Goal: Task Accomplishment & Management: Use online tool/utility

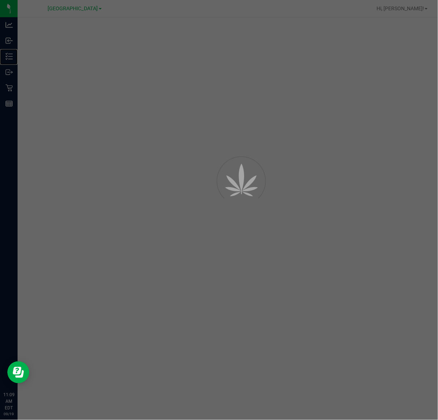
click at [12, 57] on icon at bounding box center [8, 56] width 7 height 7
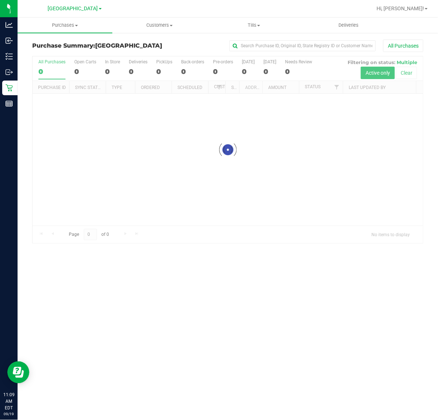
click at [12, 57] on icon at bounding box center [8, 56] width 7 height 7
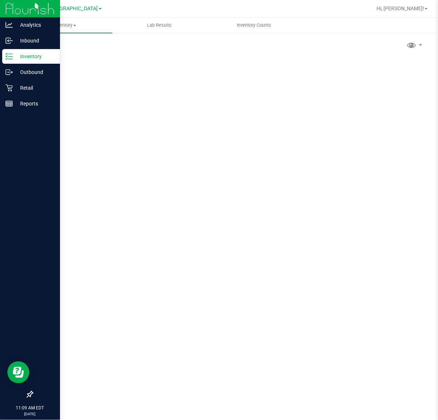
click at [15, 53] on p "Inventory" at bounding box center [35, 56] width 44 height 9
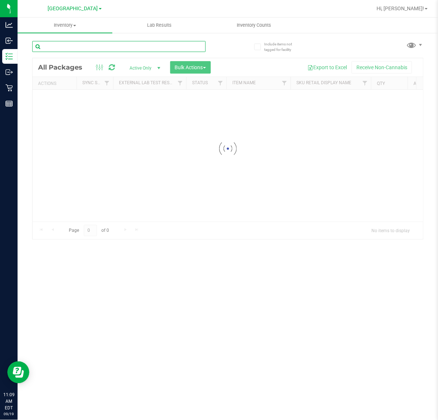
click at [93, 46] on input "text" at bounding box center [119, 46] width 174 height 11
type input "0108333347957439"
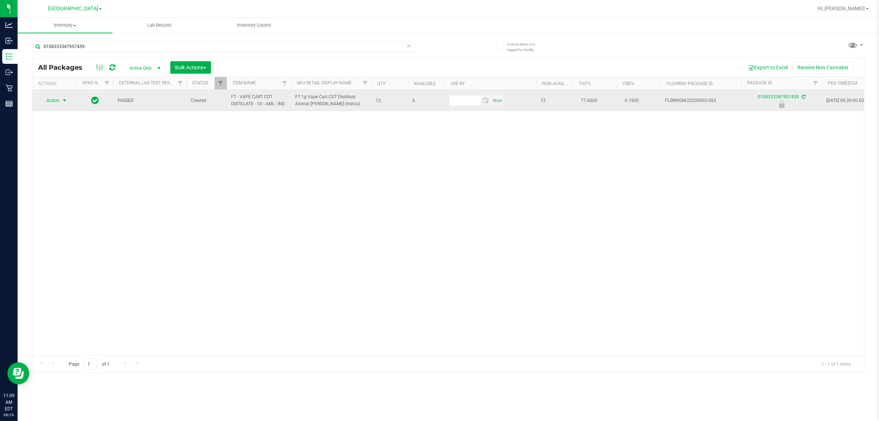
click at [67, 95] on td "Action Action Edit attributes Global inventory Locate package Package audit log…" at bounding box center [55, 100] width 44 height 21
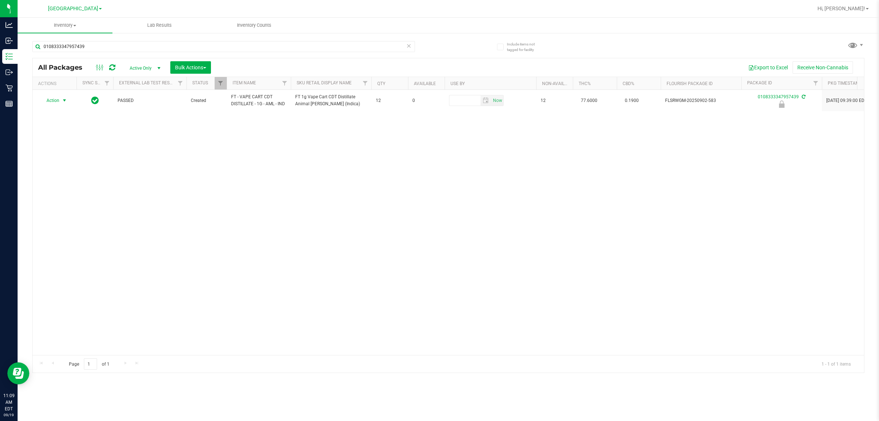
drag, startPoint x: 52, startPoint y: 104, endPoint x: 62, endPoint y: 149, distance: 46.6
click at [52, 104] on span "Action" at bounding box center [50, 100] width 20 height 10
click at [59, 182] on li "Unlock package" at bounding box center [63, 187] width 47 height 11
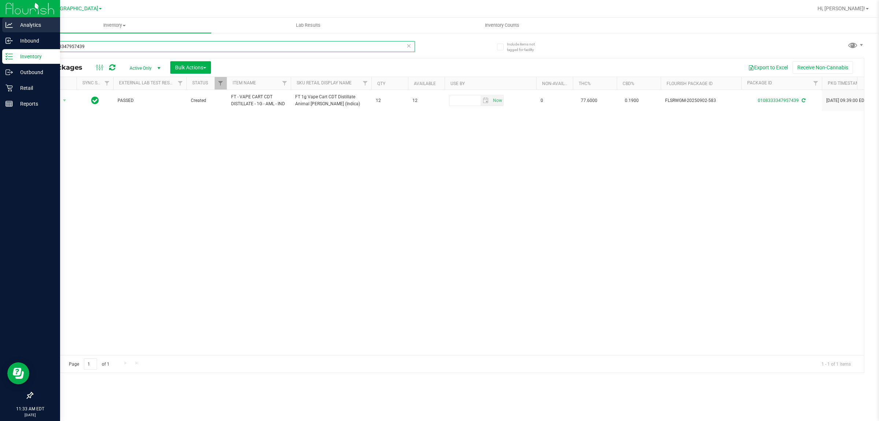
drag, startPoint x: 90, startPoint y: 45, endPoint x: 0, endPoint y: 30, distance: 91.7
click at [0, 48] on div "Analytics Inbound Inventory Outbound Retail Reports 11:33 AM EDT 09/19/2025 09/…" at bounding box center [439, 210] width 879 height 421
type input "4588744721203542"
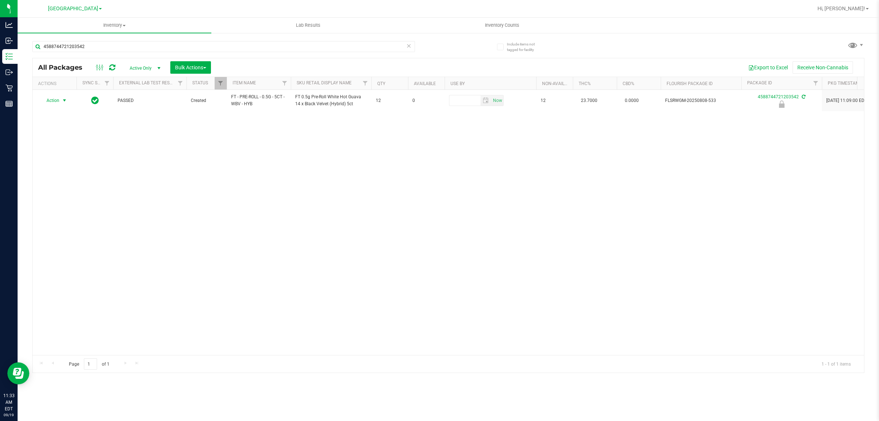
click at [64, 101] on span "select" at bounding box center [65, 100] width 6 height 6
click at [66, 182] on li "Unlock package" at bounding box center [63, 187] width 47 height 11
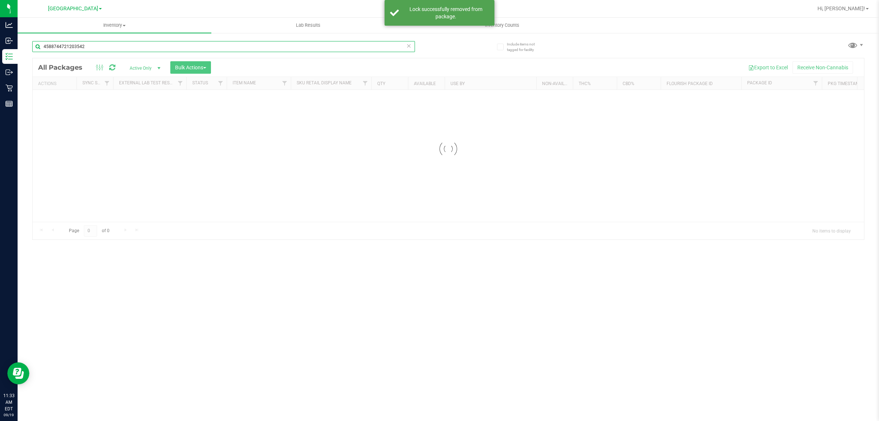
click at [111, 48] on input "4588744721203542" at bounding box center [223, 46] width 383 height 11
type input "3475202974663794"
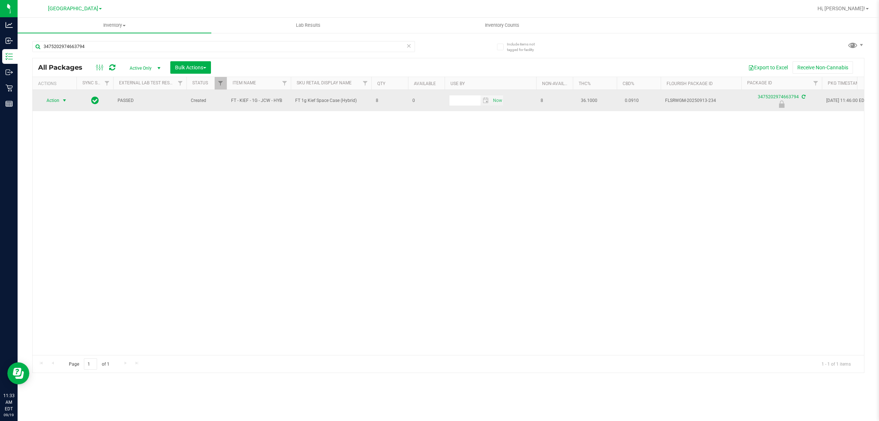
click at [58, 101] on span "Action" at bounding box center [50, 100] width 20 height 10
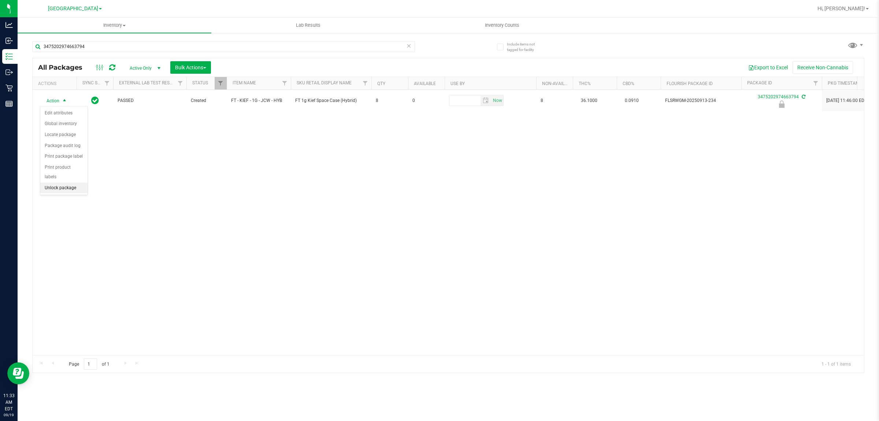
click at [54, 182] on li "Unlock package" at bounding box center [63, 187] width 47 height 11
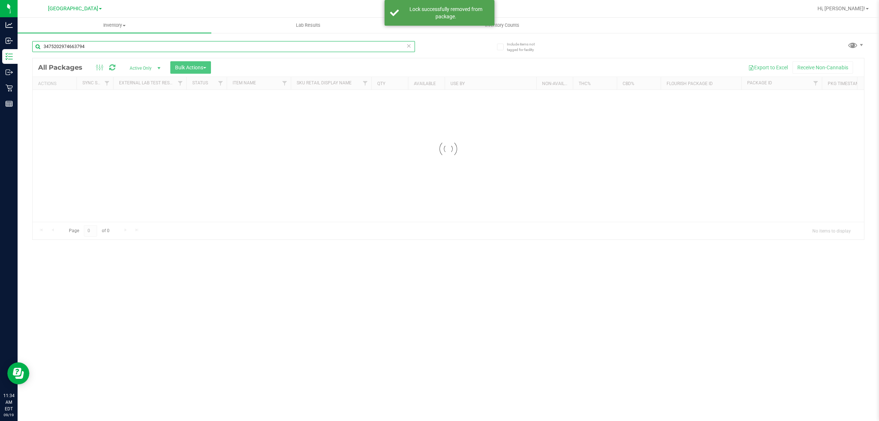
click at [87, 48] on input "3475202974663794" at bounding box center [223, 46] width 383 height 11
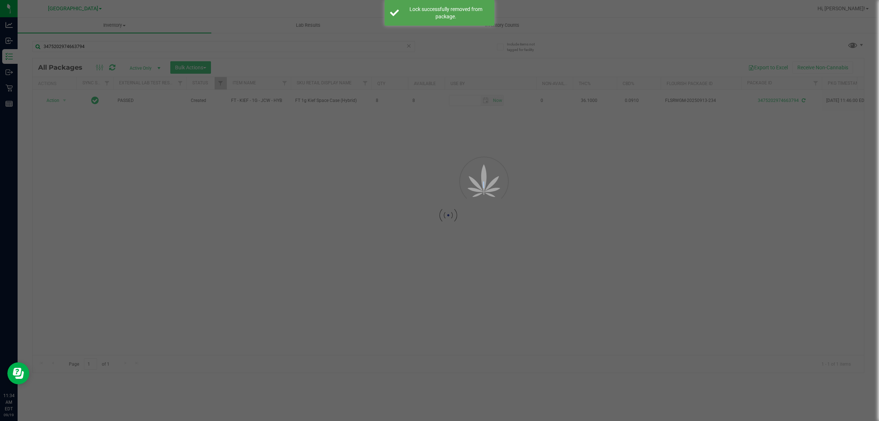
click at [87, 48] on div at bounding box center [439, 210] width 879 height 421
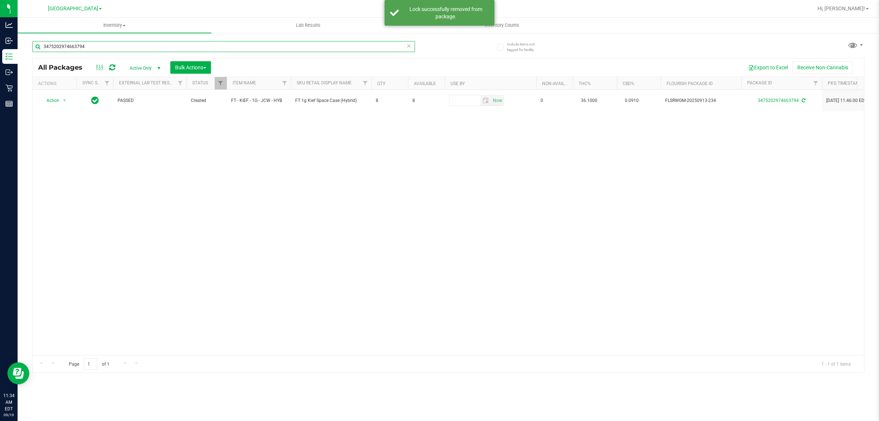
click at [96, 44] on input "3475202974663794" at bounding box center [223, 46] width 383 height 11
type input "4484480034029782"
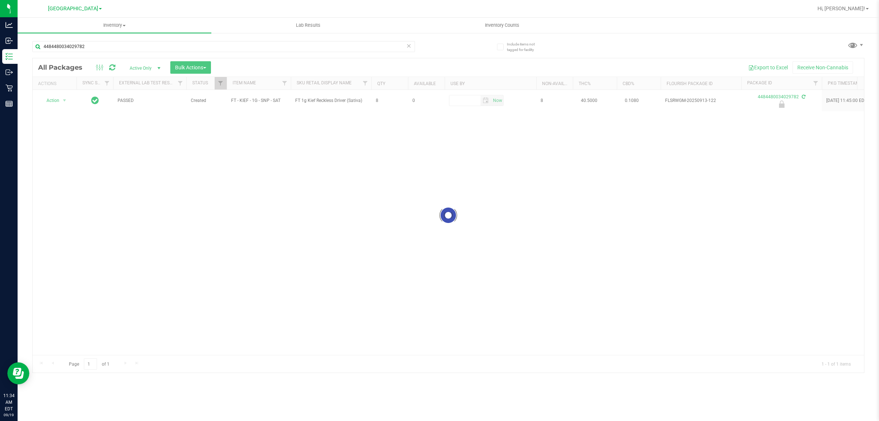
click at [55, 100] on div at bounding box center [449, 215] width 832 height 314
click at [55, 100] on span "Action" at bounding box center [50, 100] width 20 height 10
click at [61, 182] on li "Unlock package" at bounding box center [63, 187] width 47 height 11
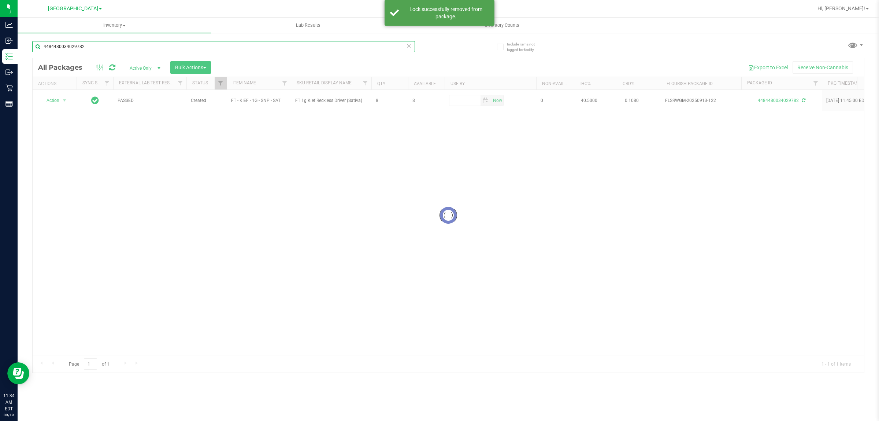
click at [97, 43] on input "4484480034029782" at bounding box center [223, 46] width 383 height 11
type input "6546781456576785"
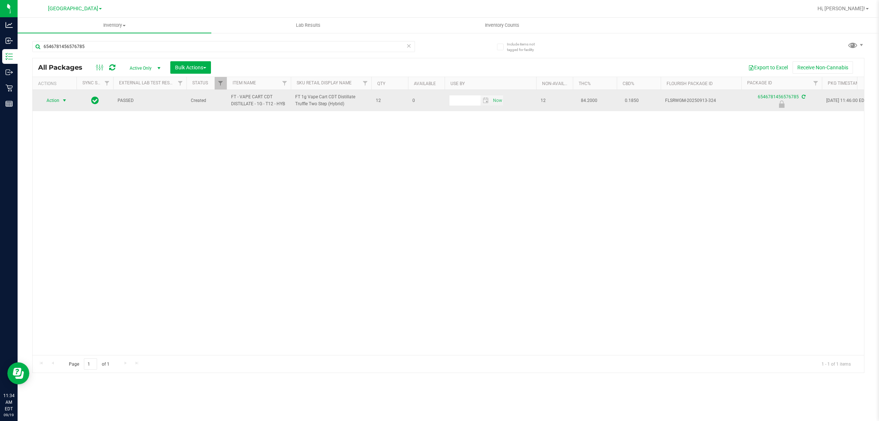
click at [60, 103] on span "select" at bounding box center [64, 100] width 9 height 10
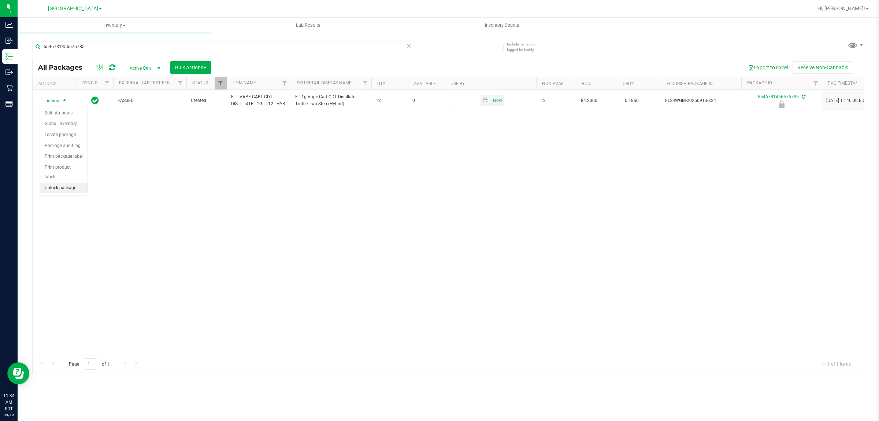
click at [70, 182] on li "Unlock package" at bounding box center [63, 187] width 47 height 11
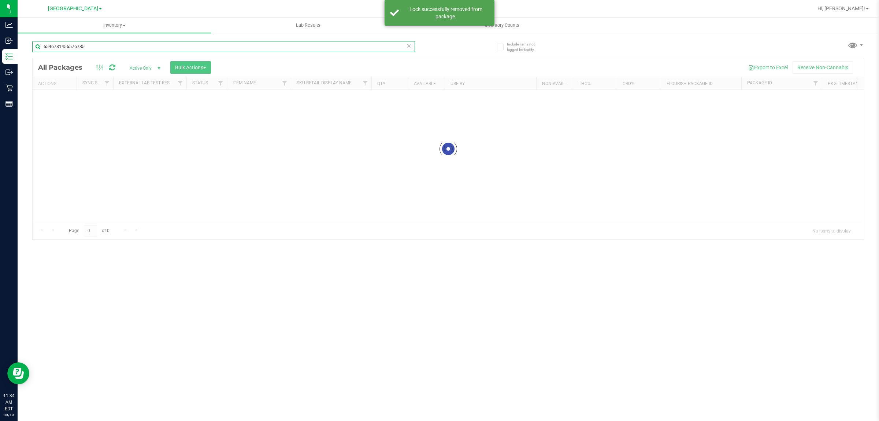
click at [99, 48] on input "6546781456576785" at bounding box center [223, 46] width 383 height 11
click at [98, 48] on input "6546781456576785" at bounding box center [223, 46] width 383 height 11
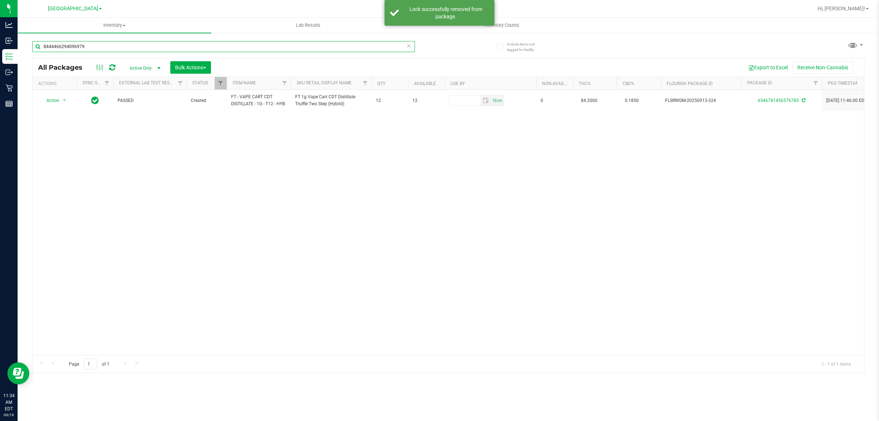
type input "8444466294096979"
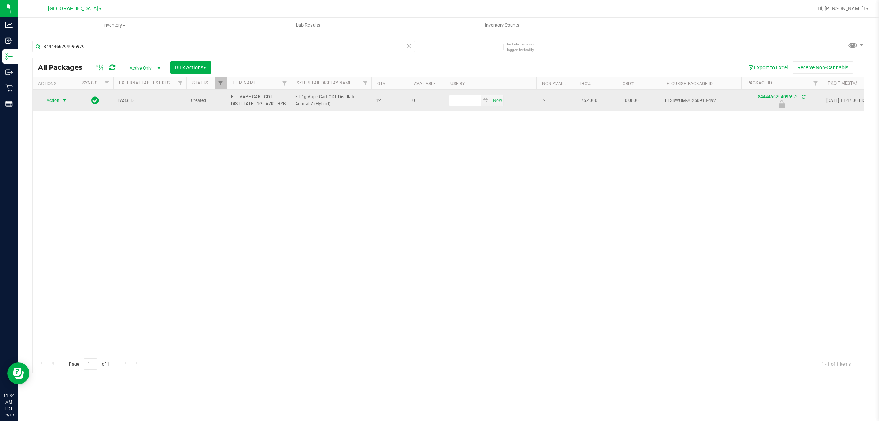
click at [56, 99] on span "Action" at bounding box center [50, 100] width 20 height 10
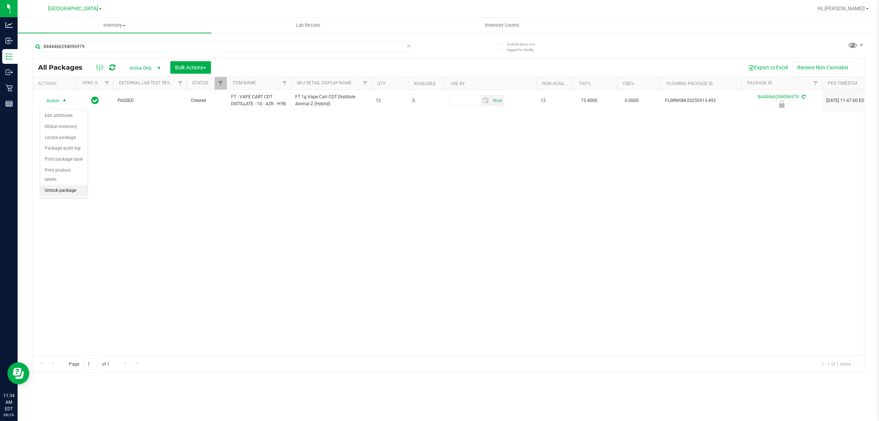
click at [65, 185] on li "Unlock package" at bounding box center [63, 190] width 47 height 11
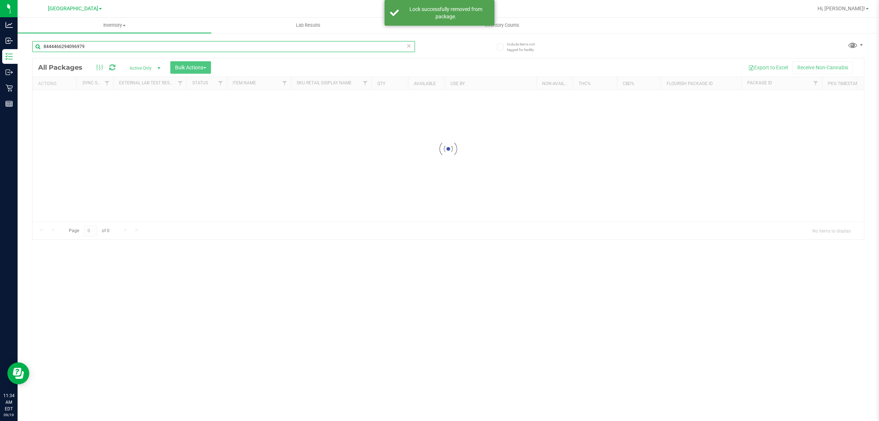
click at [103, 47] on div "Inventory All packages All inventory Waste log Create inventory Lab Results Inv…" at bounding box center [449, 219] width 862 height 403
click at [103, 47] on input "8444466294096979" at bounding box center [223, 46] width 383 height 11
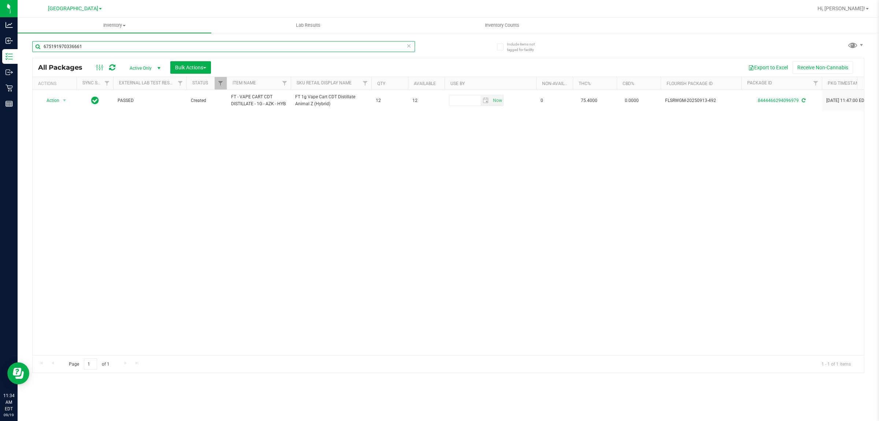
type input "6751919703366613"
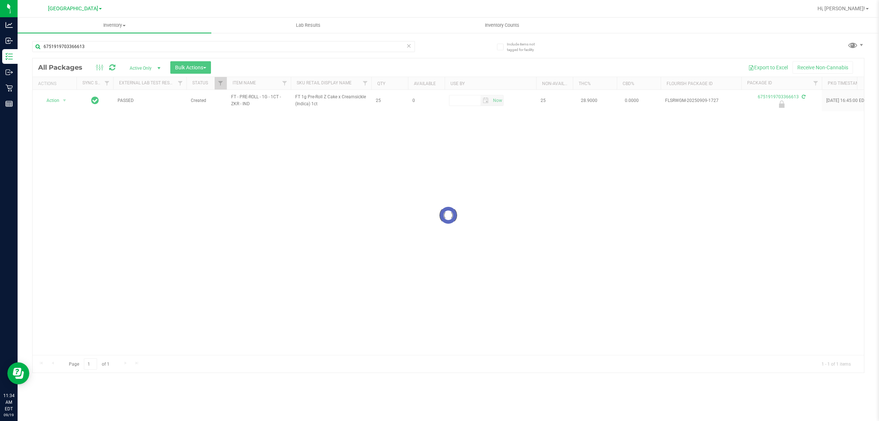
click at [58, 98] on div at bounding box center [449, 215] width 832 height 314
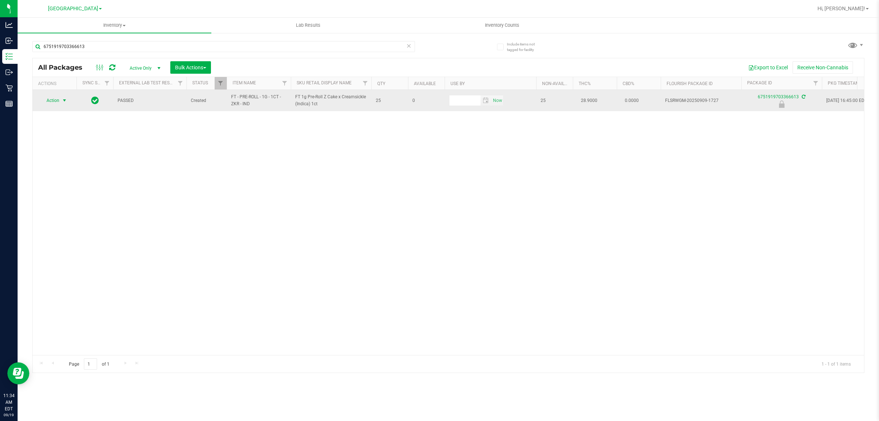
drag, startPoint x: 57, startPoint y: 98, endPoint x: 58, endPoint y: 115, distance: 17.3
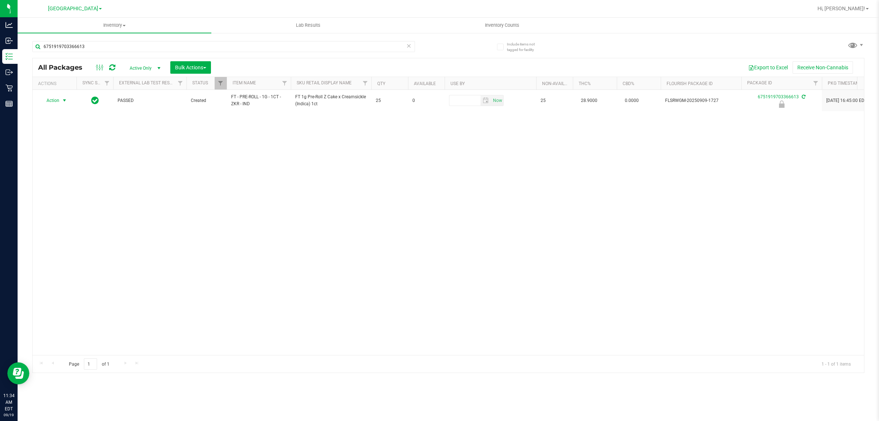
click at [52, 99] on span "Action" at bounding box center [50, 100] width 20 height 10
click at [59, 184] on li "Unlock package" at bounding box center [63, 187] width 47 height 11
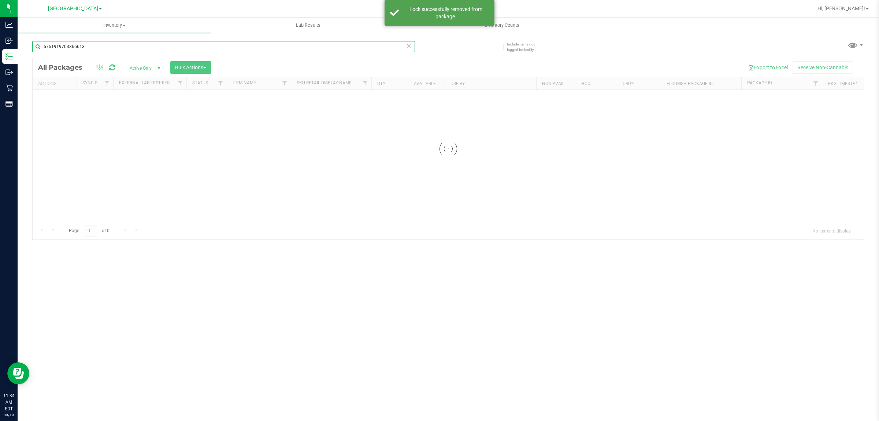
click at [133, 48] on div "Inventory All packages All inventory Waste log Create inventory Lab Results Inv…" at bounding box center [449, 219] width 862 height 403
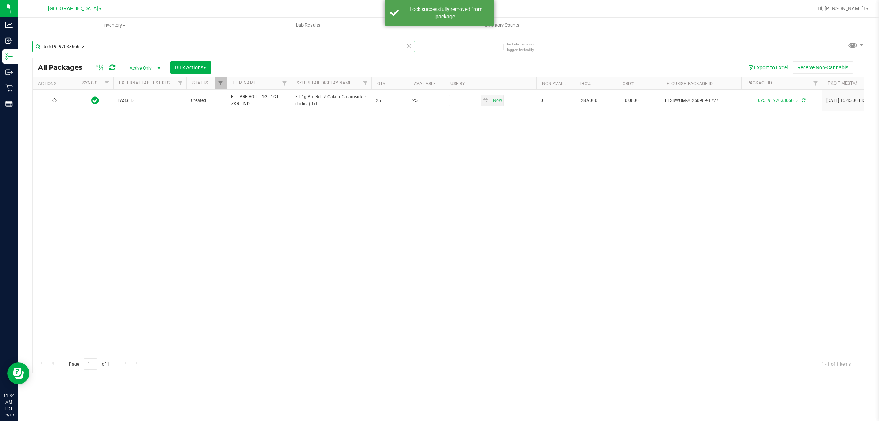
click at [133, 48] on input "6751919703366613" at bounding box center [223, 46] width 383 height 11
type input "6689371272710674"
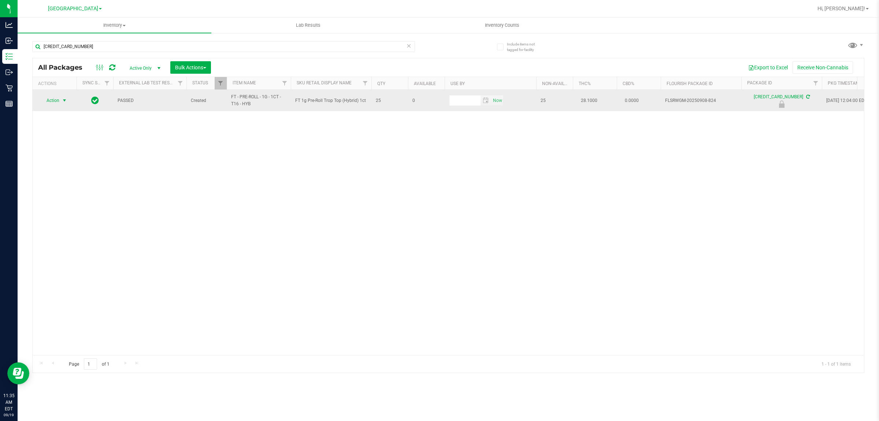
click at [55, 103] on span "Action" at bounding box center [50, 100] width 20 height 10
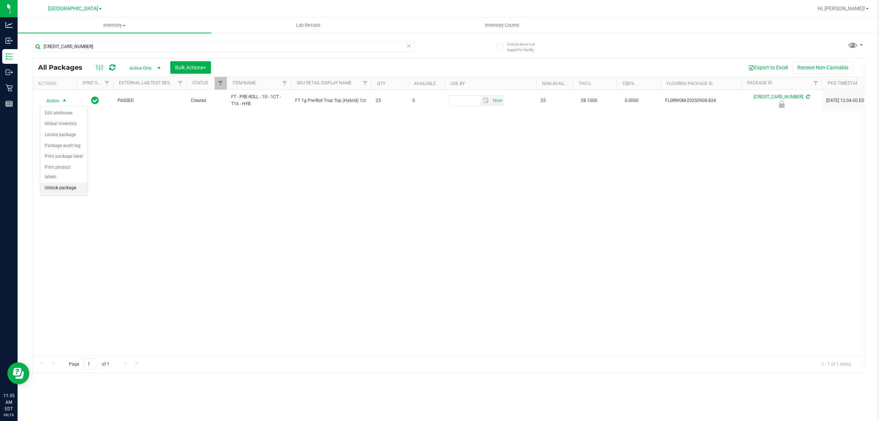
click at [66, 182] on li "Unlock package" at bounding box center [63, 187] width 47 height 11
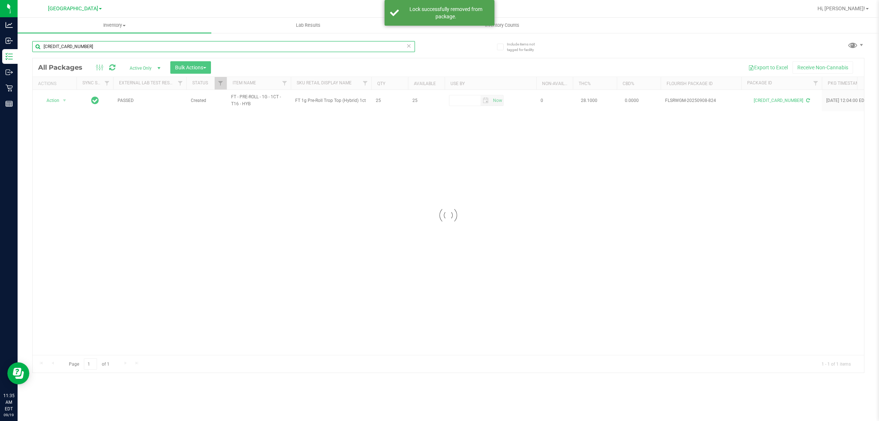
click at [97, 48] on input "6689371272710674" at bounding box center [223, 46] width 383 height 11
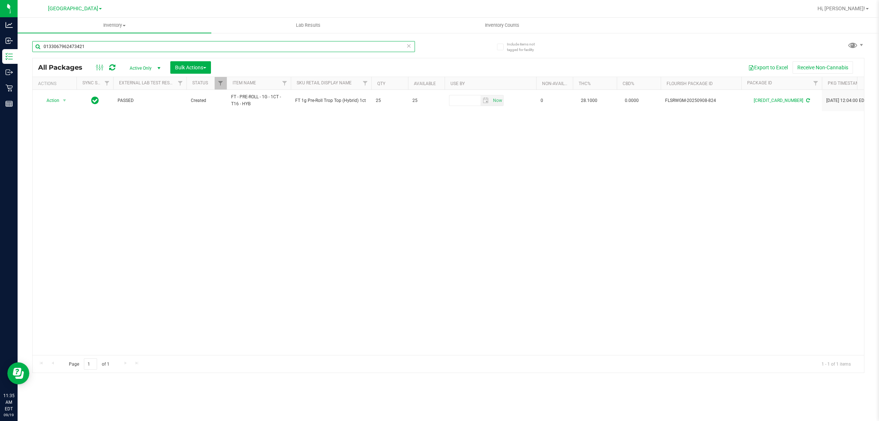
type input "0133067962473421"
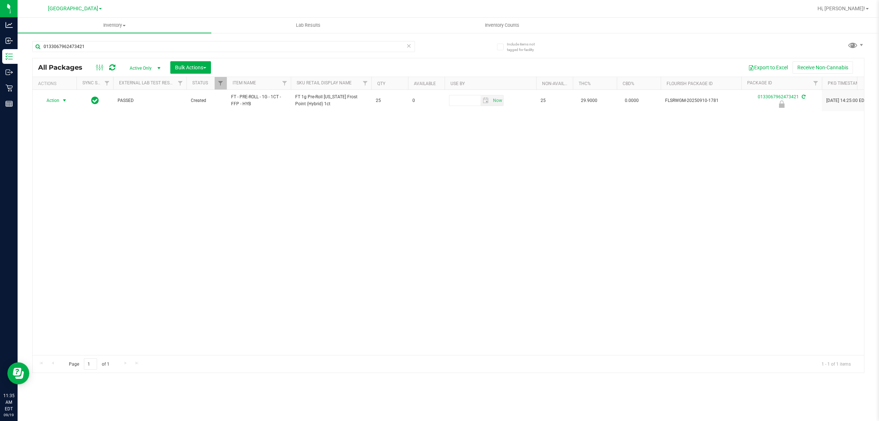
click at [60, 98] on span "select" at bounding box center [64, 100] width 9 height 10
click at [68, 182] on li "Unlock package" at bounding box center [63, 187] width 47 height 11
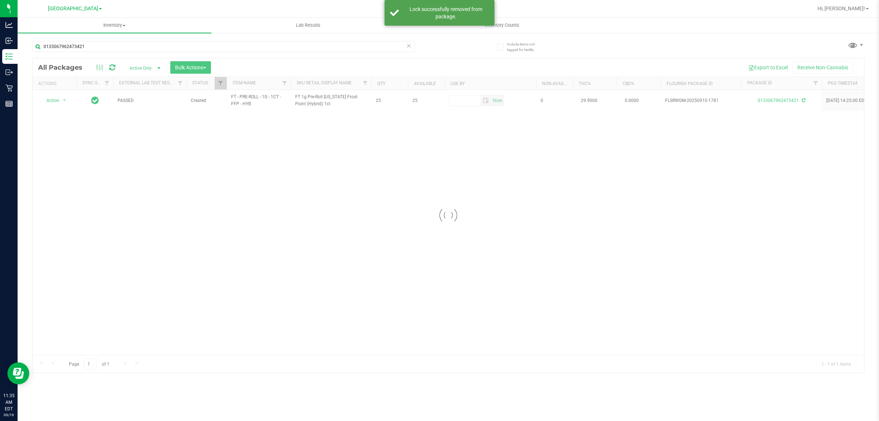
click at [115, 38] on div "0133067962473421" at bounding box center [240, 45] width 416 height 23
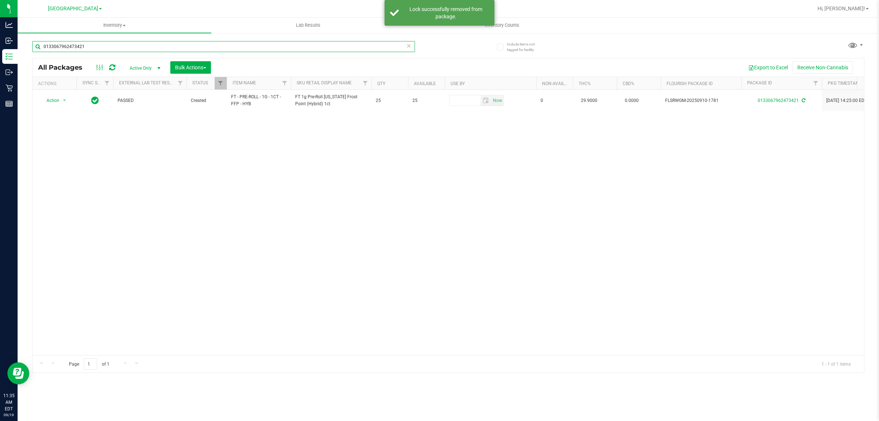
click at [107, 48] on input "0133067962473421" at bounding box center [223, 46] width 383 height 11
type input "3166005677508200"
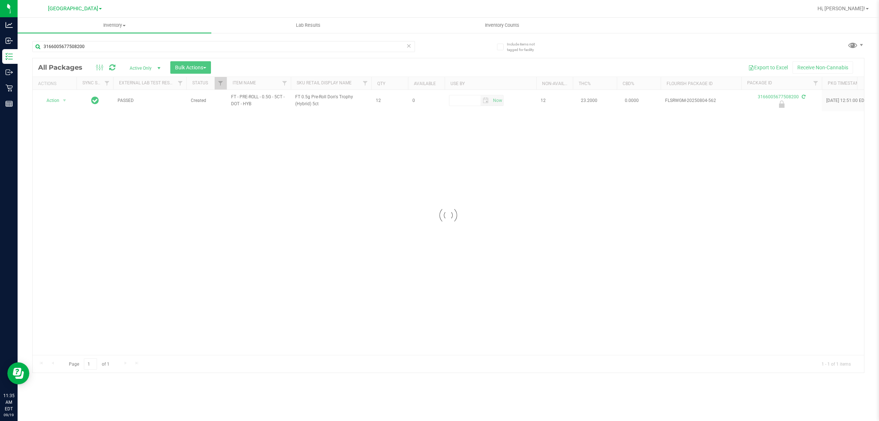
click at [58, 99] on div at bounding box center [449, 215] width 832 height 314
click at [64, 183] on li "Unlock package" at bounding box center [63, 187] width 47 height 11
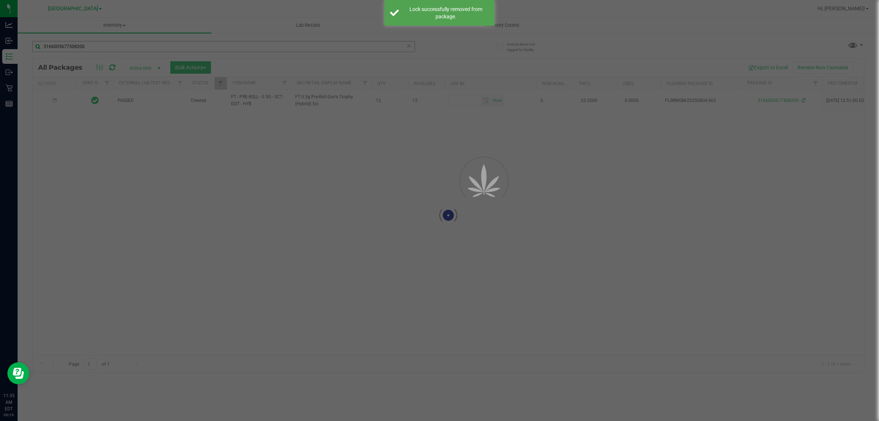
click at [101, 42] on div at bounding box center [439, 210] width 879 height 421
drag, startPoint x: 96, startPoint y: 47, endPoint x: 101, endPoint y: 43, distance: 6.5
click at [101, 43] on div at bounding box center [439, 210] width 879 height 421
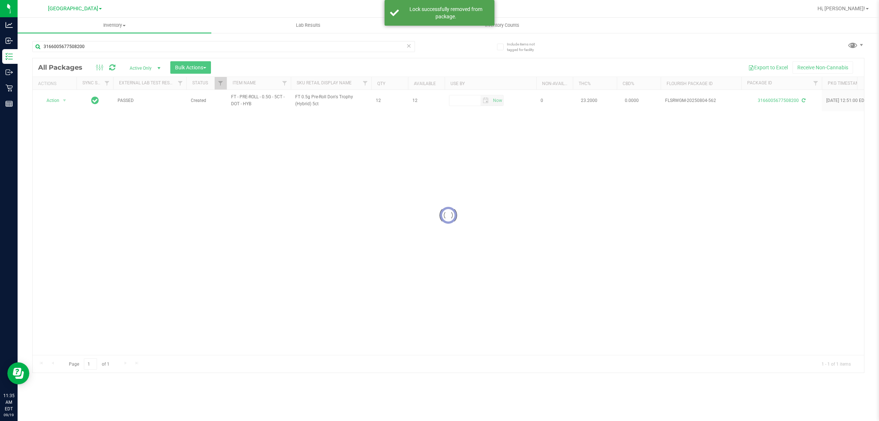
click at [101, 39] on div "3166005677508200" at bounding box center [240, 45] width 416 height 23
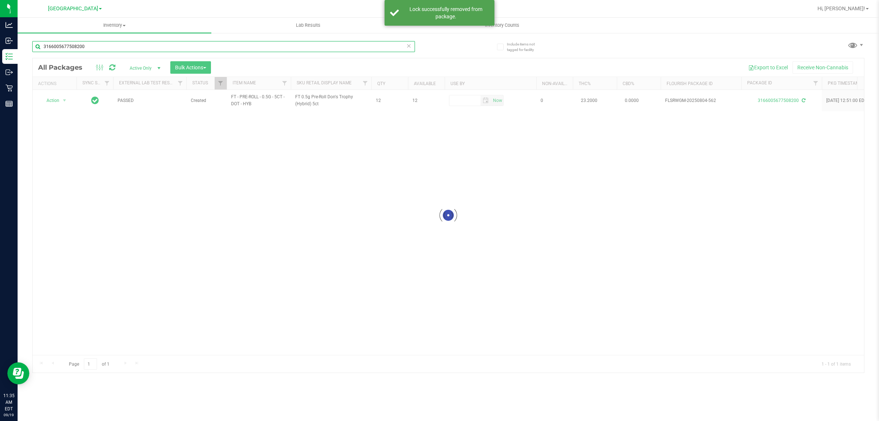
click at [99, 49] on input "3166005677508200" at bounding box center [223, 46] width 383 height 11
type input "5727615827821796"
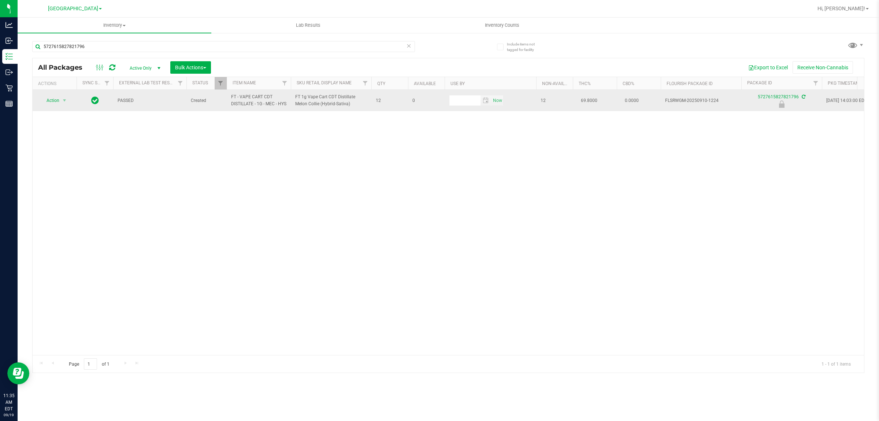
click at [68, 104] on span "select" at bounding box center [64, 100] width 9 height 10
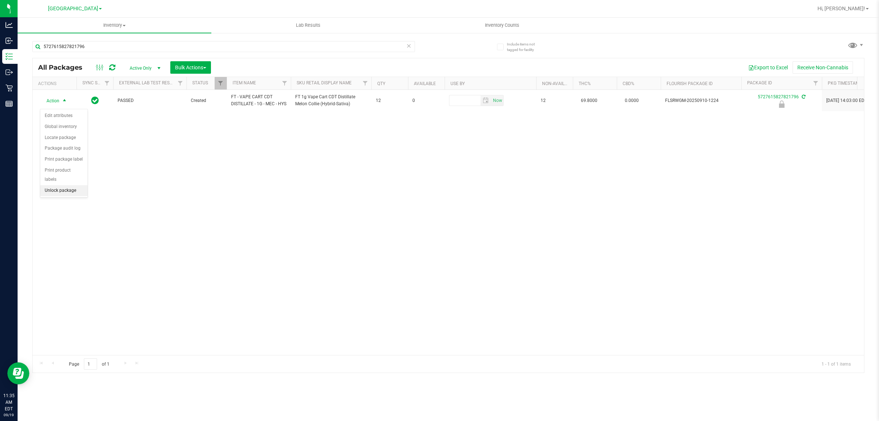
click at [78, 185] on li "Unlock package" at bounding box center [63, 190] width 47 height 11
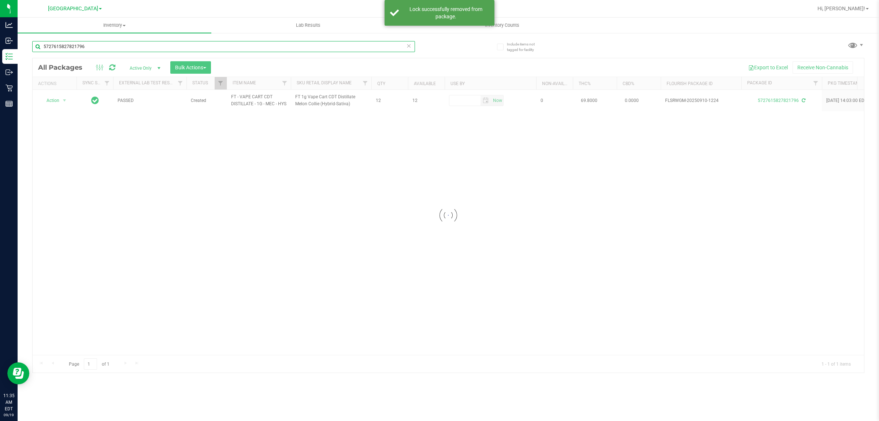
click at [107, 44] on input "5727615827821796" at bounding box center [223, 46] width 383 height 11
type input "1629769204898485"
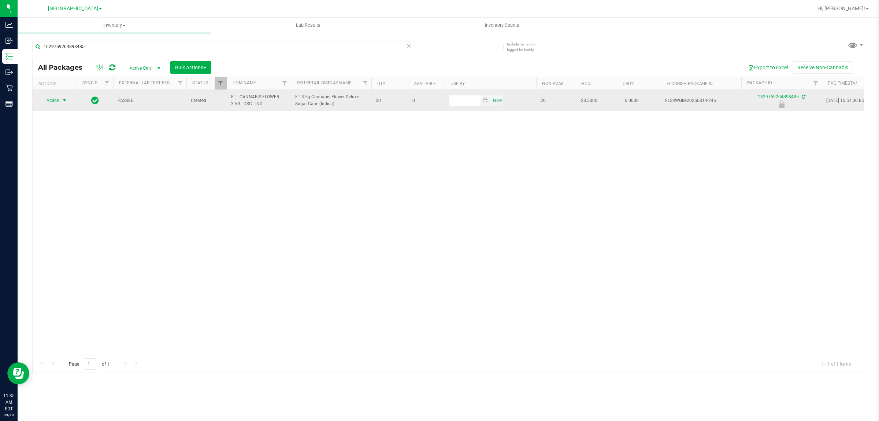
click at [62, 98] on span "select" at bounding box center [65, 100] width 6 height 6
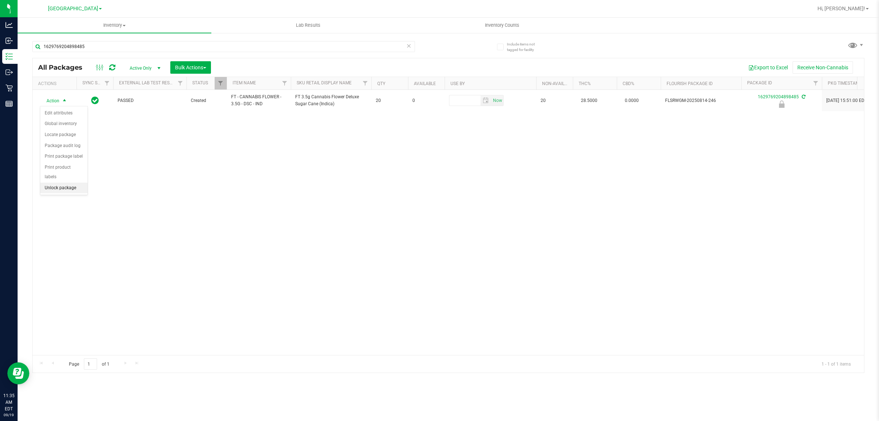
click at [60, 182] on li "Unlock package" at bounding box center [63, 187] width 47 height 11
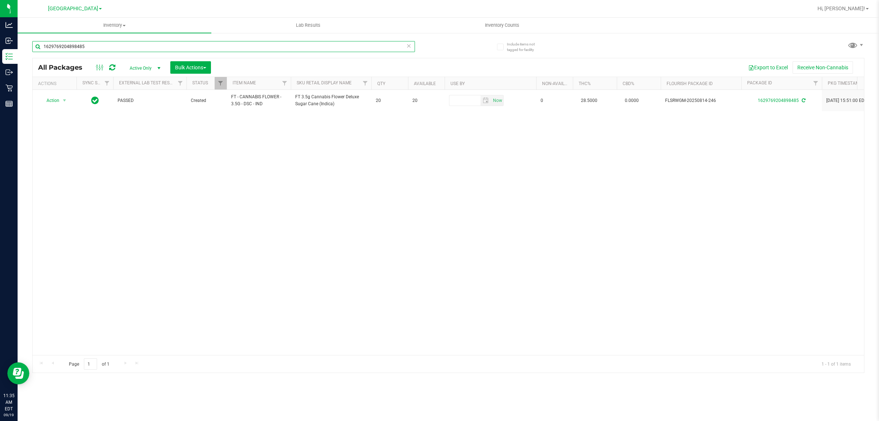
click at [156, 47] on input "1629769204898485" at bounding box center [223, 46] width 383 height 11
click at [155, 47] on input "1629769204898485" at bounding box center [223, 46] width 383 height 11
type input "8105096196354751"
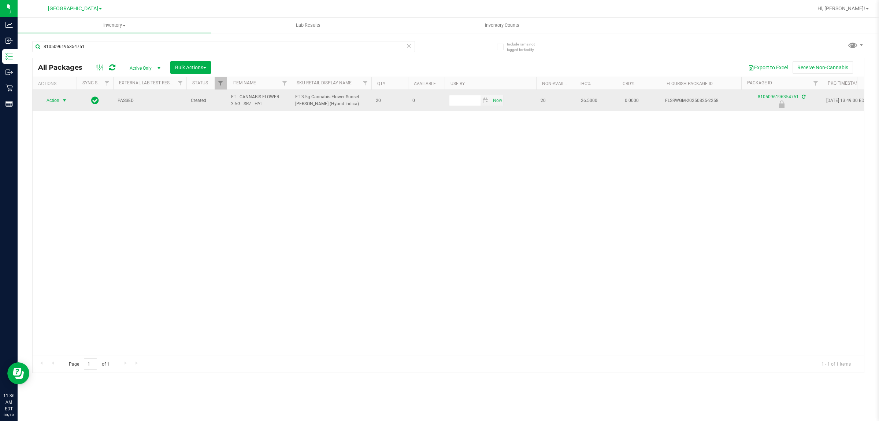
click at [52, 103] on span "Action" at bounding box center [50, 100] width 20 height 10
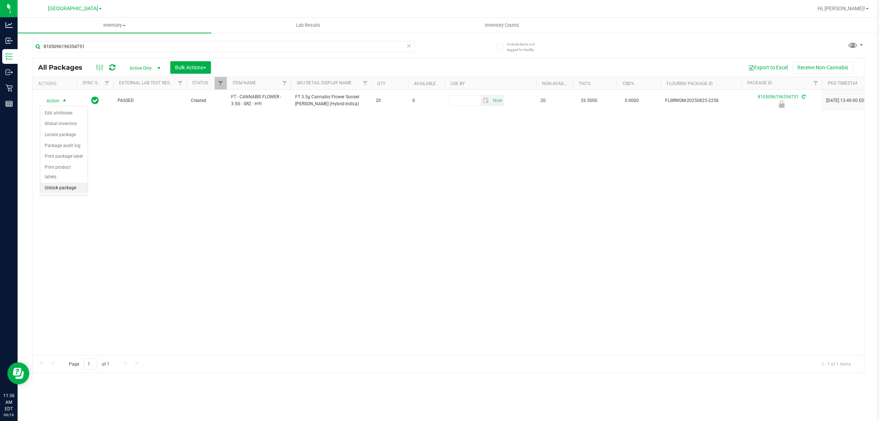
click at [68, 182] on li "Unlock package" at bounding box center [63, 187] width 47 height 11
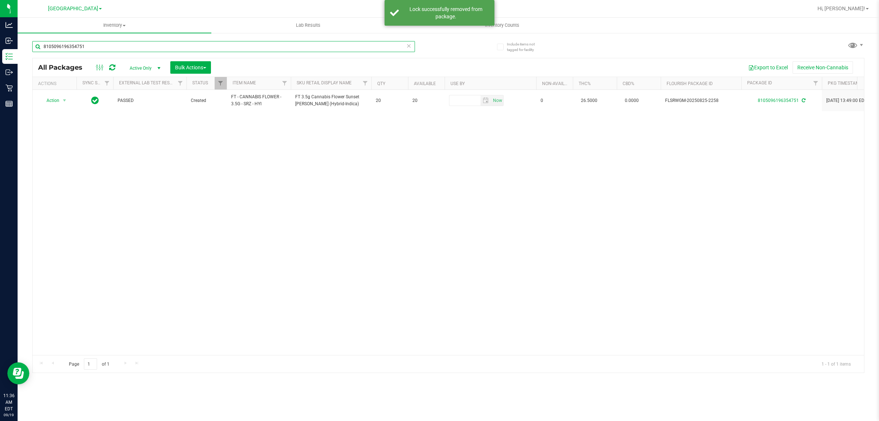
click at [92, 47] on input "8105096196354751" at bounding box center [223, 46] width 383 height 11
type input "6505182977840661"
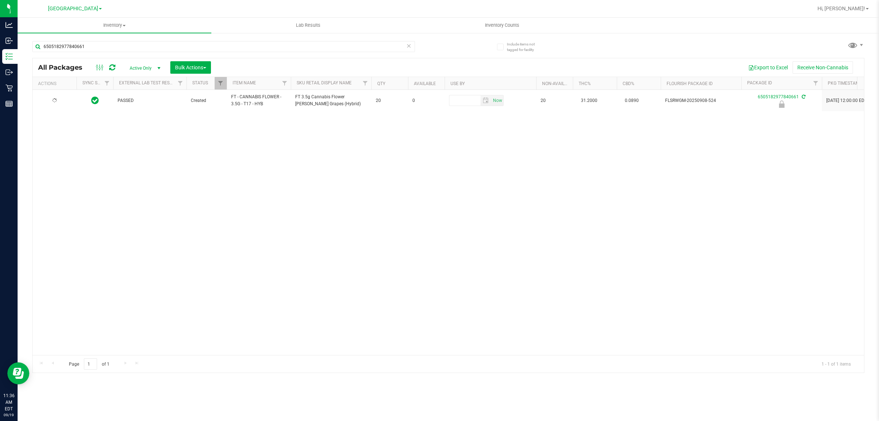
click at [59, 99] on div at bounding box center [54, 100] width 35 height 7
click at [59, 99] on span "Action" at bounding box center [50, 100] width 20 height 10
click at [58, 182] on li "Unlock package" at bounding box center [63, 187] width 47 height 11
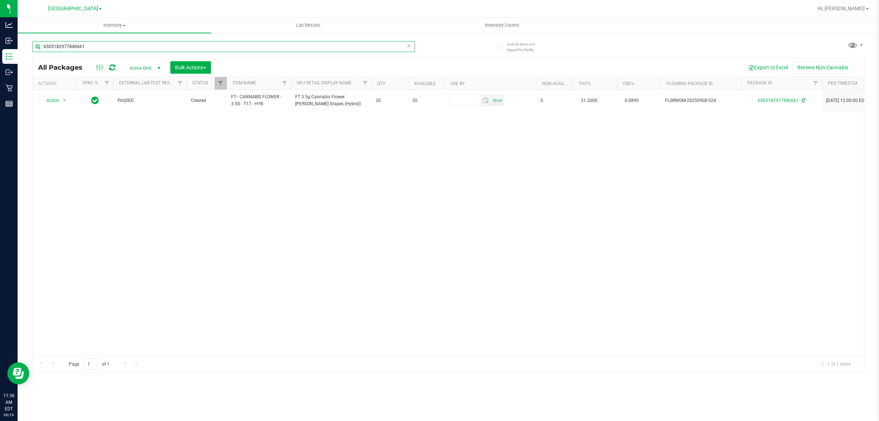
click at [91, 48] on input "6505182977840661" at bounding box center [223, 46] width 383 height 11
click at [90, 48] on input "6505182977840661" at bounding box center [223, 46] width 383 height 11
type input "2798012501372582"
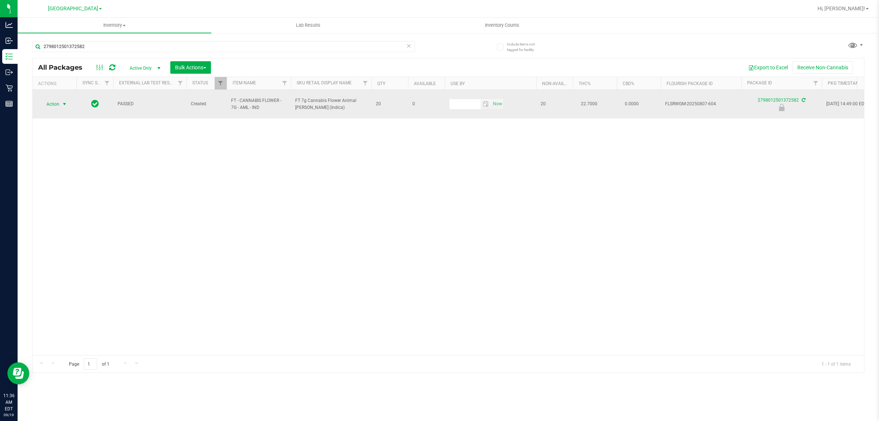
click at [48, 102] on span "Action" at bounding box center [50, 104] width 20 height 10
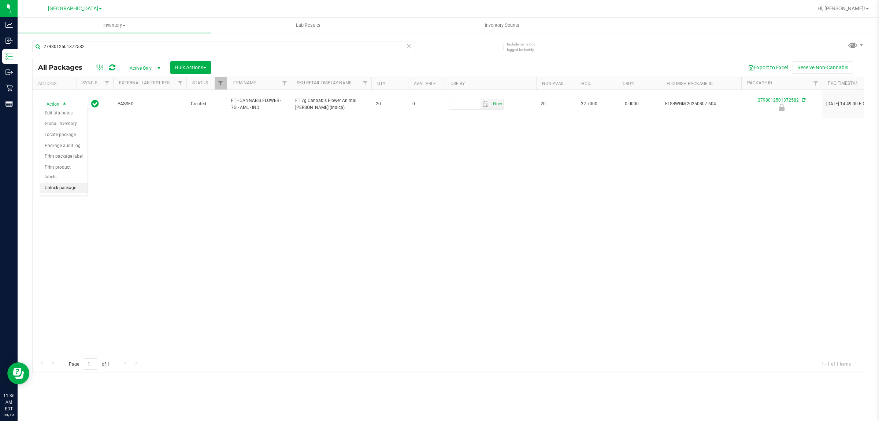
click at [70, 182] on li "Unlock package" at bounding box center [63, 187] width 47 height 11
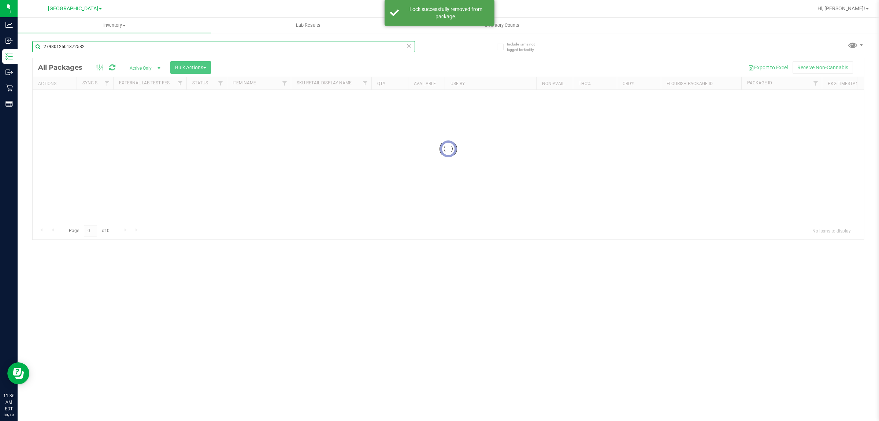
click at [107, 48] on input "2798012501372582" at bounding box center [223, 46] width 383 height 11
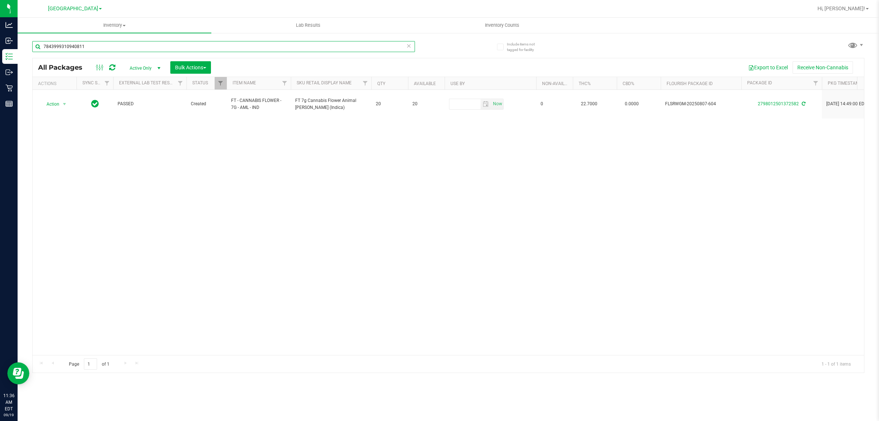
type input "7843999310940811"
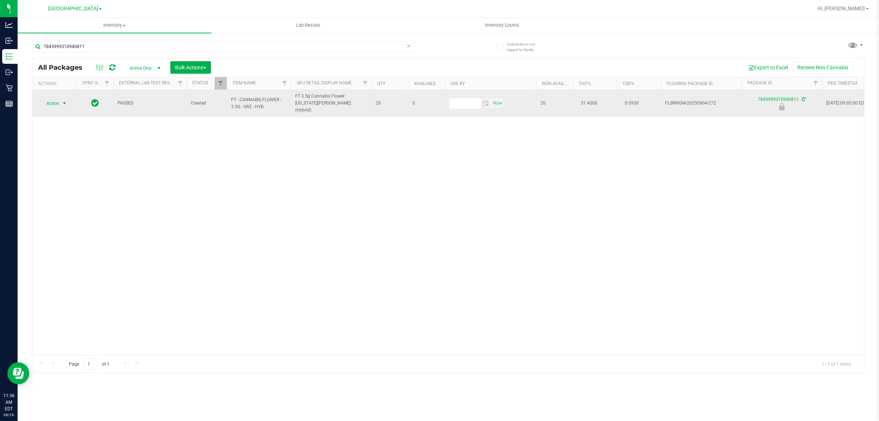
click at [57, 99] on span "Action" at bounding box center [50, 103] width 20 height 10
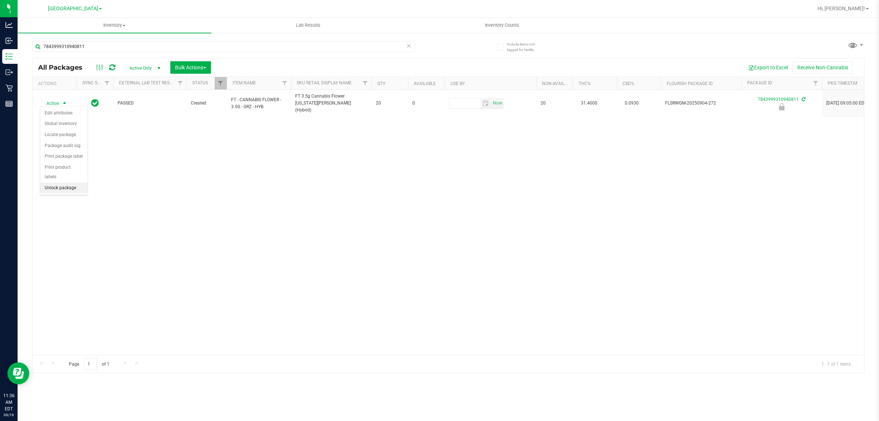
click at [75, 182] on li "Unlock package" at bounding box center [63, 187] width 47 height 11
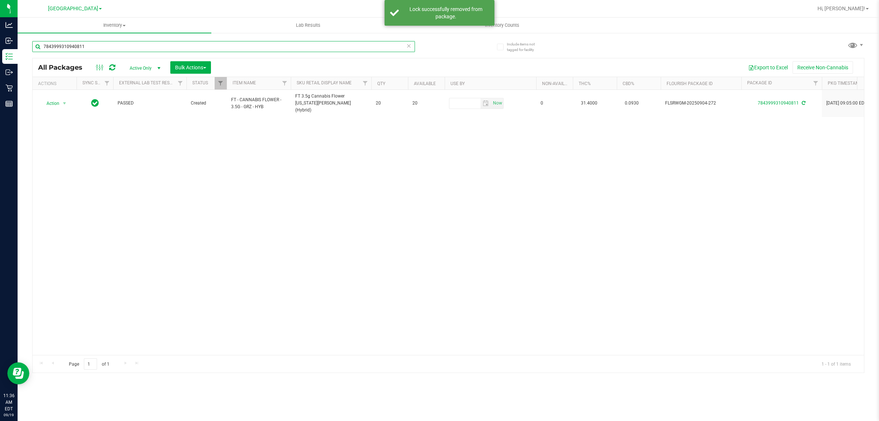
click at [96, 48] on input "7843999310940811" at bounding box center [223, 46] width 383 height 11
type input "0970299784401668"
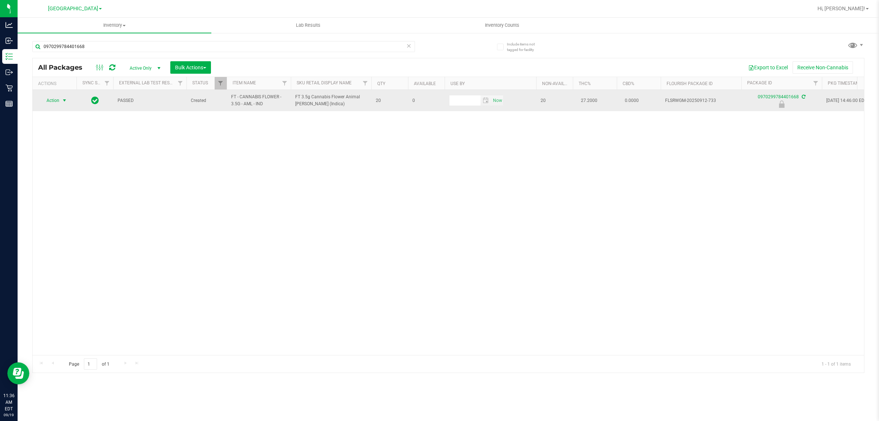
click at [58, 103] on span "Action" at bounding box center [50, 100] width 20 height 10
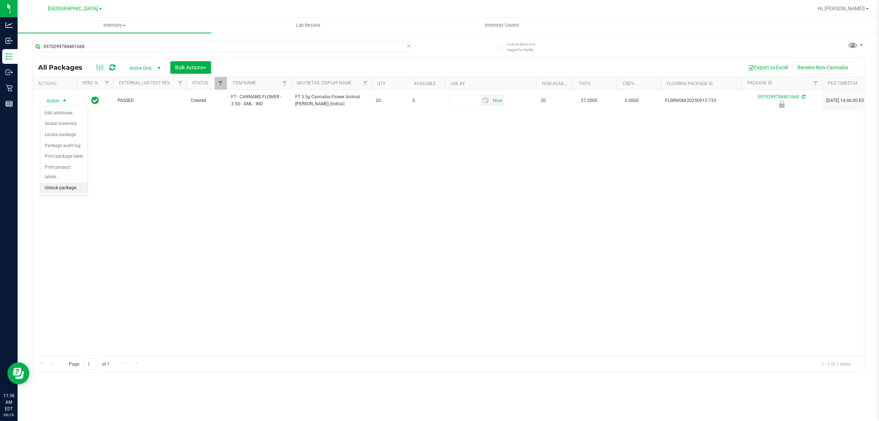
click at [64, 182] on li "Unlock package" at bounding box center [63, 187] width 47 height 11
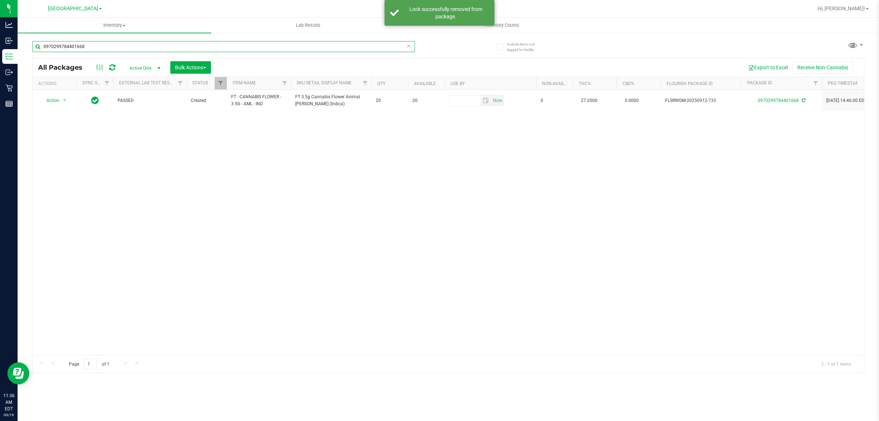
click at [112, 45] on input "0970299784401668" at bounding box center [223, 46] width 383 height 11
type input "5165536521564477"
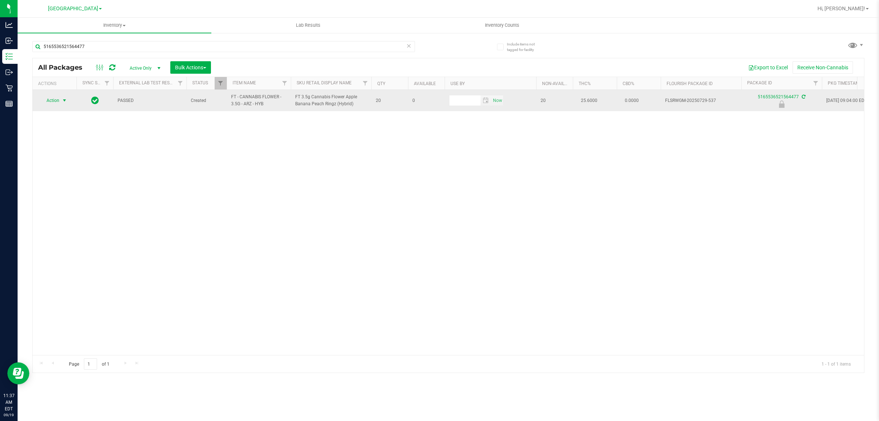
click at [59, 98] on span "Action" at bounding box center [50, 100] width 20 height 10
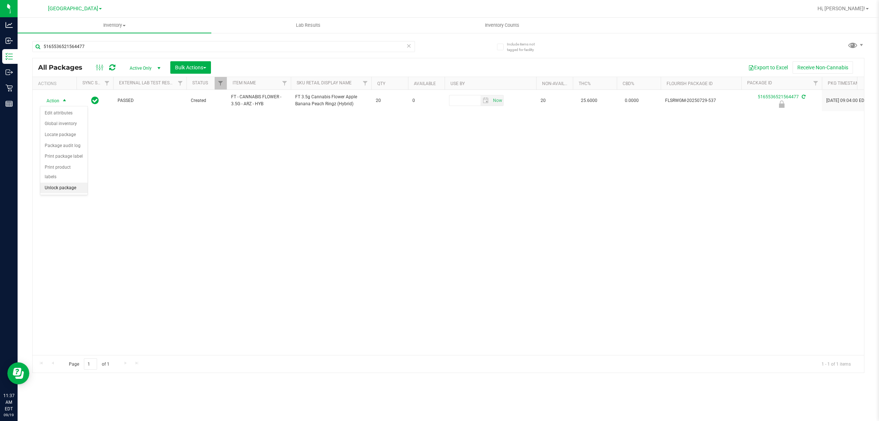
click at [63, 182] on li "Unlock package" at bounding box center [63, 187] width 47 height 11
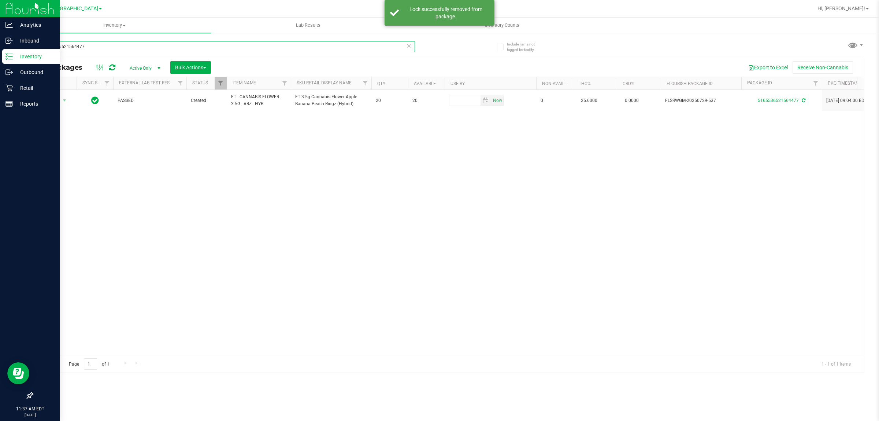
drag, startPoint x: 95, startPoint y: 52, endPoint x: 0, endPoint y: 56, distance: 94.6
click at [0, 42] on div "Analytics Inbound Inventory Outbound Retail Reports 11:37 AM EDT 09/19/2025 09/…" at bounding box center [439, 210] width 879 height 421
type input "4745275360852956"
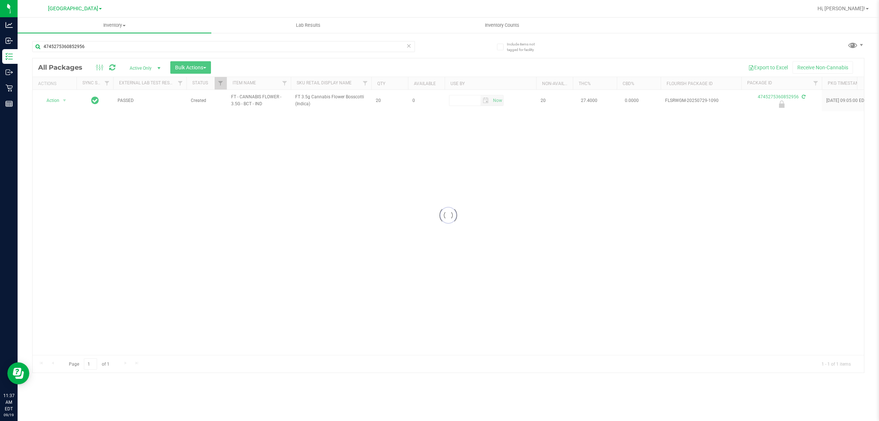
click at [56, 103] on div at bounding box center [449, 215] width 832 height 314
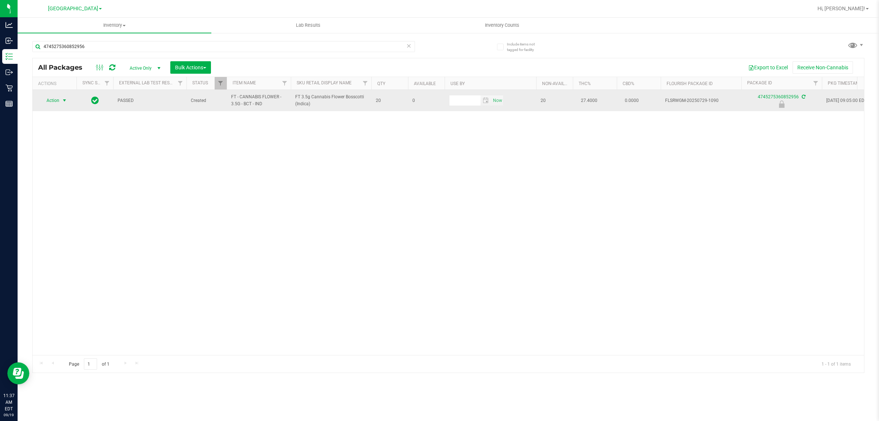
click at [56, 103] on span "Action" at bounding box center [50, 100] width 20 height 10
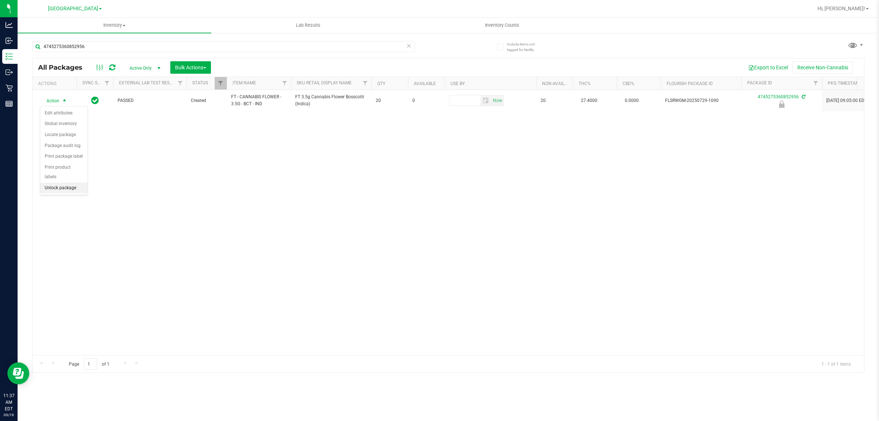
click at [56, 182] on li "Unlock package" at bounding box center [63, 187] width 47 height 11
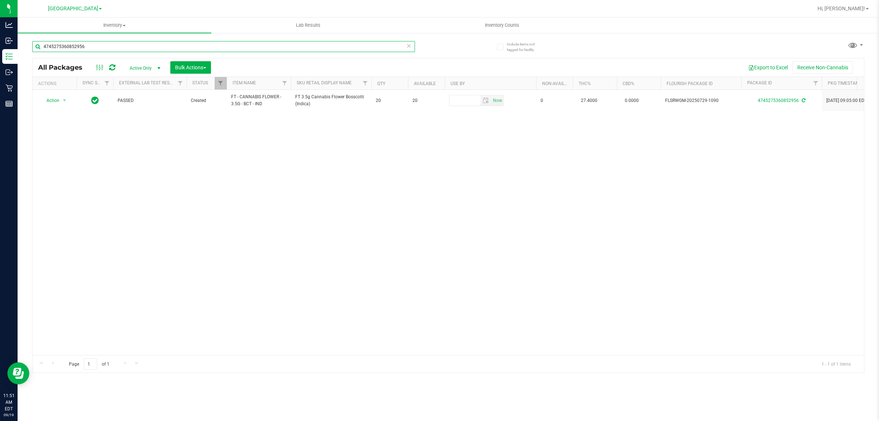
click at [126, 52] on input "4745275360852956" at bounding box center [223, 46] width 383 height 11
click at [126, 49] on input "4745275360852956" at bounding box center [223, 46] width 383 height 11
type input "7843999310940811"
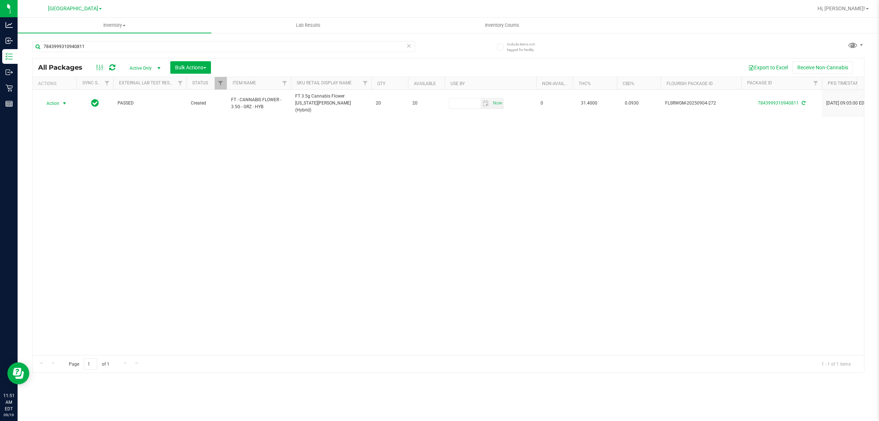
drag, startPoint x: 52, startPoint y: 97, endPoint x: 84, endPoint y: 134, distance: 48.6
click at [52, 98] on span "Action" at bounding box center [50, 103] width 20 height 10
click at [70, 169] on li "Lock package" at bounding box center [68, 167] width 57 height 11
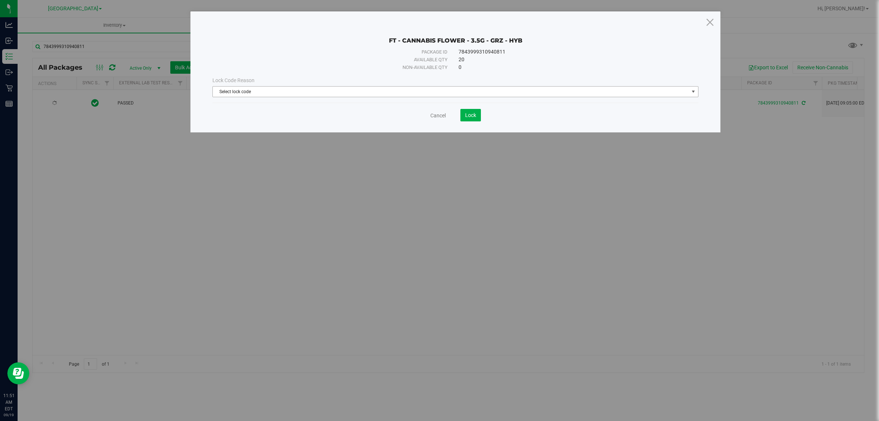
drag, startPoint x: 316, startPoint y: 88, endPoint x: 292, endPoint y: 95, distance: 24.9
click at [315, 89] on span "Select lock code" at bounding box center [451, 91] width 476 height 10
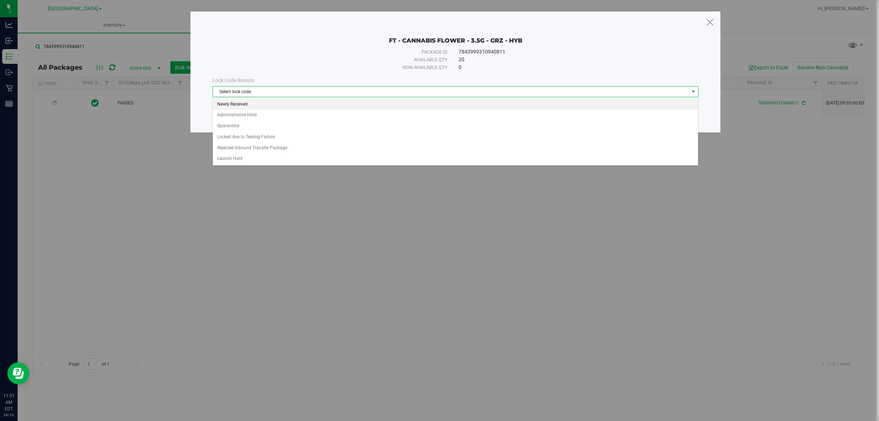
click at [248, 105] on li "Newly Received" at bounding box center [455, 104] width 485 height 11
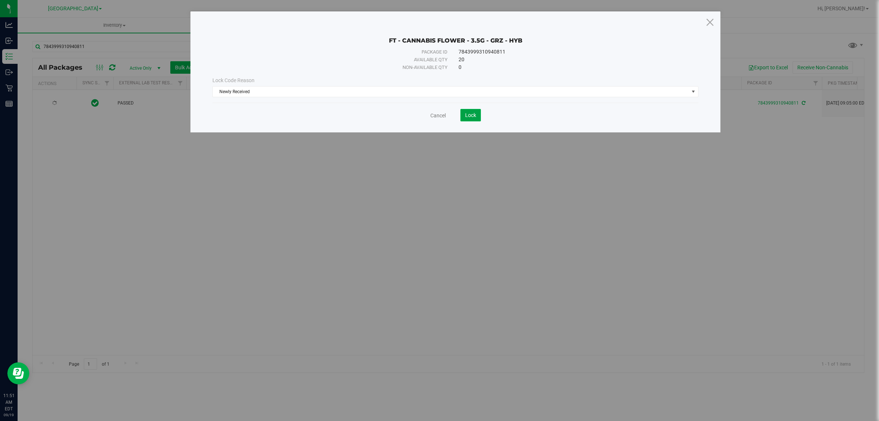
click at [438, 114] on button "Lock" at bounding box center [470, 115] width 21 height 12
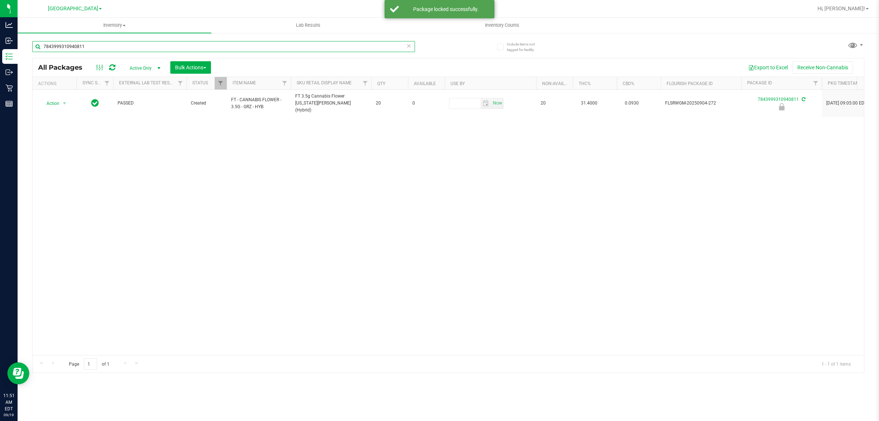
click at [162, 46] on input "7843999310940811" at bounding box center [223, 46] width 383 height 11
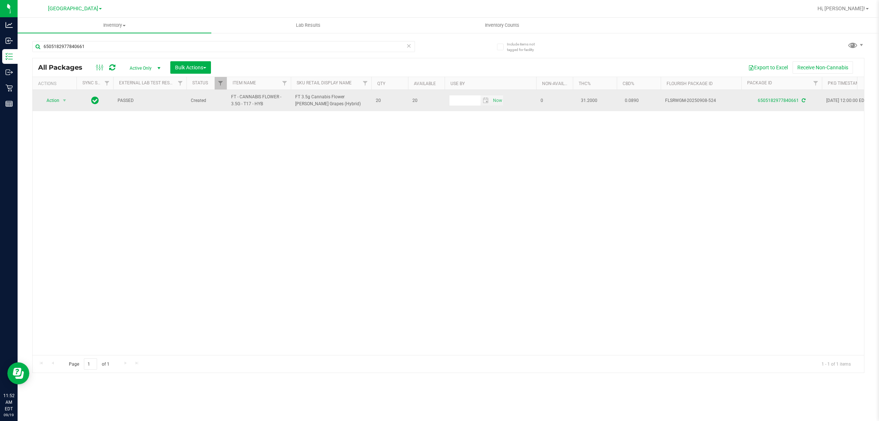
click at [237, 105] on span "FT - CANNABIS FLOWER - 3.5G - T17 - HYB" at bounding box center [258, 100] width 55 height 14
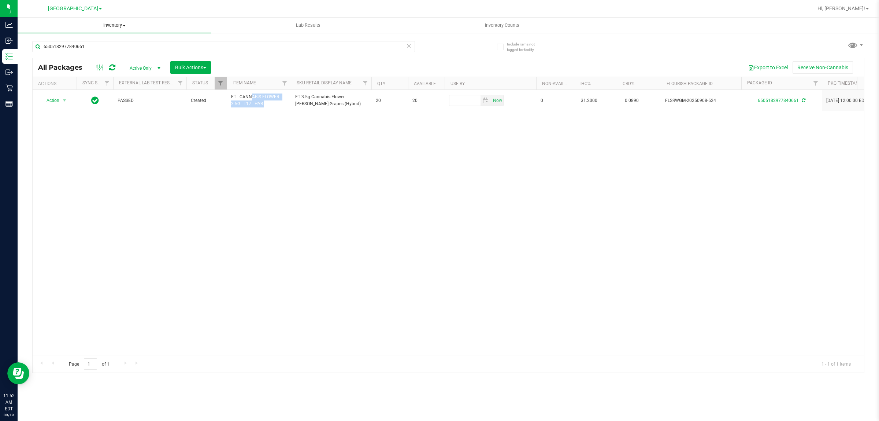
copy tr "FT - CANNABIS FLOWER - 3.5G - T17 - HYB"
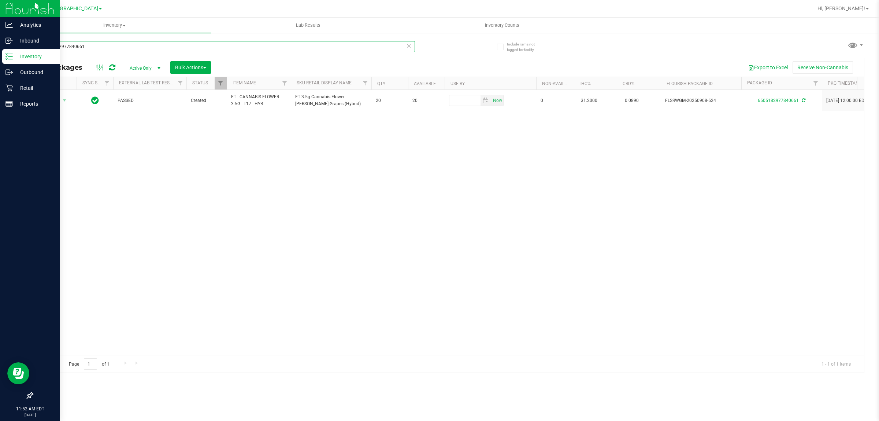
drag, startPoint x: 97, startPoint y: 46, endPoint x: 0, endPoint y: 1, distance: 106.9
click at [0, 39] on div "Analytics Inbound Inventory Outbound Retail Reports 11:52 AM EDT 09/19/2025 09/…" at bounding box center [439, 210] width 879 height 421
paste input "FT - CANNABIS FLOWER - 3.5G - T17 - HYB"
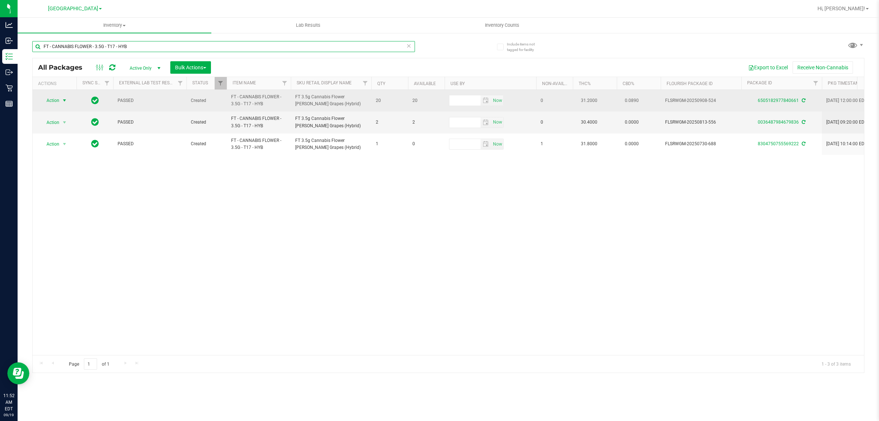
type input "FT - CANNABIS FLOWER - 3.5G - T17 - HYB"
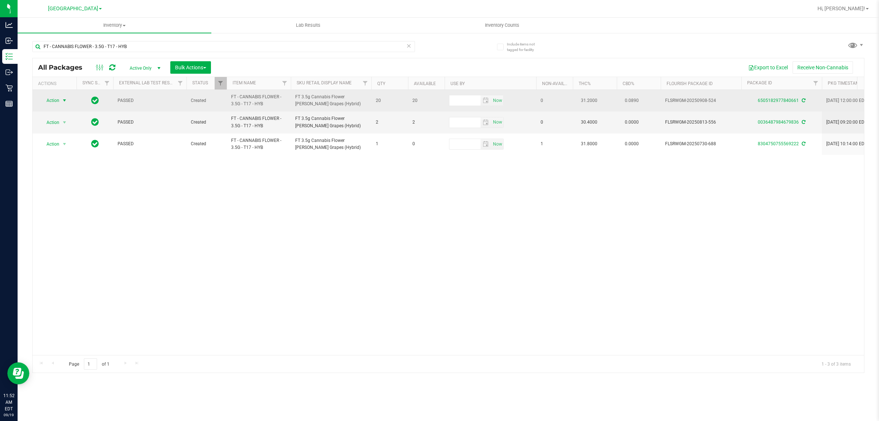
click at [64, 101] on span "select" at bounding box center [65, 100] width 6 height 6
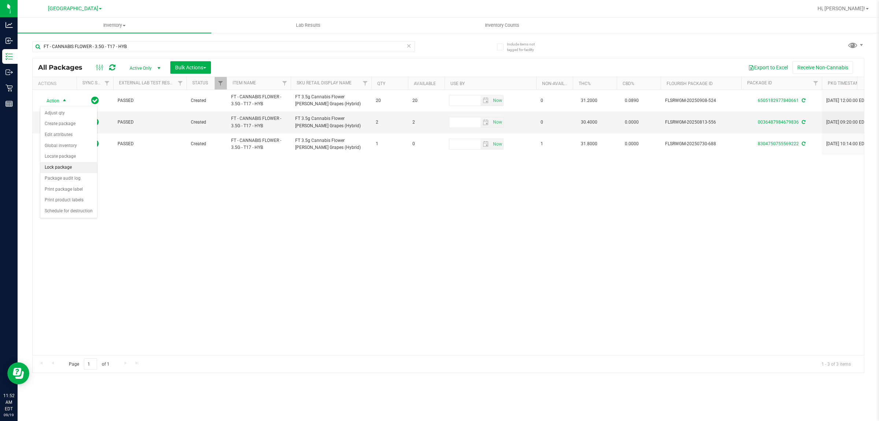
click at [65, 167] on li "Lock package" at bounding box center [68, 167] width 57 height 11
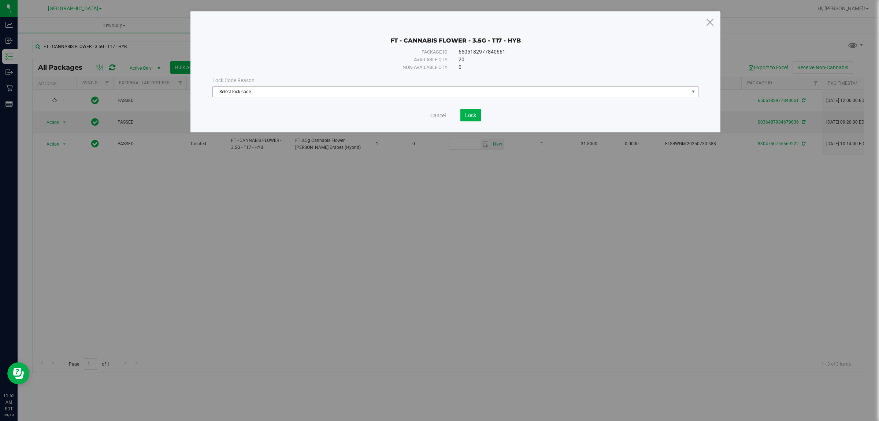
click at [438, 96] on span "Select lock code" at bounding box center [451, 91] width 476 height 10
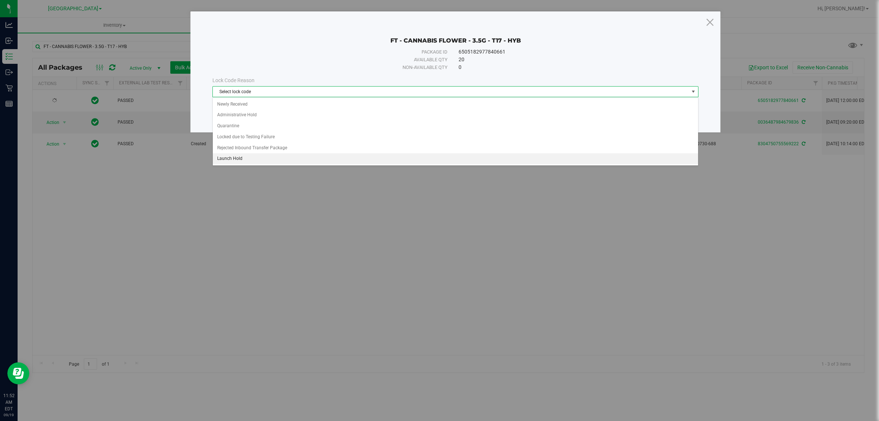
click at [253, 160] on li "Launch Hold" at bounding box center [455, 158] width 485 height 11
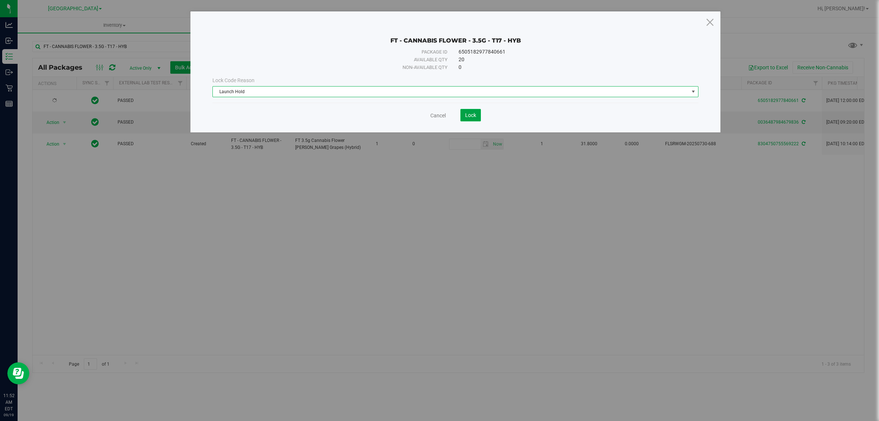
click at [438, 114] on span "Lock" at bounding box center [470, 115] width 11 height 6
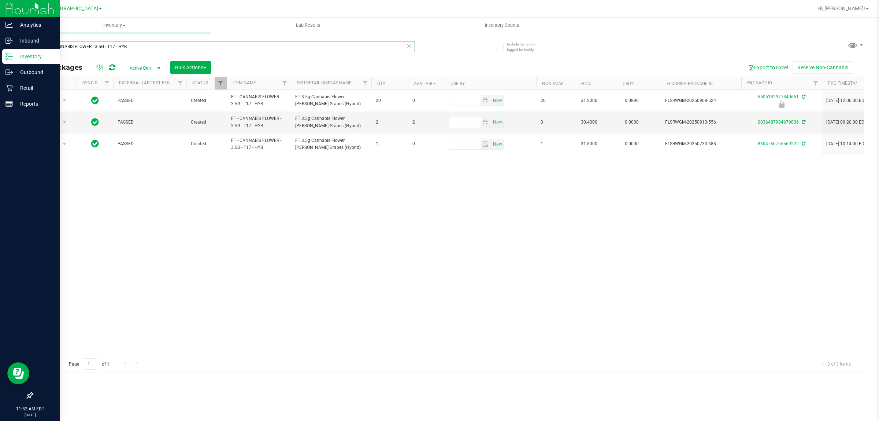
drag, startPoint x: 143, startPoint y: 50, endPoint x: 0, endPoint y: 12, distance: 148.3
click at [0, 32] on div "Analytics Inbound Inventory Outbound Retail Reports 11:52 AM EDT 09/19/2025 09/…" at bounding box center [439, 210] width 879 height 421
type input "7843999310940811"
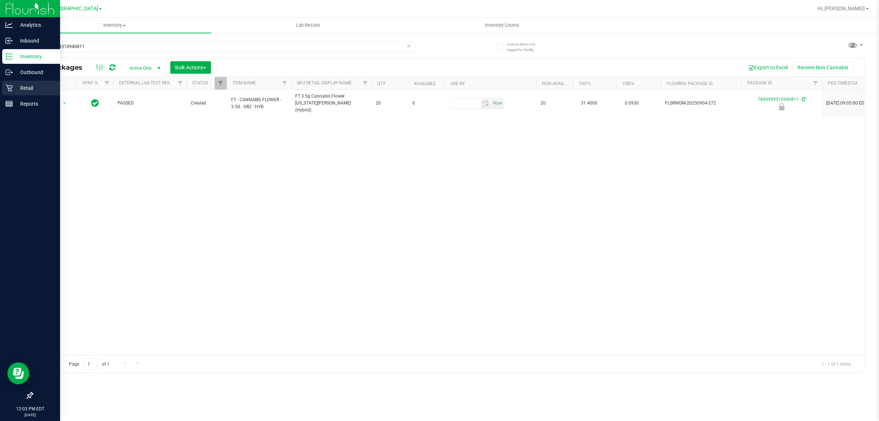
click at [17, 93] on div "Retail" at bounding box center [31, 88] width 58 height 15
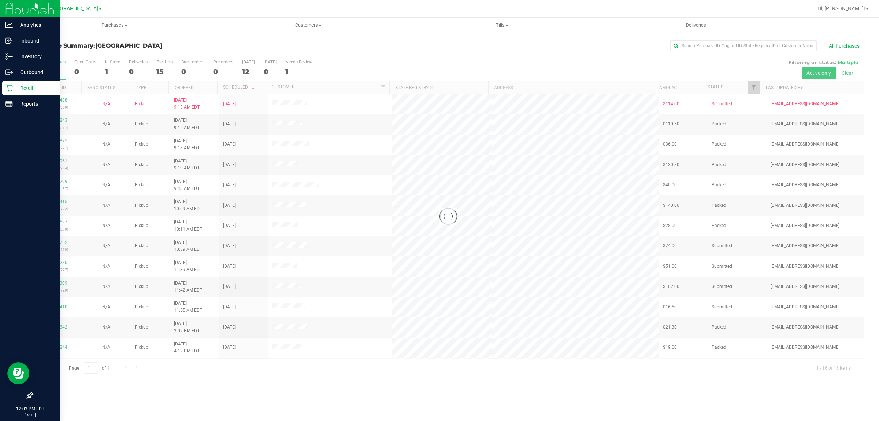
click at [438, 89] on div at bounding box center [449, 216] width 832 height 320
click at [438, 87] on span "Filter" at bounding box center [754, 87] width 6 height 6
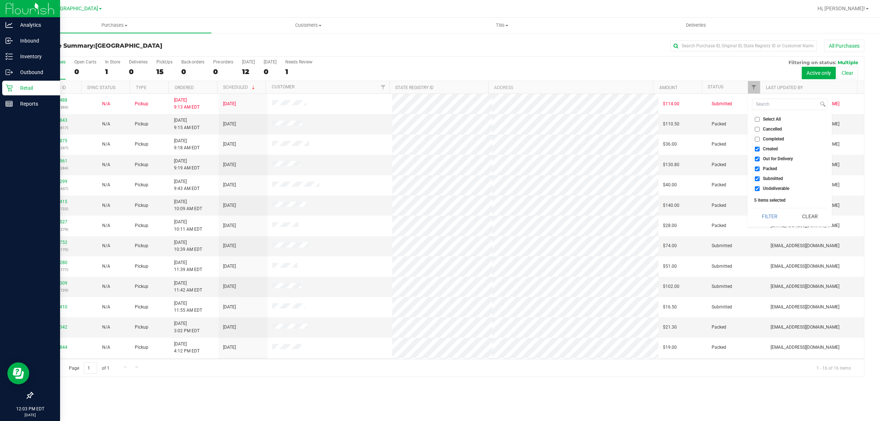
click at [438, 156] on li "Out for Delivery" at bounding box center [789, 159] width 75 height 8
click at [438, 156] on input "Out for Delivery" at bounding box center [757, 158] width 5 height 5
checkbox input "false"
click at [438, 169] on label "Packed" at bounding box center [766, 168] width 22 height 5
click at [438, 169] on input "Packed" at bounding box center [757, 168] width 5 height 5
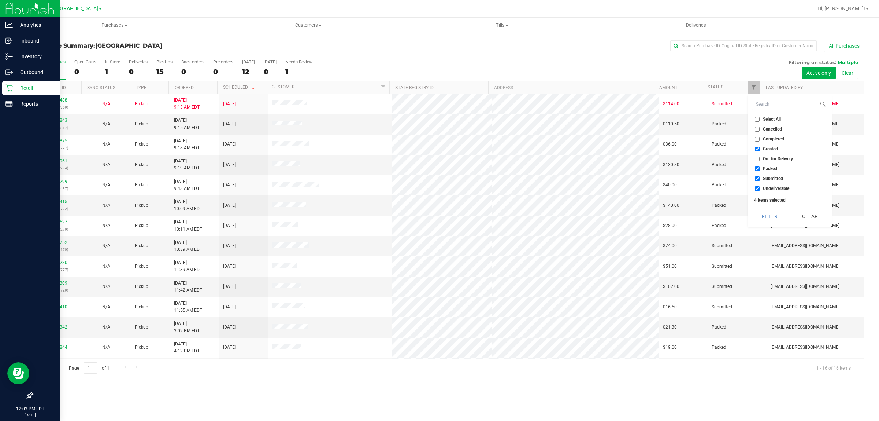
checkbox input "false"
click at [438, 188] on span "Undeliverable" at bounding box center [776, 188] width 26 height 4
click at [438, 188] on input "Undeliverable" at bounding box center [757, 188] width 5 height 5
checkbox input "false"
click at [438, 220] on button "Filter" at bounding box center [769, 216] width 35 height 16
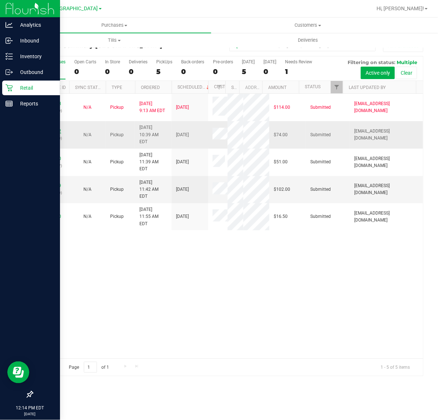
click at [53, 129] on link "11972752" at bounding box center [51, 131] width 21 height 5
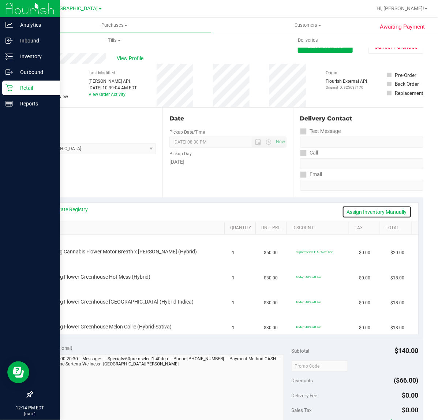
click at [369, 209] on link "Assign Inventory Manually" at bounding box center [377, 212] width 70 height 12
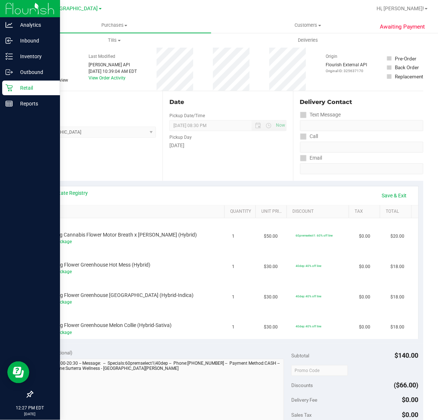
scroll to position [46, 0]
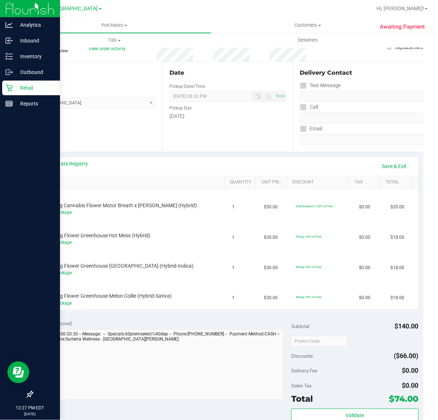
click at [5, 85] on icon at bounding box center [8, 87] width 7 height 7
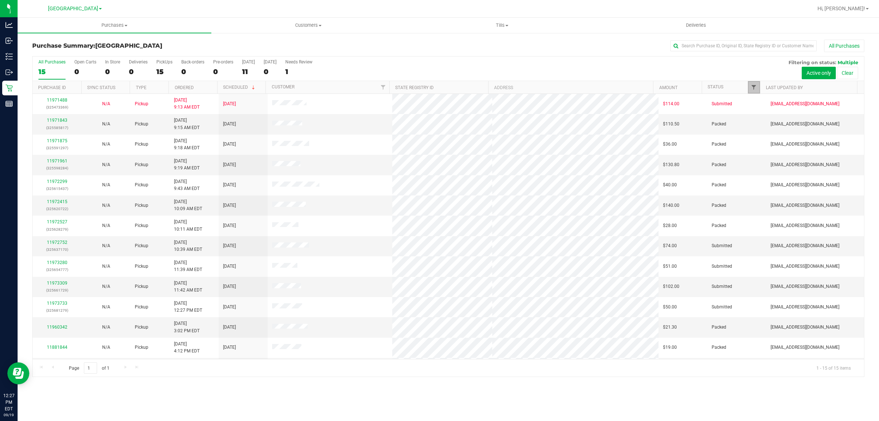
click at [438, 85] on span "Filter" at bounding box center [754, 87] width 6 height 6
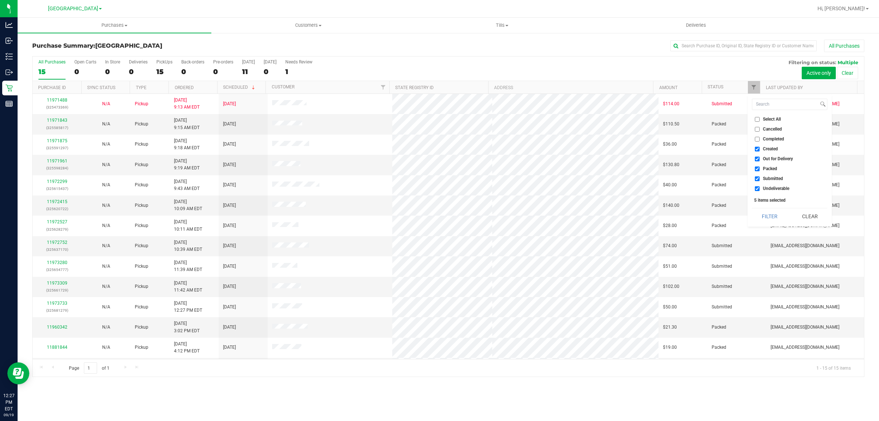
click at [438, 158] on span "Out for Delivery" at bounding box center [778, 158] width 30 height 4
click at [438, 158] on input "Out for Delivery" at bounding box center [757, 158] width 5 height 5
checkbox input "false"
click at [438, 171] on label "Packed" at bounding box center [766, 168] width 22 height 5
click at [438, 171] on input "Packed" at bounding box center [757, 168] width 5 height 5
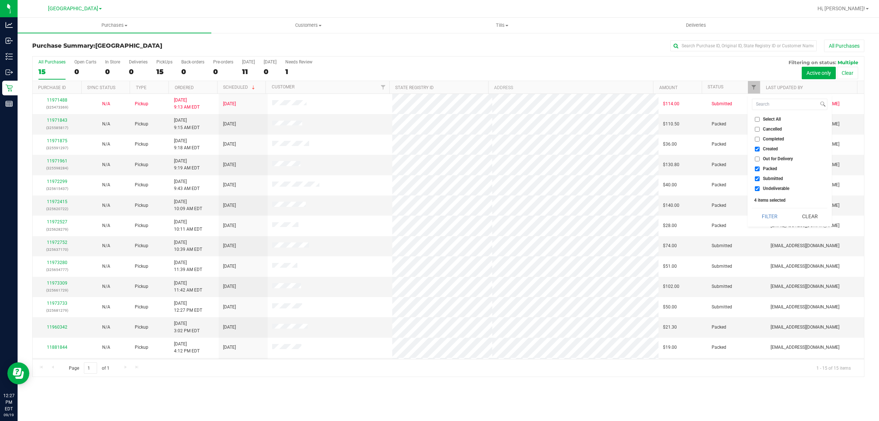
checkbox input "false"
click at [438, 188] on label "Undeliverable" at bounding box center [772, 188] width 34 height 5
click at [438, 188] on input "Undeliverable" at bounding box center [757, 188] width 5 height 5
checkbox input "false"
click at [438, 217] on button "Filter" at bounding box center [769, 216] width 35 height 16
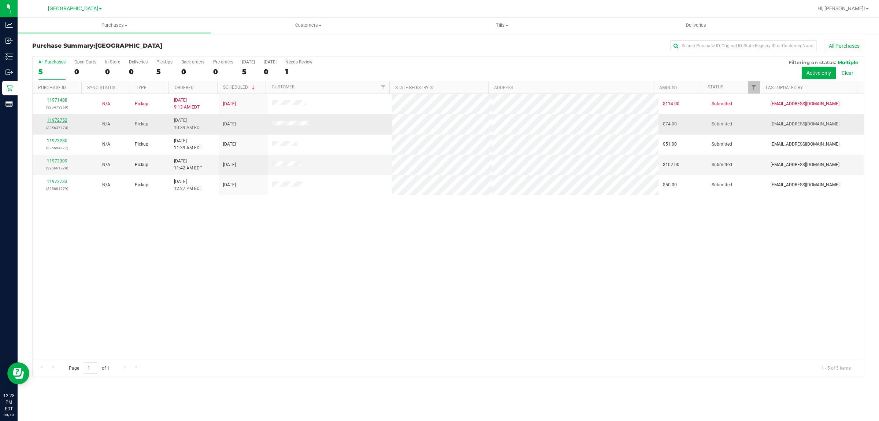
click at [60, 121] on link "11972752" at bounding box center [57, 120] width 21 height 5
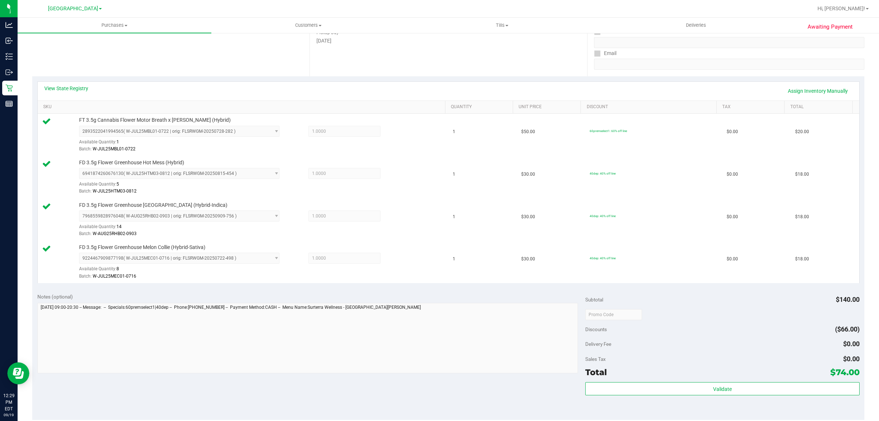
scroll to position [137, 0]
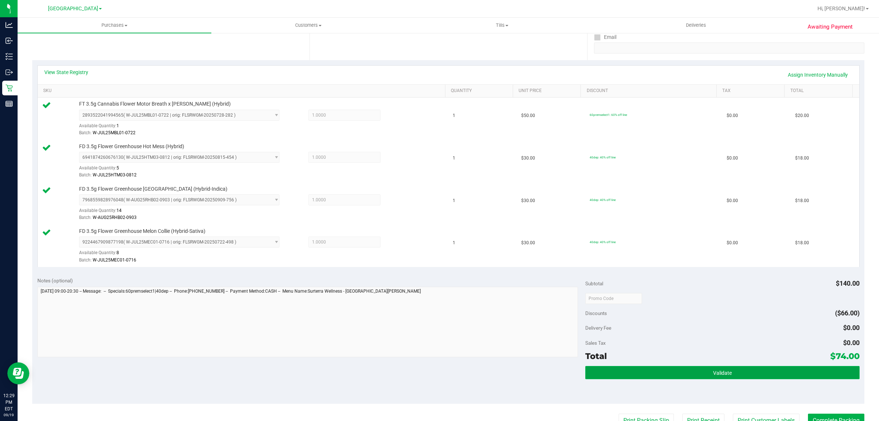
click at [438, 376] on button "Validate" at bounding box center [722, 372] width 274 height 13
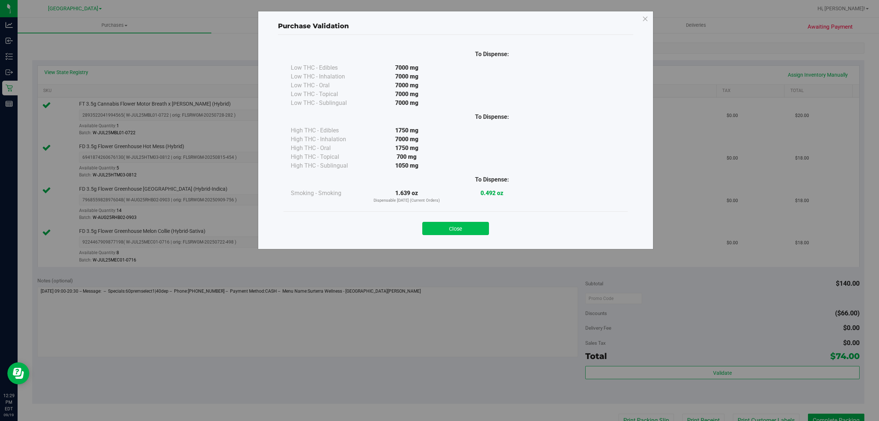
click at [438, 222] on button "Close" at bounding box center [455, 228] width 67 height 13
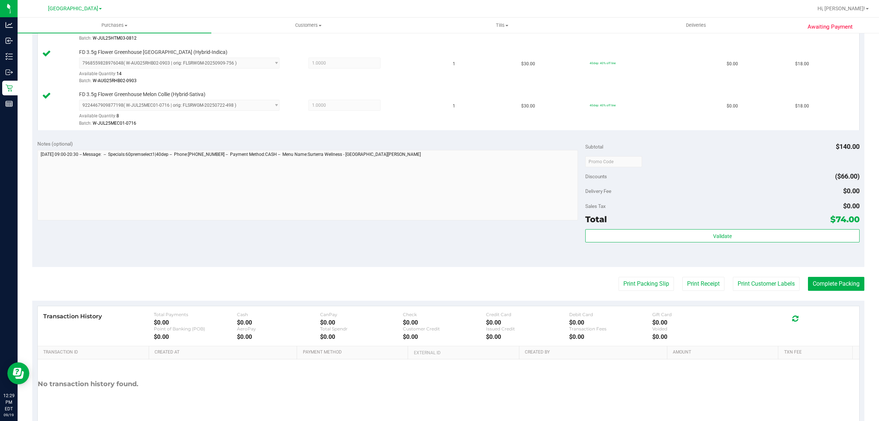
scroll to position [275, 0]
click at [438, 289] on button "Print Packing Slip" at bounding box center [646, 283] width 55 height 14
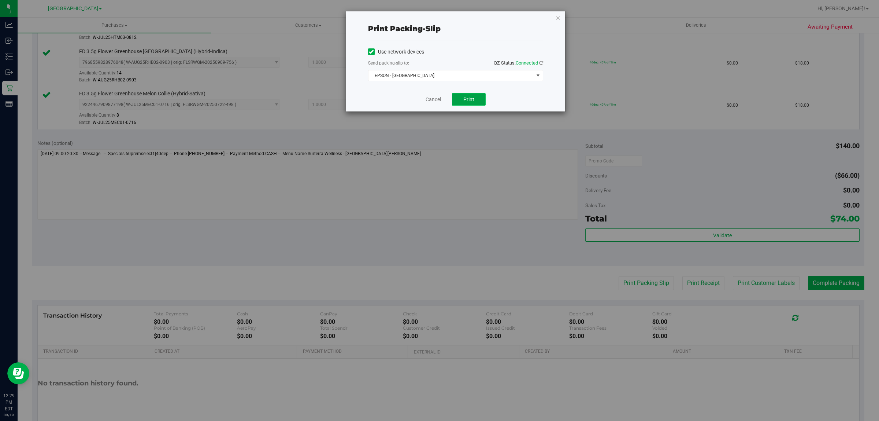
click at [438, 96] on button "Print" at bounding box center [469, 99] width 34 height 12
click at [423, 68] on div "Use network devices Send packing-slip to: QZ Status: Connected EPSON - EAST-TIM…" at bounding box center [455, 63] width 175 height 35
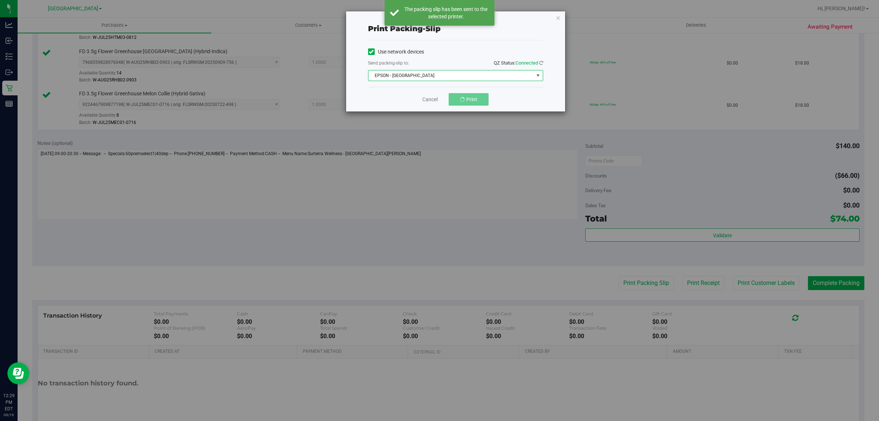
click at [409, 70] on span "EPSON - [GEOGRAPHIC_DATA]" at bounding box center [455, 75] width 175 height 11
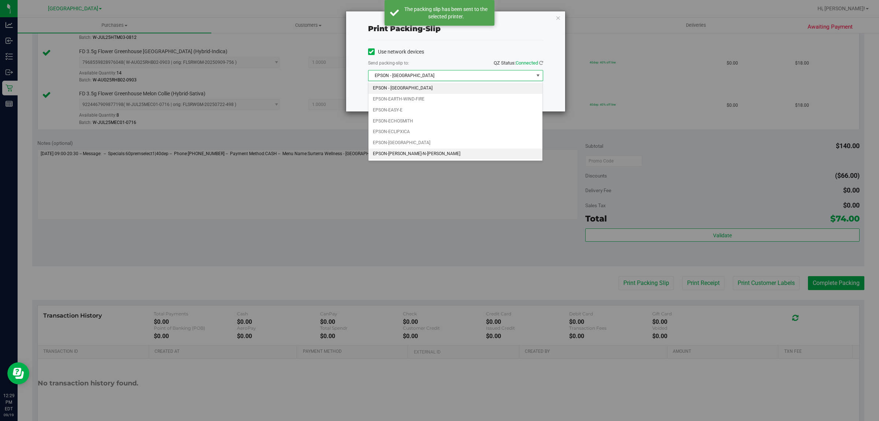
click at [424, 151] on li "EPSON-[PERSON_NAME]-N-[PERSON_NAME]" at bounding box center [456, 153] width 174 height 11
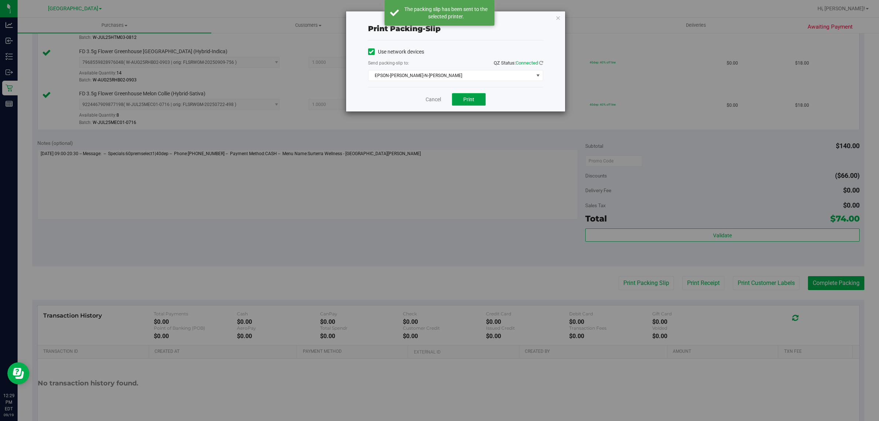
click at [438, 100] on span "Print" at bounding box center [468, 99] width 11 height 6
click at [432, 98] on link "Cancel" at bounding box center [433, 100] width 15 height 8
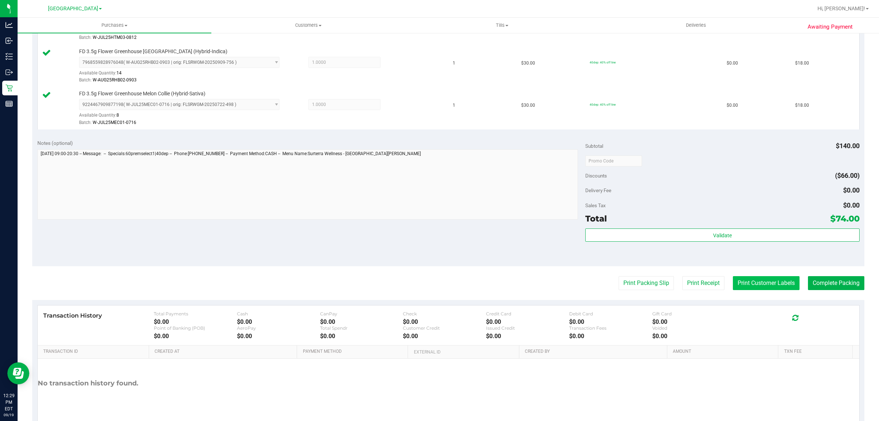
click at [438, 280] on button "Print Customer Labels" at bounding box center [766, 283] width 67 height 14
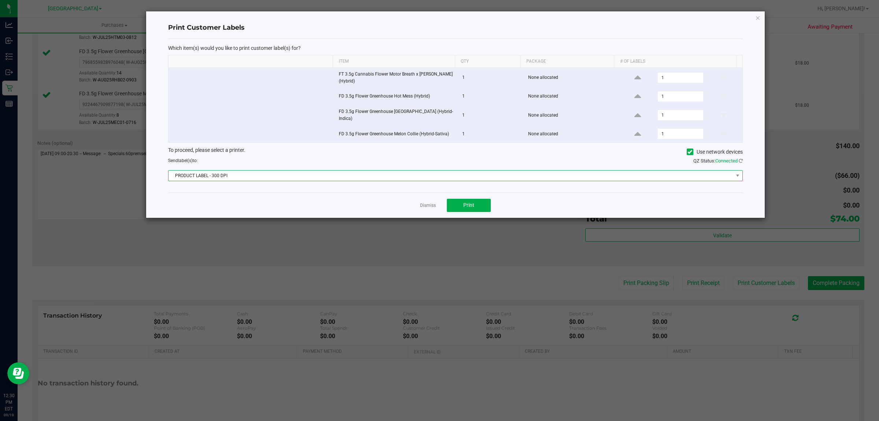
click at [375, 173] on span "PRODUCT LABEL - 300 DPI" at bounding box center [451, 175] width 565 height 10
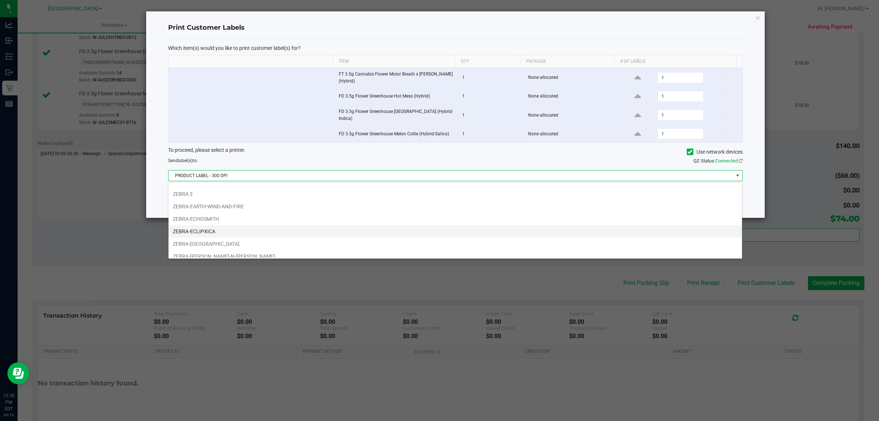
scroll to position [28, 0]
click at [223, 239] on li "ZEBRA-ECUADOR" at bounding box center [456, 238] width 574 height 12
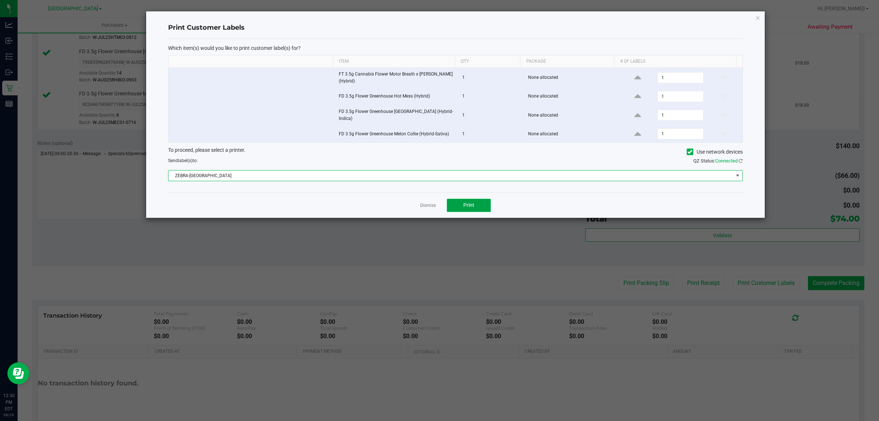
click at [438, 202] on button "Print" at bounding box center [469, 205] width 44 height 13
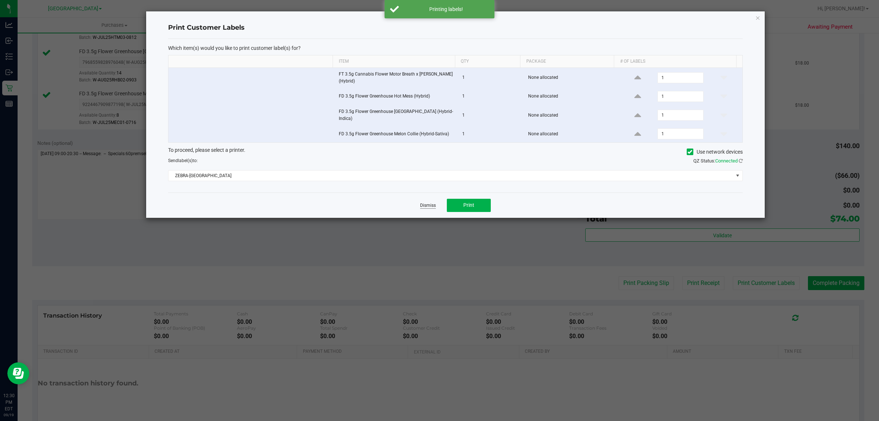
click at [424, 206] on link "Dismiss" at bounding box center [428, 205] width 16 height 6
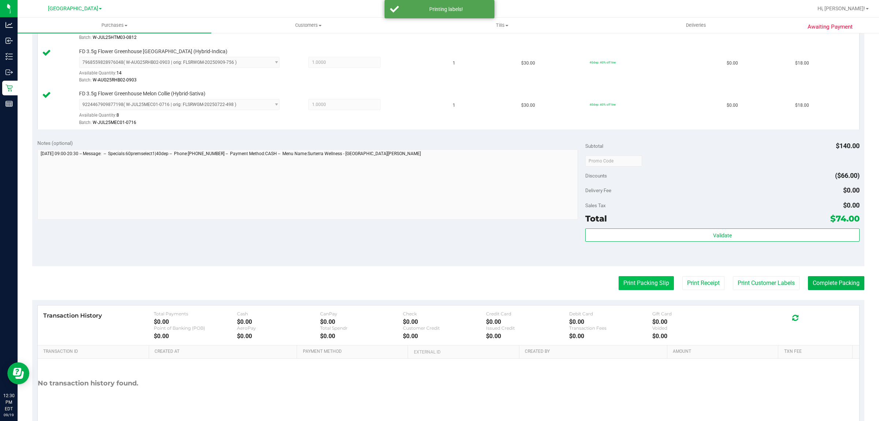
click at [438, 287] on button "Print Packing Slip" at bounding box center [646, 283] width 55 height 14
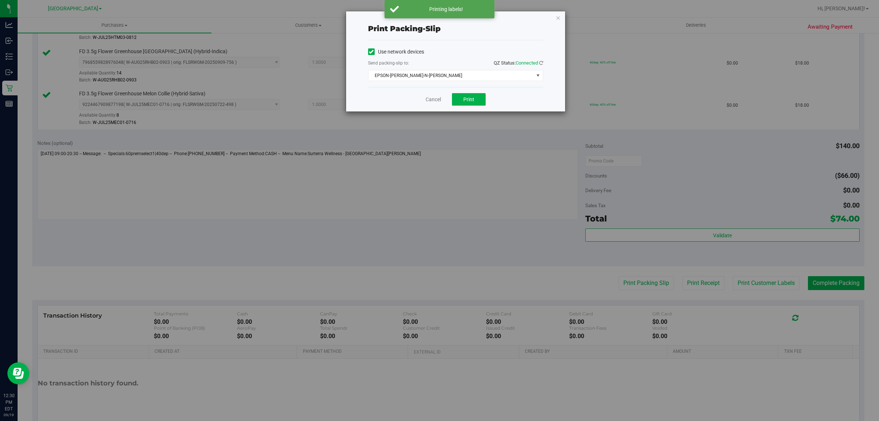
click at [424, 81] on span "EPSON-[PERSON_NAME]-N-[PERSON_NAME]" at bounding box center [455, 75] width 175 height 11
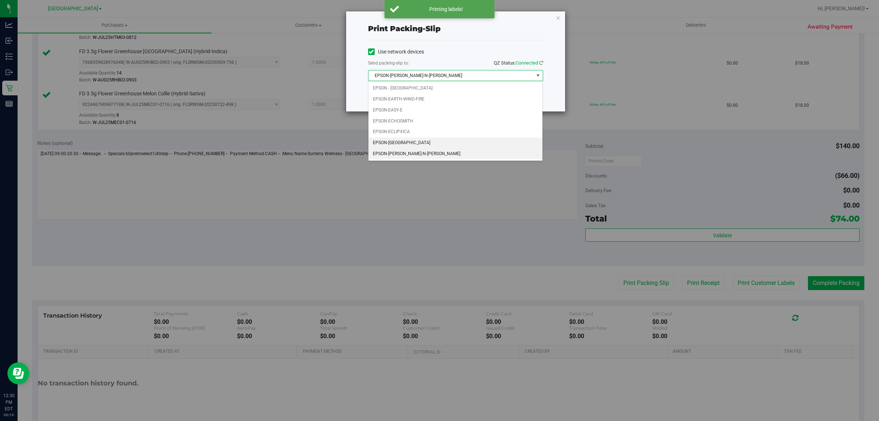
click at [409, 148] on li "EPSON-[GEOGRAPHIC_DATA]" at bounding box center [456, 142] width 174 height 11
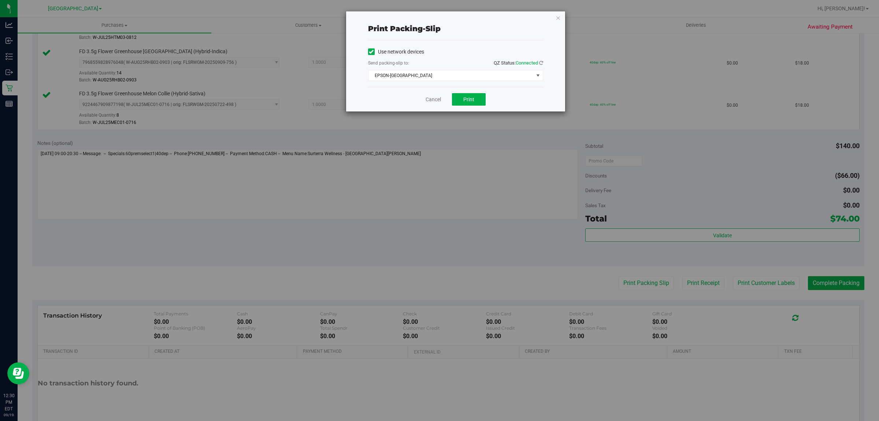
click at [438, 107] on div "Cancel Print" at bounding box center [455, 99] width 175 height 25
click at [438, 103] on button "Print" at bounding box center [469, 99] width 34 height 12
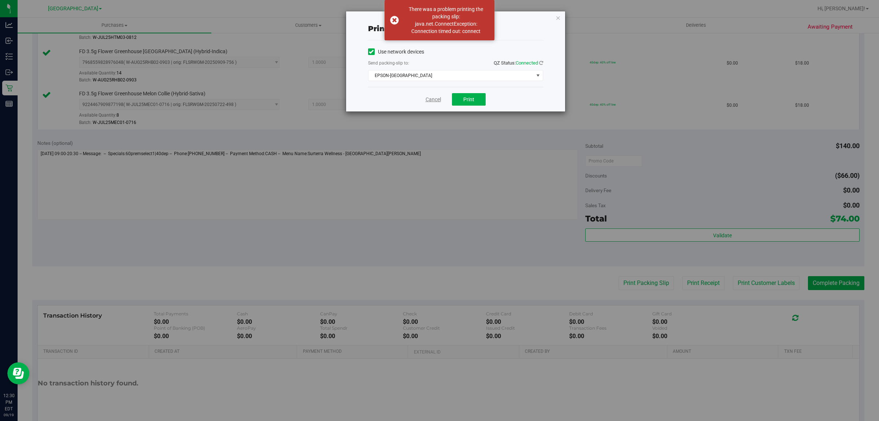
click at [430, 100] on link "Cancel" at bounding box center [433, 100] width 15 height 8
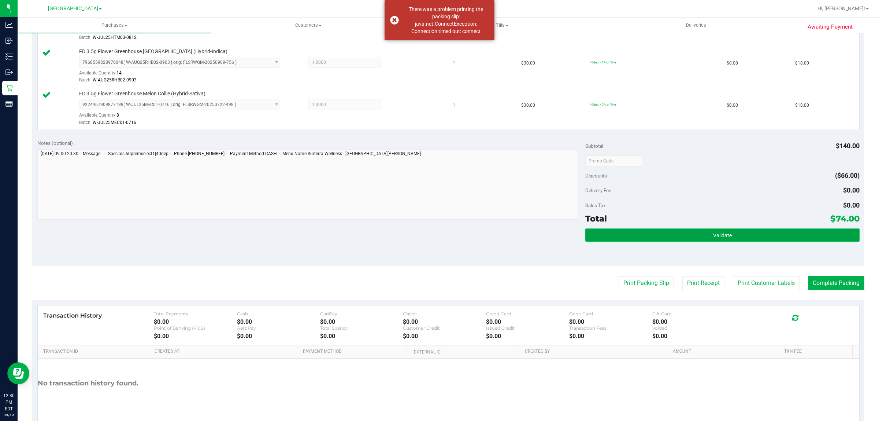
click at [438, 233] on span "Validate" at bounding box center [722, 235] width 19 height 6
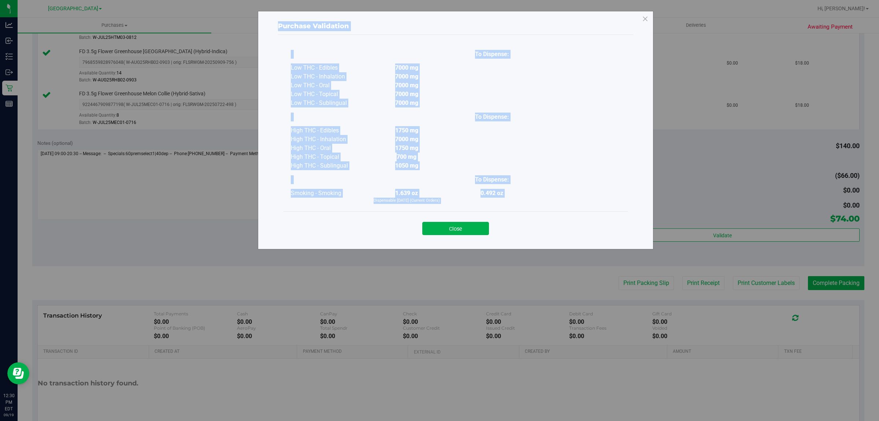
click at [416, 200] on p "Dispensable Today (Current Orders)" at bounding box center [406, 200] width 85 height 6
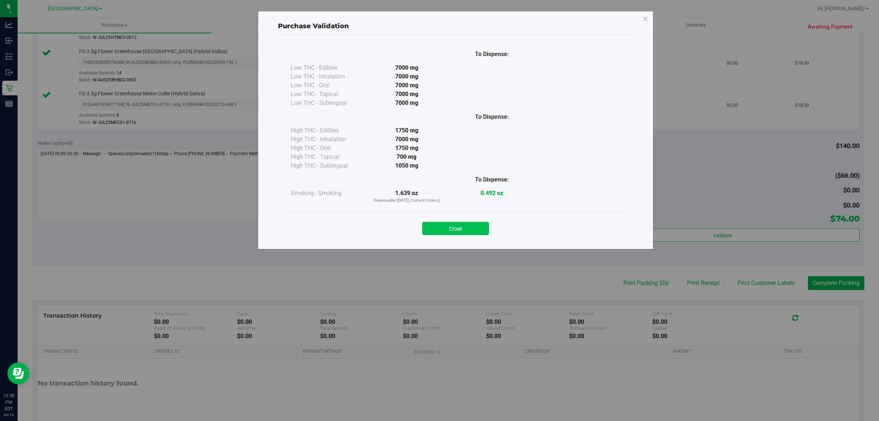
click at [438, 223] on button "Close" at bounding box center [455, 228] width 67 height 13
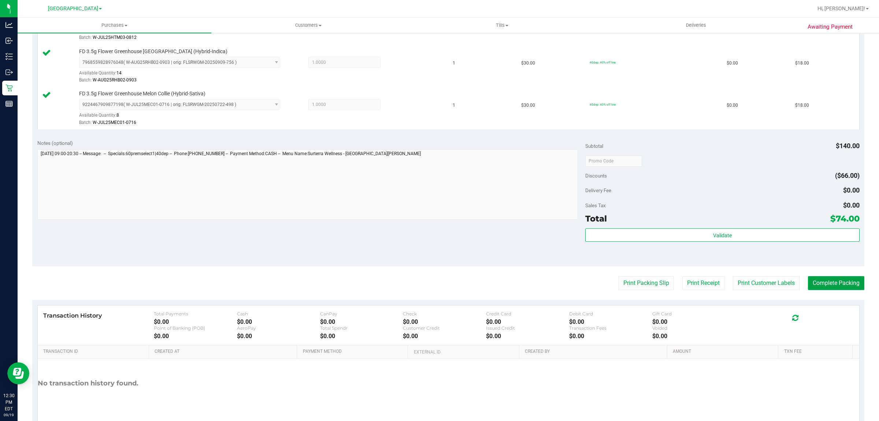
click at [438, 283] on button "Complete Packing" at bounding box center [836, 283] width 56 height 14
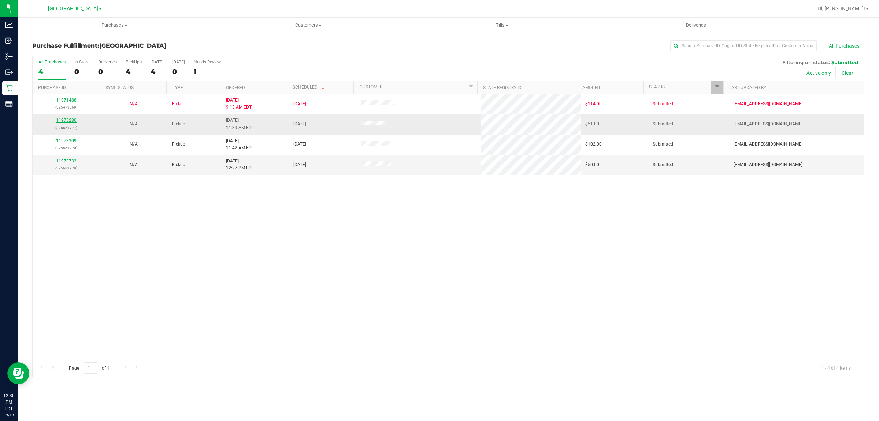
click at [67, 122] on link "11973280" at bounding box center [66, 120] width 21 height 5
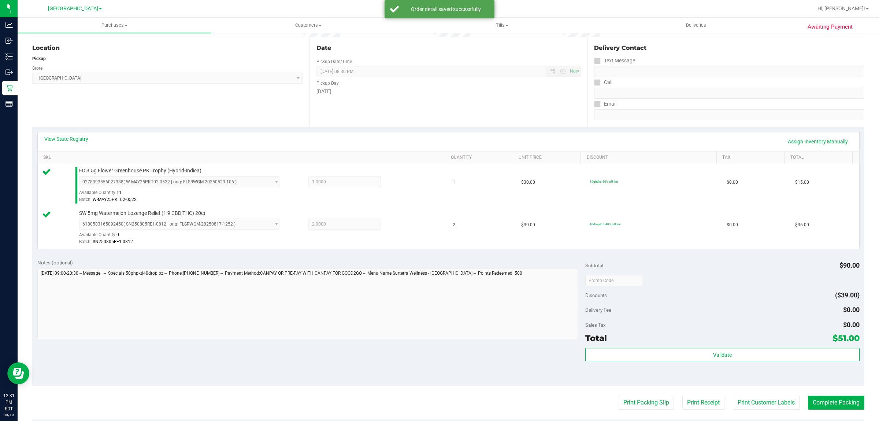
scroll to position [72, 0]
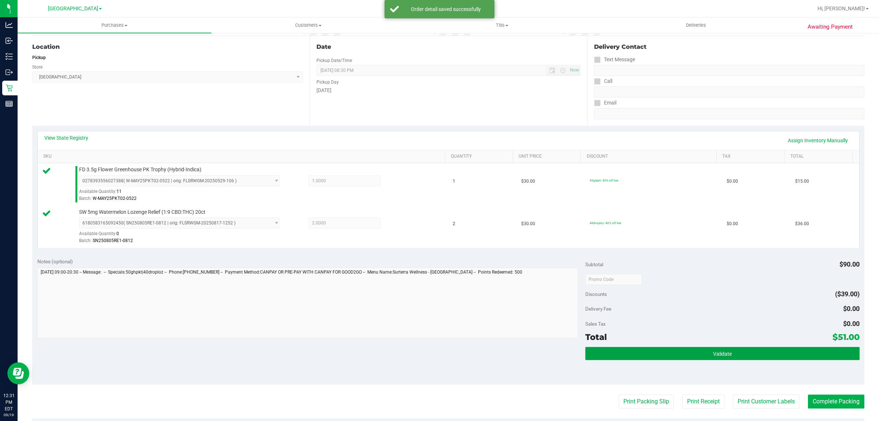
click at [438, 358] on button "Validate" at bounding box center [722, 353] width 274 height 13
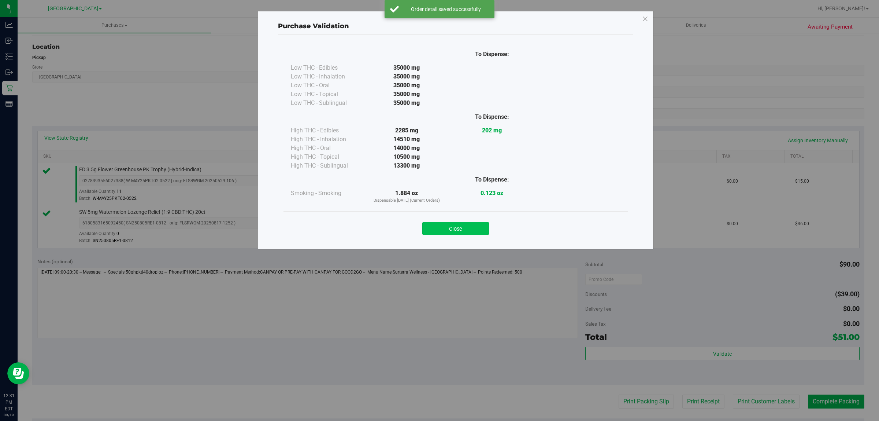
click at [438, 228] on button "Close" at bounding box center [455, 228] width 67 height 13
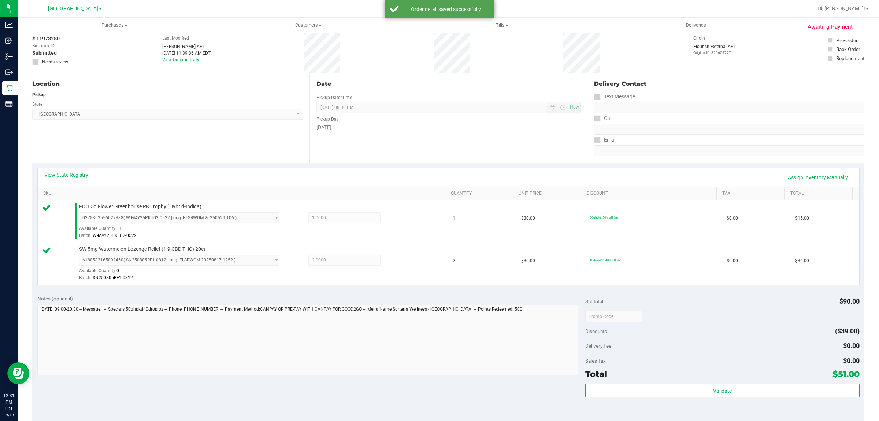
scroll to position [0, 0]
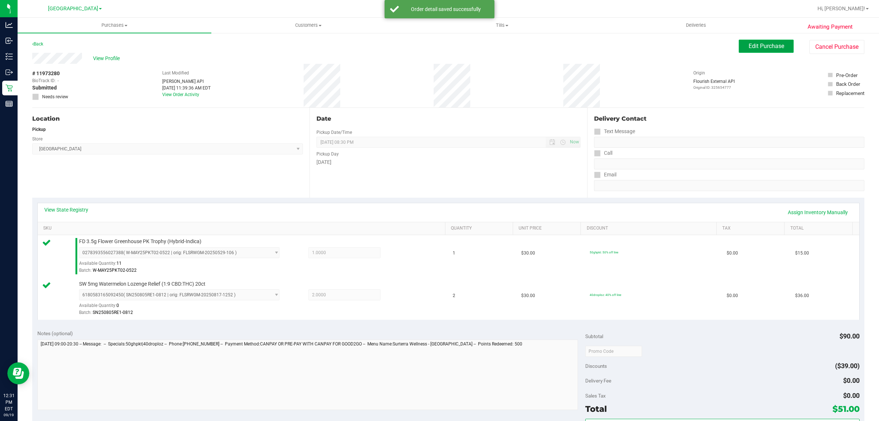
click at [438, 45] on span "Edit Purchase" at bounding box center [767, 45] width 36 height 7
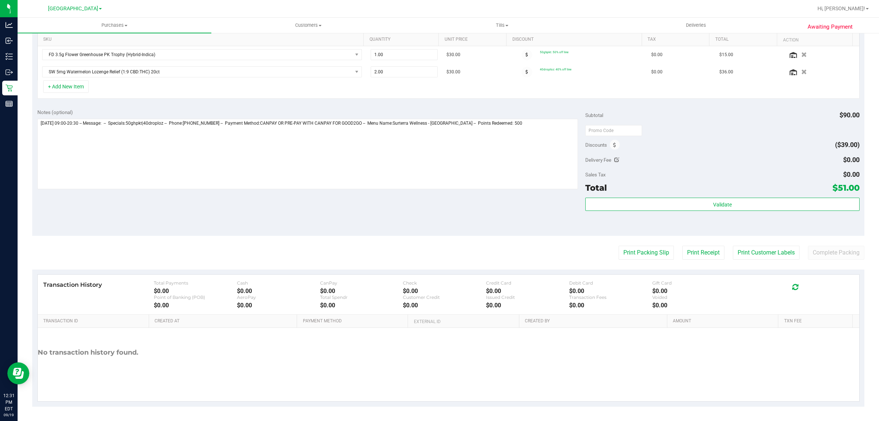
scroll to position [189, 0]
click at [438, 144] on span at bounding box center [615, 144] width 10 height 10
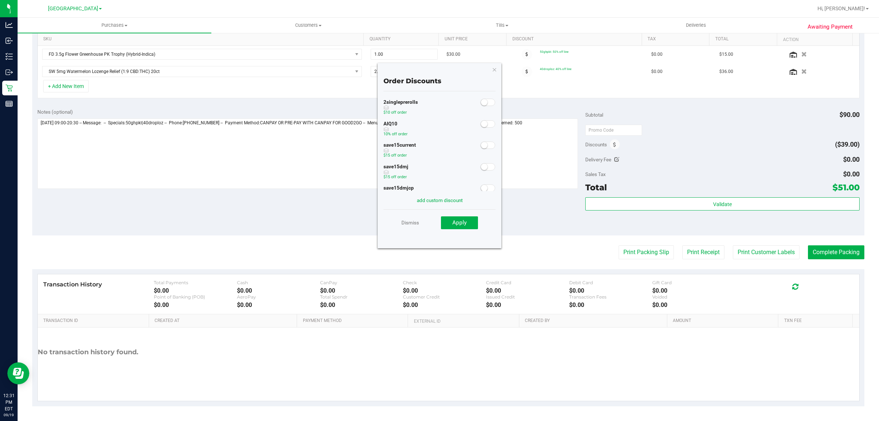
click at [438, 121] on span at bounding box center [488, 123] width 15 height 7
click at [438, 217] on button "Apply" at bounding box center [459, 222] width 37 height 13
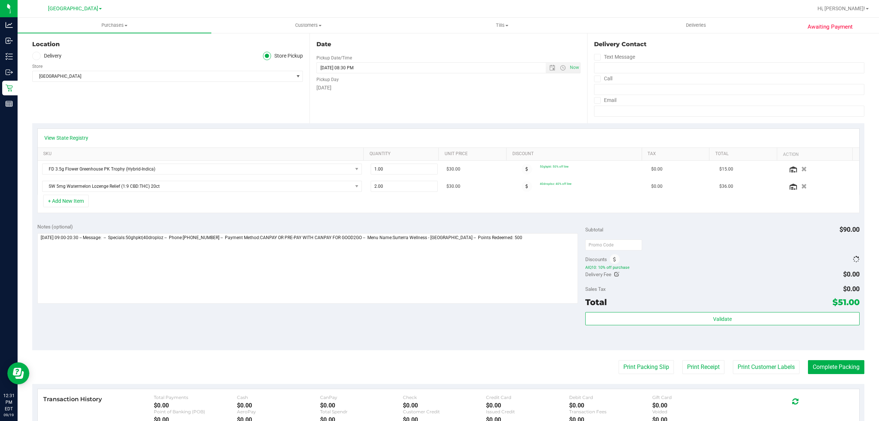
scroll to position [0, 0]
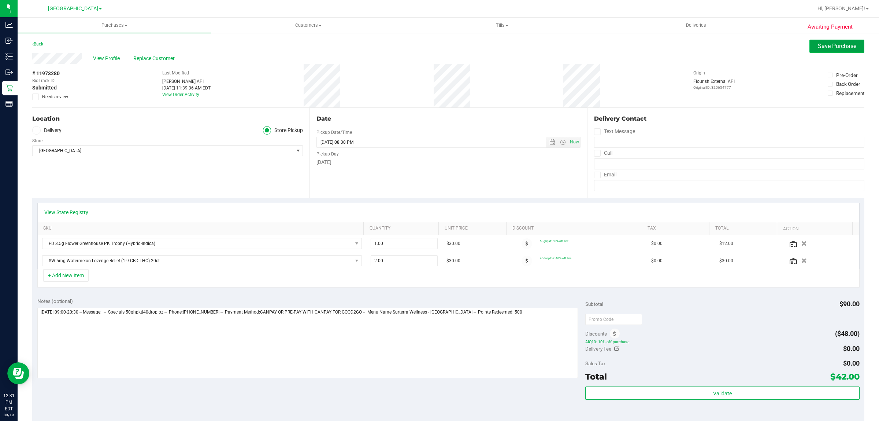
click at [438, 43] on span "Save Purchase" at bounding box center [837, 45] width 38 height 7
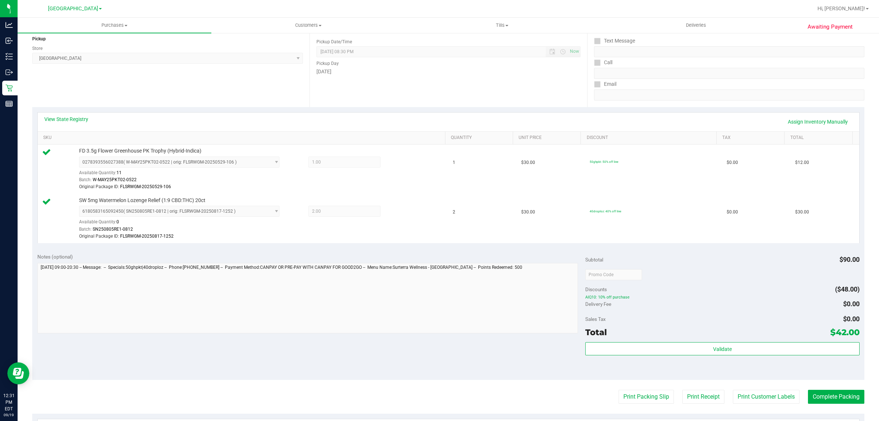
scroll to position [92, 0]
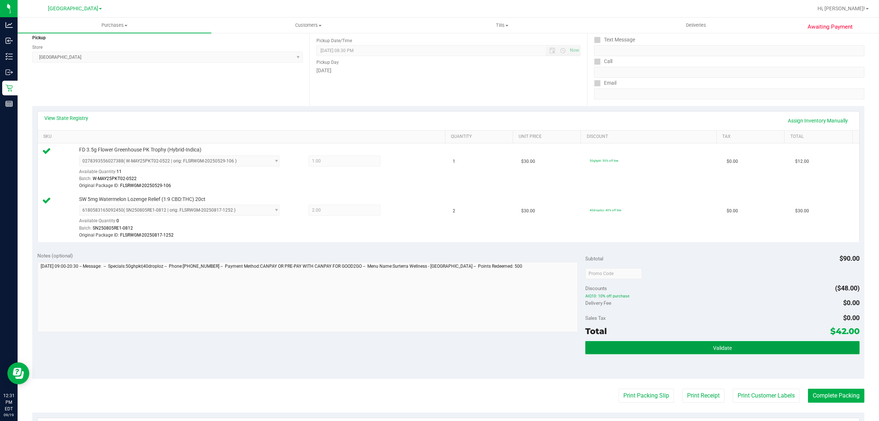
click at [438, 350] on button "Validate" at bounding box center [722, 347] width 274 height 13
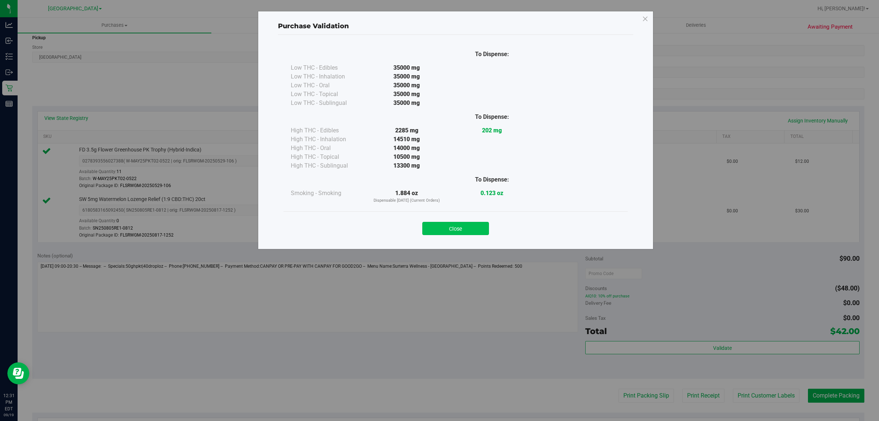
click at [438, 233] on button "Close" at bounding box center [455, 228] width 67 height 13
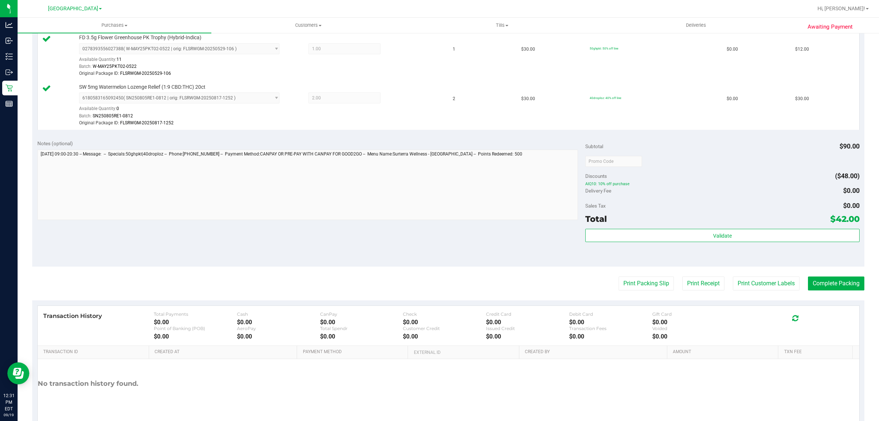
scroll to position [229, 0]
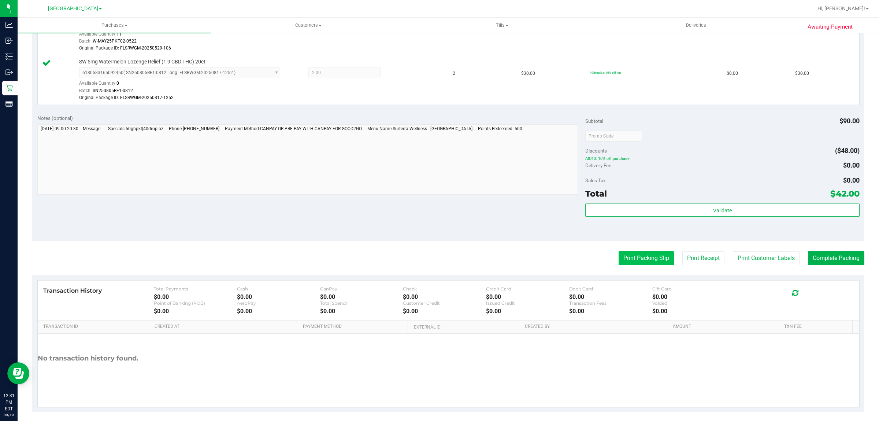
click at [438, 258] on button "Print Packing Slip" at bounding box center [646, 258] width 55 height 14
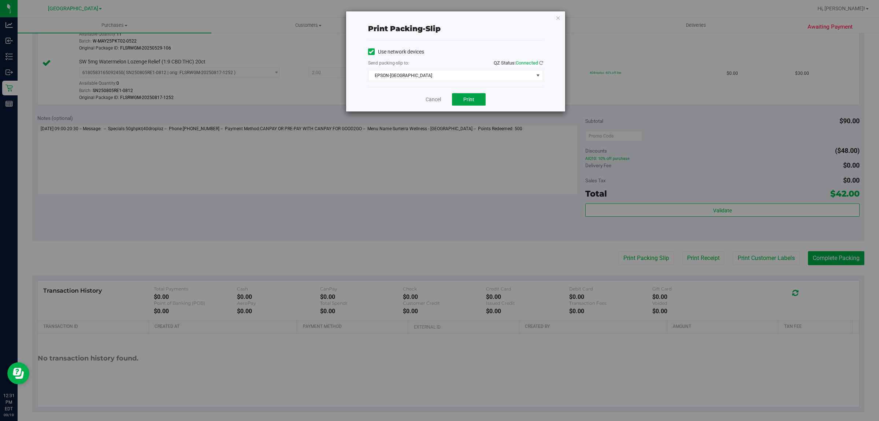
click at [438, 104] on button "Print" at bounding box center [469, 99] width 34 height 12
click at [426, 101] on link "Cancel" at bounding box center [433, 100] width 15 height 8
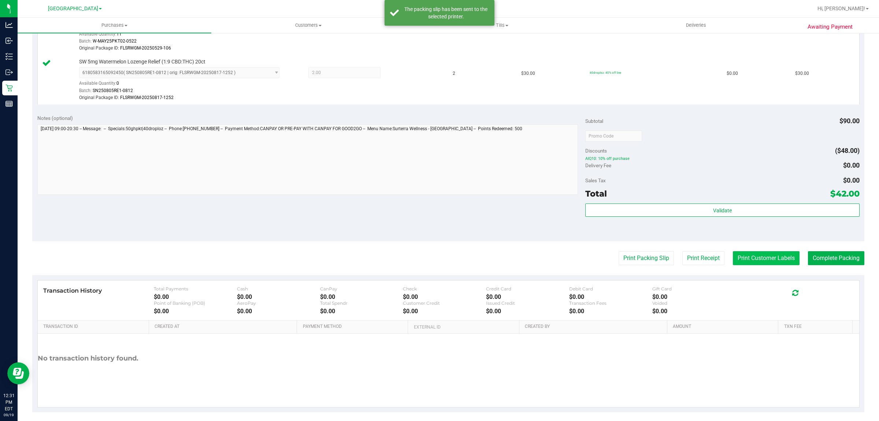
click at [438, 264] on button "Print Customer Labels" at bounding box center [766, 258] width 67 height 14
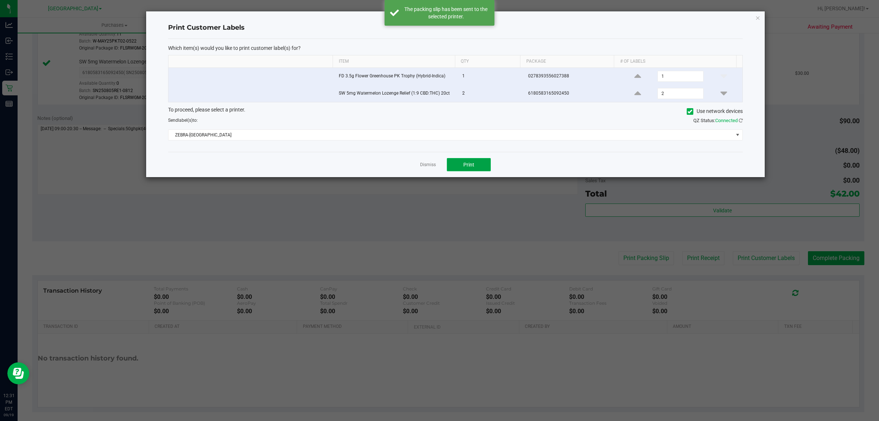
click at [438, 163] on span "Print" at bounding box center [468, 165] width 11 height 6
click at [432, 167] on link "Dismiss" at bounding box center [428, 165] width 16 height 6
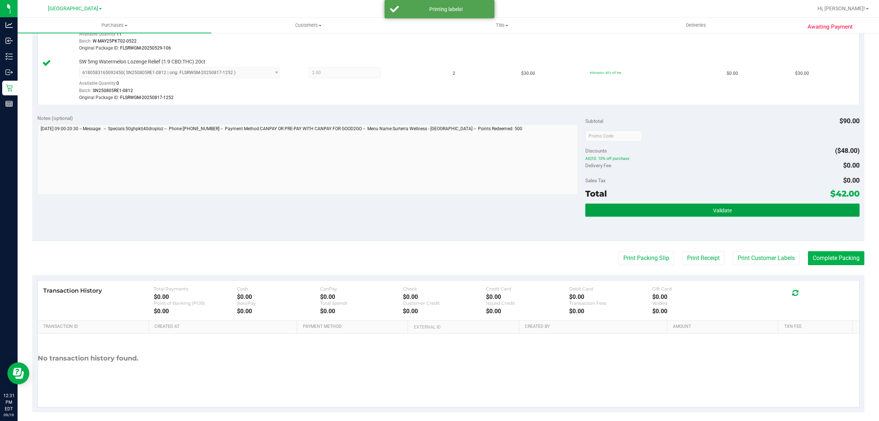
click at [438, 211] on button "Validate" at bounding box center [722, 209] width 274 height 13
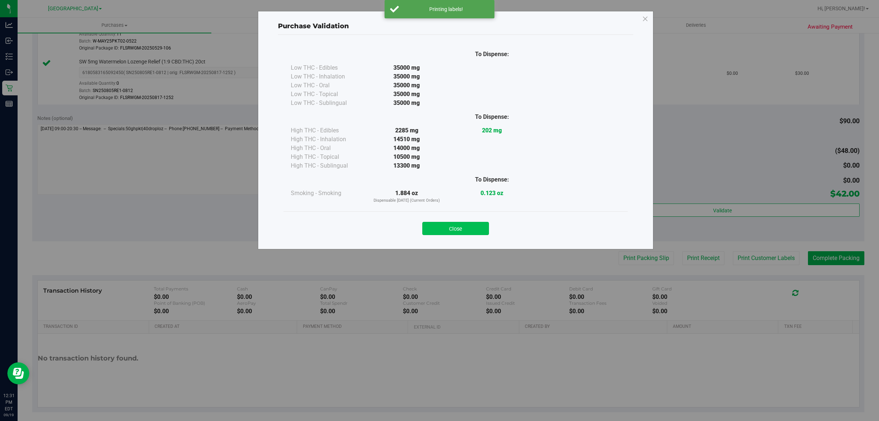
click at [438, 233] on button "Close" at bounding box center [455, 228] width 67 height 13
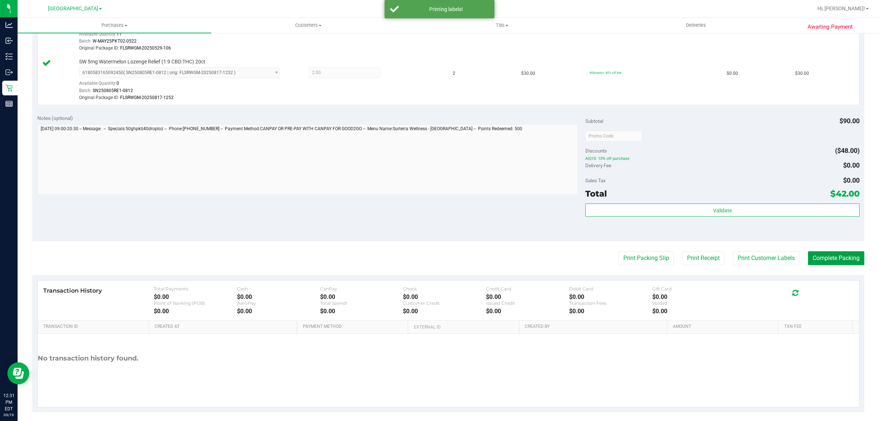
click at [438, 252] on button "Complete Packing" at bounding box center [836, 258] width 56 height 14
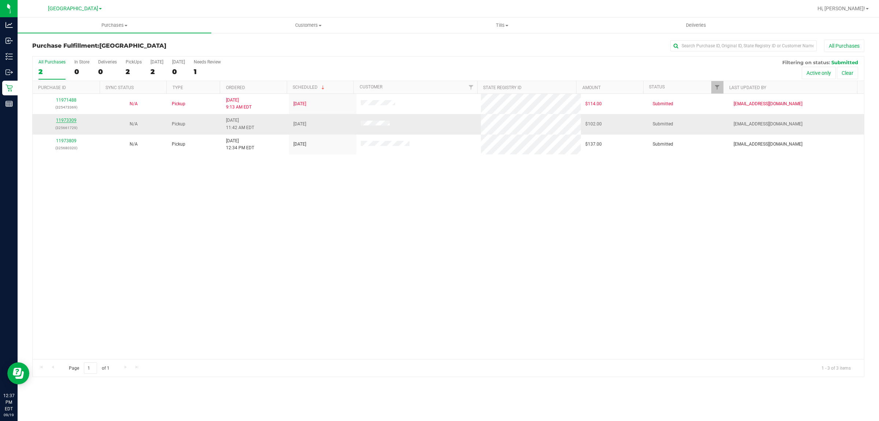
click at [74, 122] on link "11973309" at bounding box center [66, 120] width 21 height 5
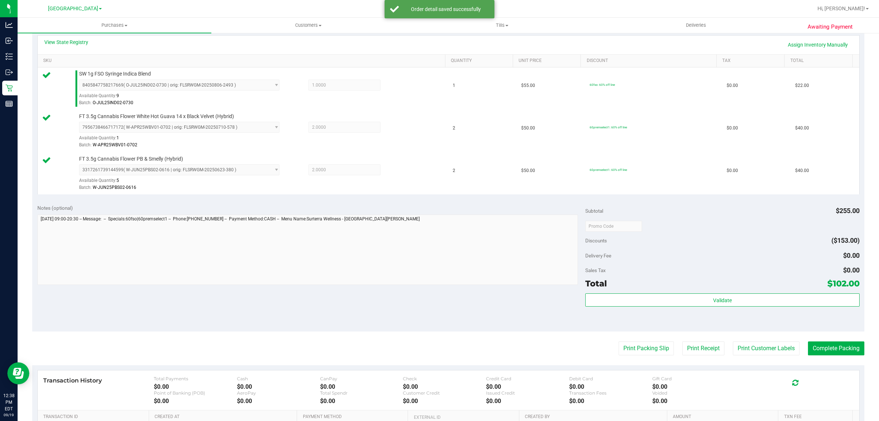
scroll to position [171, 0]
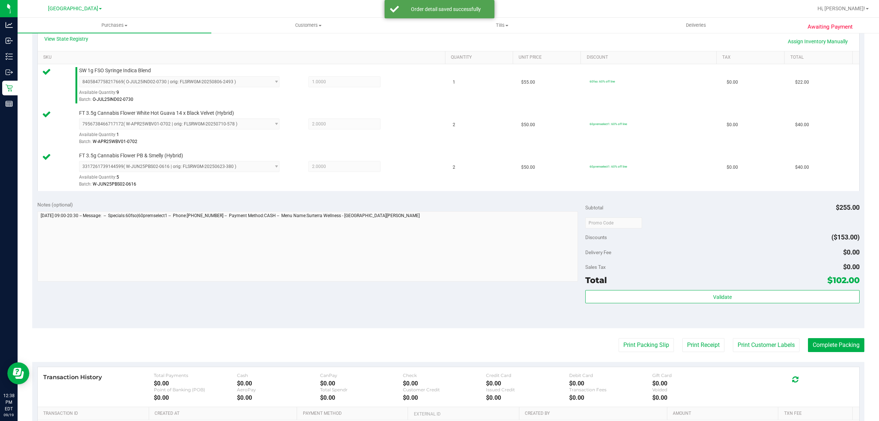
click at [438, 326] on div "Notes (optional) Subtotal $255.00 Discounts ($153.00) Delivery Fee $0.00 Sales …" at bounding box center [448, 262] width 832 height 132
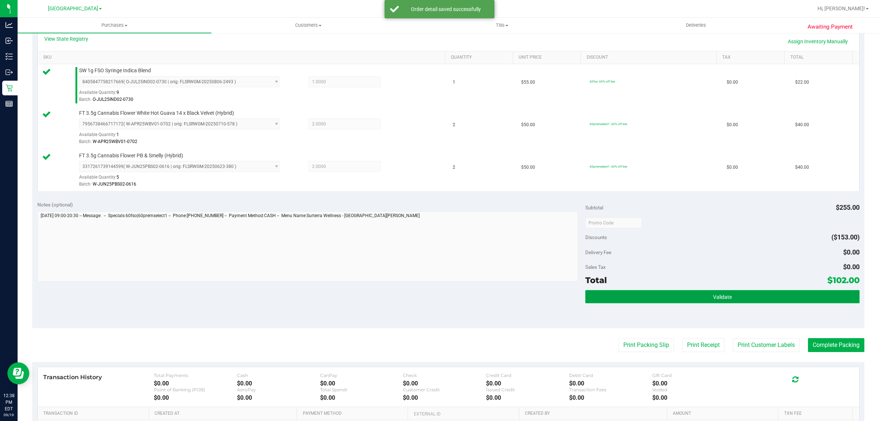
click at [438, 297] on button "Validate" at bounding box center [722, 296] width 274 height 13
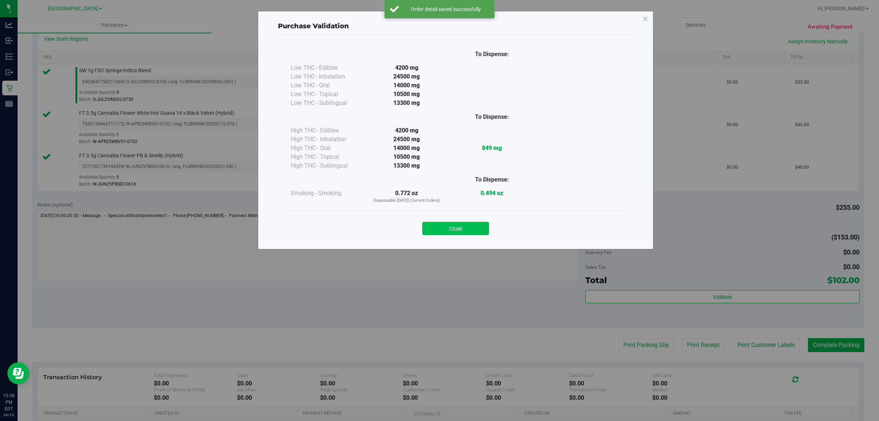
click at [438, 227] on button "Close" at bounding box center [455, 228] width 67 height 13
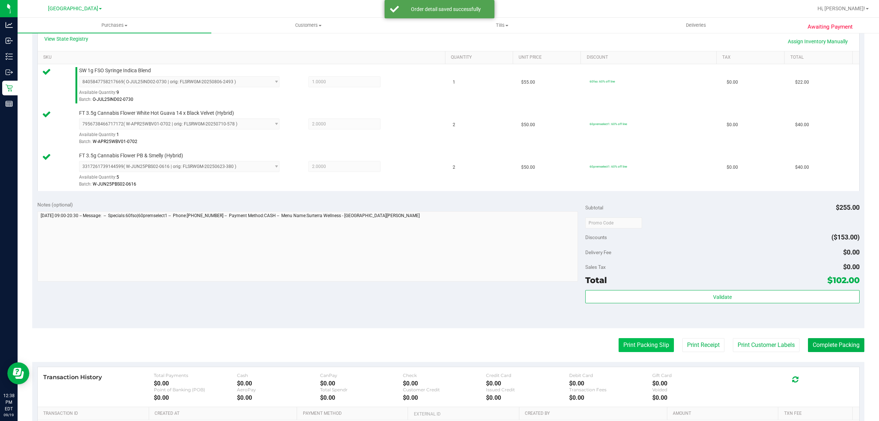
click at [438, 344] on button "Print Packing Slip" at bounding box center [646, 345] width 55 height 14
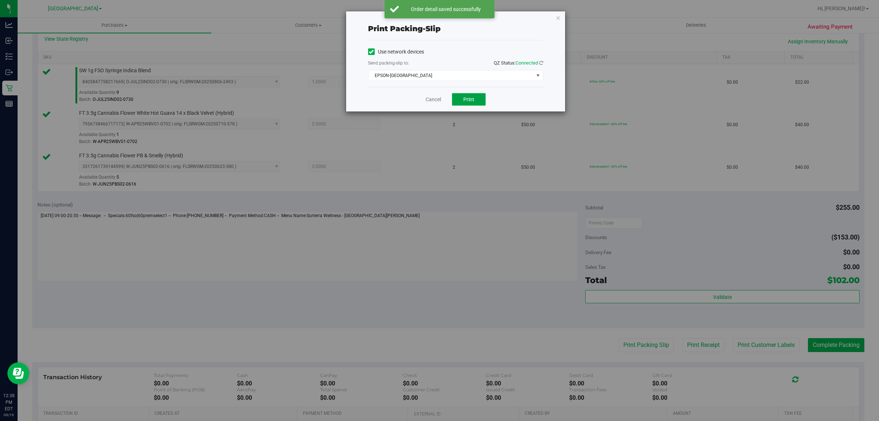
click at [438, 102] on span "Print" at bounding box center [468, 99] width 11 height 6
click at [430, 99] on link "Cancel" at bounding box center [433, 100] width 15 height 8
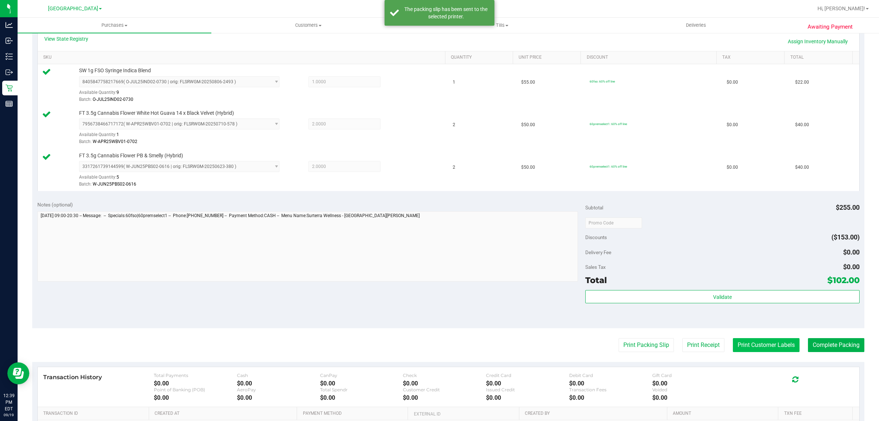
click at [438, 349] on button "Print Customer Labels" at bounding box center [766, 345] width 67 height 14
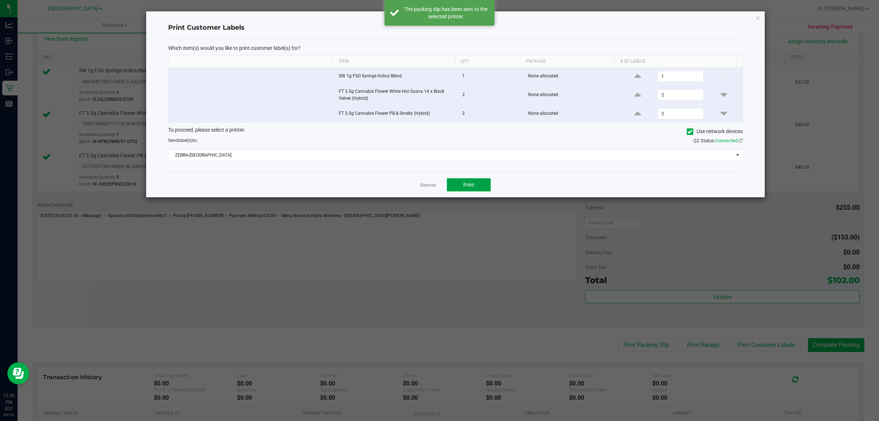
click at [438, 186] on span "Print" at bounding box center [468, 185] width 11 height 6
click at [422, 186] on link "Dismiss" at bounding box center [428, 185] width 16 height 6
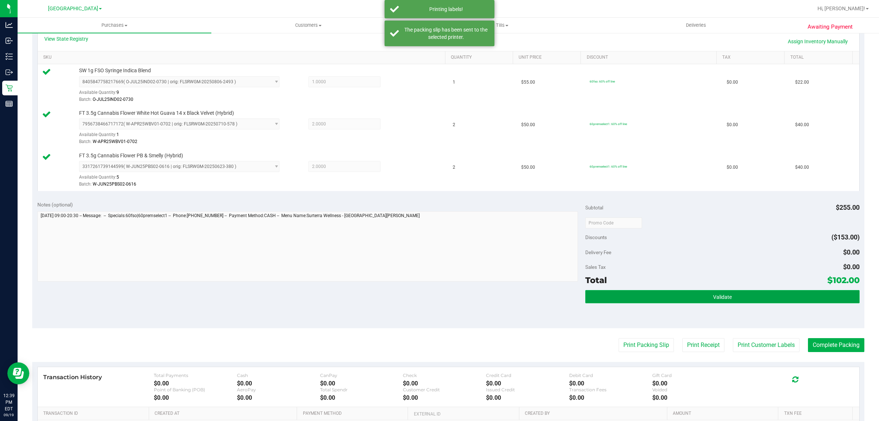
click at [438, 301] on button "Validate" at bounding box center [722, 296] width 274 height 13
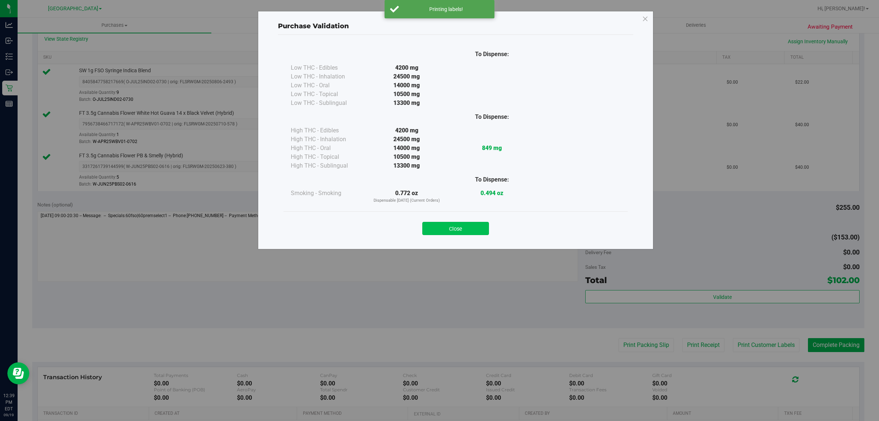
click at [438, 234] on button "Close" at bounding box center [455, 228] width 67 height 13
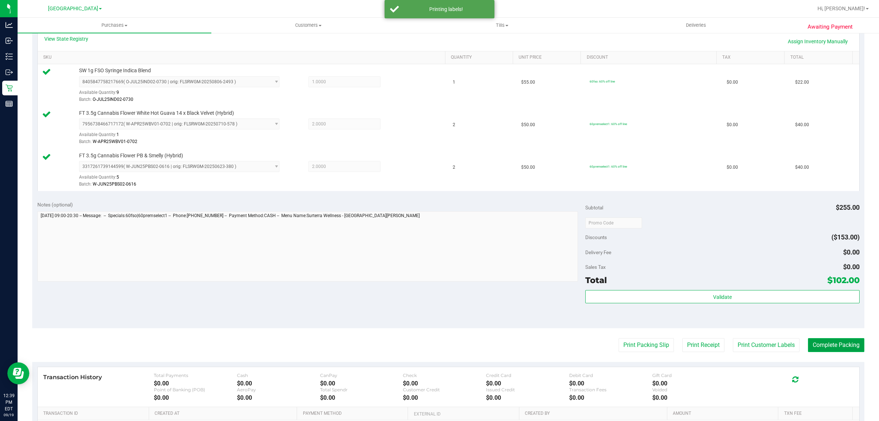
click at [438, 344] on button "Complete Packing" at bounding box center [836, 345] width 56 height 14
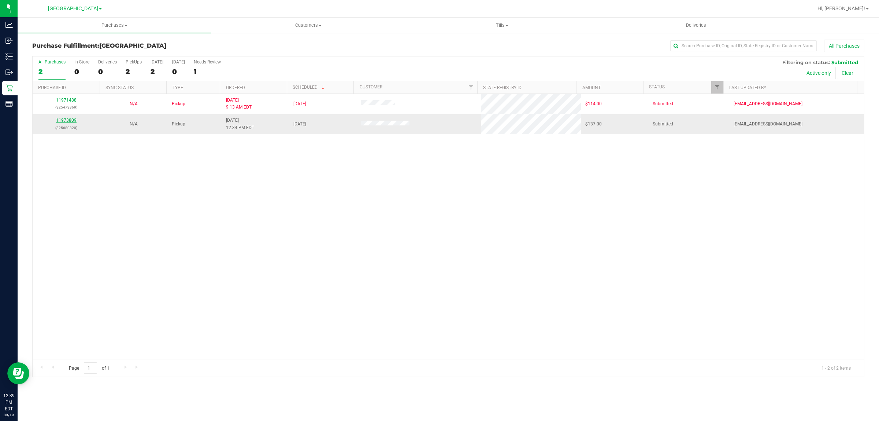
click at [70, 123] on link "11973809" at bounding box center [66, 120] width 21 height 5
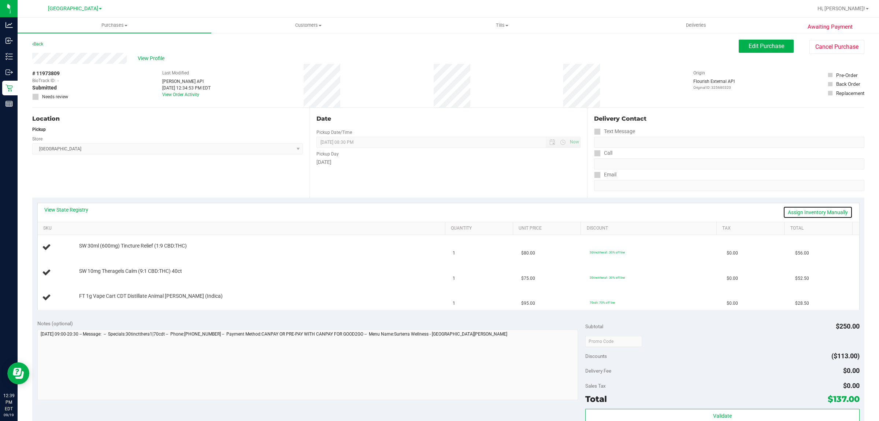
click at [438, 209] on link "Assign Inventory Manually" at bounding box center [818, 212] width 70 height 12
click at [438, 211] on link "Save & Exit" at bounding box center [835, 212] width 34 height 12
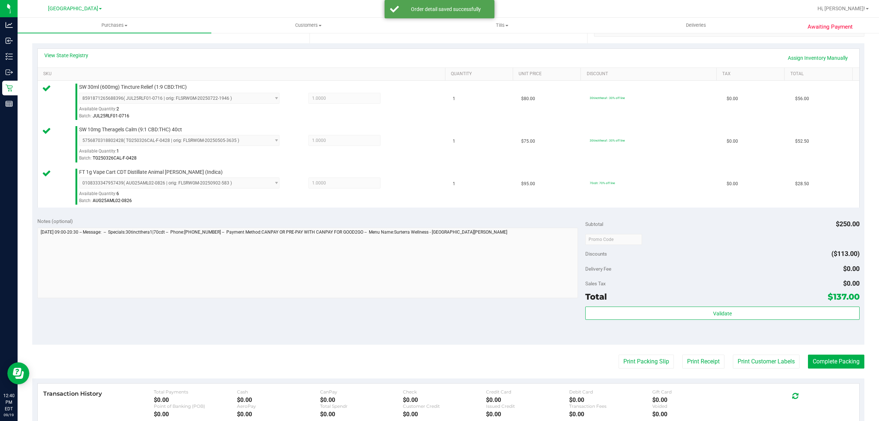
scroll to position [175, 0]
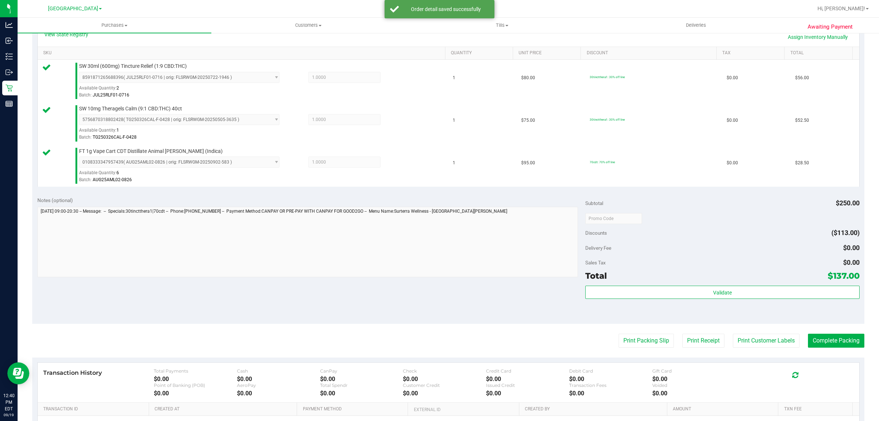
click at [438, 318] on div "Validate" at bounding box center [722, 301] width 274 height 33
click at [438, 292] on button "Validate" at bounding box center [722, 291] width 274 height 13
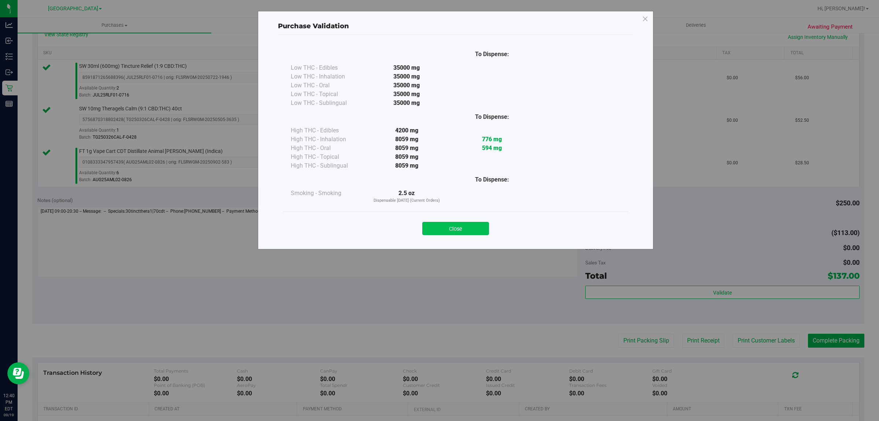
click at [438, 231] on button "Close" at bounding box center [455, 228] width 67 height 13
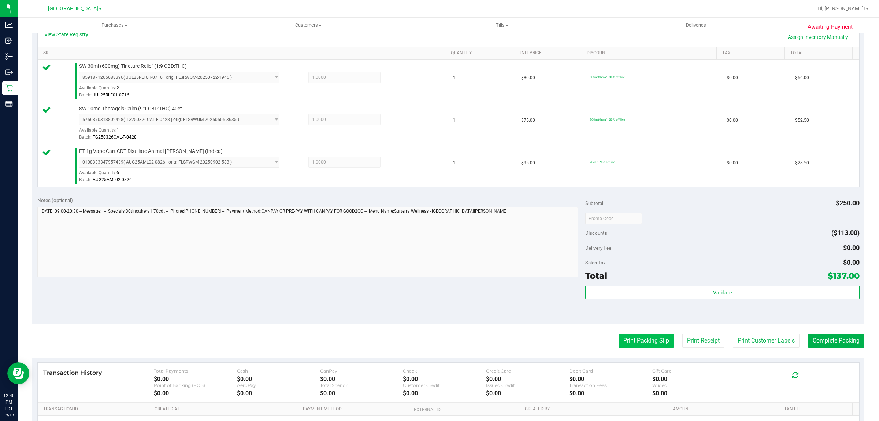
click at [438, 341] on button "Print Packing Slip" at bounding box center [646, 340] width 55 height 14
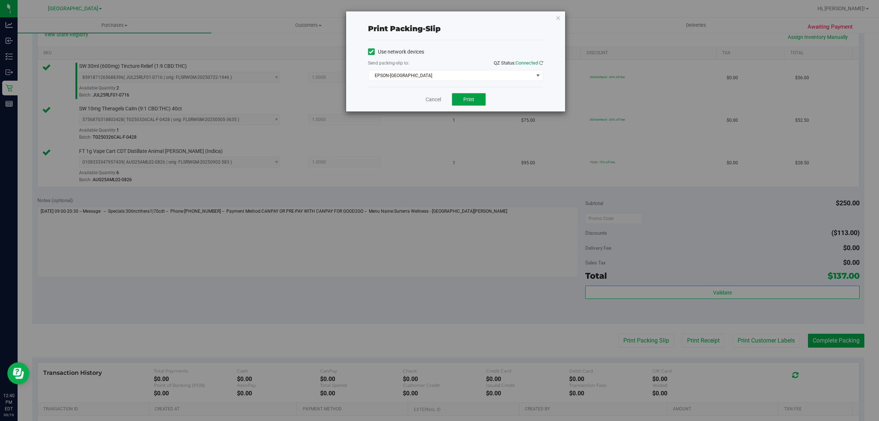
click at [438, 103] on button "Print" at bounding box center [469, 99] width 34 height 12
click at [426, 99] on link "Cancel" at bounding box center [433, 100] width 15 height 8
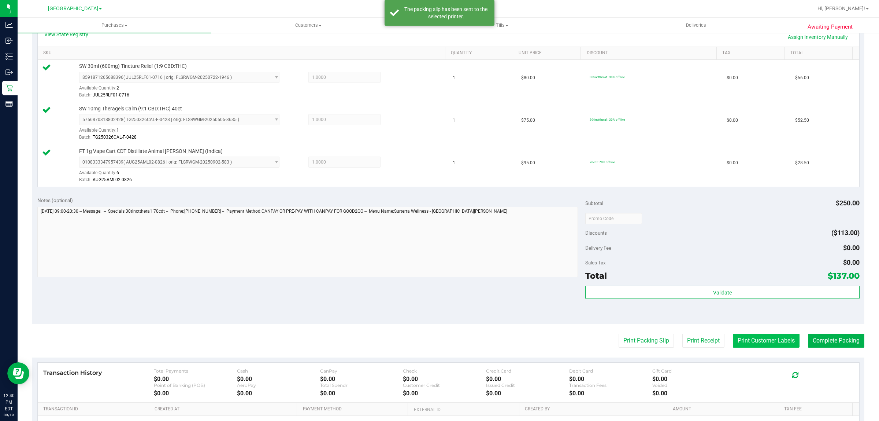
click at [438, 342] on button "Print Customer Labels" at bounding box center [766, 340] width 67 height 14
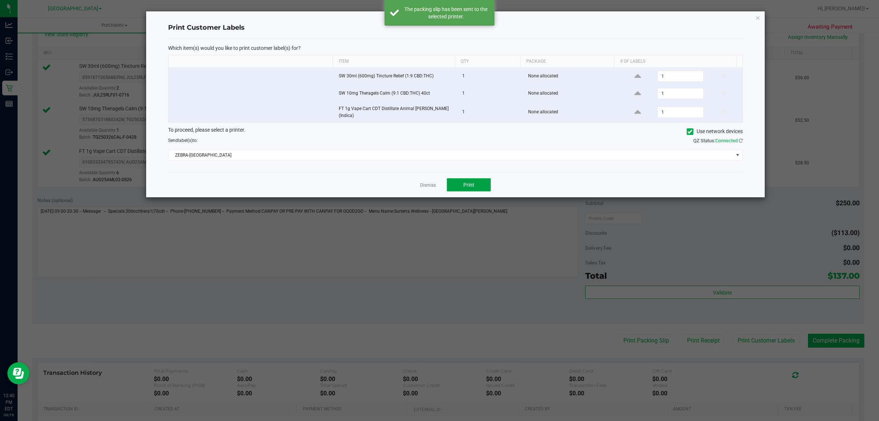
click at [438, 181] on button "Print" at bounding box center [469, 184] width 44 height 13
click at [425, 183] on link "Dismiss" at bounding box center [428, 185] width 16 height 6
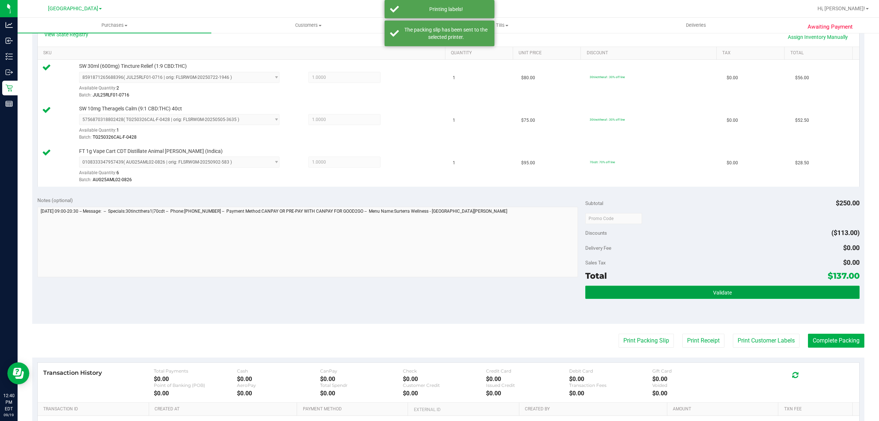
click at [438, 296] on button "Validate" at bounding box center [722, 291] width 274 height 13
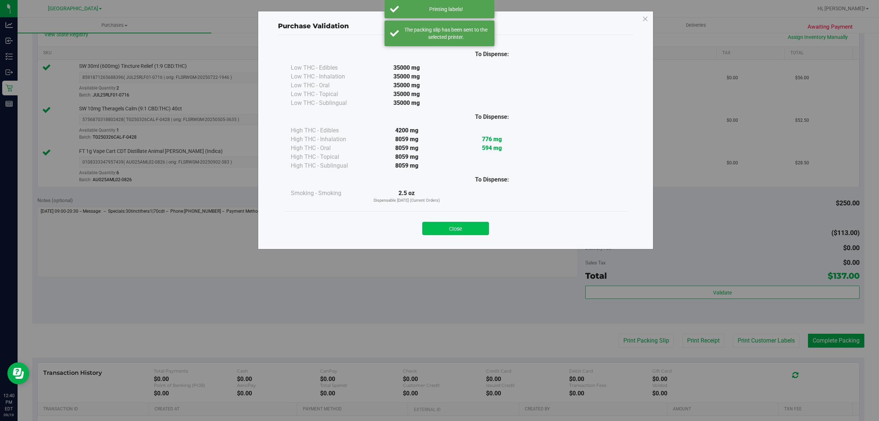
click at [438, 226] on button "Close" at bounding box center [455, 228] width 67 height 13
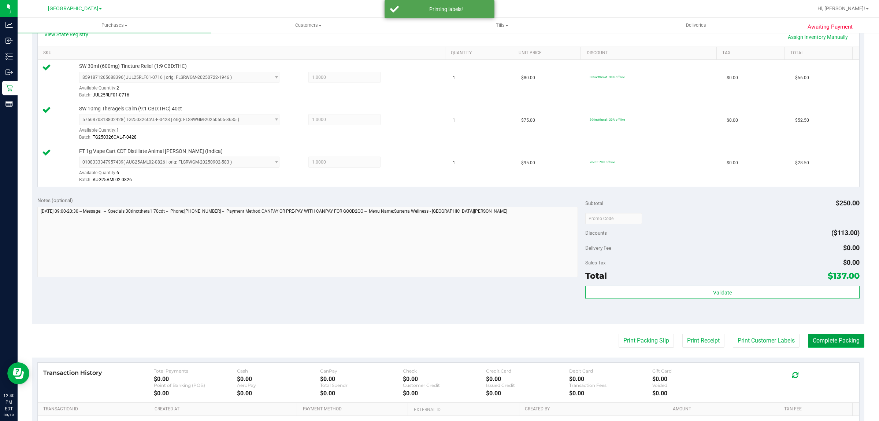
click at [438, 335] on button "Complete Packing" at bounding box center [836, 340] width 56 height 14
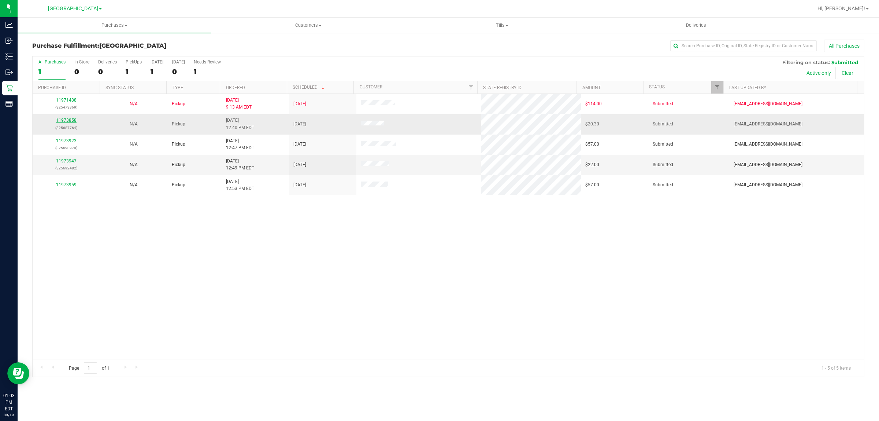
click at [69, 120] on link "11973858" at bounding box center [66, 120] width 21 height 5
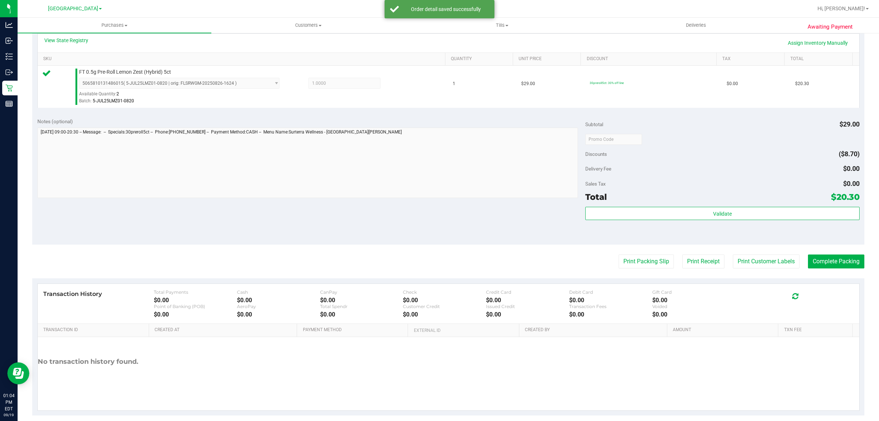
scroll to position [178, 0]
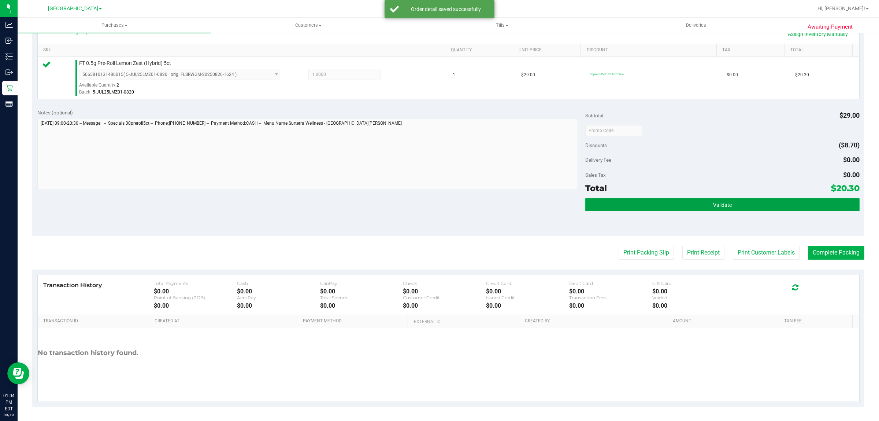
click at [438, 208] on button "Validate" at bounding box center [722, 204] width 274 height 13
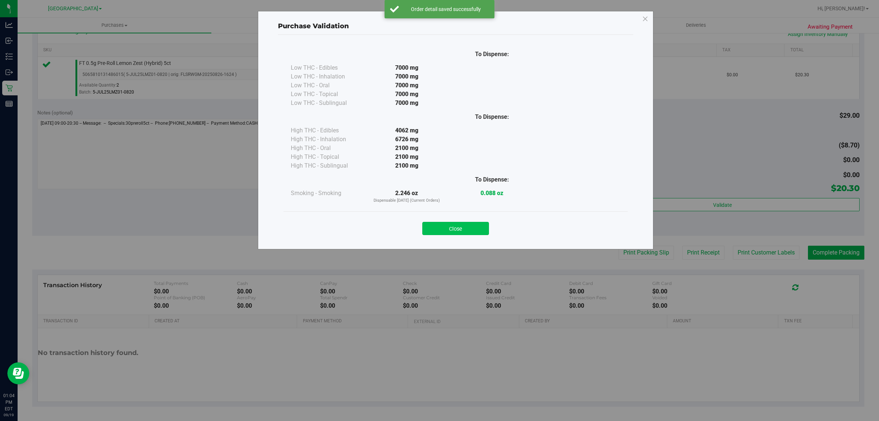
click at [438, 230] on button "Close" at bounding box center [455, 228] width 67 height 13
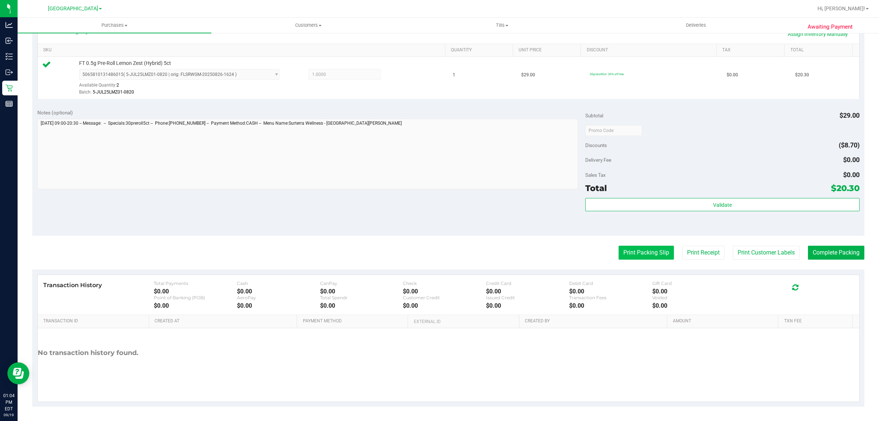
click at [438, 251] on button "Print Packing Slip" at bounding box center [646, 252] width 55 height 14
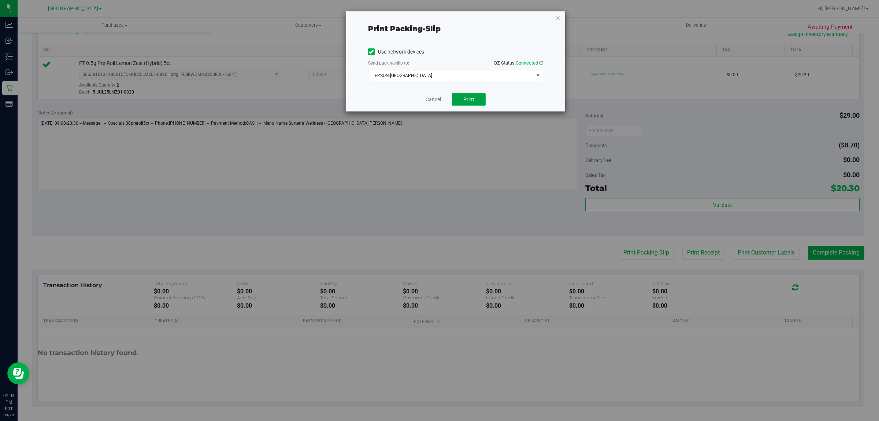
click at [438, 95] on button "Print" at bounding box center [469, 99] width 34 height 12
click at [430, 100] on link "Cancel" at bounding box center [433, 100] width 15 height 8
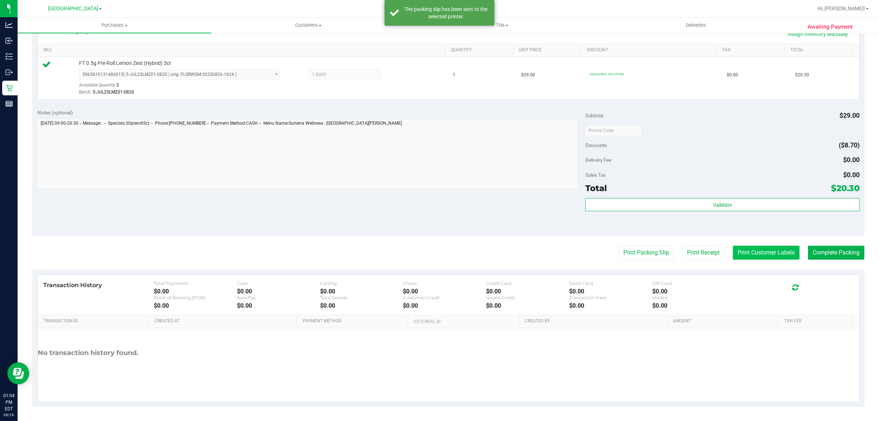
click at [438, 253] on button "Print Customer Labels" at bounding box center [766, 252] width 67 height 14
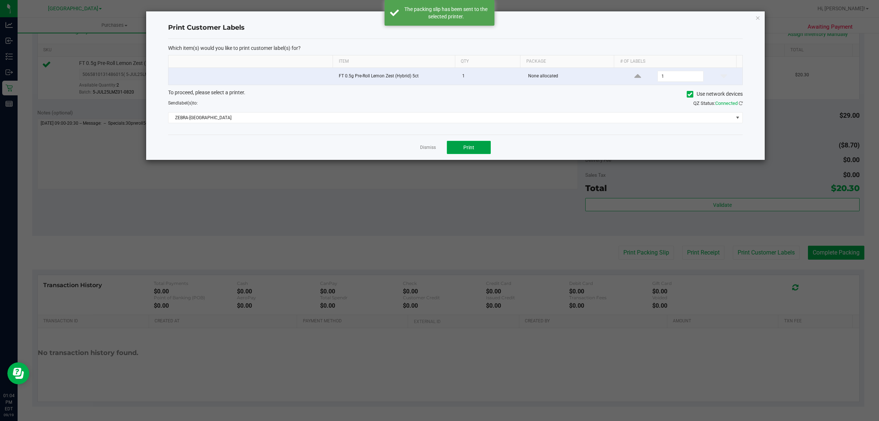
click at [438, 149] on button "Print" at bounding box center [469, 147] width 44 height 13
click at [429, 149] on link "Dismiss" at bounding box center [428, 147] width 16 height 6
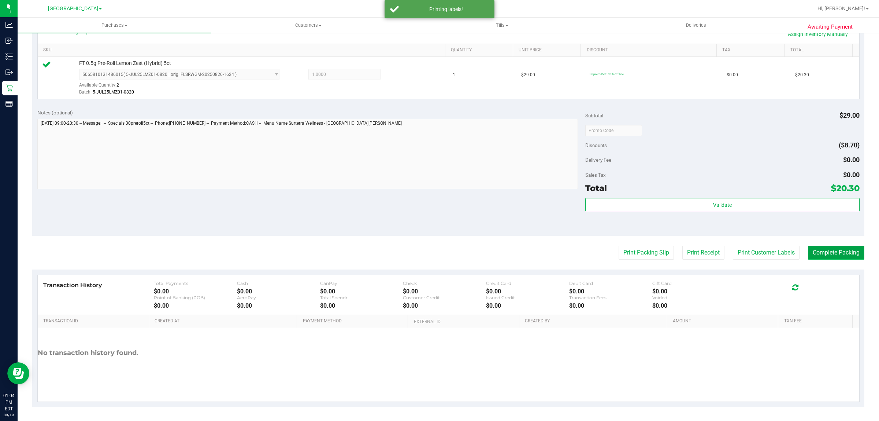
click at [438, 255] on button "Complete Packing" at bounding box center [836, 252] width 56 height 14
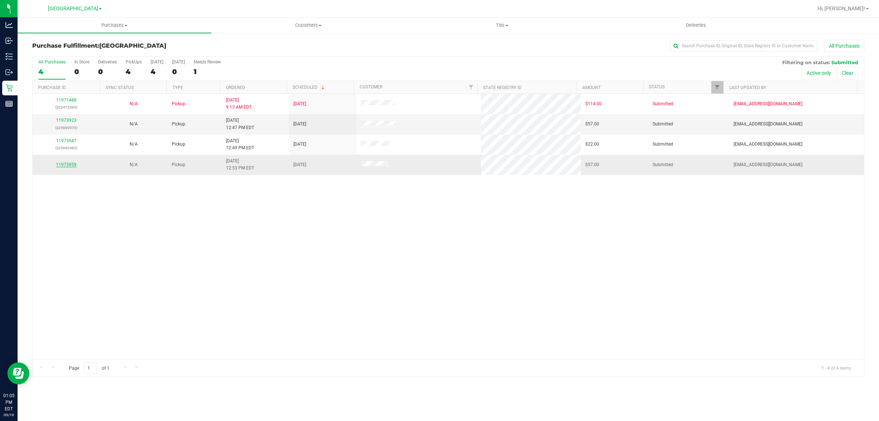
click at [73, 166] on link "11973959" at bounding box center [66, 164] width 21 height 5
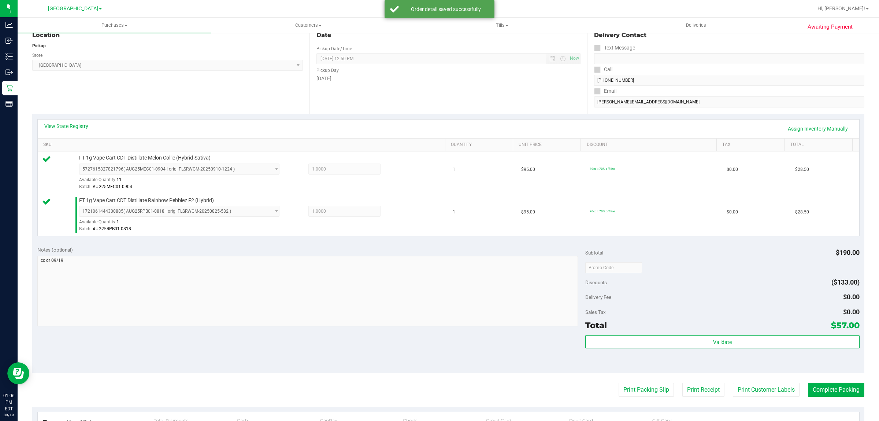
scroll to position [92, 0]
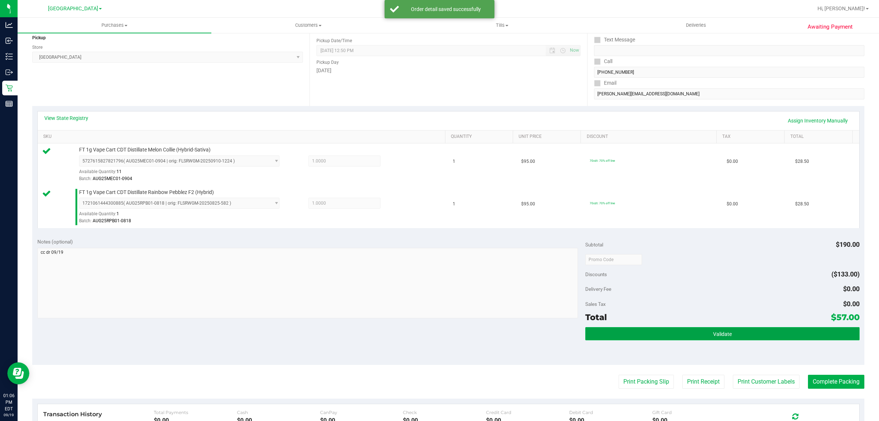
click at [438, 328] on button "Validate" at bounding box center [722, 333] width 274 height 13
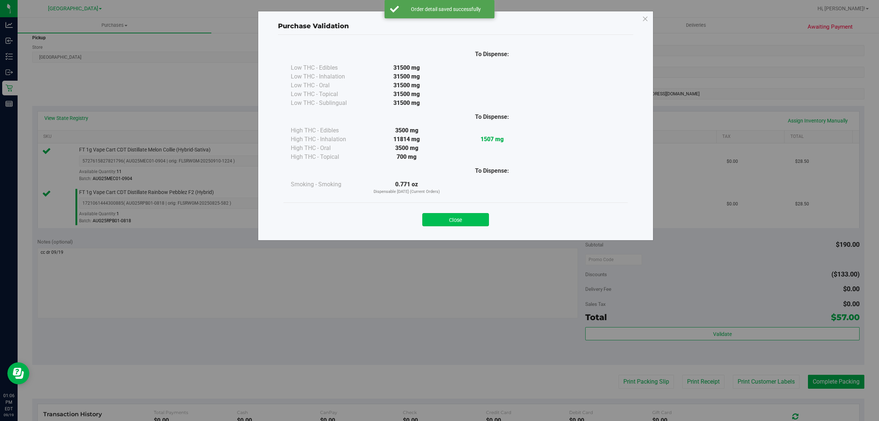
click at [438, 219] on button "Close" at bounding box center [455, 219] width 67 height 13
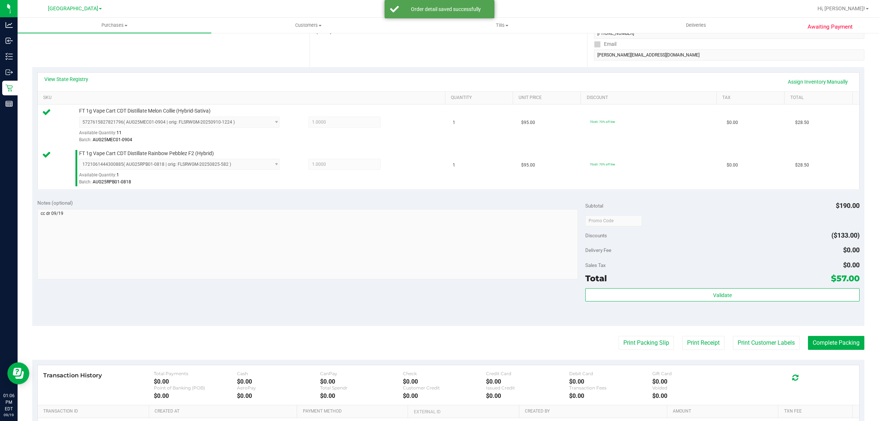
scroll to position [183, 0]
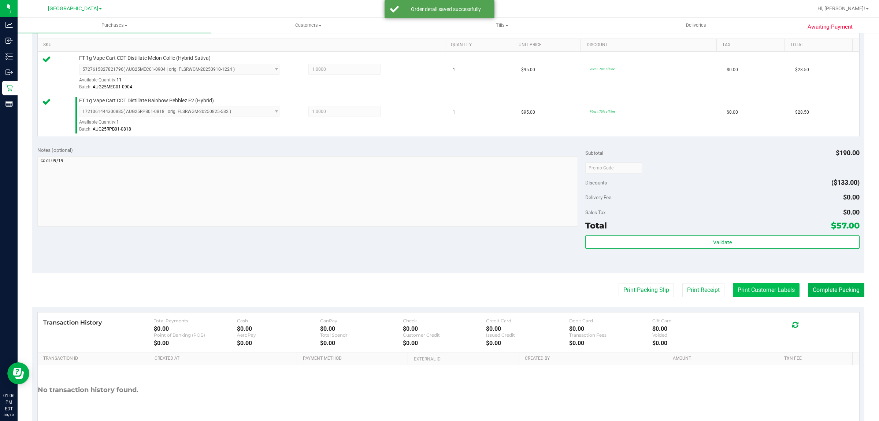
click at [438, 290] on button "Print Customer Labels" at bounding box center [766, 290] width 67 height 14
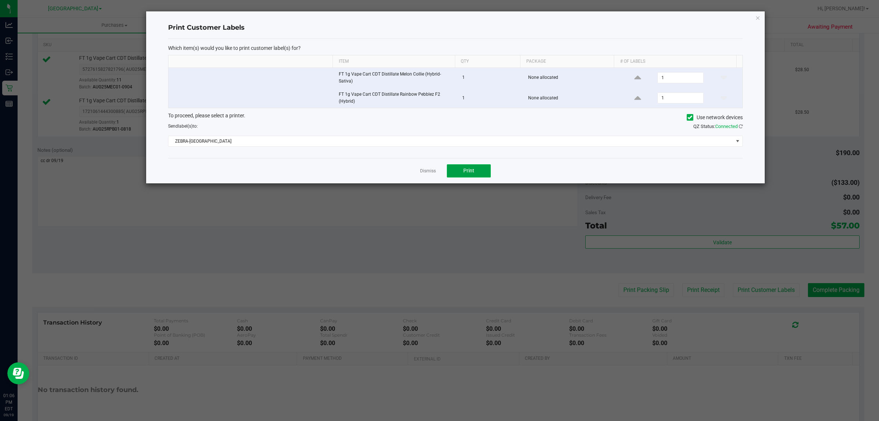
click at [438, 169] on span "Print" at bounding box center [468, 170] width 11 height 6
click at [429, 173] on link "Dismiss" at bounding box center [428, 171] width 16 height 6
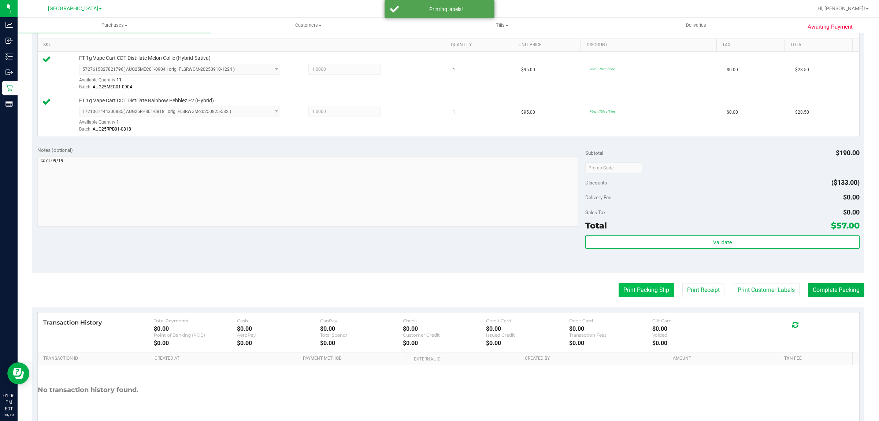
click at [438, 291] on button "Print Packing Slip" at bounding box center [646, 290] width 55 height 14
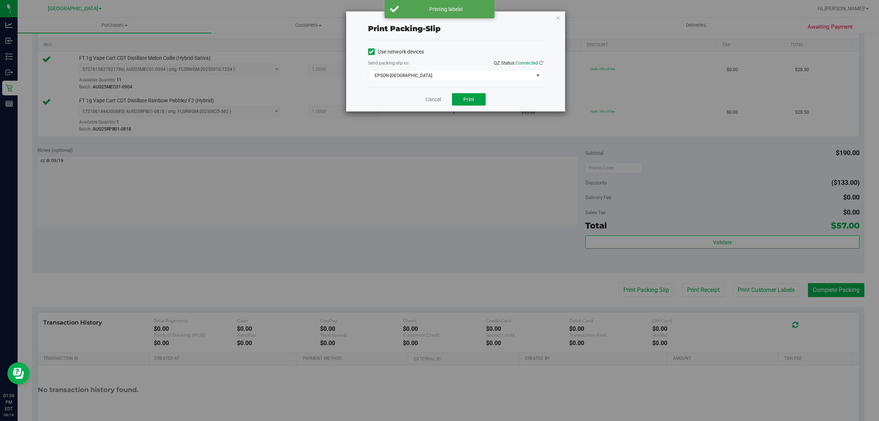
click at [438, 102] on span "Print" at bounding box center [468, 99] width 11 height 6
click at [438, 16] on icon "button" at bounding box center [558, 17] width 5 height 9
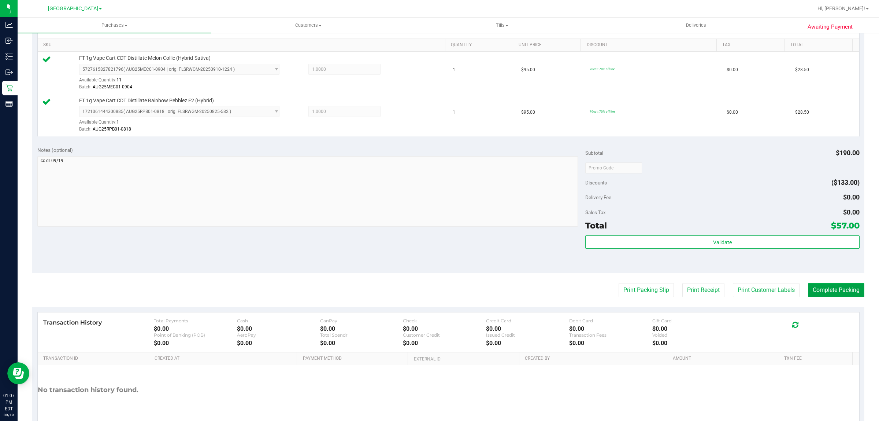
click at [438, 290] on button "Complete Packing" at bounding box center [836, 290] width 56 height 14
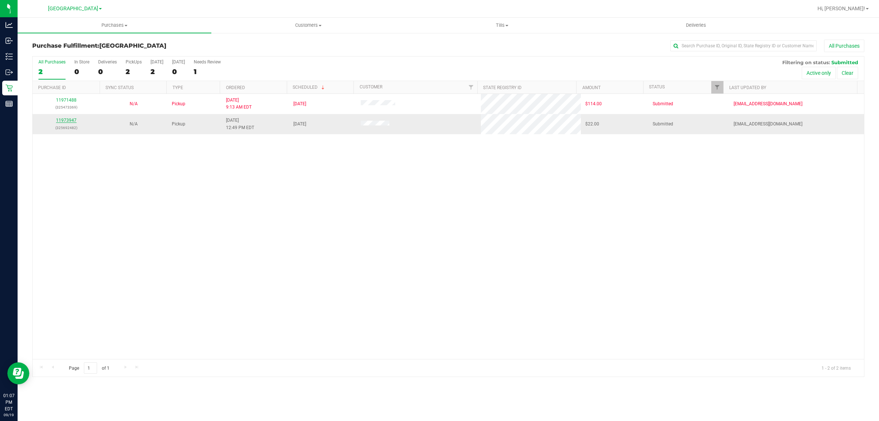
click at [63, 120] on link "11973947" at bounding box center [66, 120] width 21 height 5
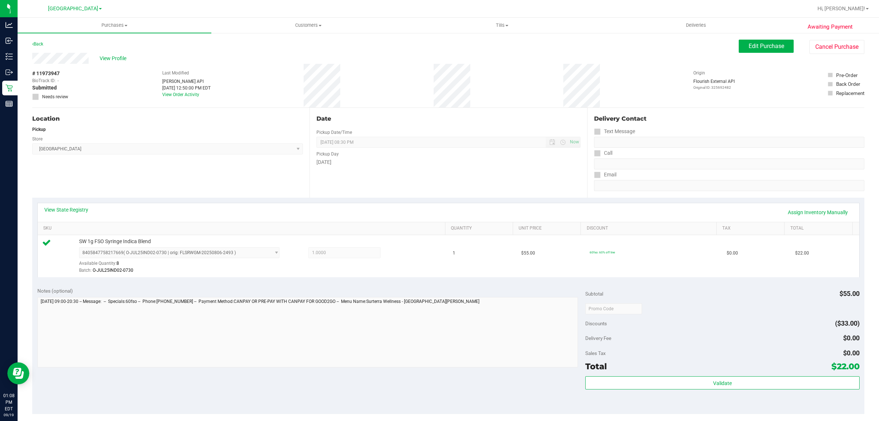
click at [385, 79] on div "# 11973947 BioTrack ID: - Submitted Needs review Last Modified Jane API Sep 19,…" at bounding box center [448, 86] width 832 height 44
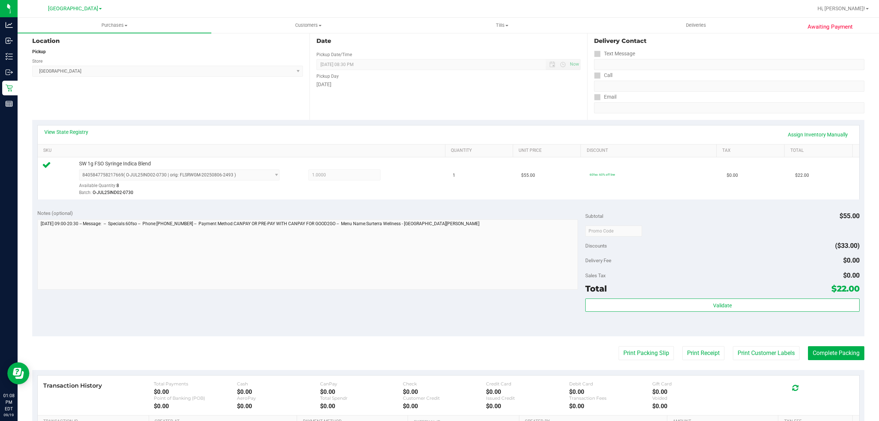
scroll to position [178, 0]
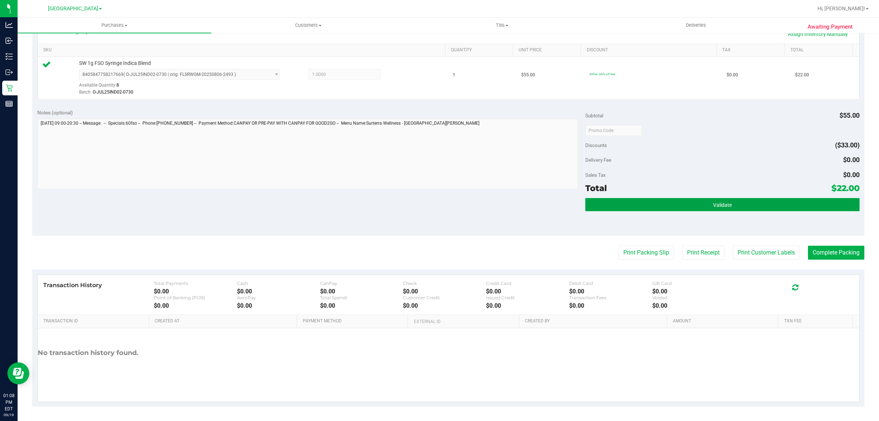
click at [438, 203] on button "Validate" at bounding box center [722, 204] width 274 height 13
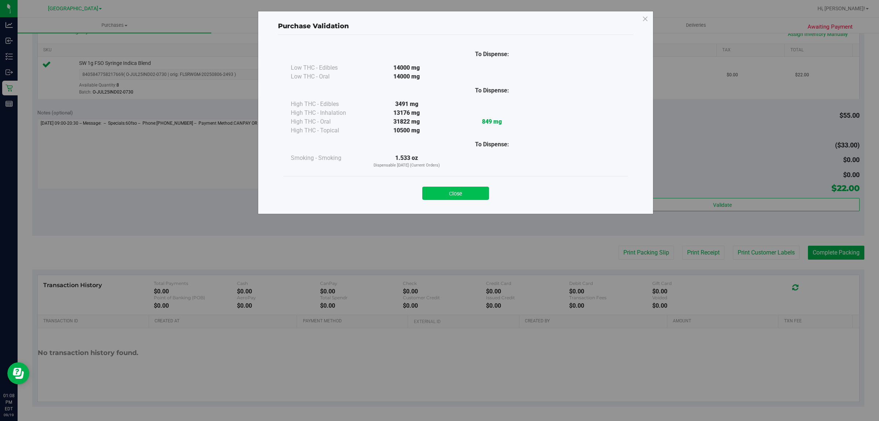
click at [438, 189] on button "Close" at bounding box center [455, 192] width 67 height 13
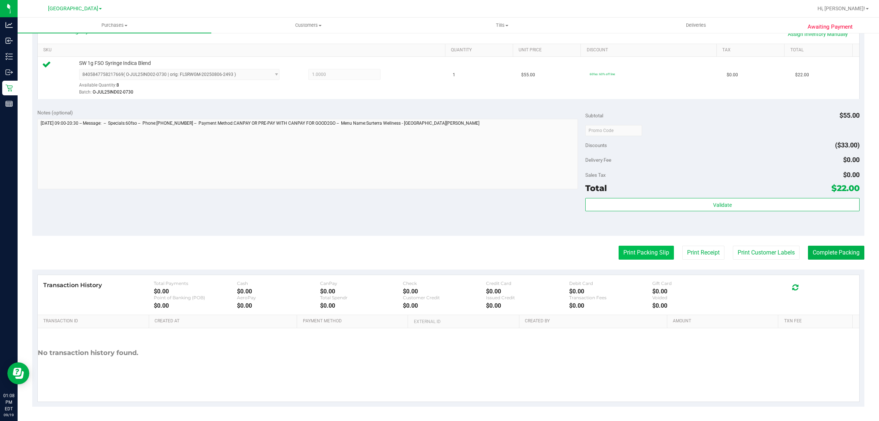
click at [438, 248] on button "Print Packing Slip" at bounding box center [646, 252] width 55 height 14
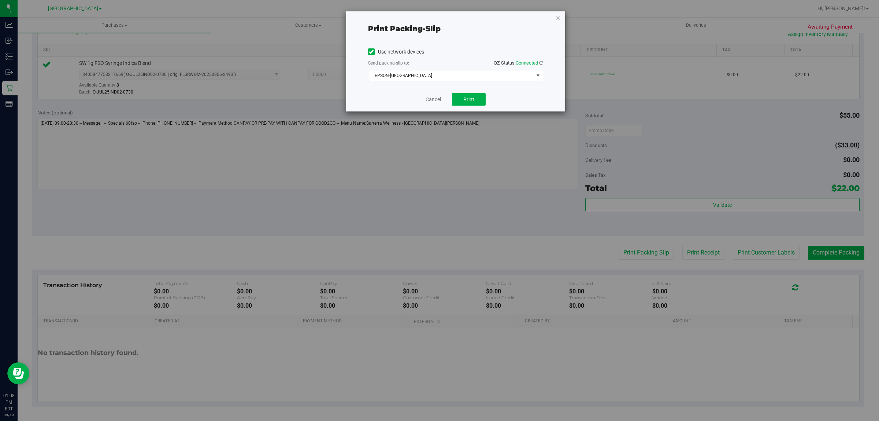
click at [438, 110] on div "Cancel Print" at bounding box center [455, 99] width 175 height 25
click at [438, 102] on span "Print" at bounding box center [468, 99] width 11 height 6
click at [433, 103] on link "Cancel" at bounding box center [433, 100] width 15 height 8
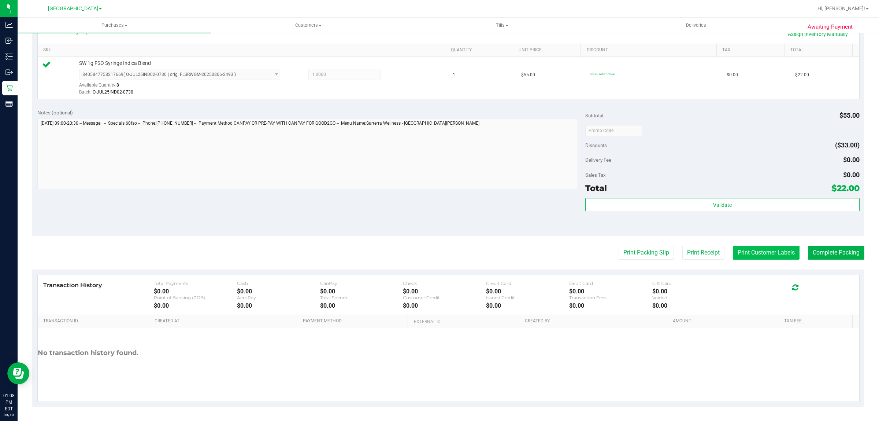
click at [438, 258] on button "Print Customer Labels" at bounding box center [766, 252] width 67 height 14
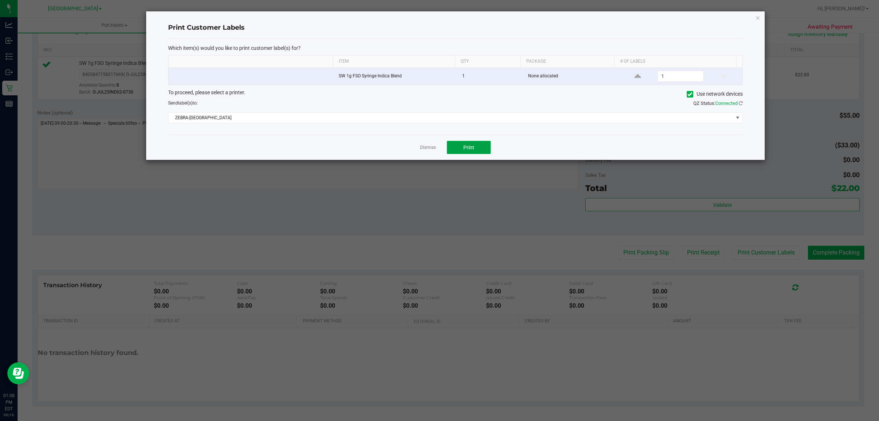
click at [438, 149] on span "Print" at bounding box center [468, 147] width 11 height 6
click at [427, 149] on link "Dismiss" at bounding box center [428, 147] width 16 height 6
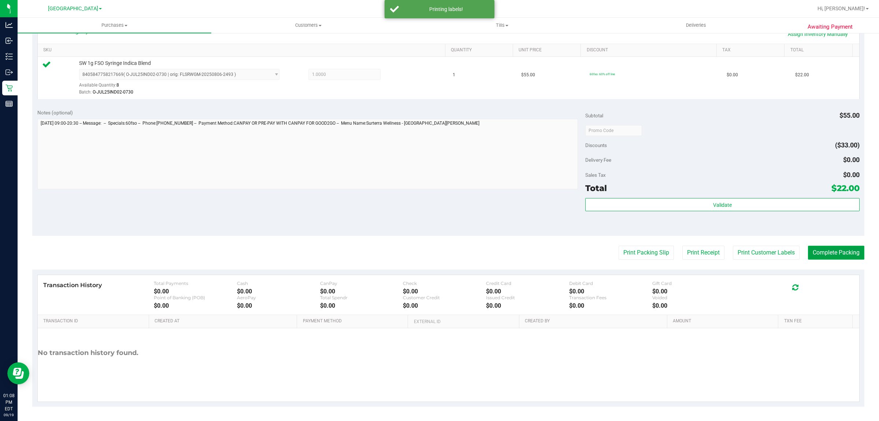
click at [438, 255] on button "Complete Packing" at bounding box center [836, 252] width 56 height 14
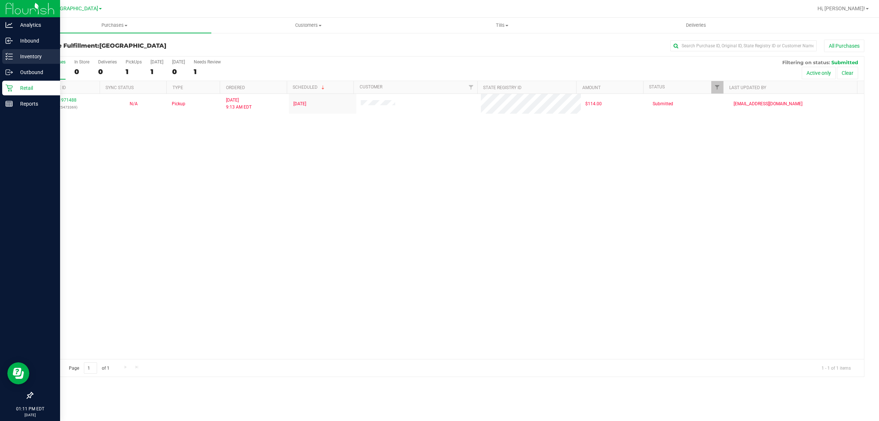
click at [30, 53] on p "Inventory" at bounding box center [35, 56] width 44 height 9
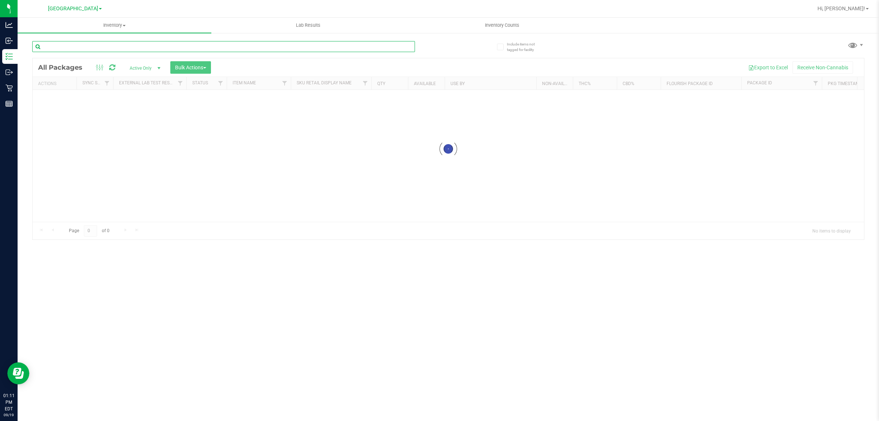
click at [65, 47] on input "text" at bounding box center [223, 46] width 383 height 11
type input "0539974278457290"
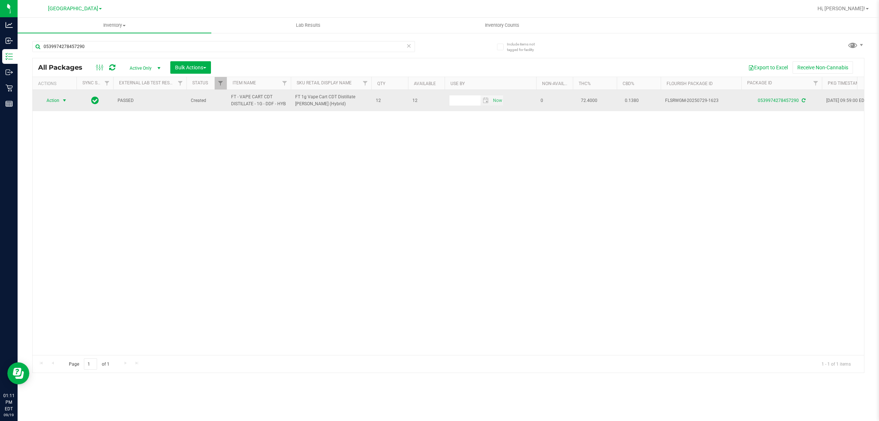
click at [55, 101] on span "Action" at bounding box center [50, 100] width 20 height 10
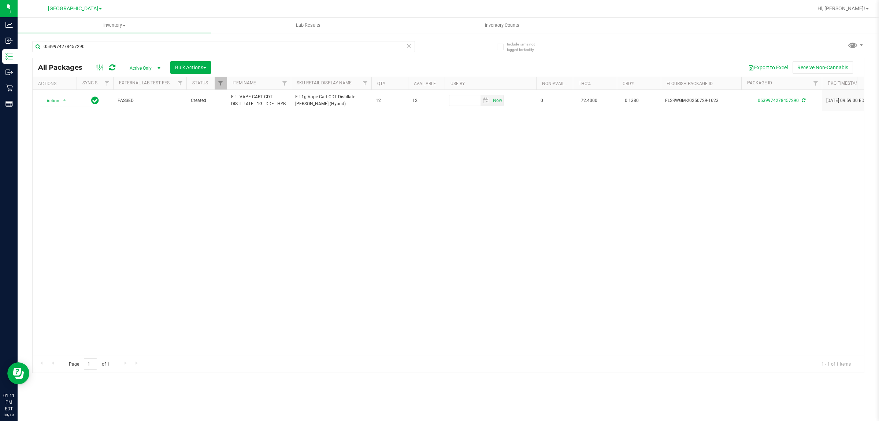
click at [184, 195] on div "Action Action Adjust qty Create package Edit attributes Global inventory Locate…" at bounding box center [449, 222] width 832 height 265
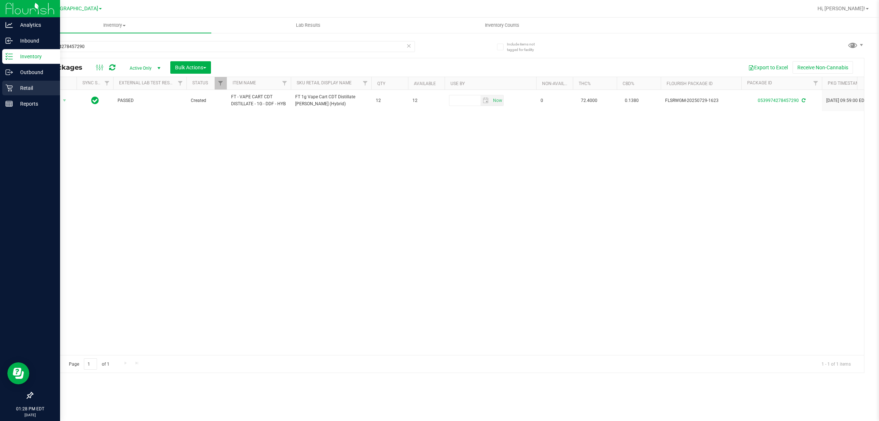
click at [24, 88] on p "Retail" at bounding box center [35, 88] width 44 height 9
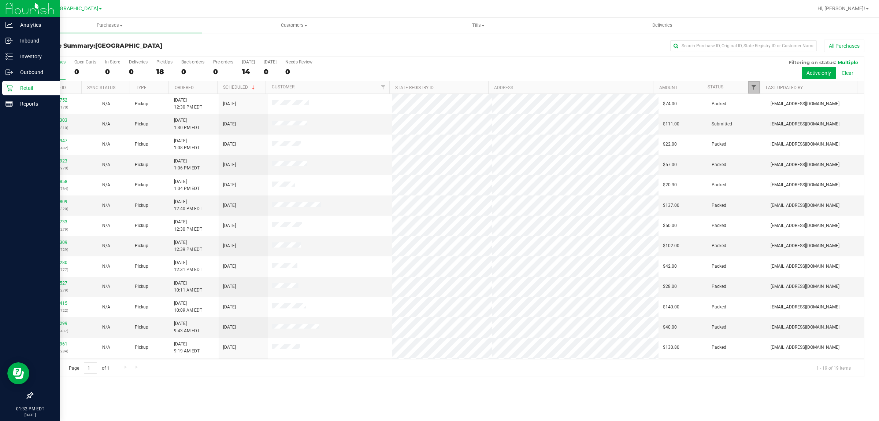
click at [438, 90] on span "Filter" at bounding box center [754, 87] width 6 height 6
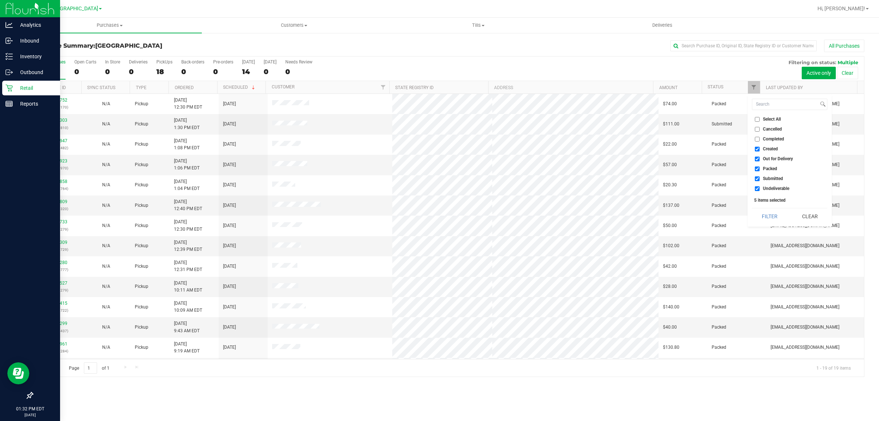
click at [438, 150] on input "Created" at bounding box center [757, 149] width 5 height 5
checkbox input "false"
click at [438, 158] on input "Out for Delivery" at bounding box center [757, 158] width 5 height 5
checkbox input "false"
click at [438, 169] on input "Packed" at bounding box center [757, 168] width 5 height 5
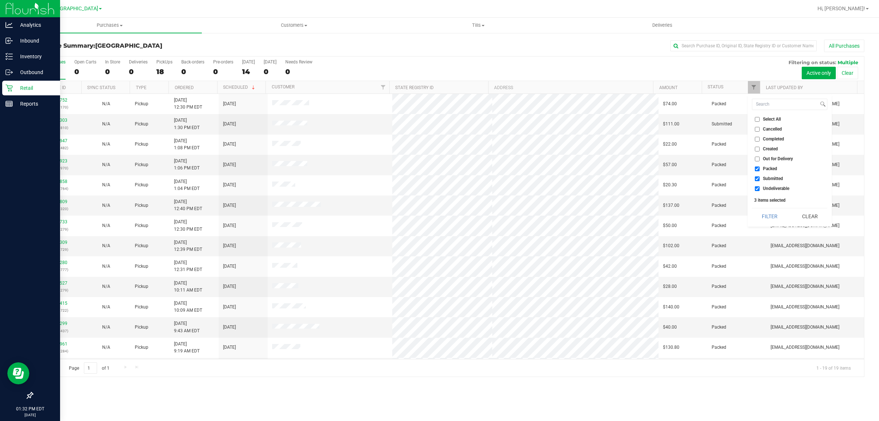
checkbox input "false"
click at [438, 188] on input "Undeliverable" at bounding box center [757, 188] width 5 height 5
checkbox input "false"
click at [438, 214] on button "Filter" at bounding box center [769, 216] width 35 height 16
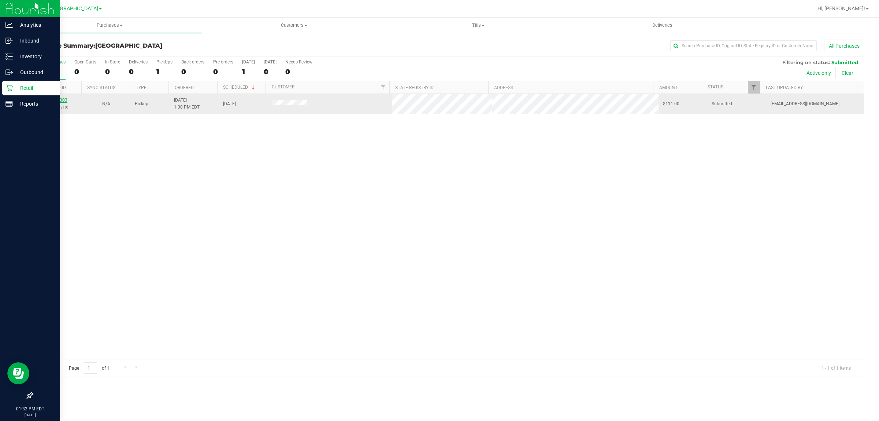
click at [54, 102] on link "11974303" at bounding box center [57, 99] width 21 height 5
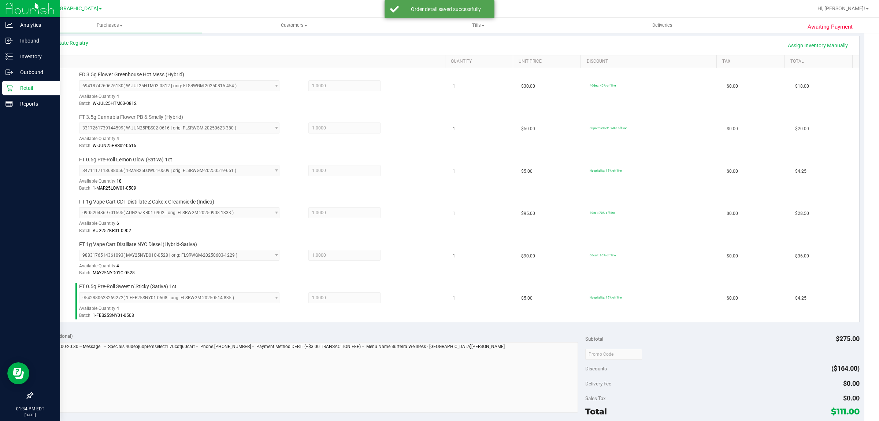
scroll to position [321, 0]
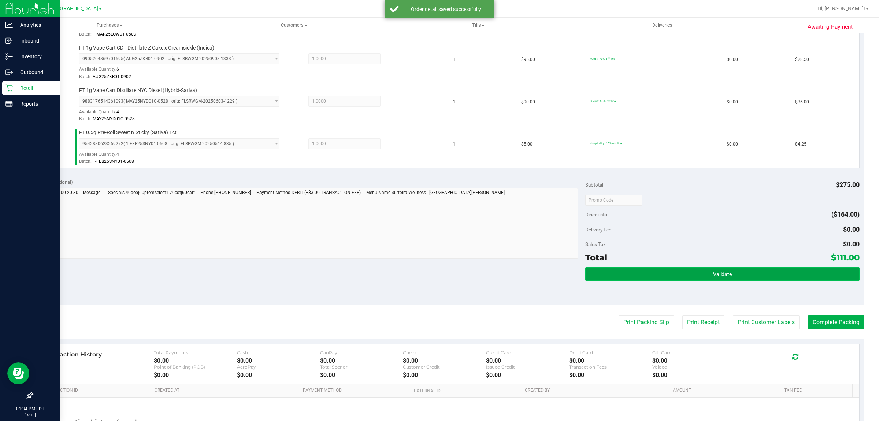
click at [438, 278] on button "Validate" at bounding box center [722, 273] width 274 height 13
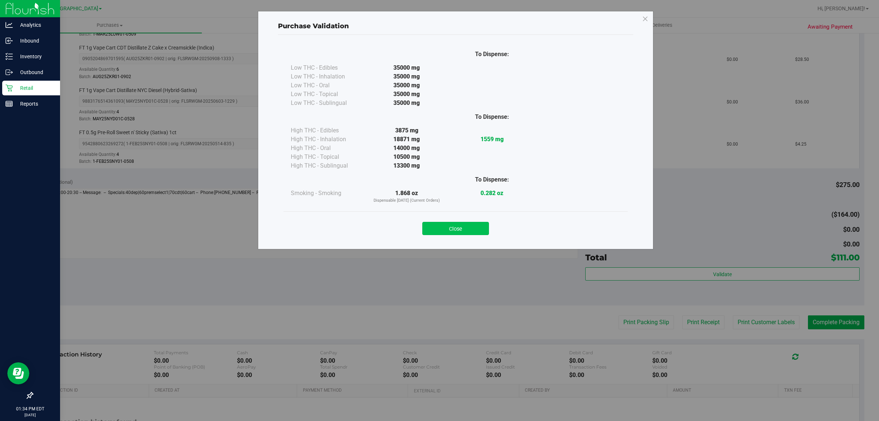
click at [438, 223] on button "Close" at bounding box center [455, 228] width 67 height 13
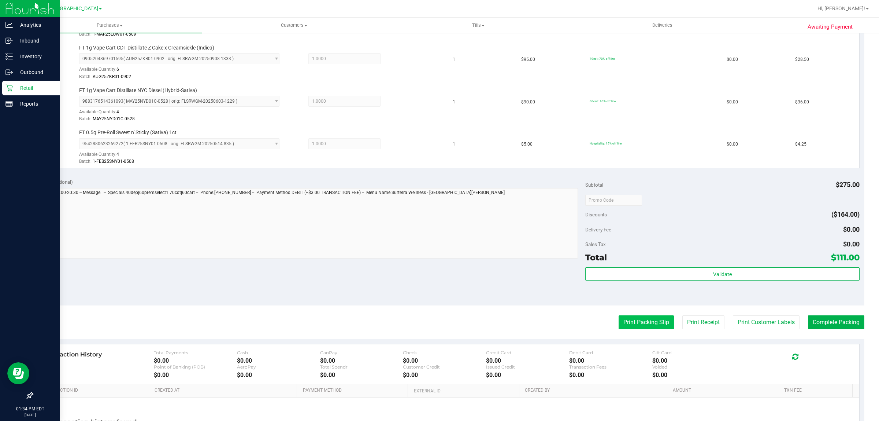
click at [438, 327] on button "Print Packing Slip" at bounding box center [646, 322] width 55 height 14
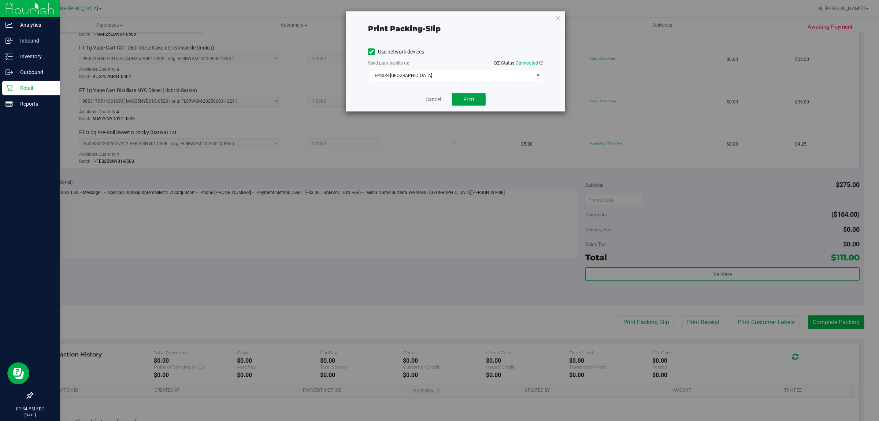
click at [438, 102] on span "Print" at bounding box center [468, 99] width 11 height 6
click at [436, 103] on link "Cancel" at bounding box center [433, 100] width 15 height 8
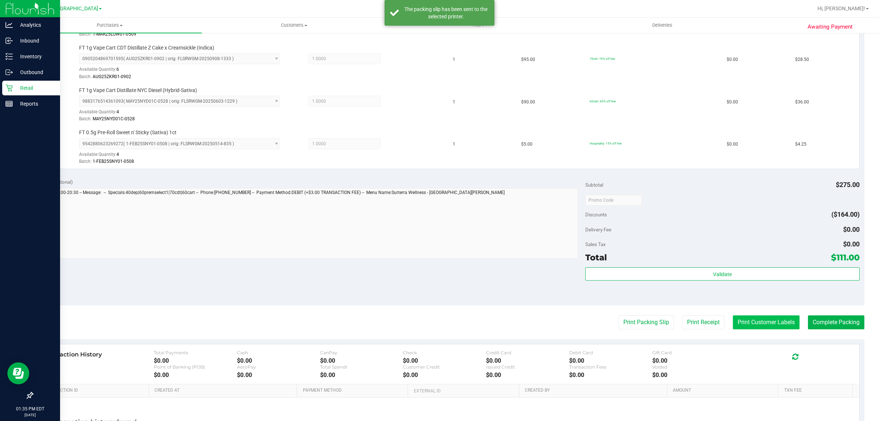
click at [438, 325] on button "Print Customer Labels" at bounding box center [766, 322] width 67 height 14
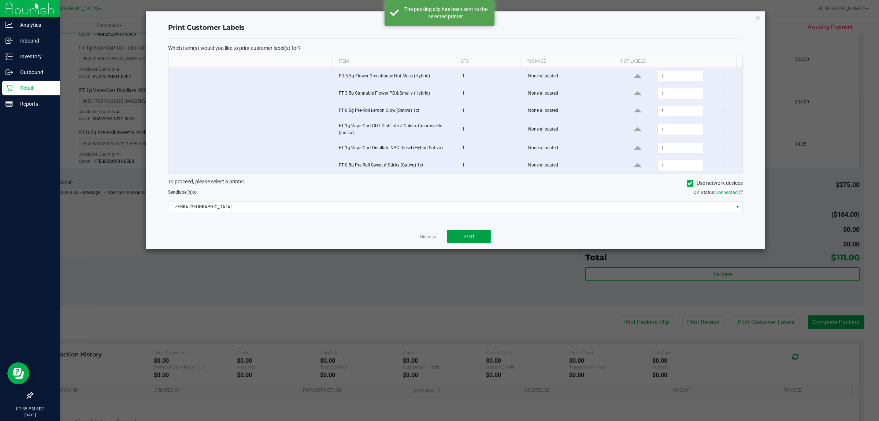
click at [438, 237] on span "Print" at bounding box center [468, 236] width 11 height 6
click at [429, 237] on link "Dismiss" at bounding box center [428, 237] width 16 height 6
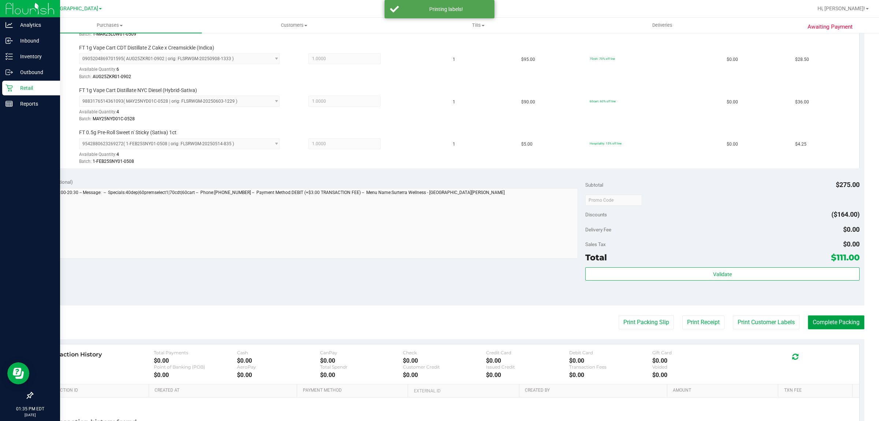
click at [438, 325] on button "Complete Packing" at bounding box center [836, 322] width 56 height 14
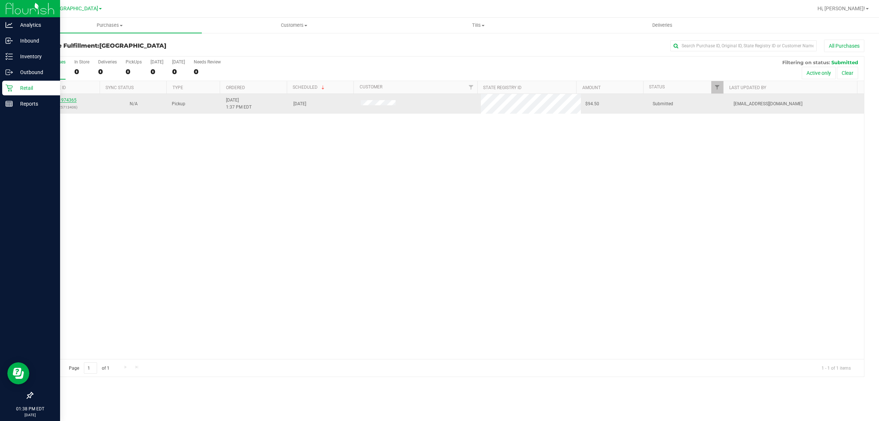
click at [66, 100] on link "11974365" at bounding box center [66, 99] width 21 height 5
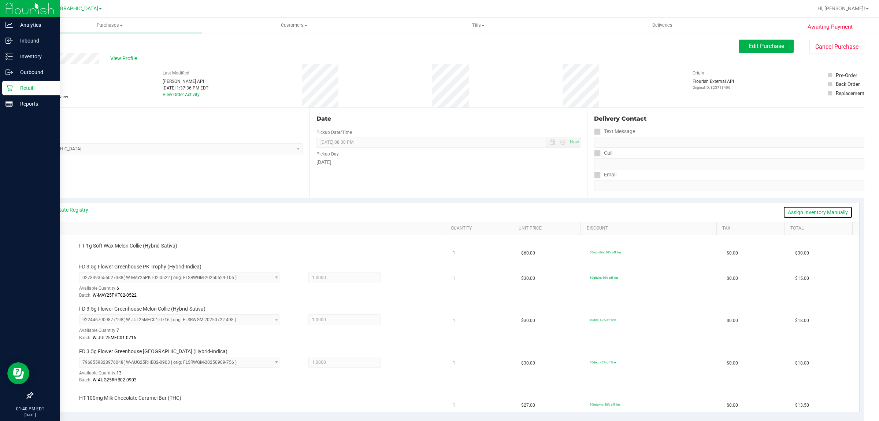
click at [438, 211] on link "Assign Inventory Manually" at bounding box center [818, 212] width 70 height 12
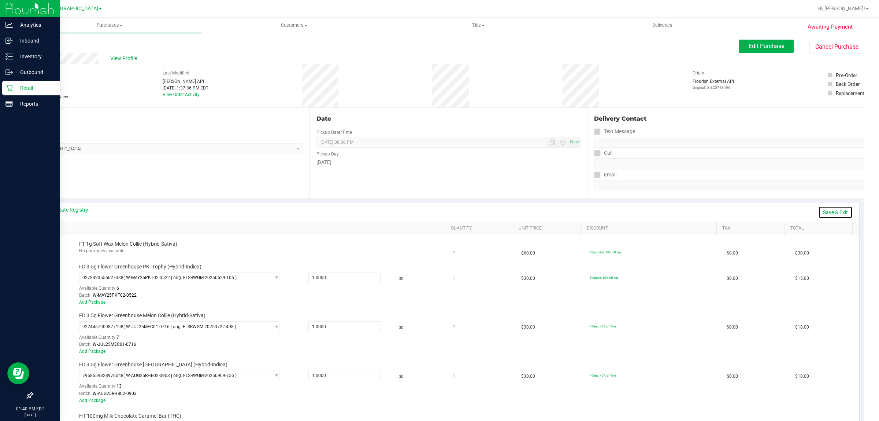
click at [438, 212] on link "Save & Exit" at bounding box center [835, 212] width 34 height 12
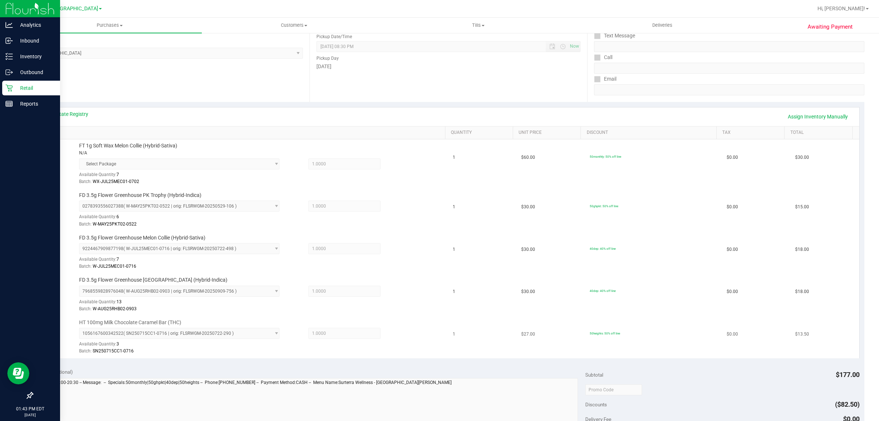
scroll to position [275, 0]
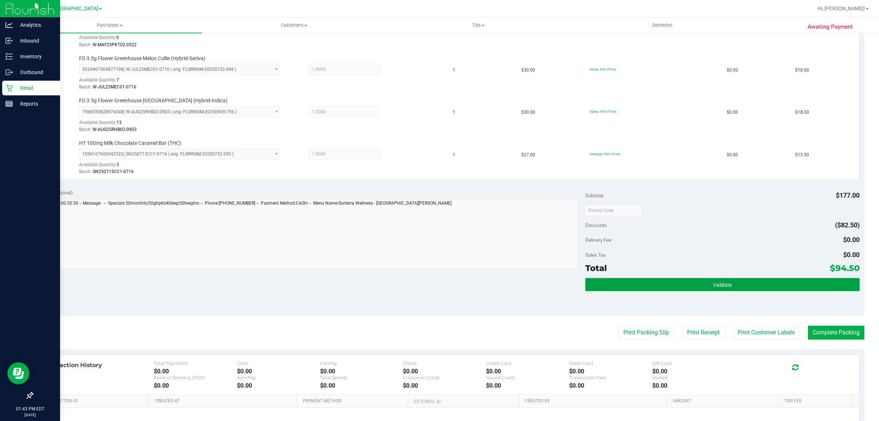
click at [438, 290] on button "Validate" at bounding box center [722, 284] width 274 height 13
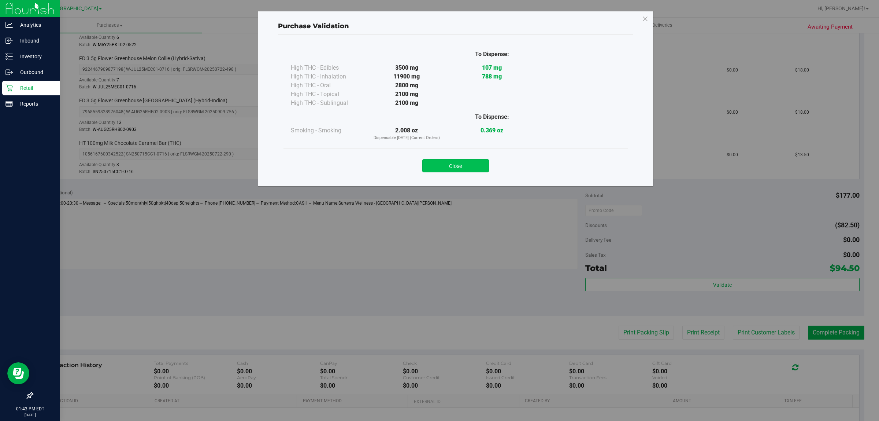
click at [438, 159] on button "Close" at bounding box center [455, 165] width 67 height 13
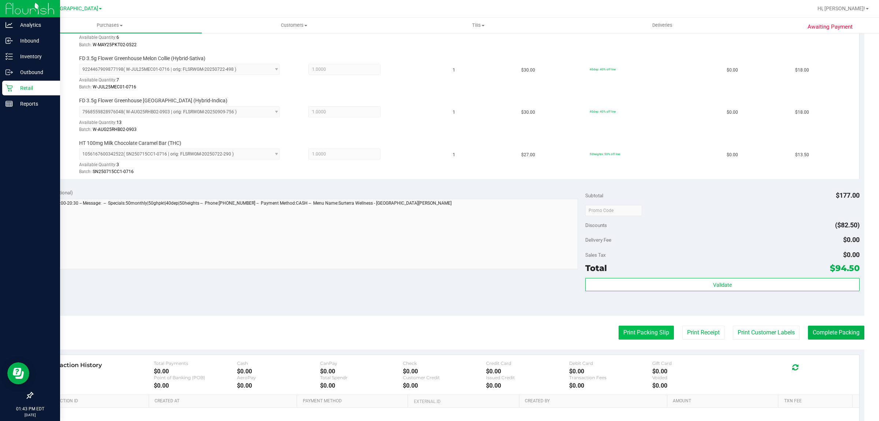
click at [438, 330] on button "Print Packing Slip" at bounding box center [646, 332] width 55 height 14
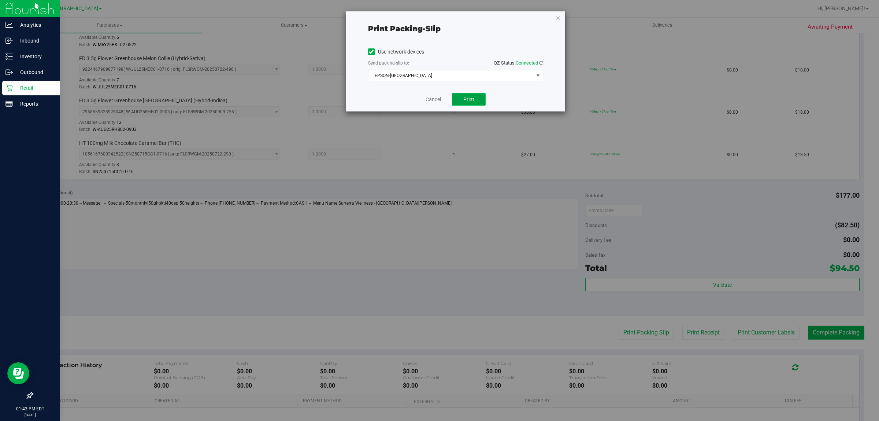
click at [438, 99] on span "Print" at bounding box center [468, 99] width 11 height 6
click at [427, 100] on link "Cancel" at bounding box center [433, 100] width 15 height 8
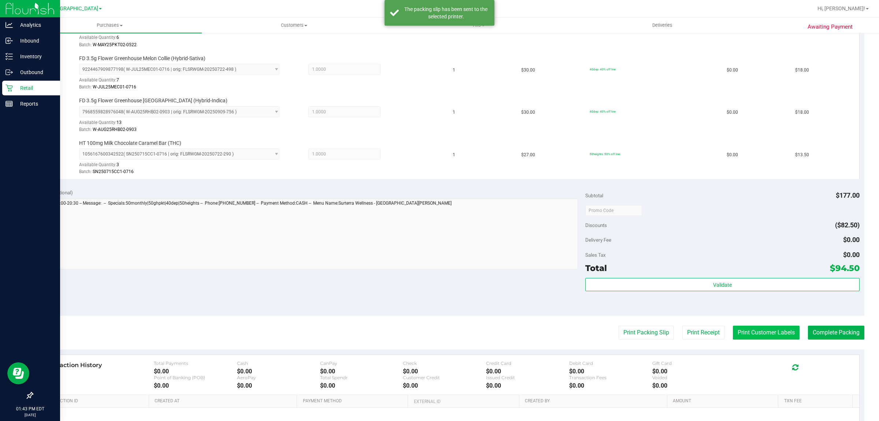
click at [438, 333] on button "Print Customer Labels" at bounding box center [766, 332] width 67 height 14
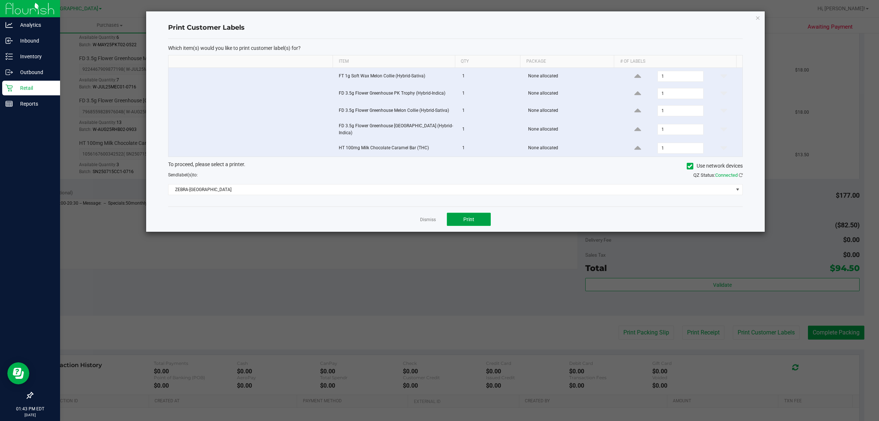
click at [438, 225] on button "Print" at bounding box center [469, 218] width 44 height 13
click at [430, 225] on div "Dismiss Print" at bounding box center [455, 218] width 575 height 25
click at [429, 221] on link "Dismiss" at bounding box center [428, 219] width 16 height 6
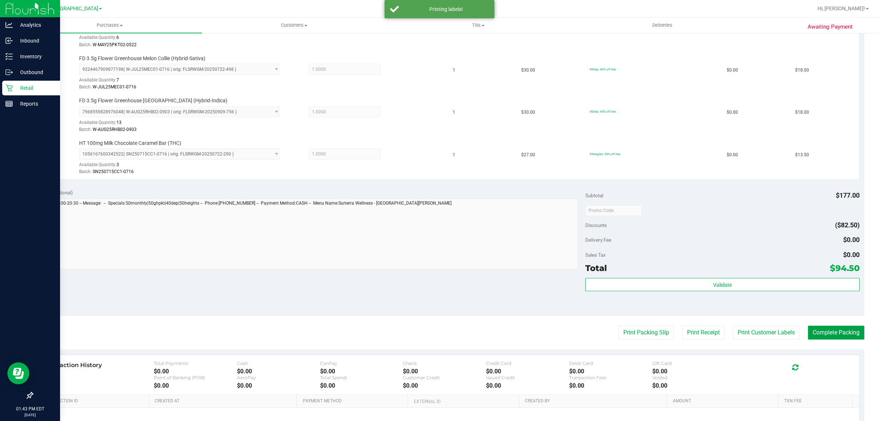
click at [438, 334] on button "Complete Packing" at bounding box center [836, 332] width 56 height 14
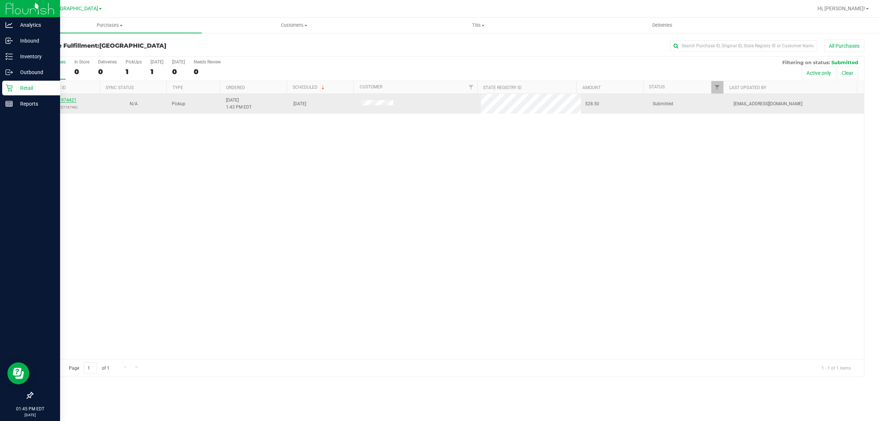
click at [71, 101] on link "11974421" at bounding box center [66, 99] width 21 height 5
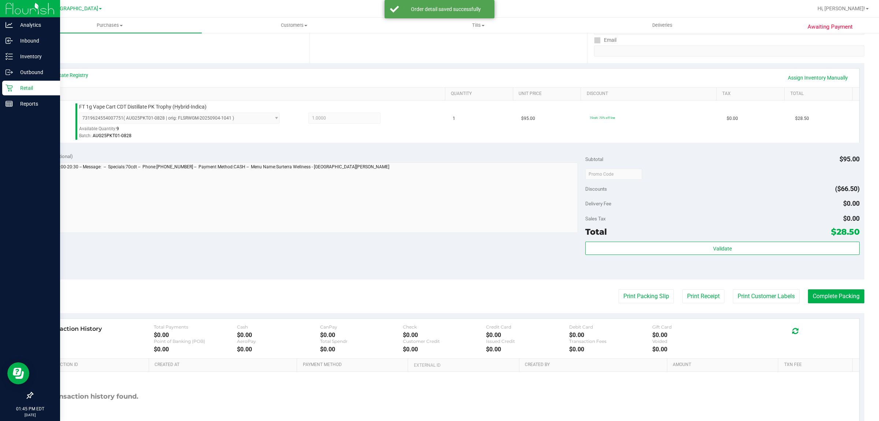
scroll to position [137, 0]
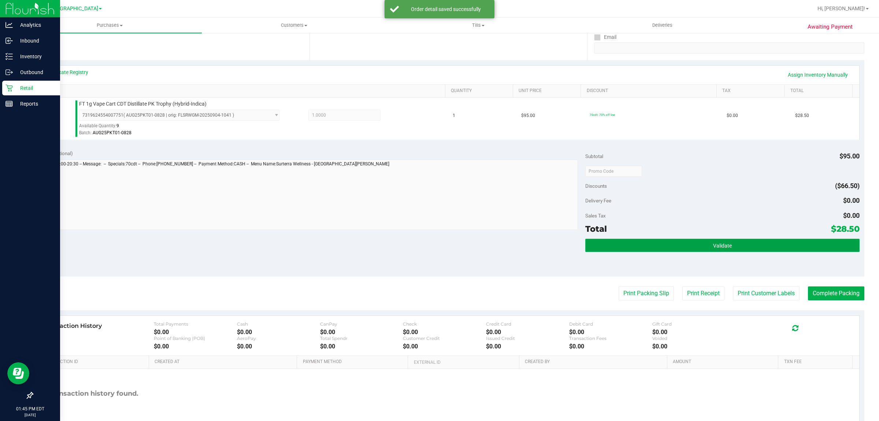
click at [438, 245] on button "Validate" at bounding box center [722, 244] width 274 height 13
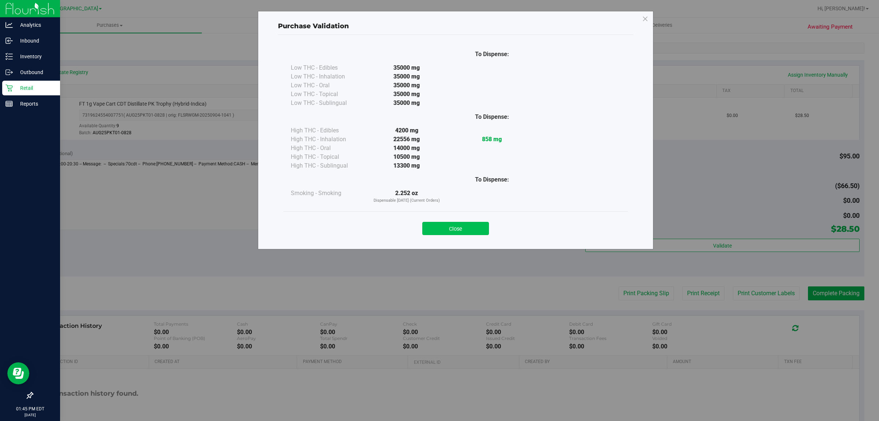
click at [438, 225] on button "Close" at bounding box center [455, 228] width 67 height 13
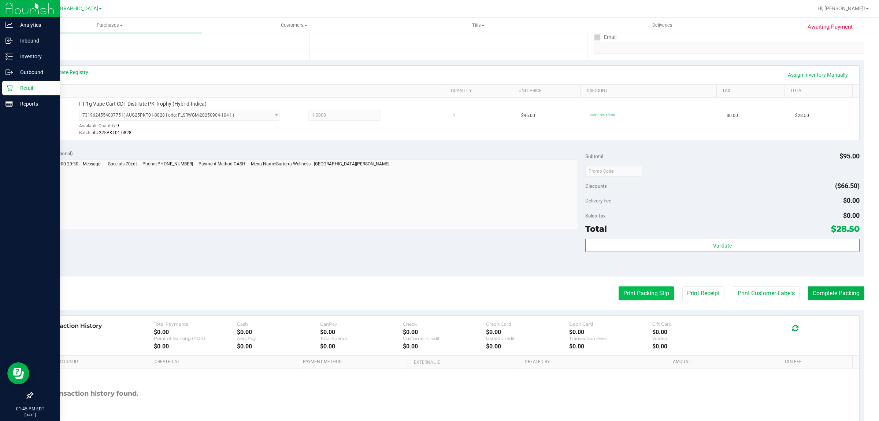
click at [438, 293] on button "Print Packing Slip" at bounding box center [646, 293] width 55 height 14
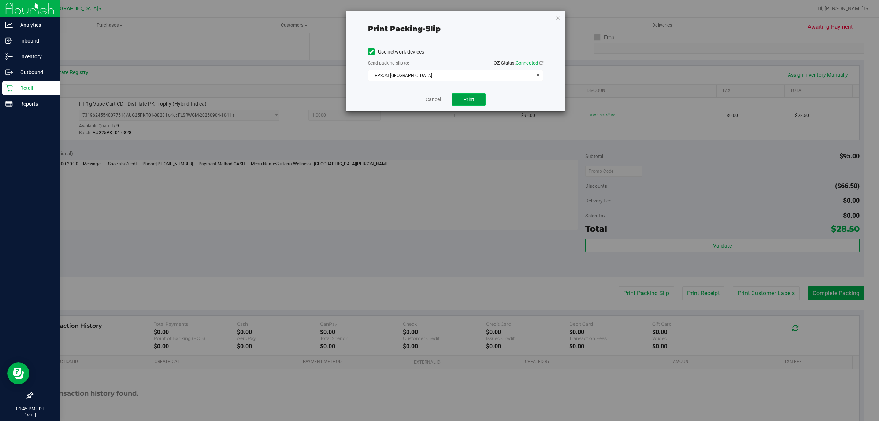
click at [438, 99] on button "Print" at bounding box center [469, 99] width 34 height 12
click at [429, 98] on link "Cancel" at bounding box center [433, 100] width 15 height 8
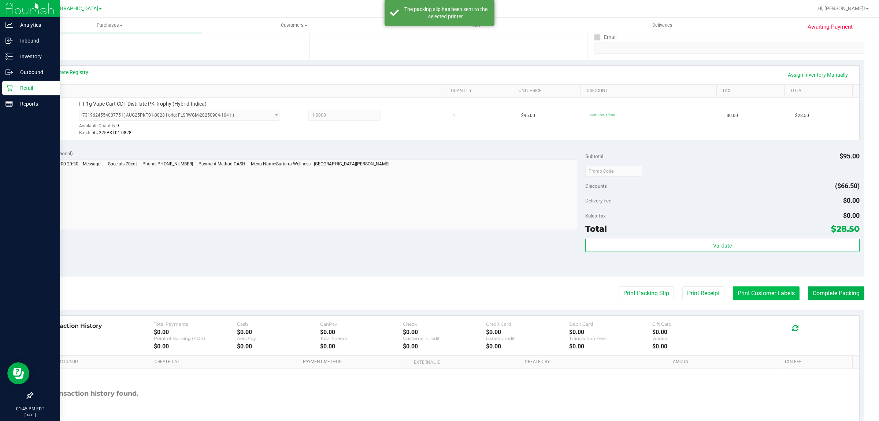
click at [438, 291] on button "Print Customer Labels" at bounding box center [766, 293] width 67 height 14
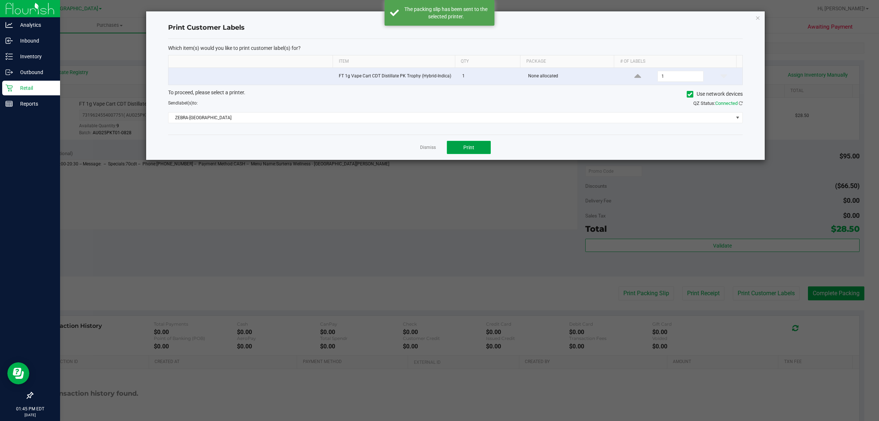
click at [438, 148] on span "Print" at bounding box center [468, 147] width 11 height 6
click at [427, 147] on link "Dismiss" at bounding box center [428, 147] width 16 height 6
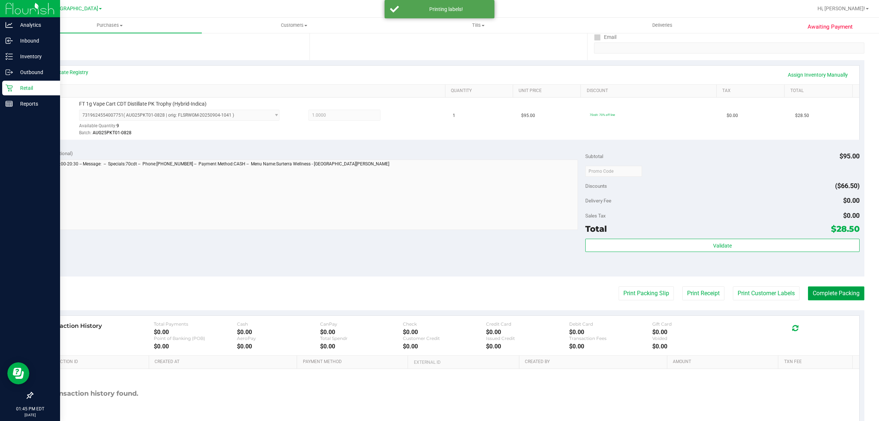
click at [438, 294] on button "Complete Packing" at bounding box center [836, 293] width 56 height 14
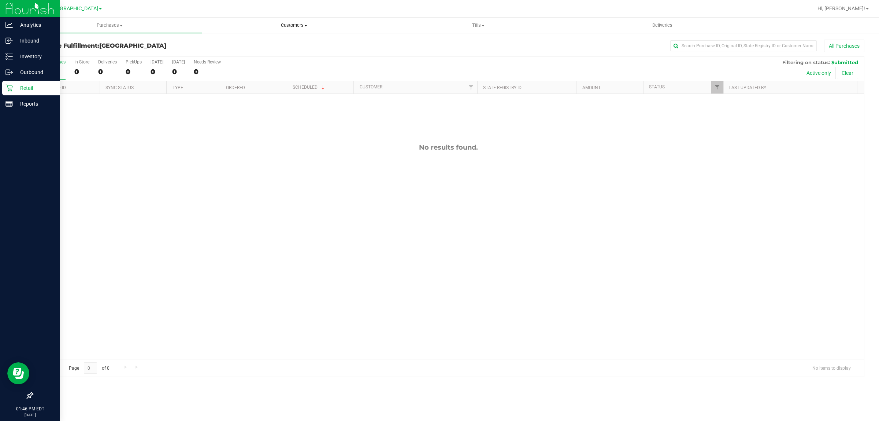
click at [295, 25] on span "Customers" at bounding box center [294, 25] width 184 height 7
click at [261, 41] on li "All customers" at bounding box center [294, 44] width 184 height 9
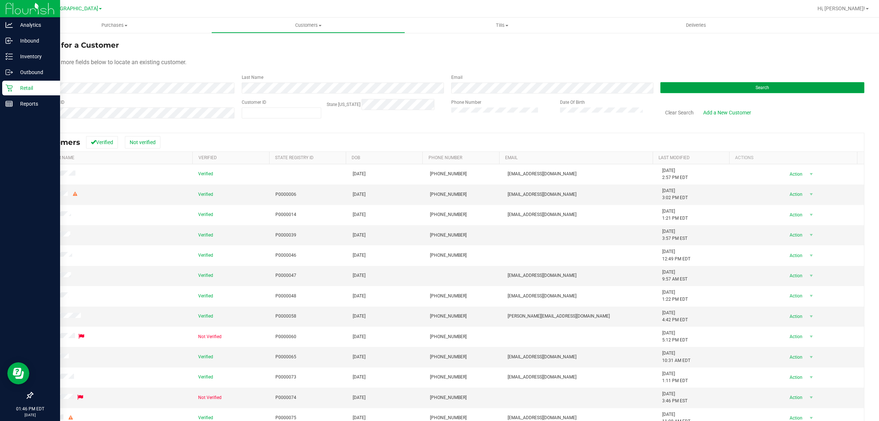
click at [438, 85] on button "Search" at bounding box center [762, 87] width 204 height 11
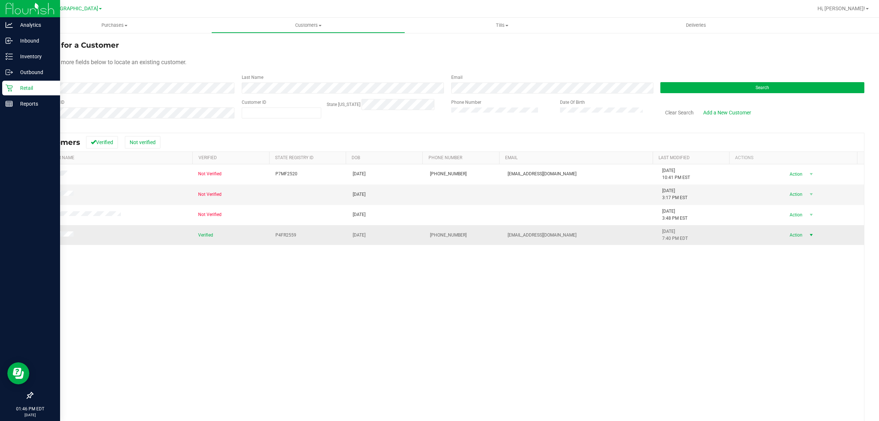
click at [438, 235] on span "select" at bounding box center [811, 235] width 6 height 6
click at [438, 259] on li "Create new purchase" at bounding box center [796, 258] width 50 height 11
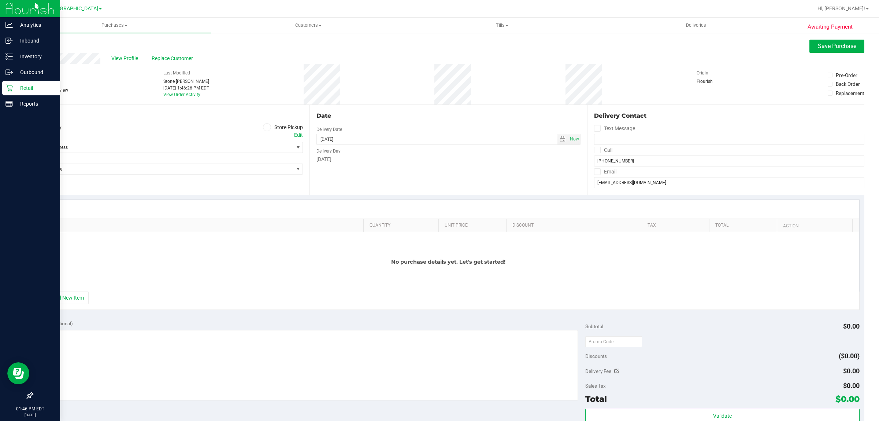
click at [266, 127] on icon at bounding box center [267, 127] width 4 height 0
click at [0, 0] on input "Store Pickup" at bounding box center [0, 0] width 0 height 0
click at [222, 151] on span "Select Store" at bounding box center [163, 147] width 261 height 10
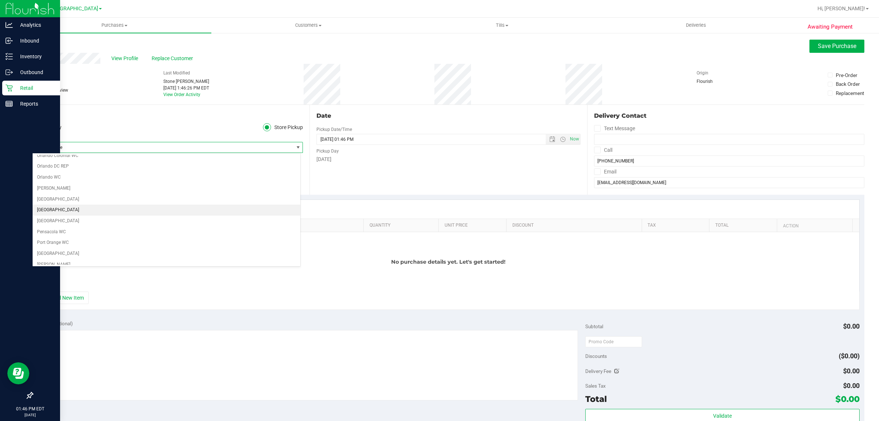
scroll to position [366, 0]
click at [83, 244] on li "[GEOGRAPHIC_DATA]" at bounding box center [167, 239] width 268 height 11
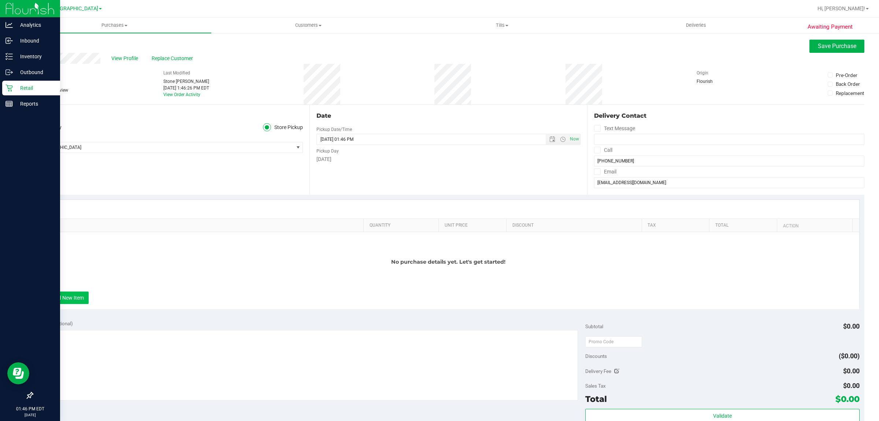
click at [74, 294] on button "+ Add New Item" at bounding box center [65, 297] width 45 height 12
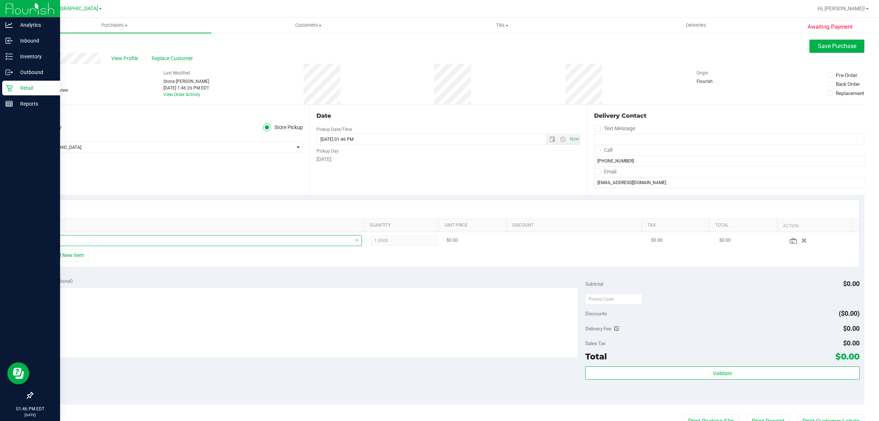
click at [72, 242] on span "NO DATA FOUND" at bounding box center [197, 240] width 310 height 10
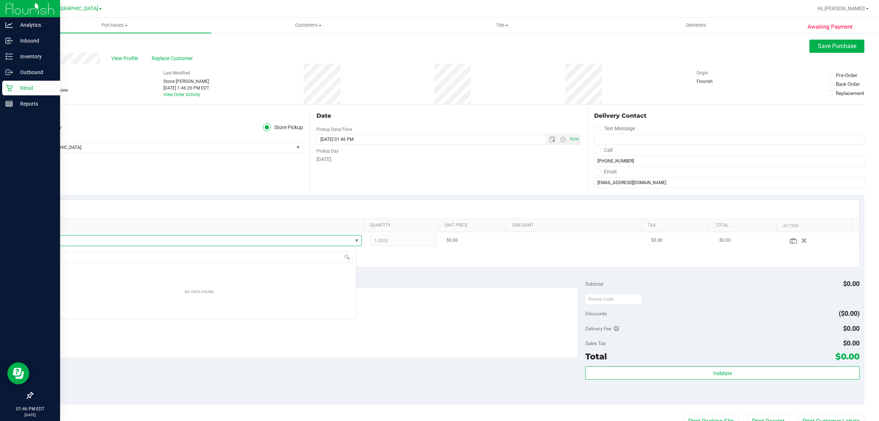
scroll to position [11, 314]
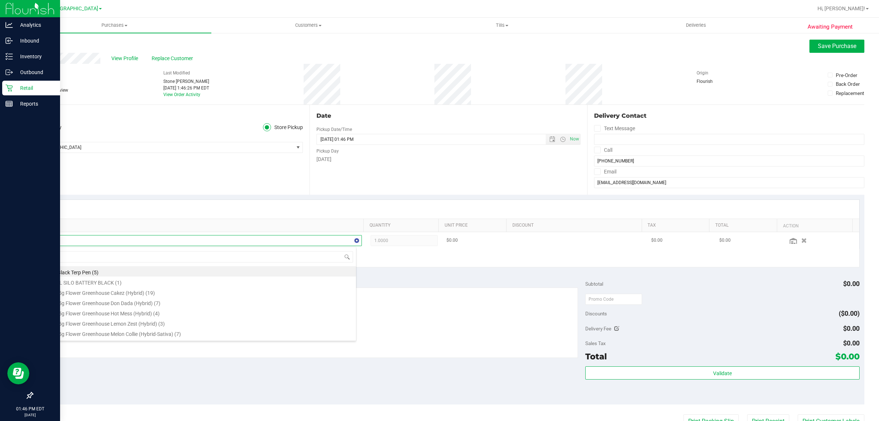
type input "aml"
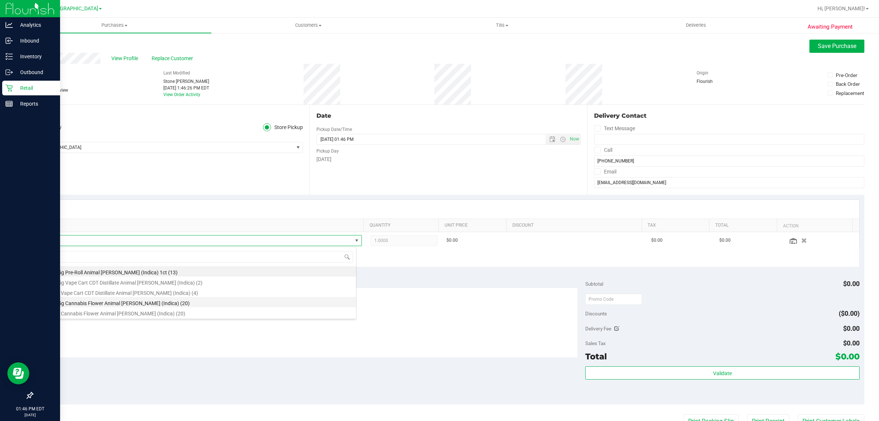
click at [165, 305] on li "FT 3.5g Cannabis Flower Animal Larry (Indica) (20)" at bounding box center [199, 302] width 314 height 10
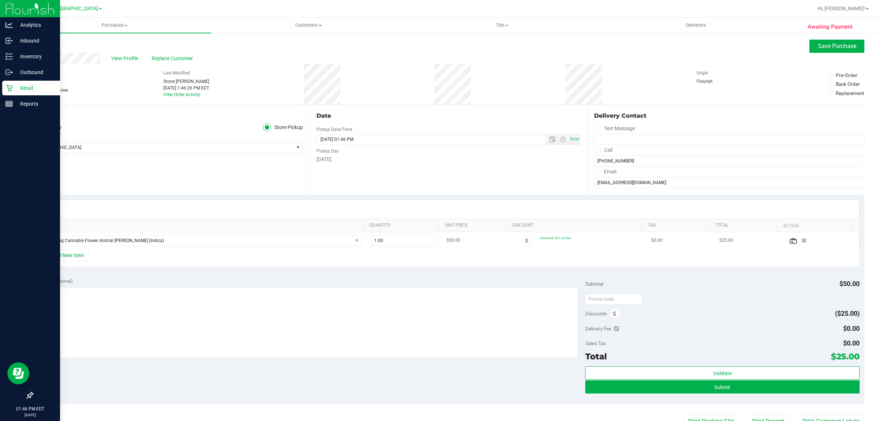
click at [418, 247] on td "1.00 1" at bounding box center [404, 240] width 76 height 17
click at [411, 245] on span "1.00 1" at bounding box center [404, 240] width 67 height 11
click at [411, 245] on input "1" at bounding box center [404, 240] width 66 height 10
type input "2"
type input "2.00"
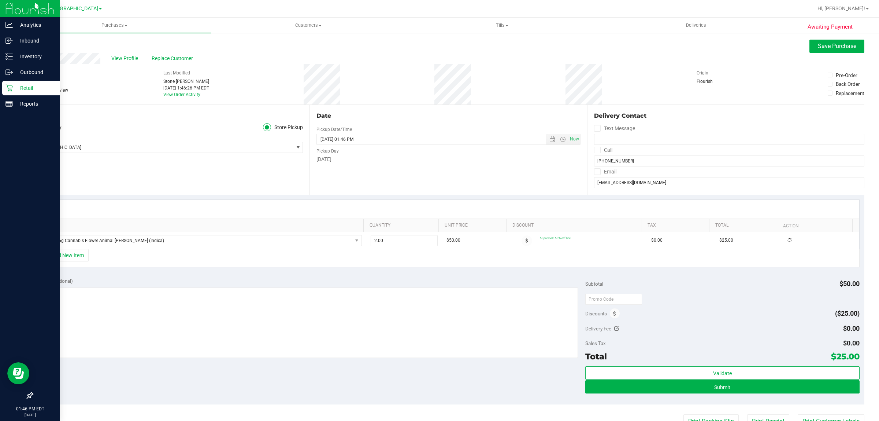
click at [438, 255] on div "+ Add New Item" at bounding box center [448, 258] width 822 height 18
click at [83, 256] on button "+ Add New Item" at bounding box center [65, 255] width 45 height 12
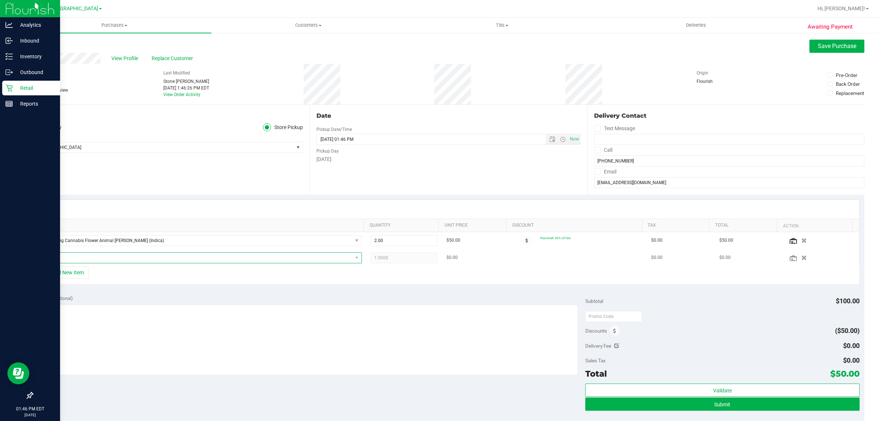
click at [100, 259] on span "NO DATA FOUND" at bounding box center [197, 257] width 310 height 10
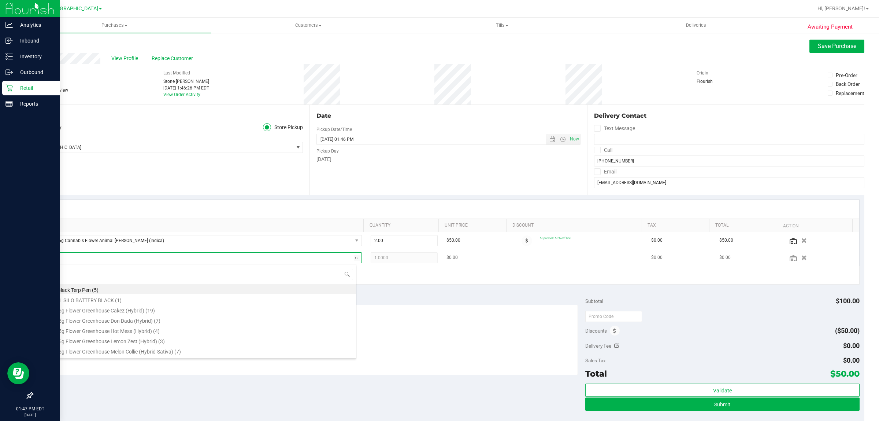
type input "t17"
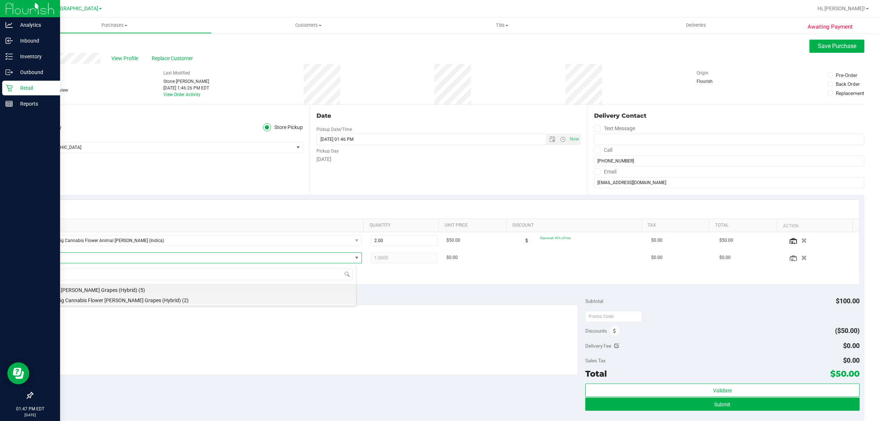
click at [112, 303] on li "FT 3.5g Cannabis Flower Gaspar's Grapes (Hybrid) (2)" at bounding box center [199, 299] width 314 height 10
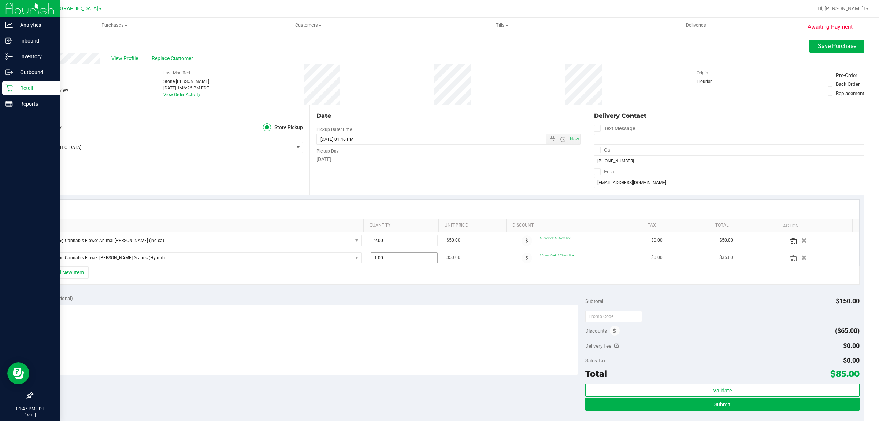
click at [398, 259] on span "1.00 1" at bounding box center [404, 257] width 67 height 11
click at [398, 259] on input "1" at bounding box center [404, 257] width 66 height 10
type input "2"
type input "2.00"
click at [438, 271] on div "+ Add New Item" at bounding box center [448, 275] width 822 height 18
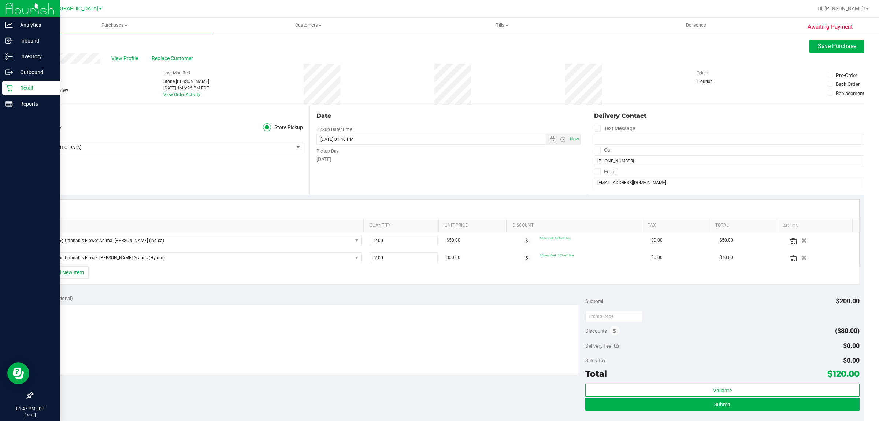
scroll to position [46, 0]
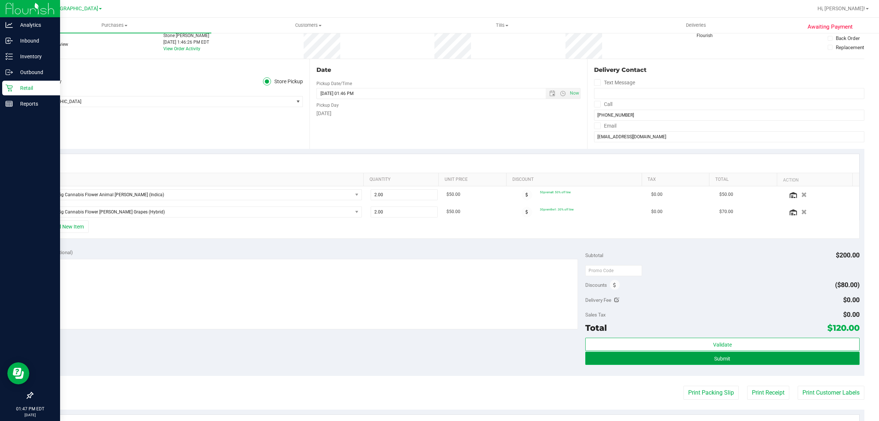
click at [438, 358] on button "Submit" at bounding box center [722, 357] width 274 height 13
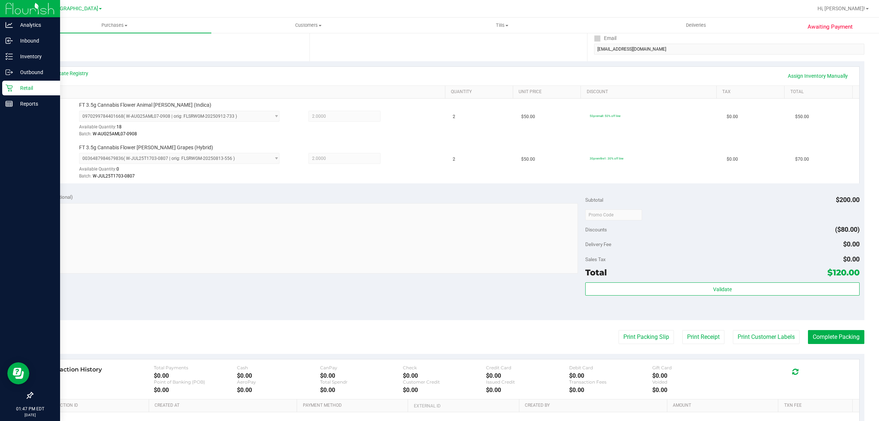
scroll to position [137, 0]
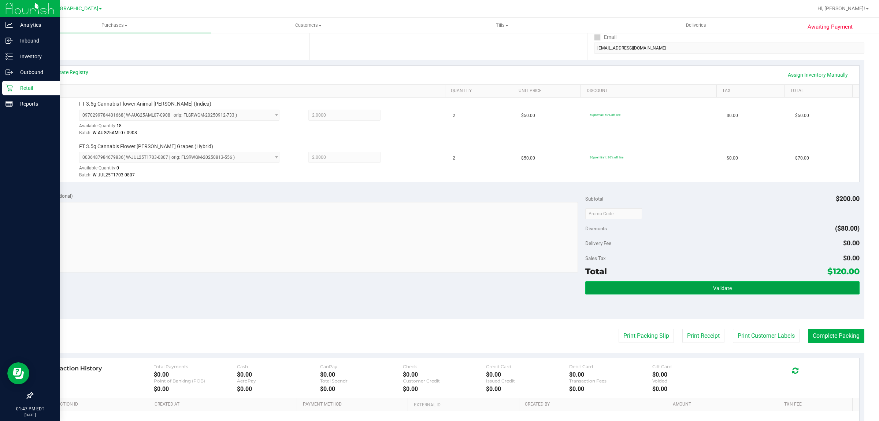
click at [438, 294] on button "Validate" at bounding box center [722, 287] width 274 height 13
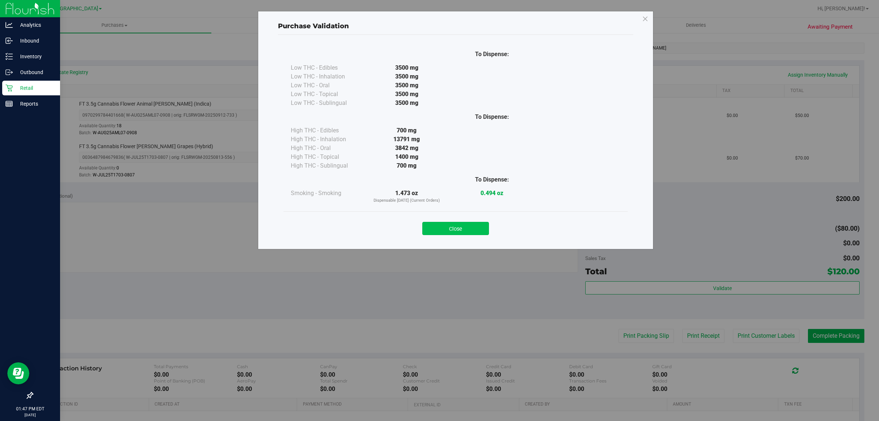
click at [438, 226] on button "Close" at bounding box center [455, 228] width 67 height 13
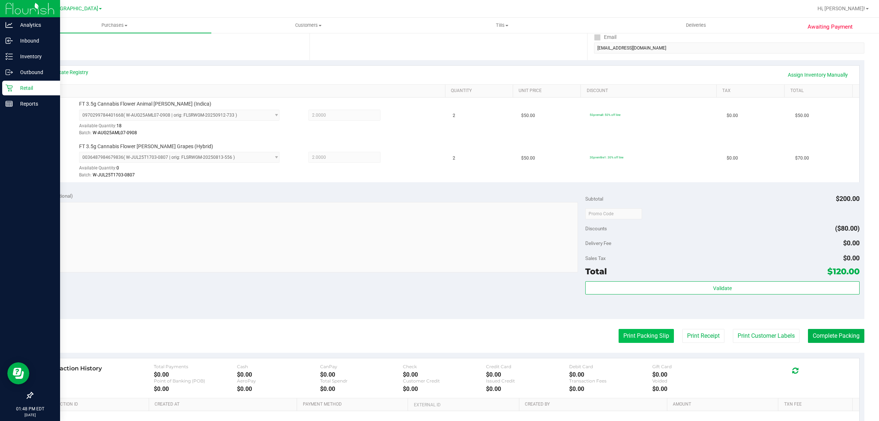
click at [438, 336] on button "Print Packing Slip" at bounding box center [646, 336] width 55 height 14
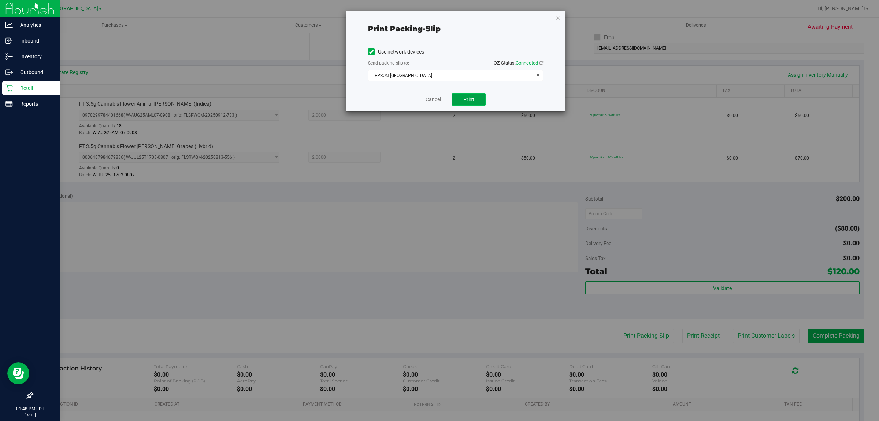
click at [438, 94] on button "Print" at bounding box center [469, 99] width 34 height 12
click at [427, 98] on link "Cancel" at bounding box center [433, 100] width 15 height 8
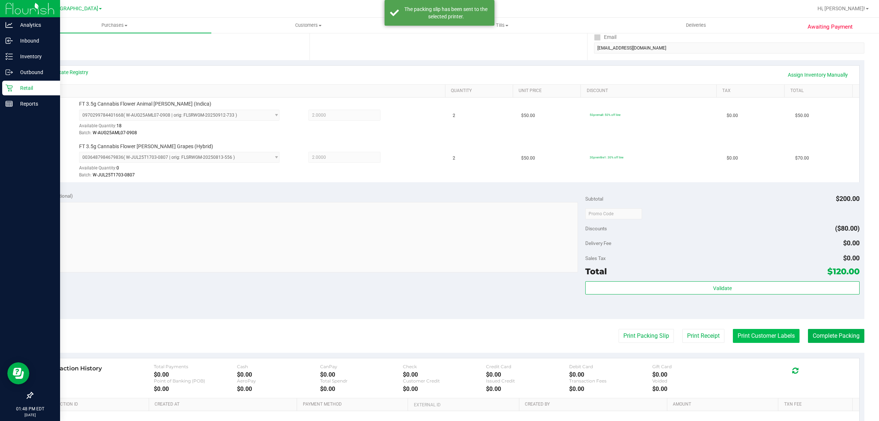
click at [438, 330] on button "Print Customer Labels" at bounding box center [766, 336] width 67 height 14
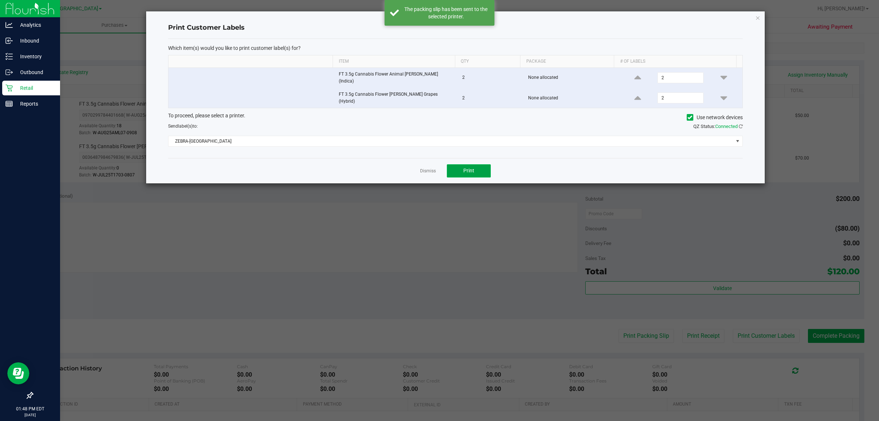
click at [438, 167] on span "Print" at bounding box center [468, 170] width 11 height 6
click at [433, 168] on link "Dismiss" at bounding box center [428, 171] width 16 height 6
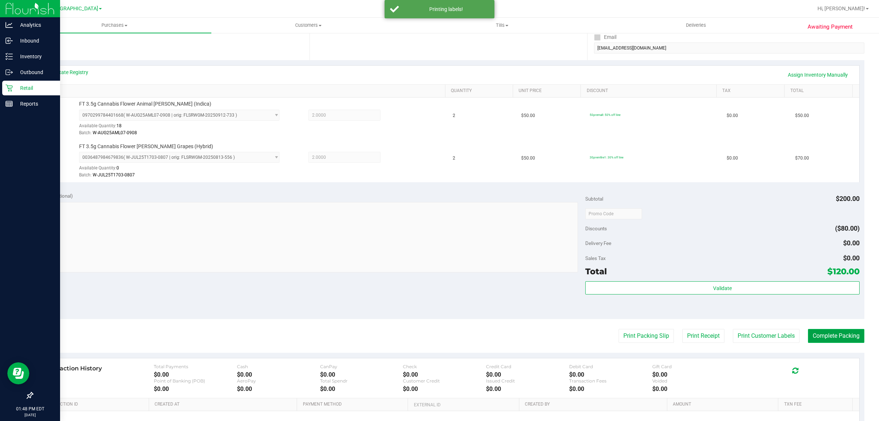
click at [438, 334] on button "Complete Packing" at bounding box center [836, 336] width 56 height 14
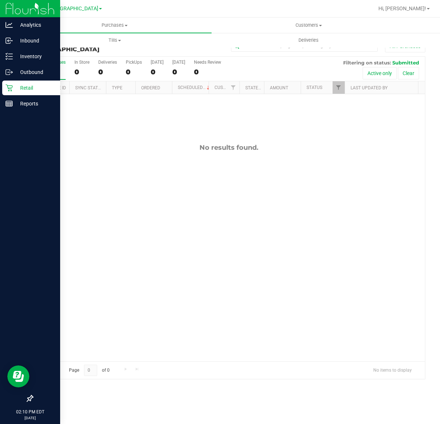
click at [10, 90] on icon at bounding box center [8, 87] width 7 height 7
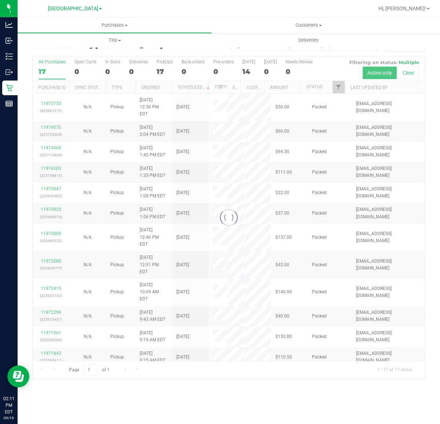
click at [339, 89] on div at bounding box center [229, 217] width 392 height 322
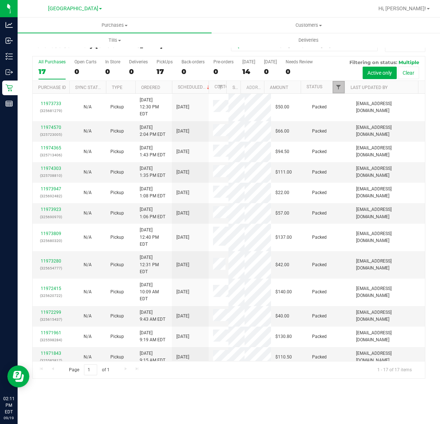
click at [338, 89] on span "Filter" at bounding box center [338, 87] width 6 height 6
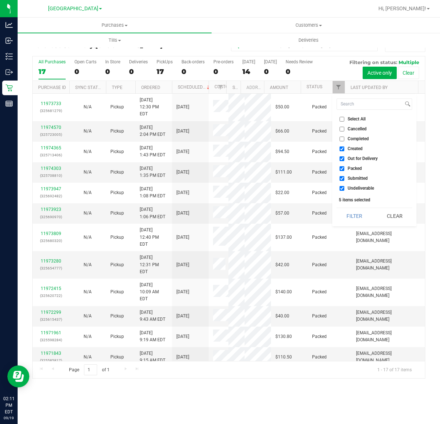
click at [355, 156] on span "Out for Delivery" at bounding box center [362, 158] width 30 height 4
click at [344, 156] on input "Out for Delivery" at bounding box center [341, 158] width 5 height 5
checkbox input "false"
click at [350, 171] on li "Packed" at bounding box center [373, 169] width 75 height 8
click at [341, 169] on input "Packed" at bounding box center [341, 168] width 5 height 5
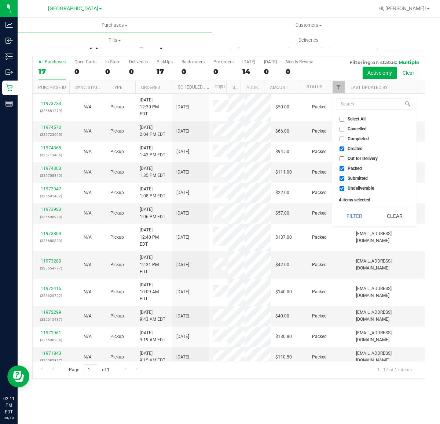
checkbox input "false"
click at [344, 189] on input "Undeliverable" at bounding box center [341, 188] width 5 height 5
checkbox input "false"
click at [345, 207] on div "Select All Cancelled Completed Created Out for Delivery Packed Submitted Undeli…" at bounding box center [374, 160] width 84 height 132
click at [346, 211] on button "Filter" at bounding box center [353, 216] width 35 height 16
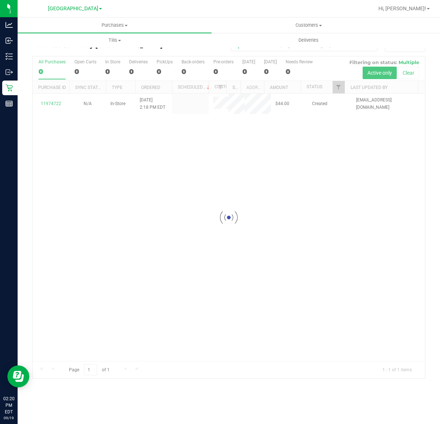
click at [154, 189] on div at bounding box center [229, 217] width 392 height 322
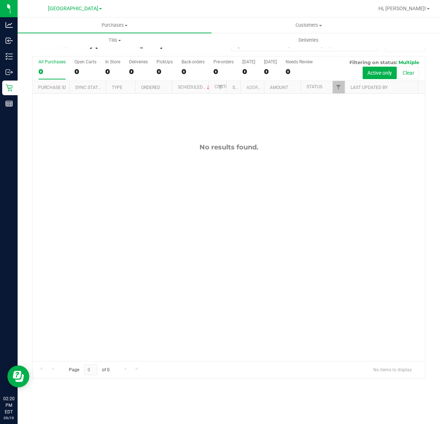
click at [81, 134] on div "No results found." at bounding box center [229, 252] width 392 height 317
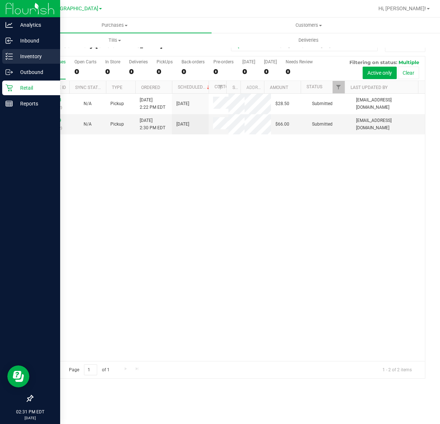
click at [25, 63] on div "Inventory" at bounding box center [31, 56] width 58 height 15
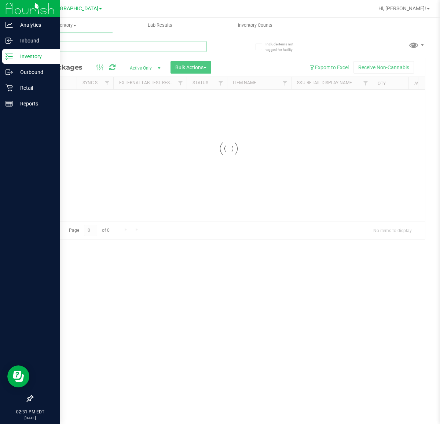
click at [93, 46] on input "text" at bounding box center [119, 46] width 174 height 11
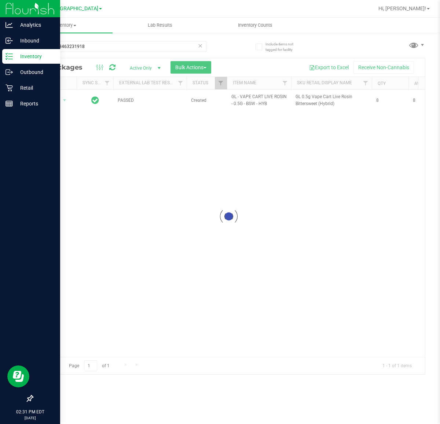
click at [211, 136] on div at bounding box center [229, 216] width 392 height 316
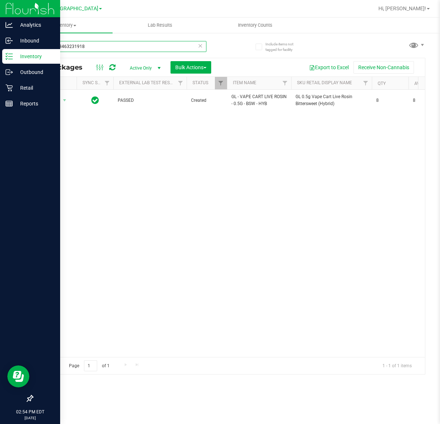
click at [106, 51] on input "8663693463231918" at bounding box center [119, 46] width 174 height 11
click at [104, 50] on input "8663693463231918" at bounding box center [119, 46] width 174 height 11
click at [102, 48] on input "8663693463231918" at bounding box center [119, 46] width 174 height 11
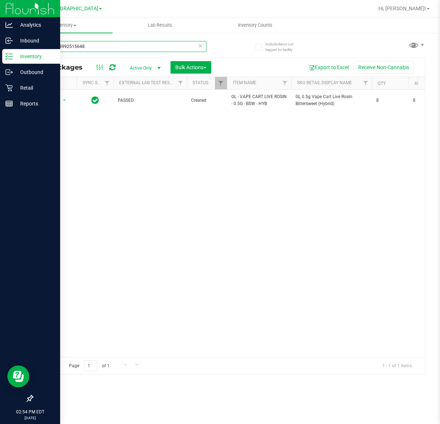
type input "0333418992515648"
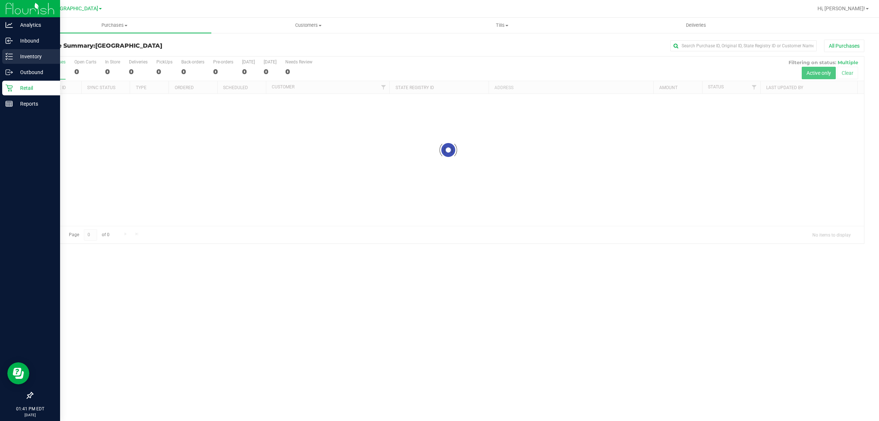
click at [37, 56] on p "Inventory" at bounding box center [35, 56] width 44 height 9
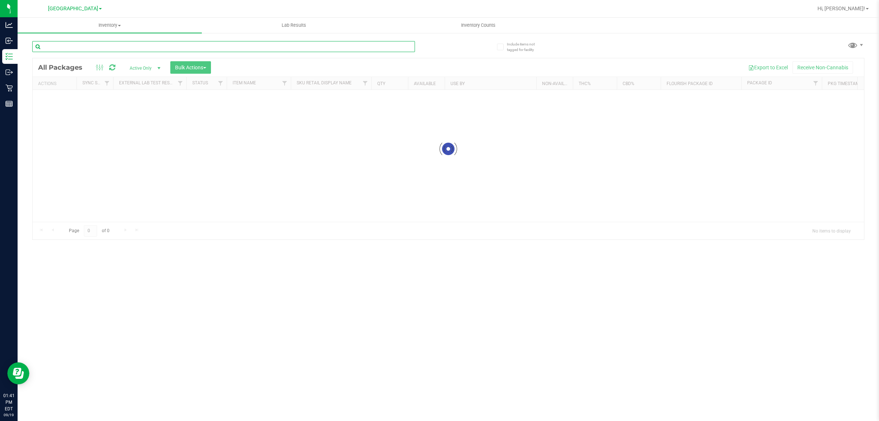
click at [140, 46] on input "text" at bounding box center [223, 46] width 383 height 11
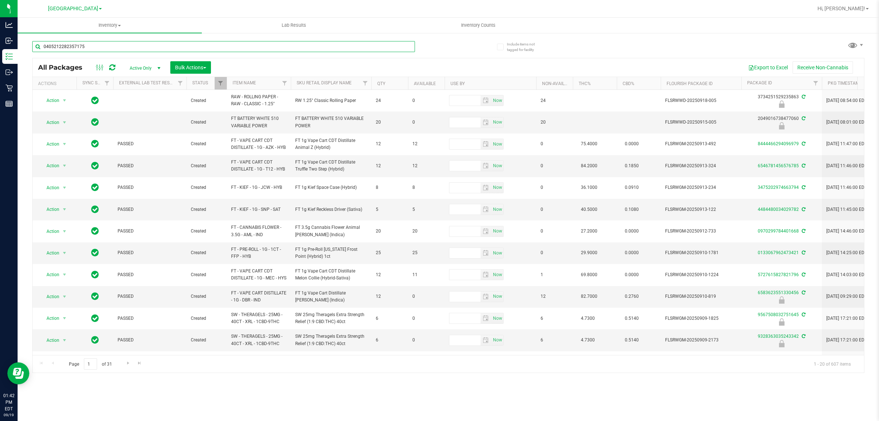
type input "0405212282357175"
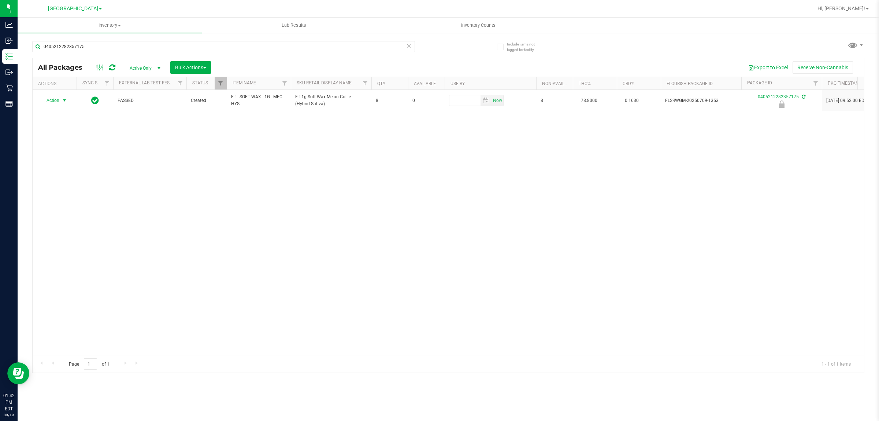
click at [60, 100] on span "select" at bounding box center [64, 100] width 9 height 10
click at [67, 182] on li "Unlock package" at bounding box center [63, 187] width 47 height 11
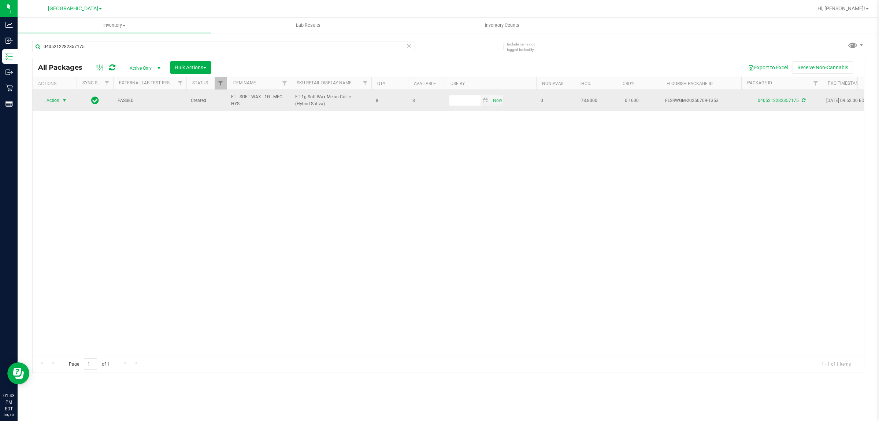
click at [65, 101] on span "select" at bounding box center [65, 100] width 6 height 6
click at [65, 101] on span "select" at bounding box center [65, 101] width 6 height 6
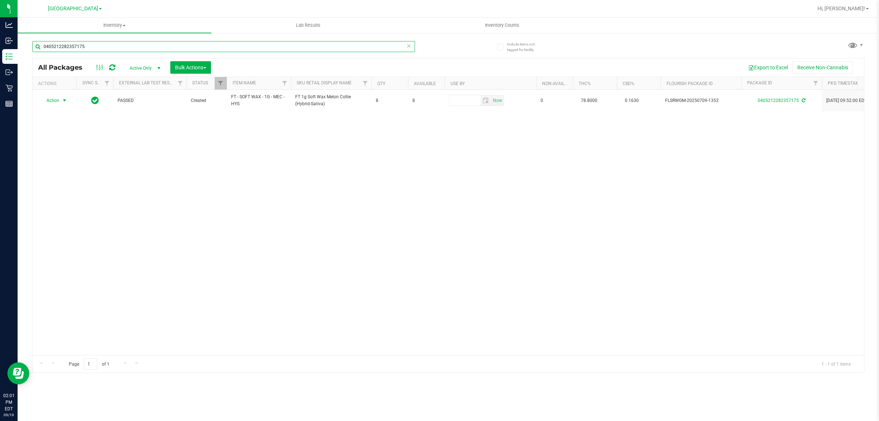
click at [103, 43] on input "0405212282357175" at bounding box center [223, 46] width 383 height 11
type input "9021224349878963"
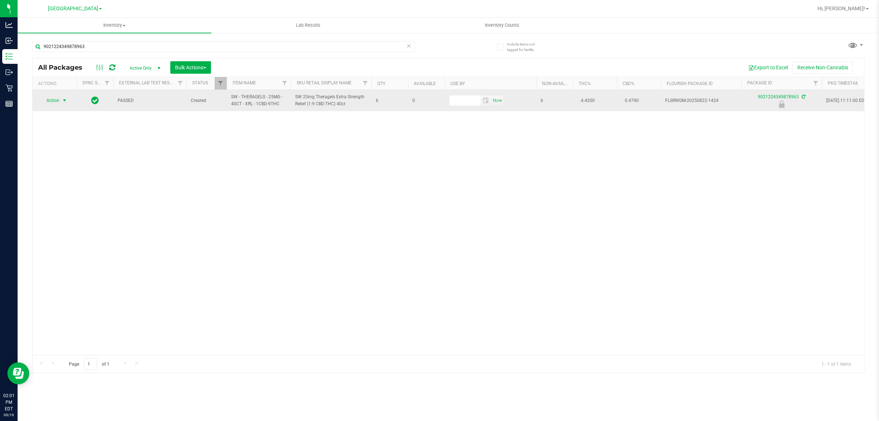
click at [63, 98] on span "select" at bounding box center [65, 100] width 6 height 6
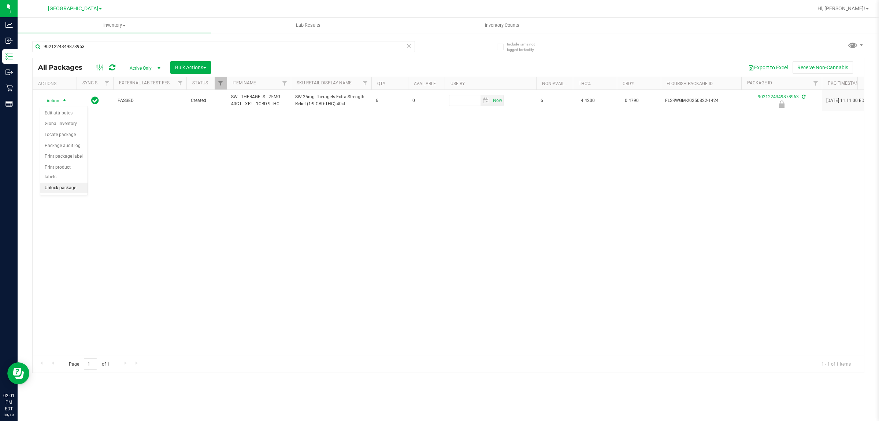
click at [64, 182] on li "Unlock package" at bounding box center [63, 187] width 47 height 11
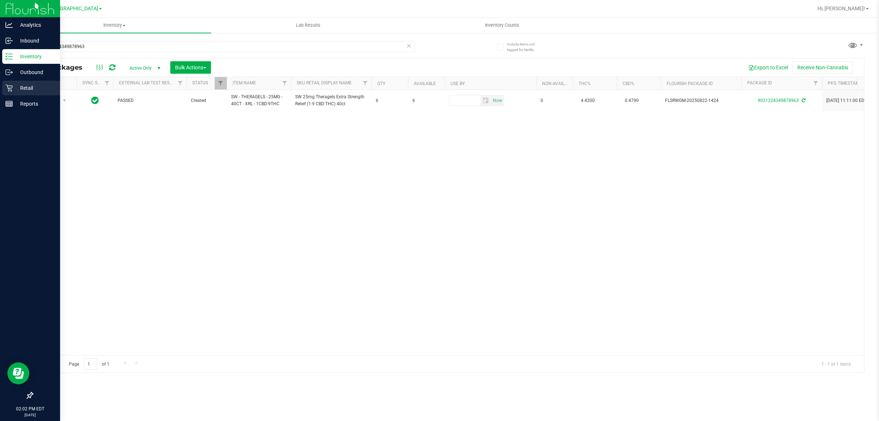
click at [11, 87] on icon at bounding box center [8, 87] width 7 height 7
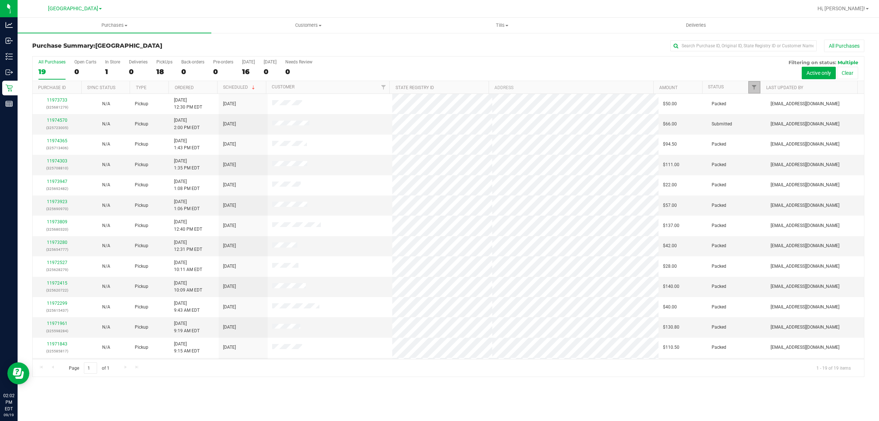
click at [753, 87] on span "Filter" at bounding box center [754, 87] width 6 height 6
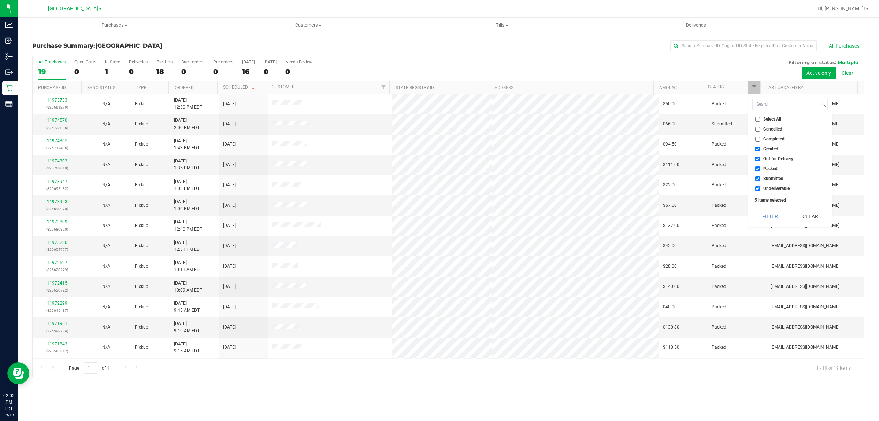
click at [774, 187] on span "Undeliverable" at bounding box center [776, 188] width 26 height 4
click at [760, 187] on input "Undeliverable" at bounding box center [757, 188] width 5 height 5
checkbox input "false"
drag, startPoint x: 763, startPoint y: 163, endPoint x: 763, endPoint y: 167, distance: 3.7
click at [763, 165] on ul "Select All Cancelled Completed Created Out for Delivery Packed Submitted Undeli…" at bounding box center [789, 153] width 75 height 77
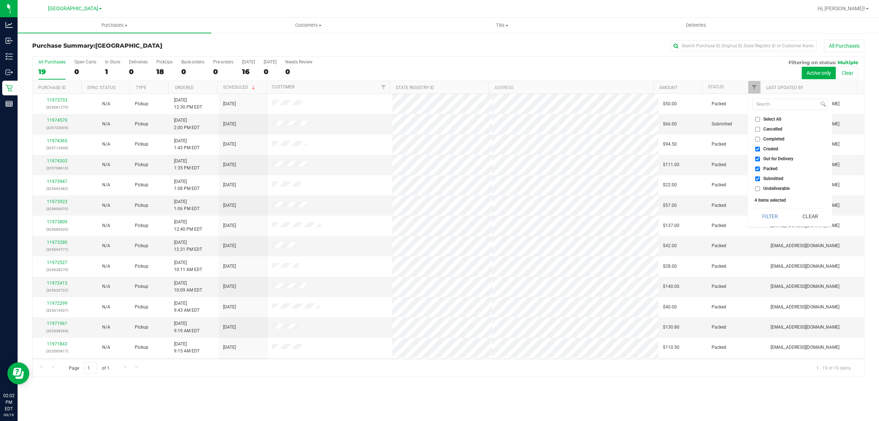
click at [764, 169] on span "Packed" at bounding box center [770, 168] width 14 height 4
click at [760, 169] on input "Packed" at bounding box center [757, 168] width 5 height 5
checkbox input "false"
click at [764, 157] on span "Out for Delivery" at bounding box center [778, 158] width 30 height 4
click at [760, 157] on input "Out for Delivery" at bounding box center [757, 158] width 5 height 5
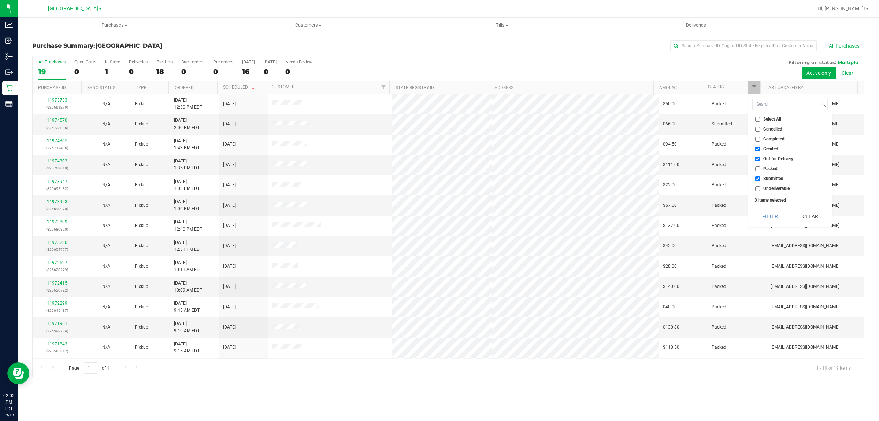
checkbox input "false"
click at [764, 149] on span "Created" at bounding box center [770, 149] width 15 height 4
click at [760, 149] on input "Created" at bounding box center [757, 149] width 5 height 5
checkbox input "false"
click at [775, 211] on button "Filter" at bounding box center [769, 216] width 35 height 16
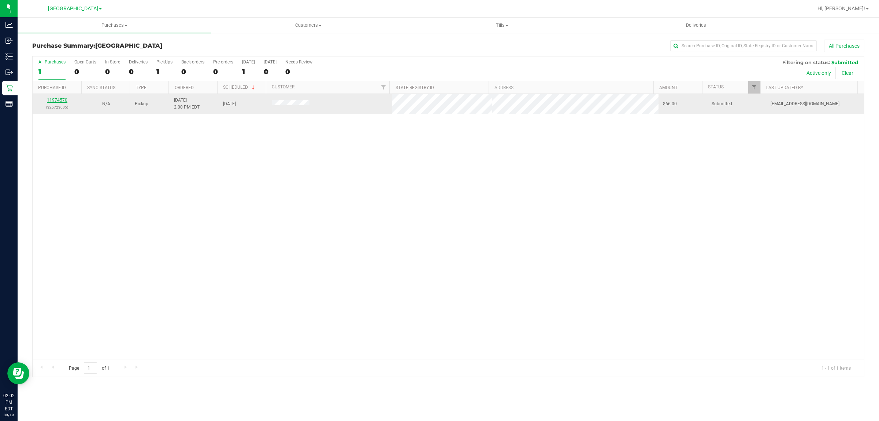
click at [57, 101] on link "11974570" at bounding box center [57, 99] width 21 height 5
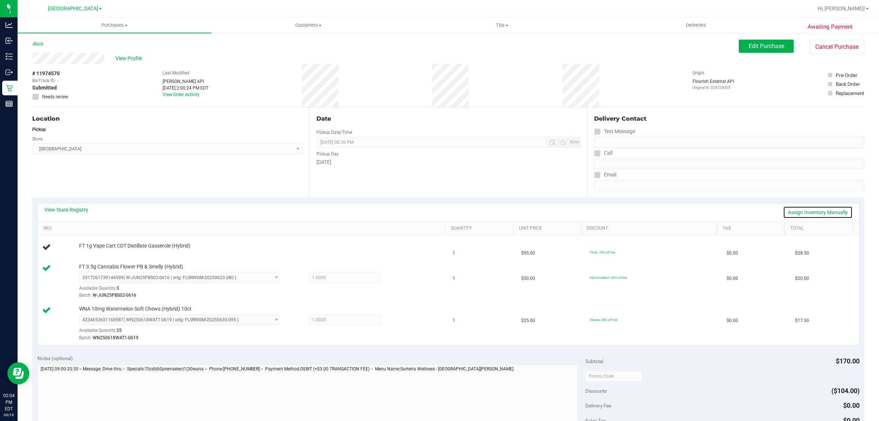
click at [835, 211] on link "Assign Inventory Manually" at bounding box center [818, 212] width 70 height 12
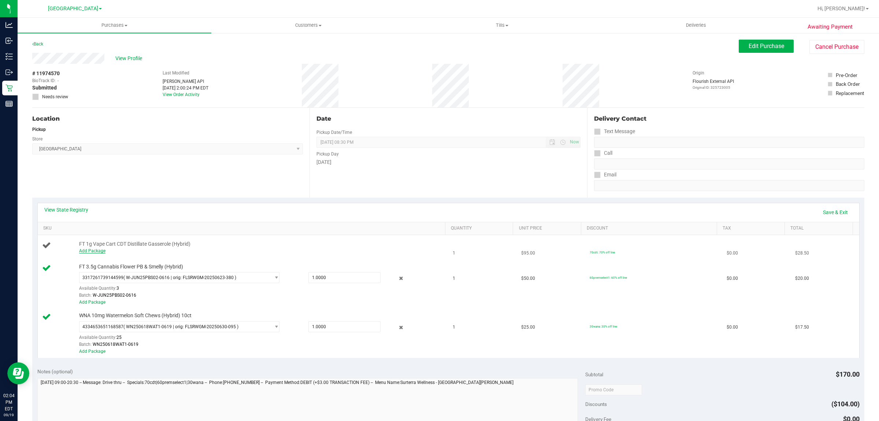
click at [88, 251] on link "Add Package" at bounding box center [92, 250] width 26 height 5
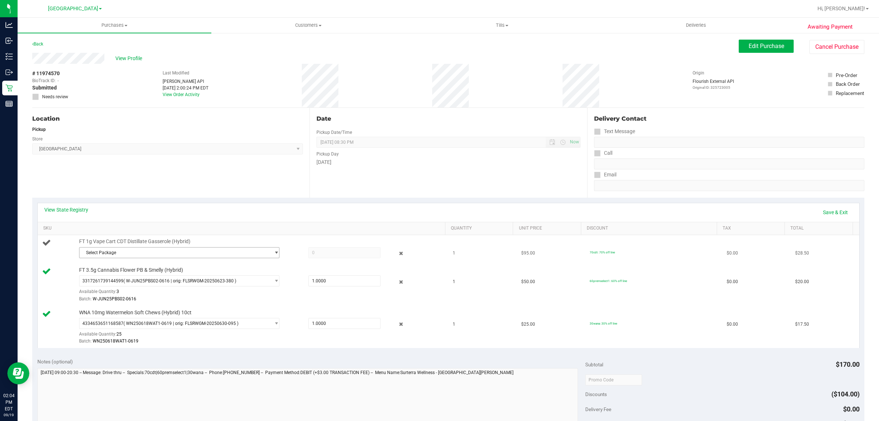
click at [135, 249] on span "Select Package" at bounding box center [174, 252] width 190 height 10
click at [156, 285] on span "( AUG25GSS01-0828 | orig: FLSRWGM-20250904-659 )" at bounding box center [180, 282] width 108 height 5
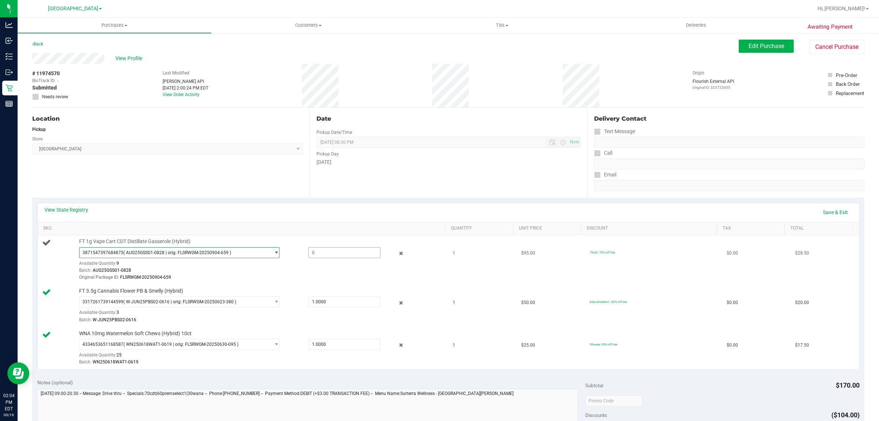
click at [339, 250] on span at bounding box center [344, 252] width 73 height 11
type input "1"
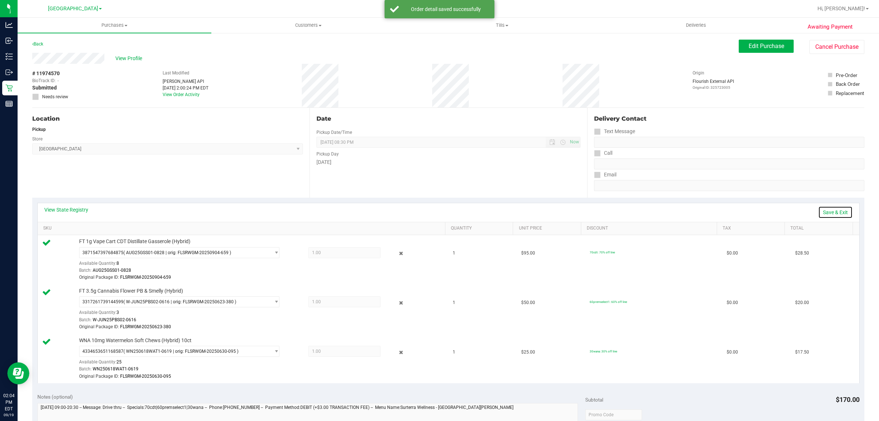
click at [834, 208] on link "Save & Exit" at bounding box center [835, 212] width 34 height 12
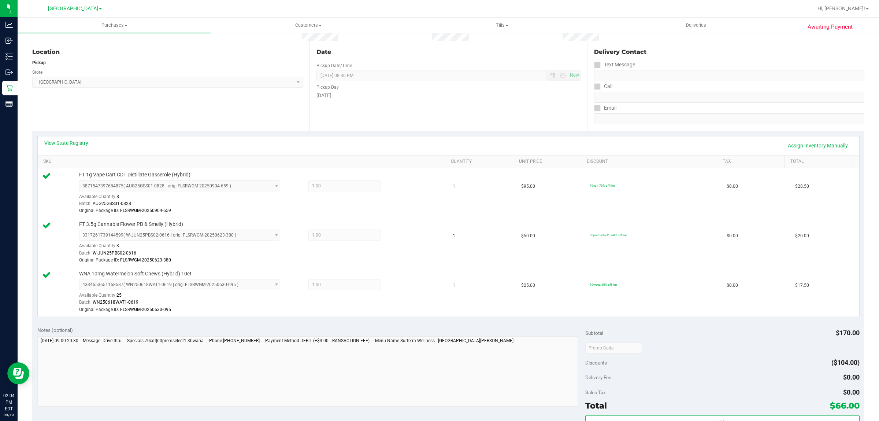
scroll to position [137, 0]
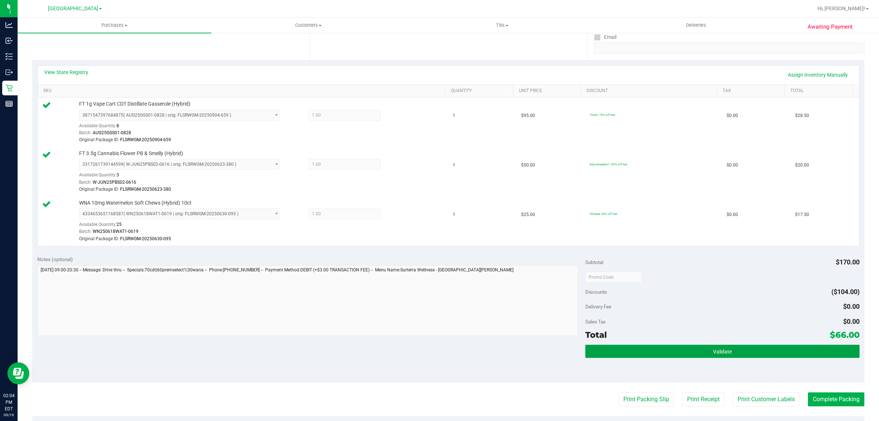
click at [782, 349] on button "Validate" at bounding box center [722, 350] width 274 height 13
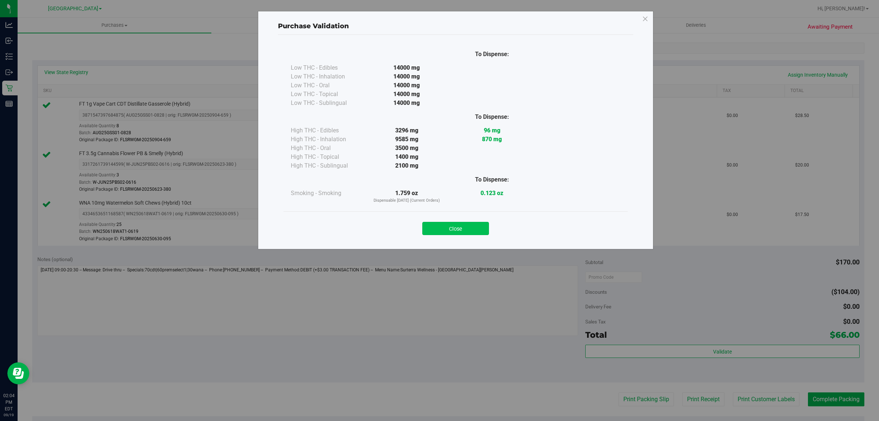
click at [473, 225] on button "Close" at bounding box center [455, 228] width 67 height 13
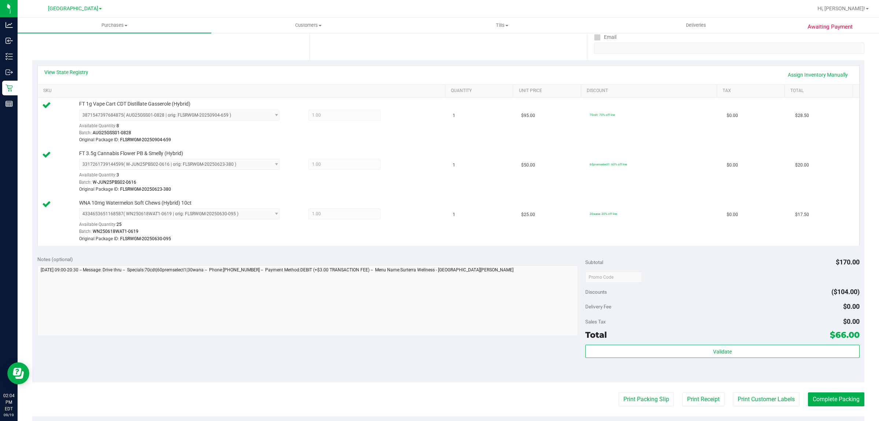
click at [777, 391] on purchase-details "Back Edit Purchase Cancel Purchase View Profile # 11974570 BioTrack ID: - Submi…" at bounding box center [448, 227] width 832 height 651
click at [777, 396] on button "Print Customer Labels" at bounding box center [766, 399] width 67 height 14
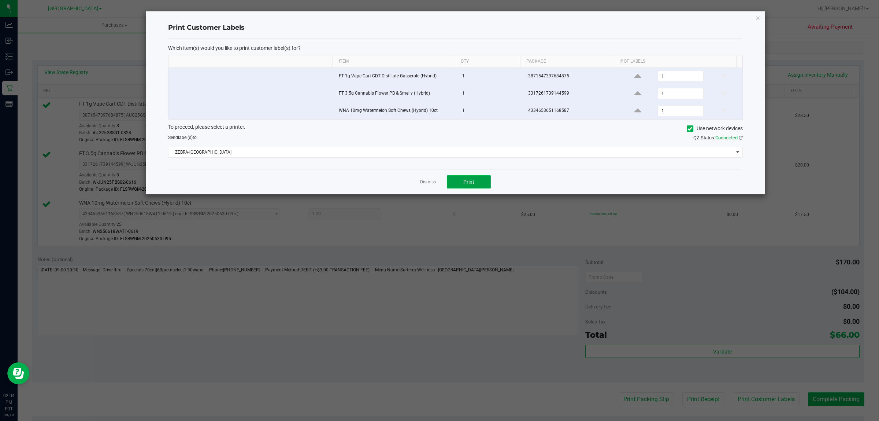
click at [485, 183] on button "Print" at bounding box center [469, 181] width 44 height 13
drag, startPoint x: 429, startPoint y: 184, endPoint x: 474, endPoint y: 203, distance: 48.2
click at [431, 184] on link "Dismiss" at bounding box center [428, 182] width 16 height 6
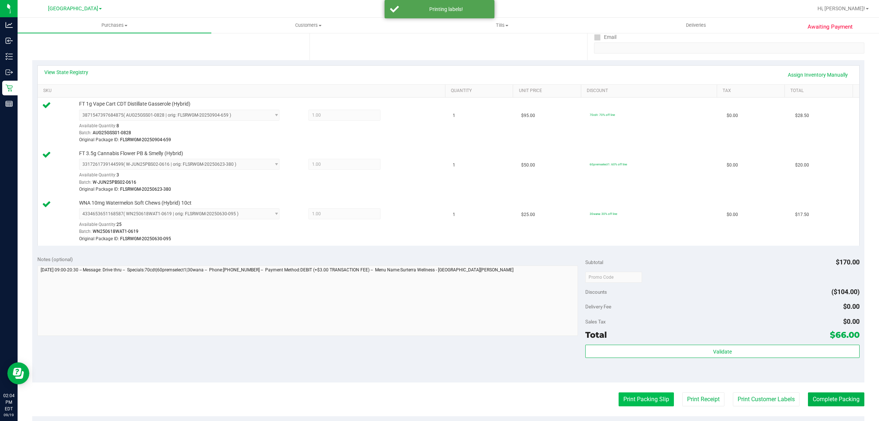
click at [649, 396] on button "Print Packing Slip" at bounding box center [646, 399] width 55 height 14
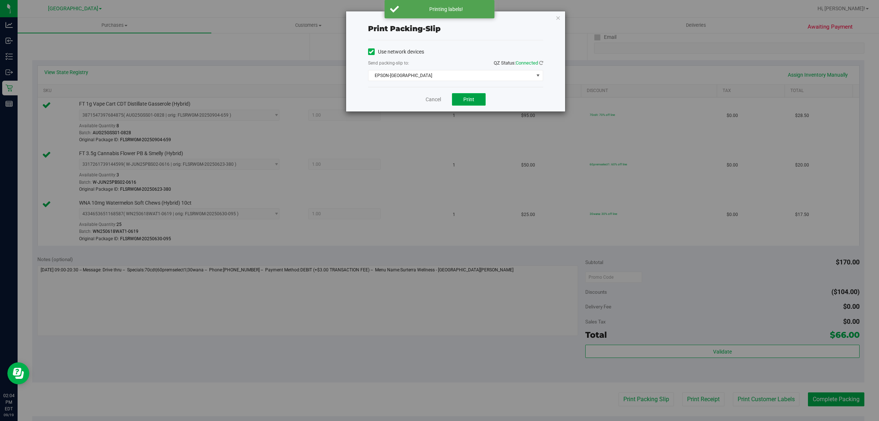
click at [480, 100] on button "Print" at bounding box center [469, 99] width 34 height 12
click at [558, 16] on icon "button" at bounding box center [558, 17] width 5 height 9
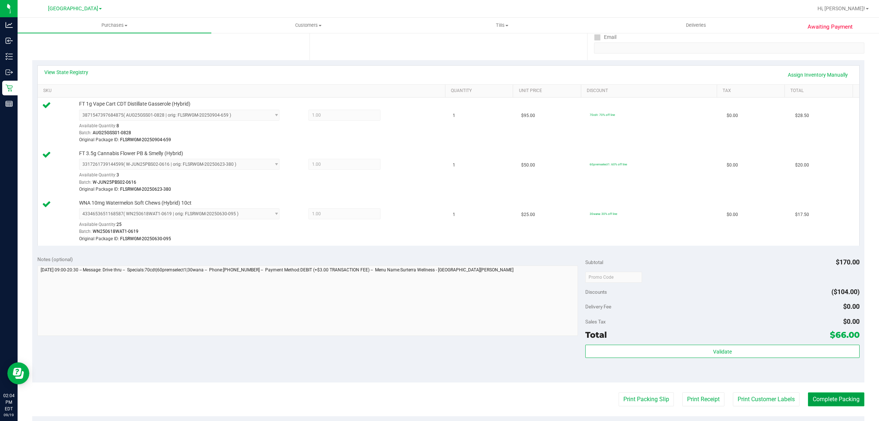
click at [825, 400] on button "Complete Packing" at bounding box center [836, 399] width 56 height 14
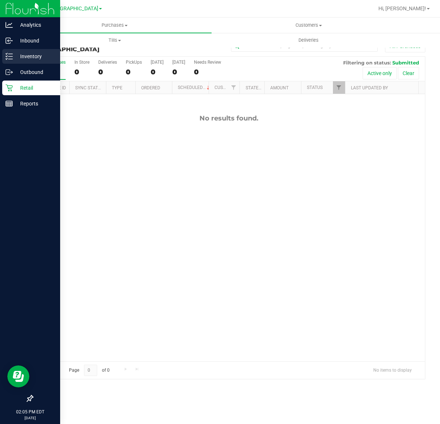
scroll to position [46, 0]
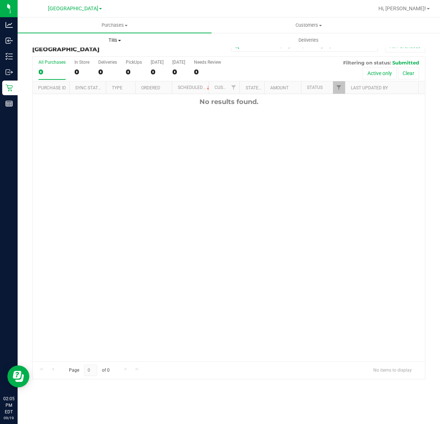
click at [119, 41] on span at bounding box center [119, 40] width 3 height 1
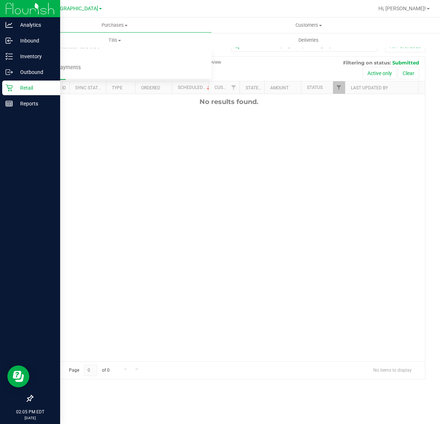
click at [4, 90] on div "Retail" at bounding box center [31, 88] width 58 height 15
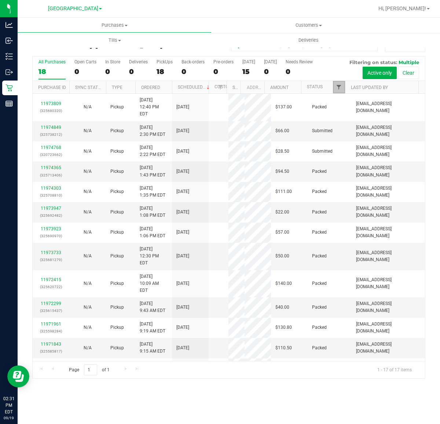
click at [338, 86] on span "Filter" at bounding box center [339, 87] width 6 height 6
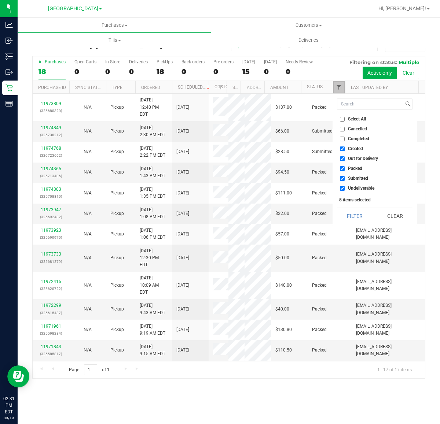
click at [338, 86] on span "Filter" at bounding box center [339, 87] width 6 height 6
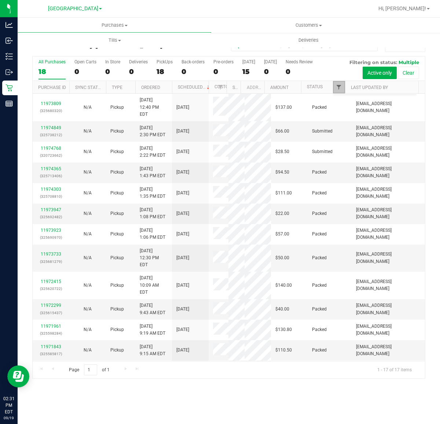
click at [338, 86] on span "Filter" at bounding box center [339, 87] width 6 height 6
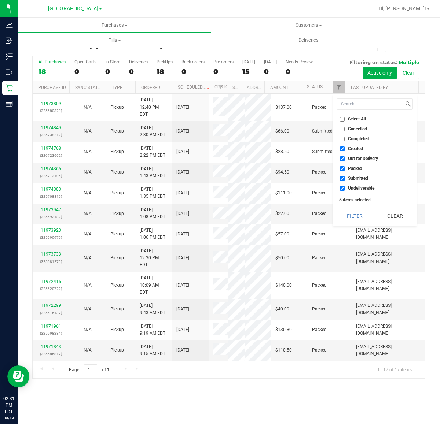
click at [349, 154] on ul "Select All Cancelled Completed Created Out for Delivery Packed Submitted Undeli…" at bounding box center [374, 153] width 75 height 77
click at [349, 155] on li "Out for Delivery" at bounding box center [374, 159] width 75 height 8
drag, startPoint x: 344, startPoint y: 151, endPoint x: 344, endPoint y: 156, distance: 4.8
click at [344, 151] on li "Created" at bounding box center [374, 149] width 75 height 8
click at [344, 156] on li "Out for Delivery" at bounding box center [374, 159] width 75 height 8
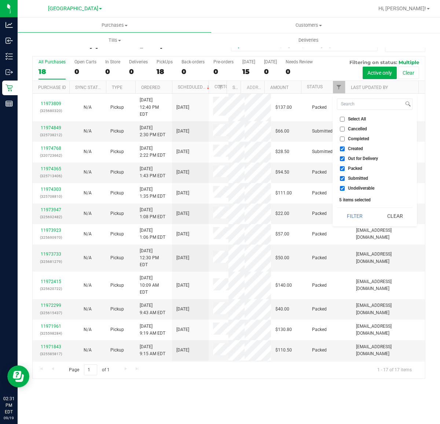
click at [343, 156] on input "Out for Delivery" at bounding box center [342, 158] width 5 height 5
checkbox input "false"
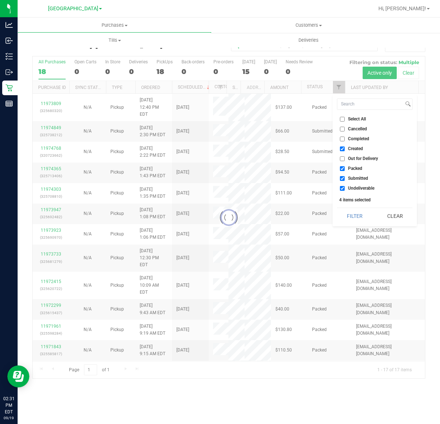
click at [344, 170] on input "Packed" at bounding box center [342, 168] width 5 height 5
checkbox input "false"
click at [343, 192] on div "Select All Cancelled Completed Created Out for Delivery Packed Submitted Undeli…" at bounding box center [374, 160] width 84 height 132
click at [339, 185] on li "Undeliverable" at bounding box center [374, 189] width 75 height 8
checkbox input "true"
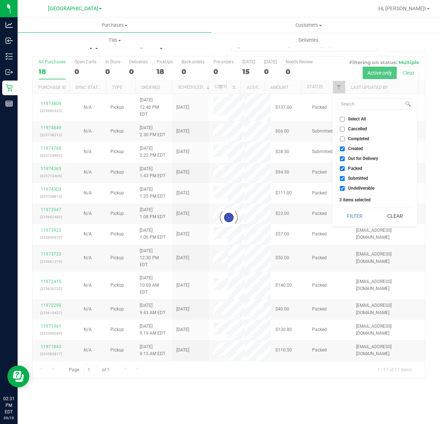
checkbox input "true"
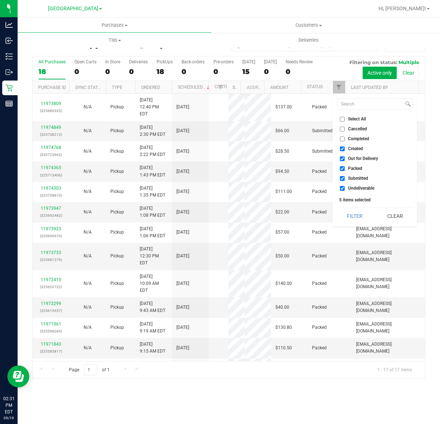
click at [341, 187] on input "Undeliverable" at bounding box center [342, 188] width 5 height 5
checkbox input "false"
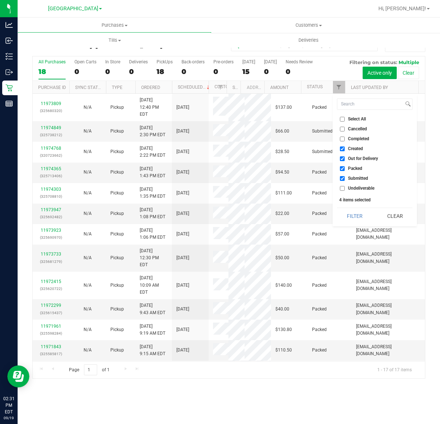
click at [342, 169] on input "Packed" at bounding box center [342, 168] width 5 height 5
checkbox input "false"
click at [344, 161] on li "Out for Delivery" at bounding box center [374, 159] width 75 height 8
click at [344, 159] on input "Out for Delivery" at bounding box center [342, 158] width 5 height 5
checkbox input "false"
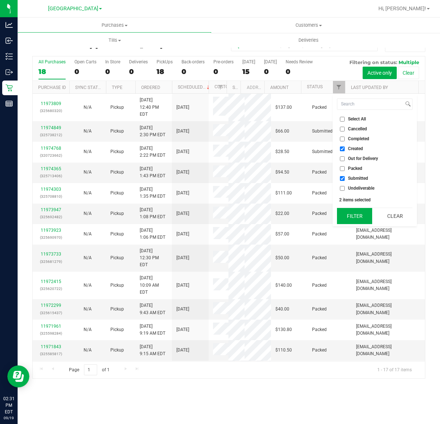
click at [351, 208] on div "Select All Cancelled Completed Created Out for Delivery Packed Submitted Undeli…" at bounding box center [374, 160] width 84 height 132
click at [350, 209] on button "Filter" at bounding box center [354, 216] width 35 height 16
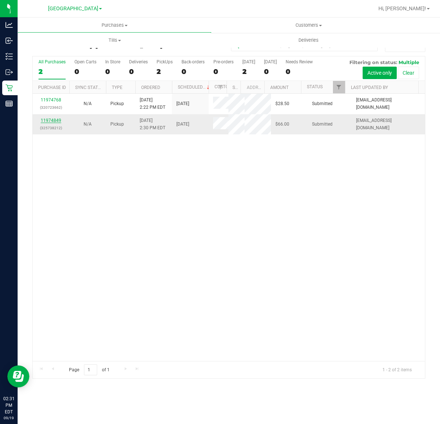
click at [52, 121] on link "11974849" at bounding box center [51, 120] width 21 height 5
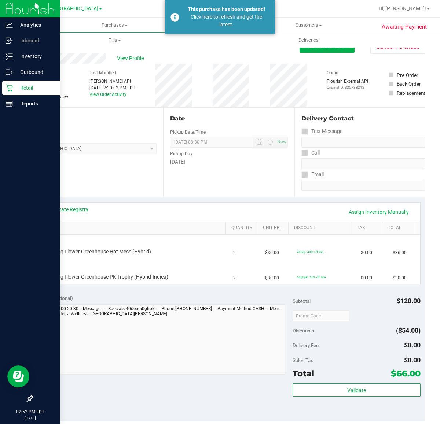
click at [27, 85] on p "Retail" at bounding box center [35, 88] width 44 height 9
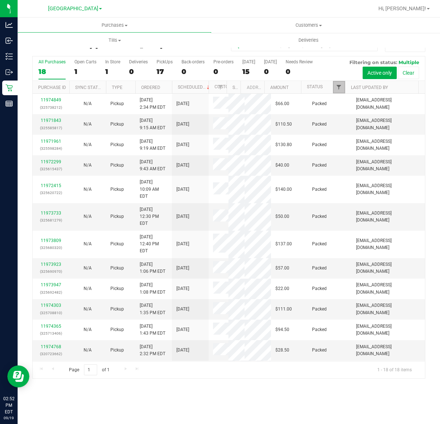
click at [337, 89] on span "Filter" at bounding box center [339, 87] width 6 height 6
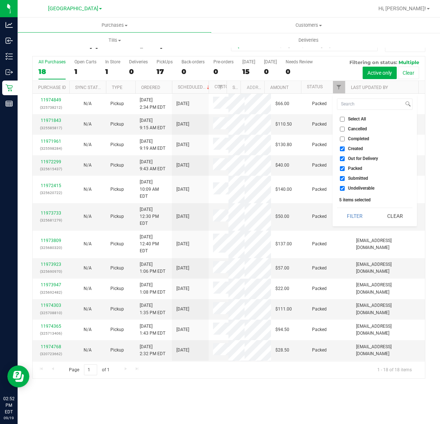
click at [341, 149] on input "Created" at bounding box center [342, 149] width 5 height 5
checkbox input "false"
click at [341, 159] on input "Out for Delivery" at bounding box center [342, 158] width 5 height 5
checkbox input "false"
click at [341, 169] on input "Packed" at bounding box center [342, 168] width 5 height 5
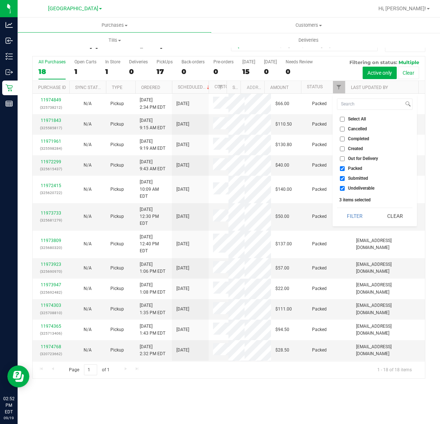
checkbox input "false"
click at [341, 189] on input "Undeliverable" at bounding box center [342, 188] width 5 height 5
checkbox input "false"
click at [348, 210] on button "Filter" at bounding box center [354, 216] width 35 height 16
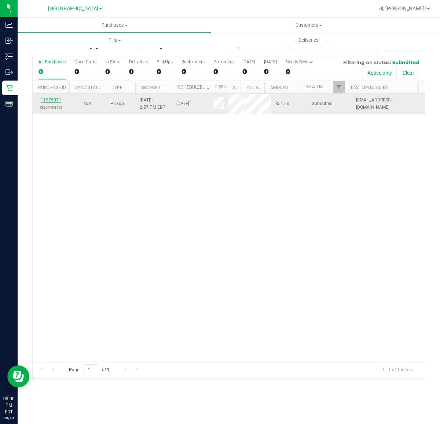
click at [49, 101] on link "11975071" at bounding box center [51, 99] width 21 height 5
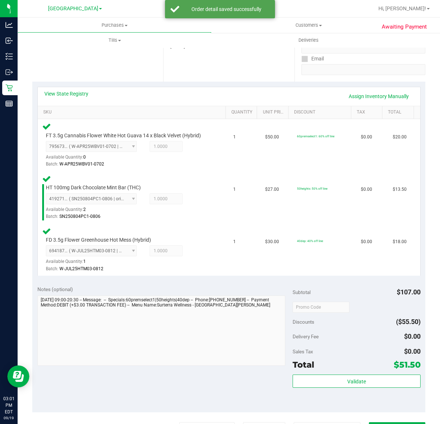
scroll to position [137, 0]
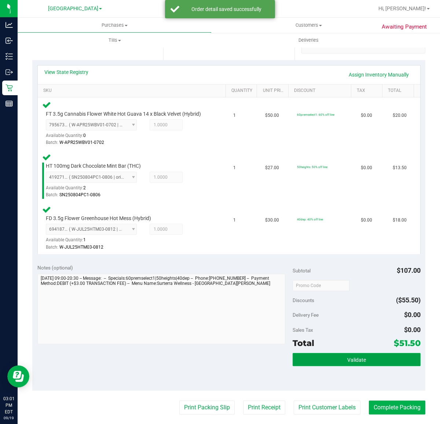
click at [337, 356] on button "Validate" at bounding box center [355, 359] width 127 height 13
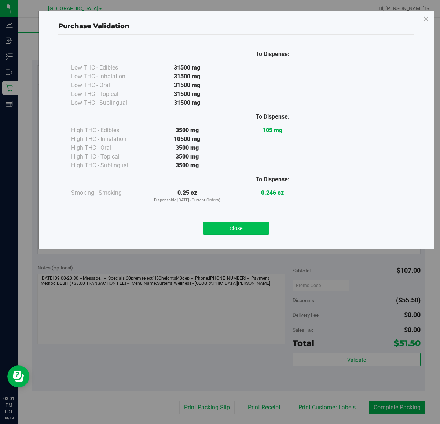
click at [227, 226] on button "Close" at bounding box center [236, 228] width 67 height 13
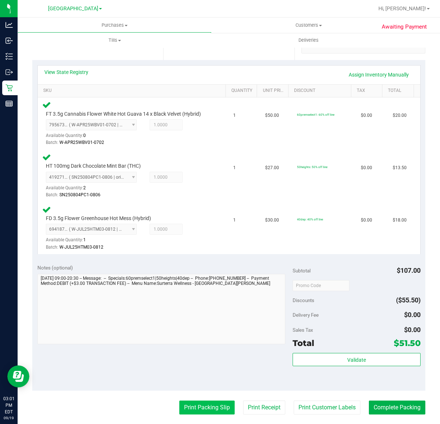
click at [211, 407] on button "Print Packing Slip" at bounding box center [206, 408] width 55 height 14
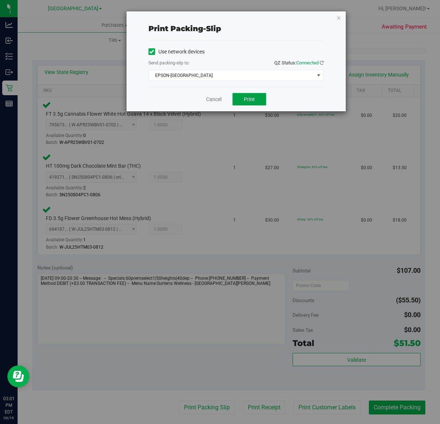
click at [253, 96] on button "Print" at bounding box center [249, 99] width 34 height 12
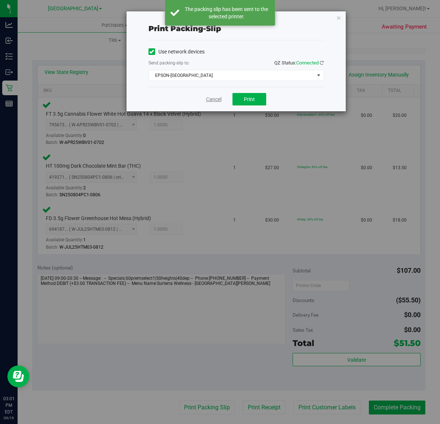
click at [215, 100] on link "Cancel" at bounding box center [213, 100] width 15 height 8
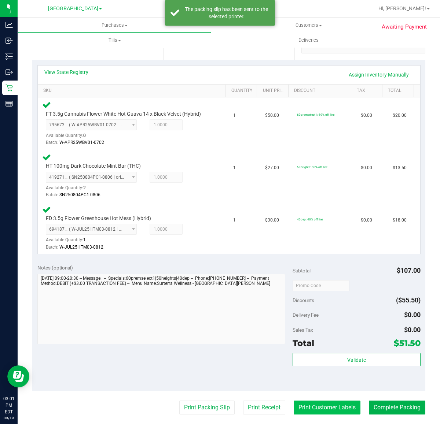
click at [330, 411] on button "Print Customer Labels" at bounding box center [326, 408] width 67 height 14
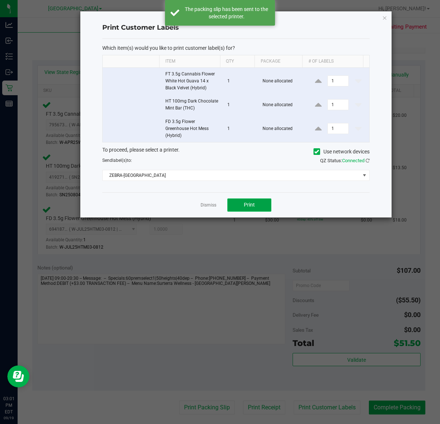
click at [247, 210] on button "Print" at bounding box center [249, 205] width 44 height 13
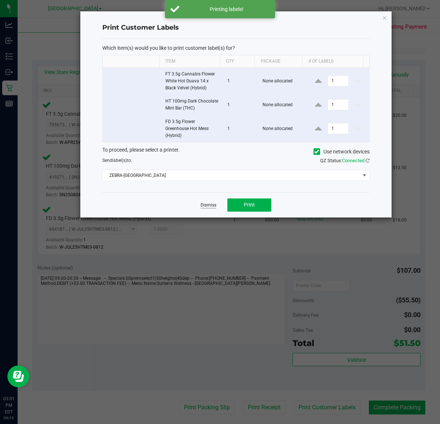
click at [207, 206] on link "Dismiss" at bounding box center [208, 205] width 16 height 6
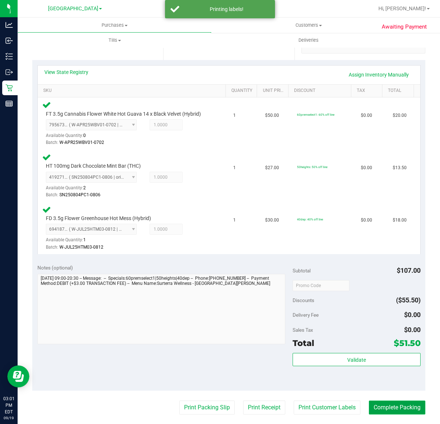
click at [391, 408] on button "Complete Packing" at bounding box center [397, 408] width 56 height 14
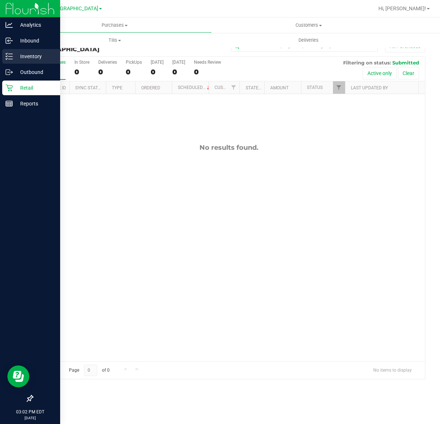
click at [32, 54] on p "Inventory" at bounding box center [35, 56] width 44 height 9
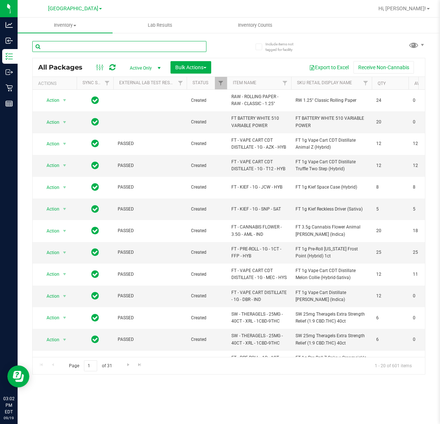
click at [79, 45] on input "text" at bounding box center [119, 46] width 174 height 11
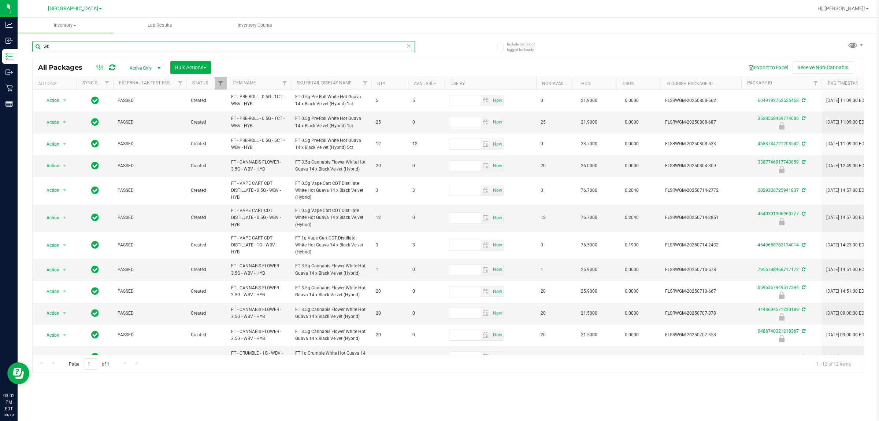
type input "w"
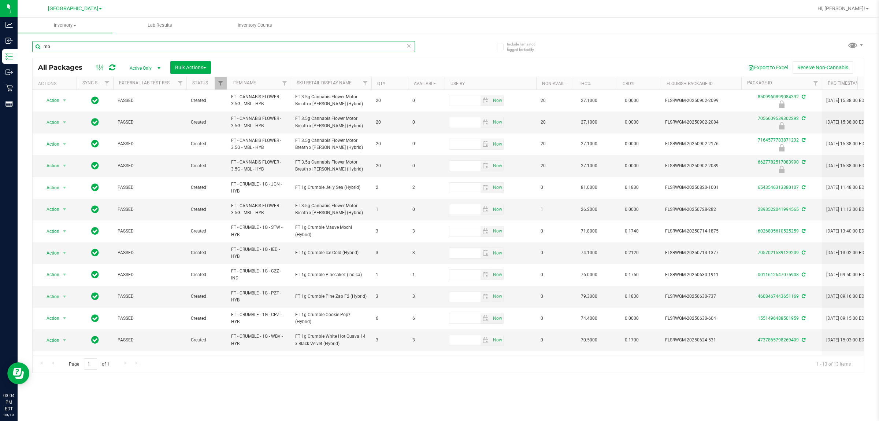
type input "m"
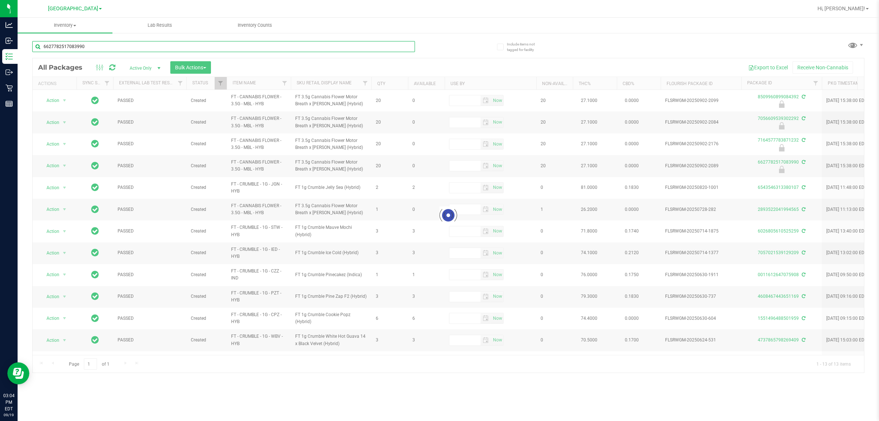
type input "6627782517083990"
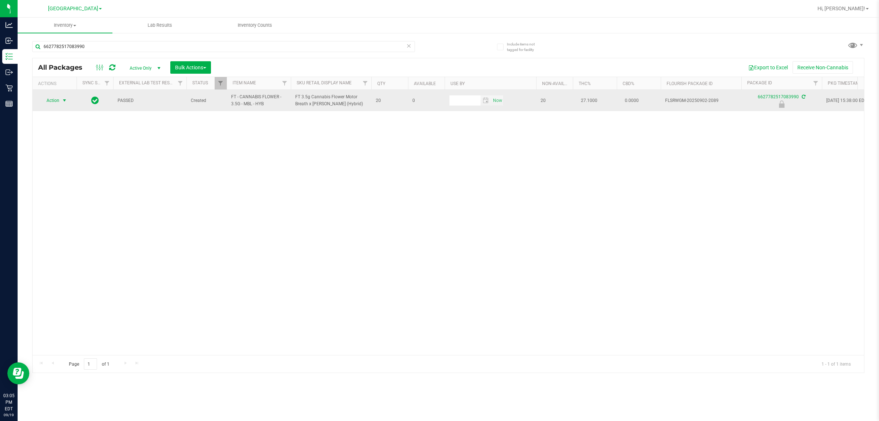
click at [49, 104] on span "Action" at bounding box center [50, 100] width 20 height 10
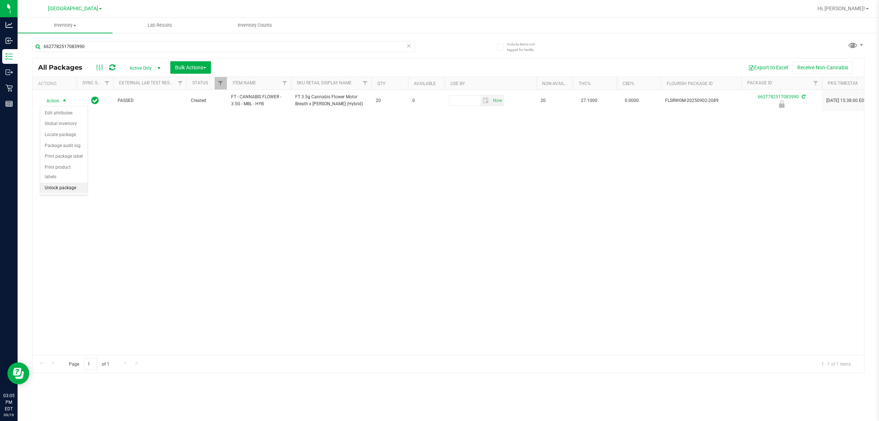
click at [59, 182] on li "Unlock package" at bounding box center [63, 187] width 47 height 11
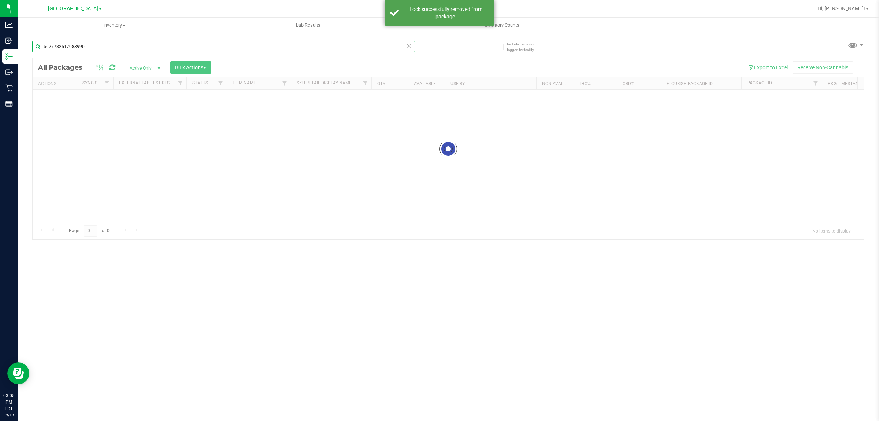
click at [101, 49] on input "6627782517083990" at bounding box center [223, 46] width 383 height 11
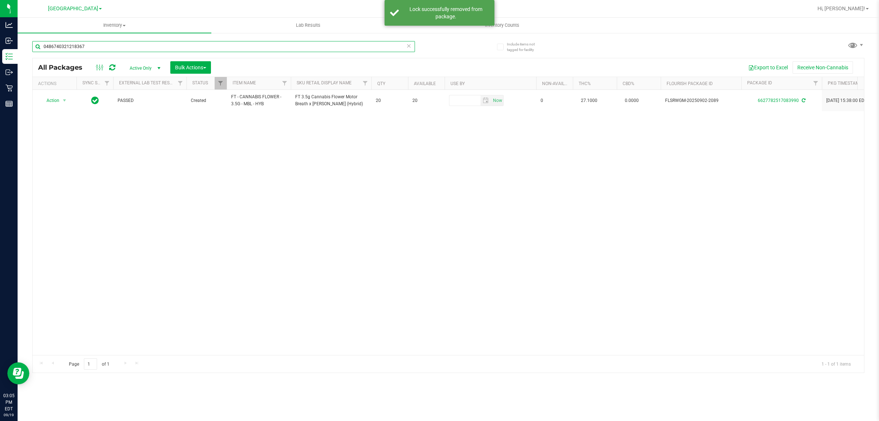
type input "0486740321218367"
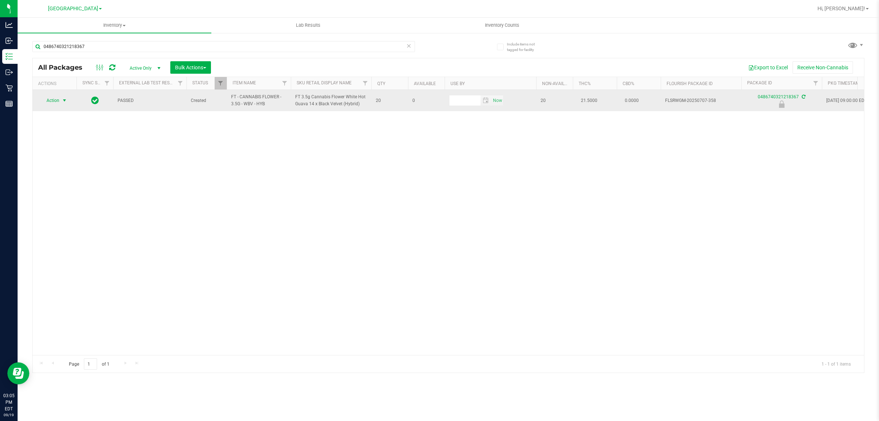
click at [50, 101] on span "Action" at bounding box center [50, 100] width 20 height 10
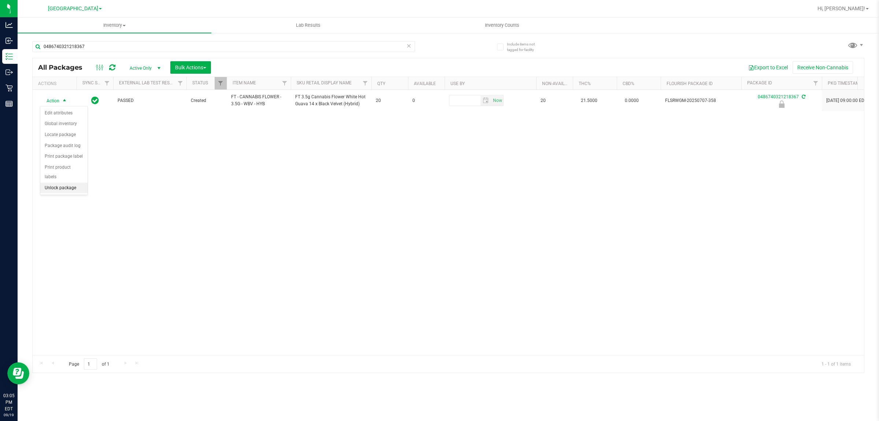
click at [65, 182] on li "Unlock package" at bounding box center [63, 187] width 47 height 11
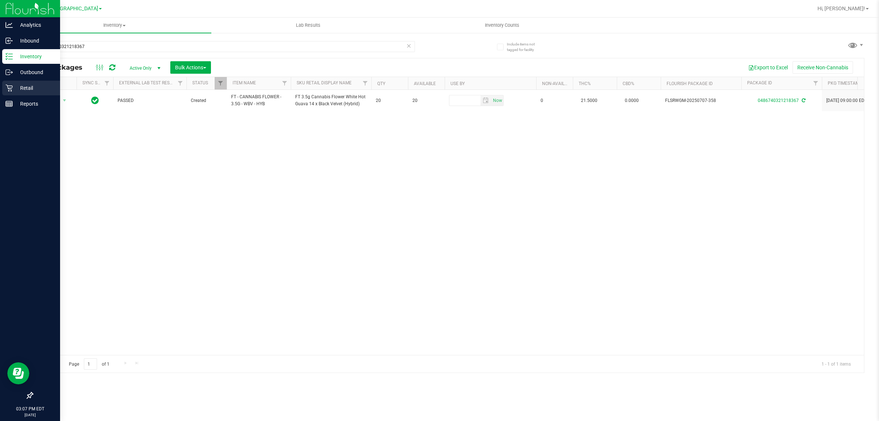
click at [35, 84] on p "Retail" at bounding box center [35, 88] width 44 height 9
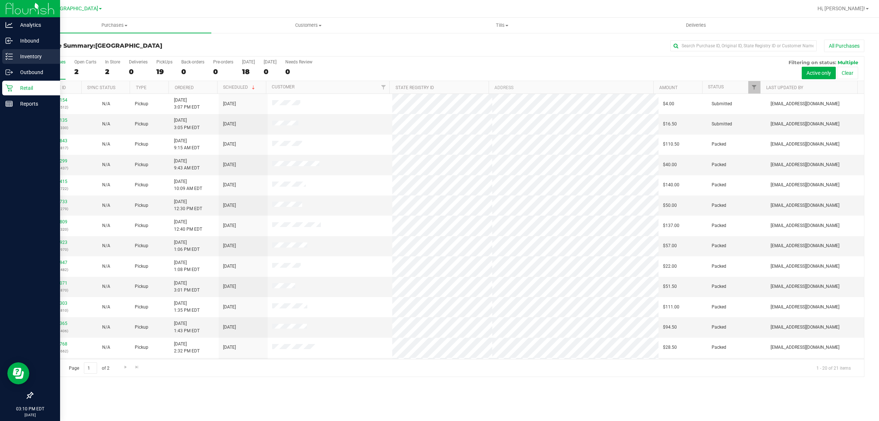
click at [34, 56] on p "Inventory" at bounding box center [35, 56] width 44 height 9
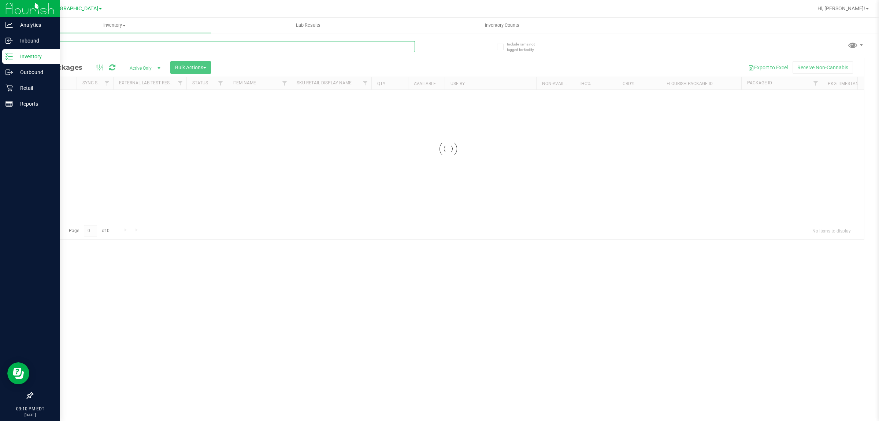
click at [154, 44] on input "text" at bounding box center [223, 46] width 383 height 11
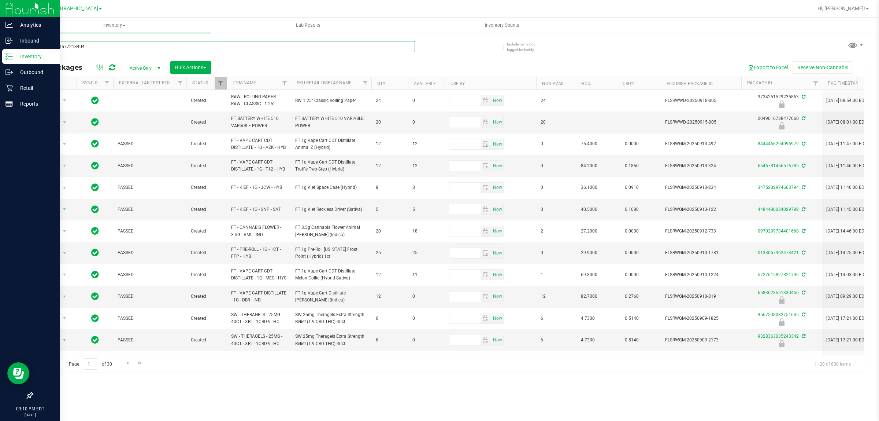
type input "7082491577213404"
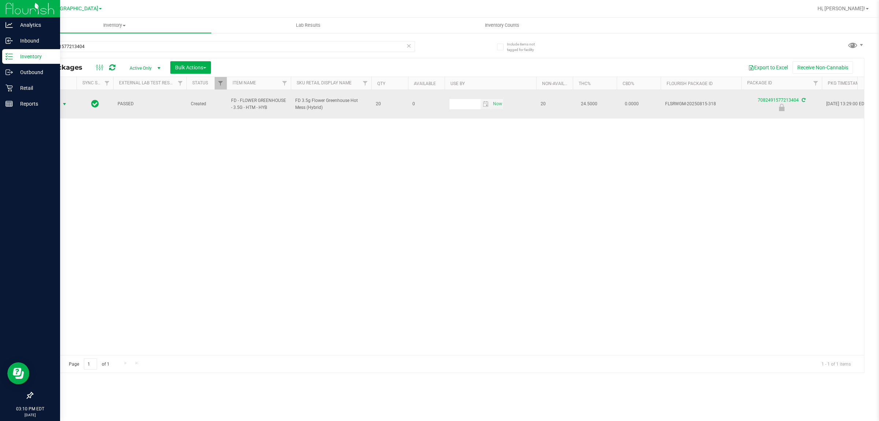
click at [55, 100] on span "Action" at bounding box center [50, 104] width 20 height 10
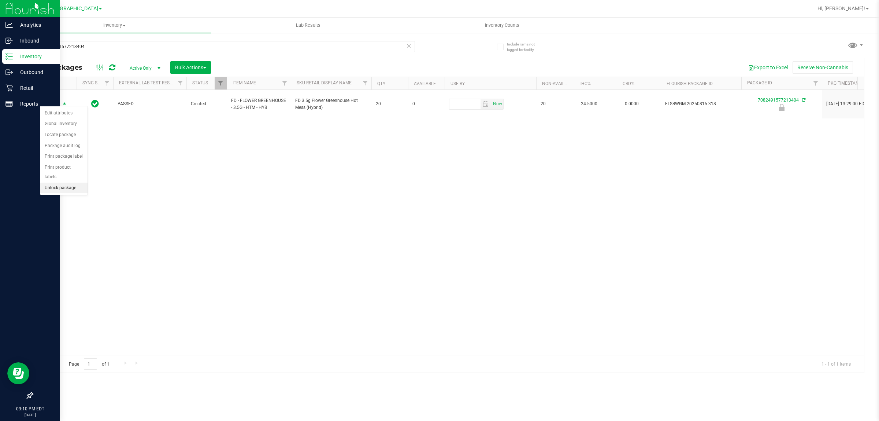
click at [67, 182] on li "Unlock package" at bounding box center [63, 187] width 47 height 11
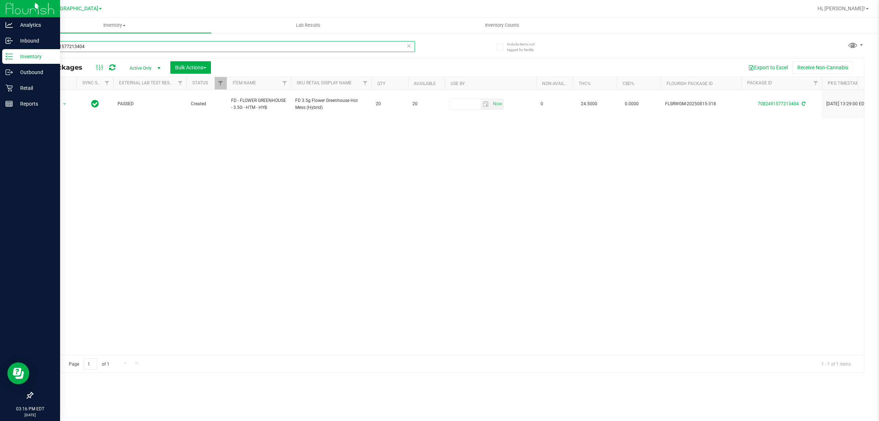
click at [129, 48] on input "7082491577213404" at bounding box center [223, 46] width 383 height 11
click at [128, 48] on input "7082491577213404" at bounding box center [223, 46] width 383 height 11
click at [127, 48] on input "7082491577213404" at bounding box center [223, 46] width 383 height 11
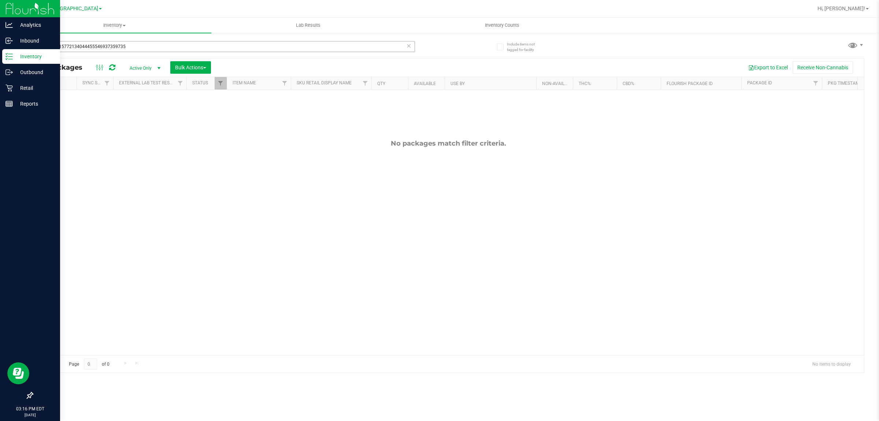
drag, startPoint x: 132, startPoint y: 39, endPoint x: 129, endPoint y: 42, distance: 4.7
click at [129, 42] on div "70824915772134044455546937359735" at bounding box center [240, 45] width 416 height 23
click at [130, 45] on input "70824915772134044455546937359735" at bounding box center [223, 46] width 383 height 11
click at [129, 45] on input "70824915772134044455546937359735" at bounding box center [223, 46] width 383 height 11
click at [127, 44] on input "70824915772134044455546937359735" at bounding box center [223, 46] width 383 height 11
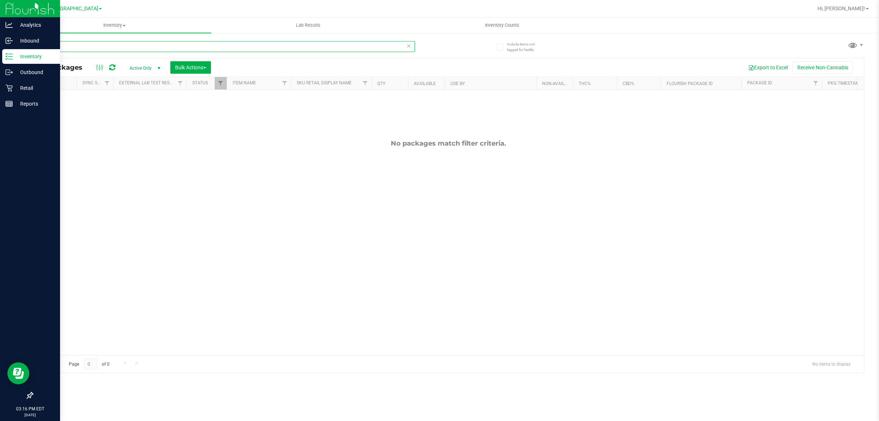
type input "7"
type input "4455546937359735"
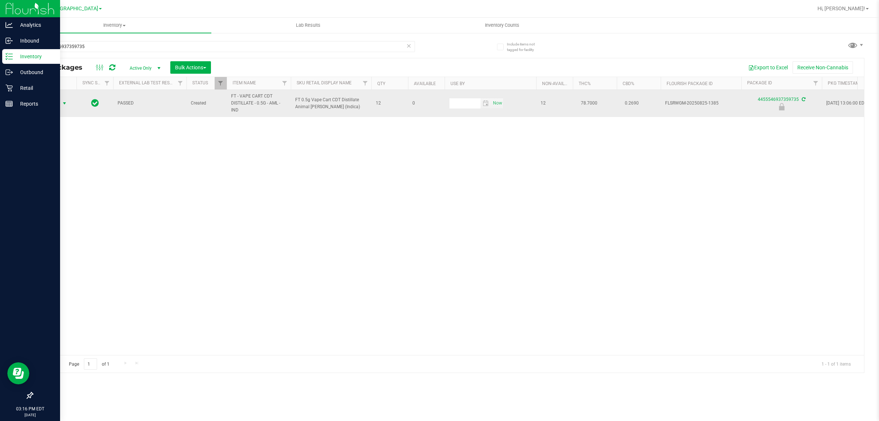
click at [62, 100] on span "select" at bounding box center [64, 103] width 9 height 10
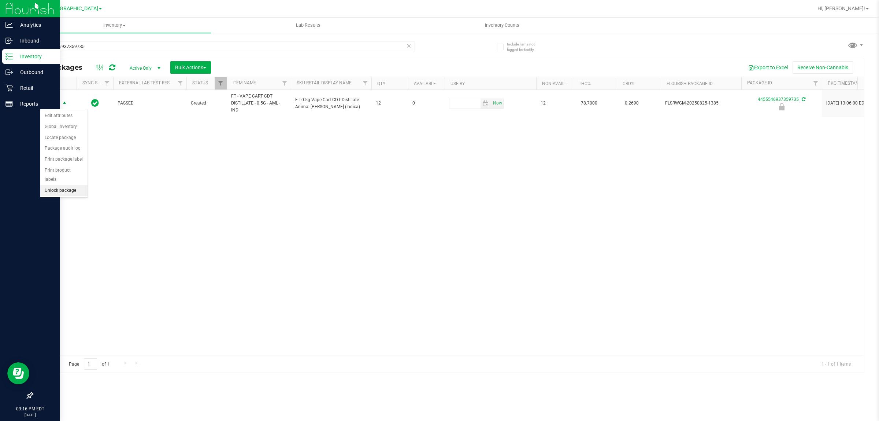
click at [70, 185] on li "Unlock package" at bounding box center [63, 190] width 47 height 11
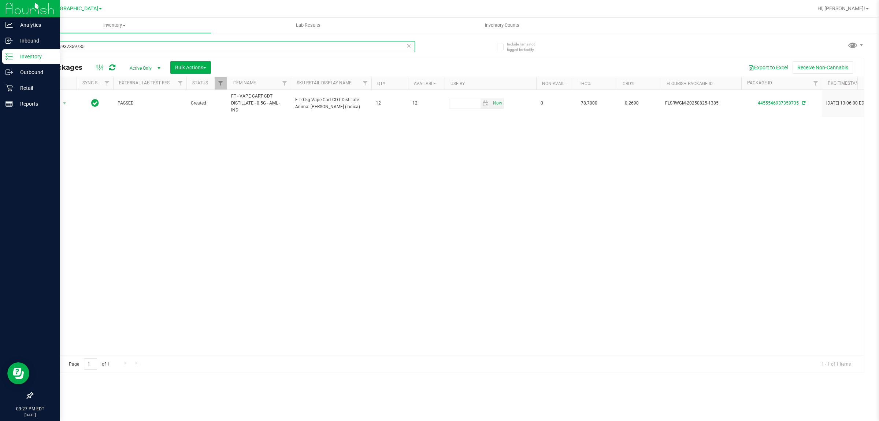
drag, startPoint x: 120, startPoint y: 43, endPoint x: 117, endPoint y: 46, distance: 4.1
click at [118, 45] on input "4455546937359735" at bounding box center [223, 46] width 383 height 11
click at [117, 46] on input "4455546937359735" at bounding box center [223, 46] width 383 height 11
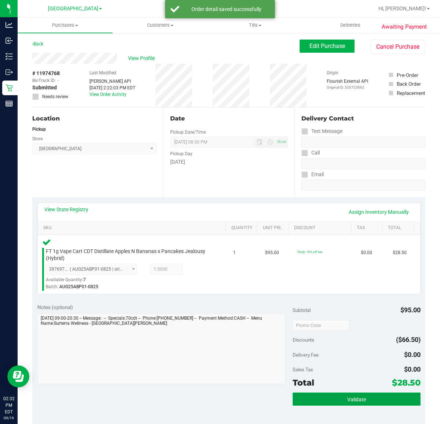
click at [340, 405] on button "Validate" at bounding box center [355, 399] width 127 height 13
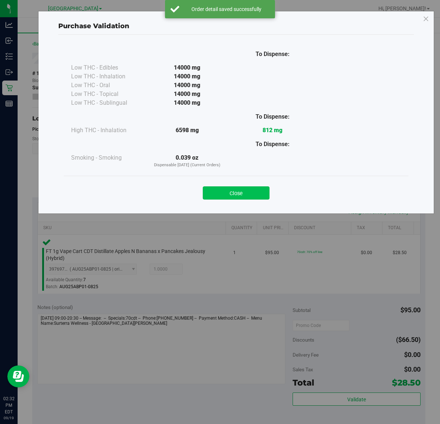
click at [232, 192] on button "Close" at bounding box center [236, 192] width 67 height 13
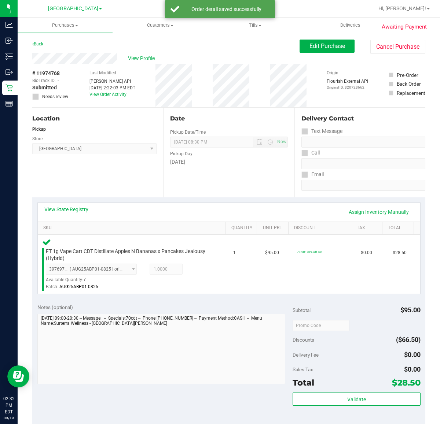
scroll to position [61, 0]
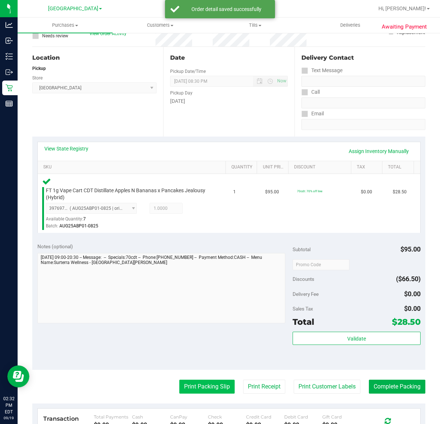
click at [186, 385] on button "Print Packing Slip" at bounding box center [206, 387] width 55 height 14
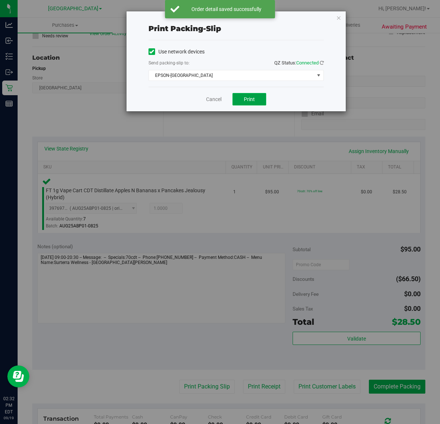
click at [245, 98] on span "Print" at bounding box center [249, 99] width 11 height 6
click at [218, 100] on link "Cancel" at bounding box center [213, 100] width 15 height 8
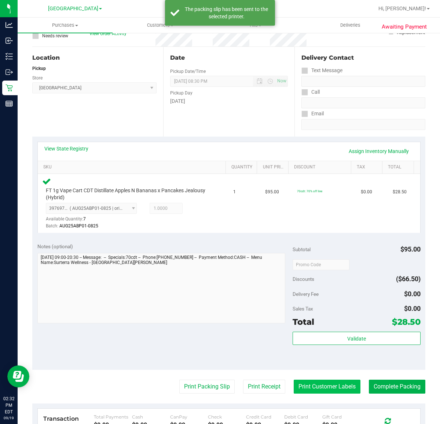
click at [334, 388] on button "Print Customer Labels" at bounding box center [326, 387] width 67 height 14
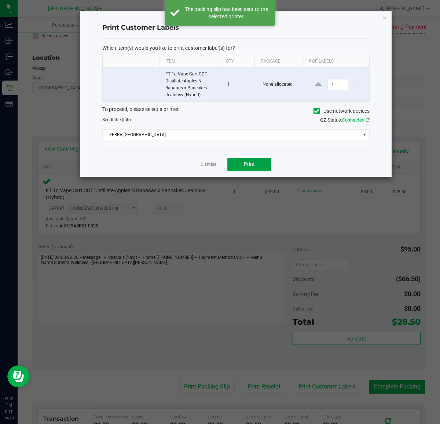
click at [268, 160] on button "Print" at bounding box center [249, 164] width 44 height 13
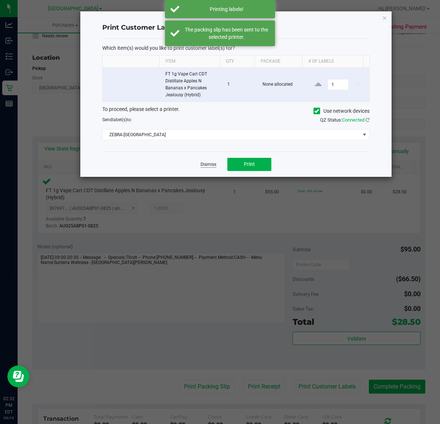
click at [205, 167] on link "Dismiss" at bounding box center [208, 165] width 16 height 6
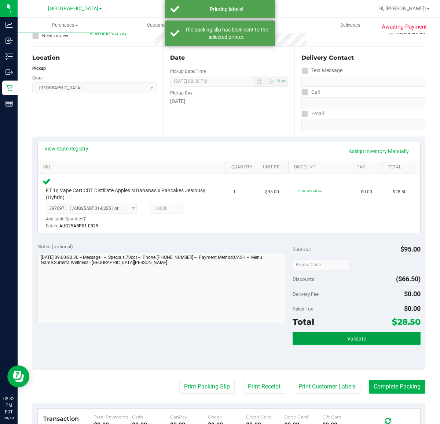
click at [320, 343] on button "Validate" at bounding box center [355, 338] width 127 height 13
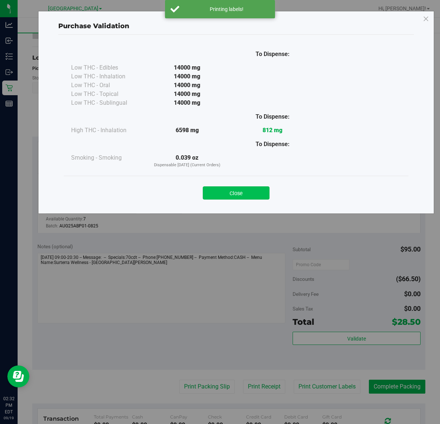
click at [252, 187] on button "Close" at bounding box center [236, 192] width 67 height 13
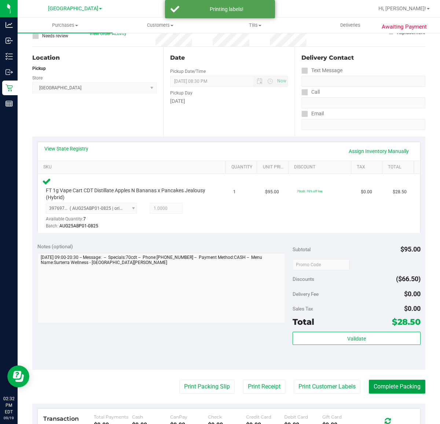
click at [387, 392] on button "Complete Packing" at bounding box center [397, 387] width 56 height 14
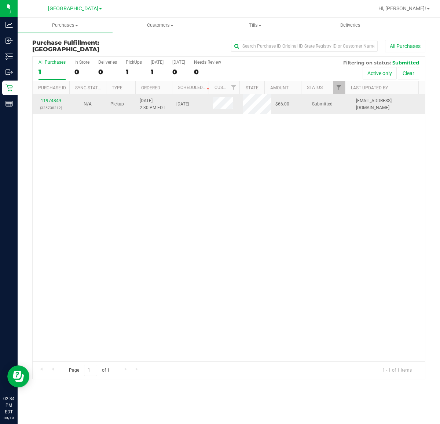
click at [51, 103] on link "11974849" at bounding box center [51, 100] width 21 height 5
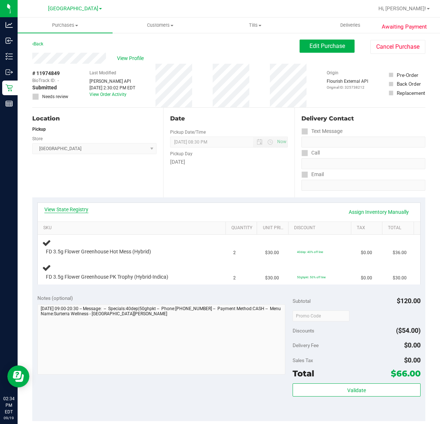
click at [68, 211] on link "View State Registry" at bounding box center [66, 209] width 44 height 7
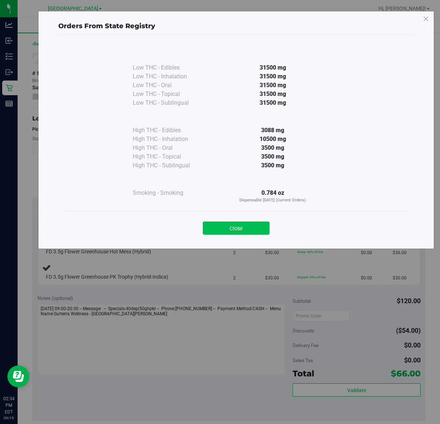
click at [234, 229] on button "Close" at bounding box center [236, 228] width 67 height 13
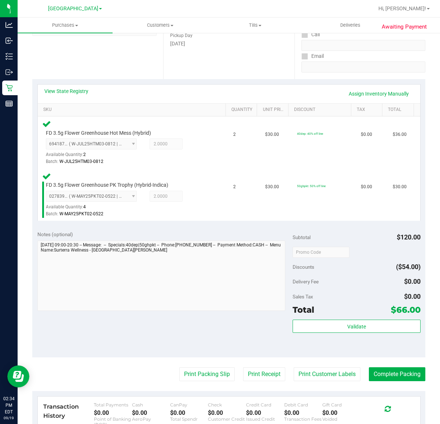
scroll to position [142, 0]
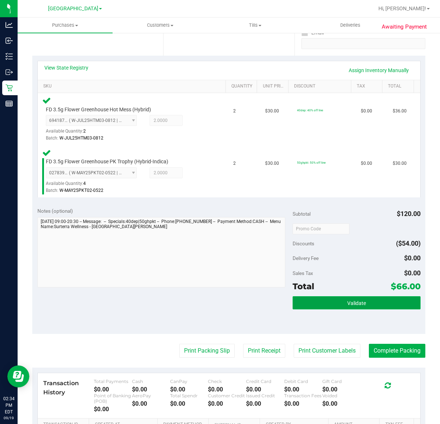
click at [323, 308] on button "Validate" at bounding box center [355, 302] width 127 height 13
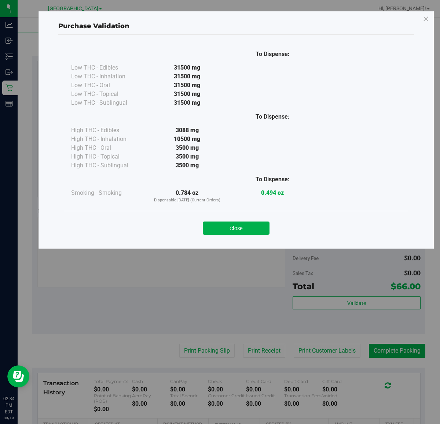
click at [330, 311] on div "Purchase Validation To Dispense: Low THC - Edibles 31500 mg" at bounding box center [222, 212] width 445 height 424
click at [251, 223] on button "Close" at bounding box center [236, 228] width 67 height 13
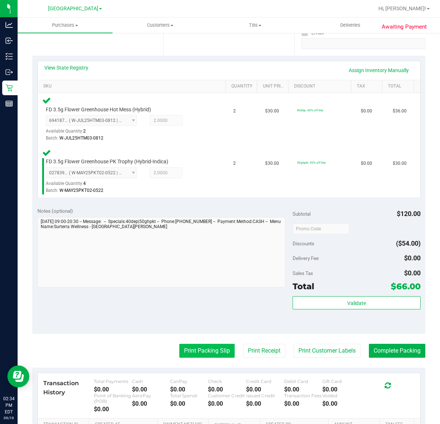
click at [204, 349] on button "Print Packing Slip" at bounding box center [206, 351] width 55 height 14
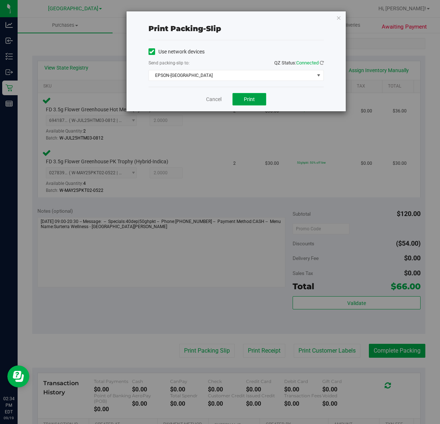
click at [262, 105] on button "Print" at bounding box center [249, 99] width 34 height 12
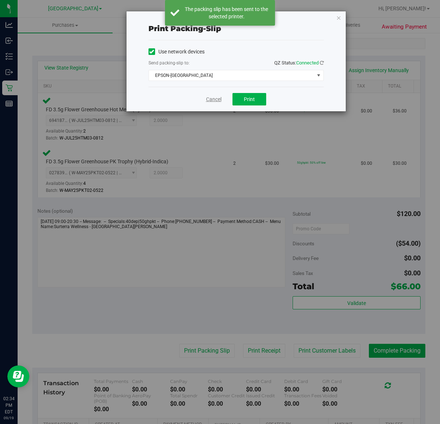
click at [213, 98] on link "Cancel" at bounding box center [213, 100] width 15 height 8
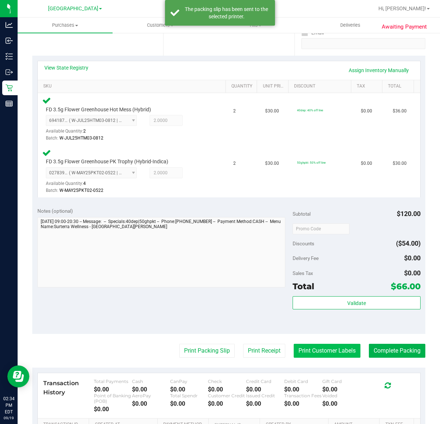
click at [328, 349] on button "Print Customer Labels" at bounding box center [326, 351] width 67 height 14
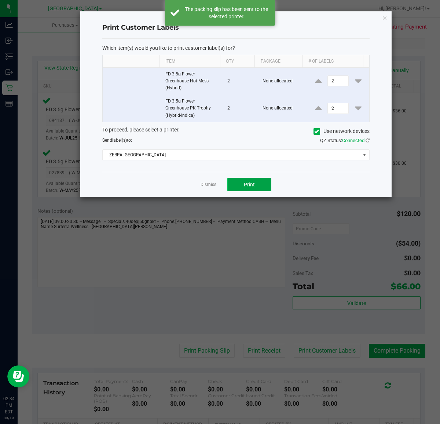
click at [259, 180] on button "Print" at bounding box center [249, 184] width 44 height 13
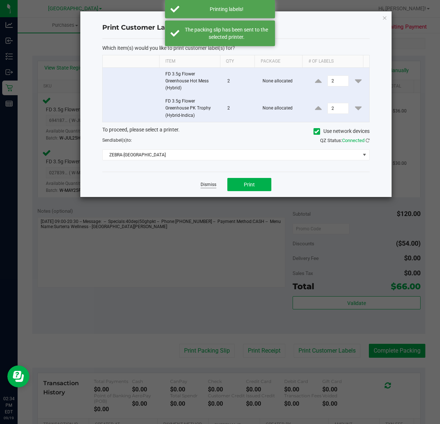
click at [207, 185] on link "Dismiss" at bounding box center [208, 185] width 16 height 6
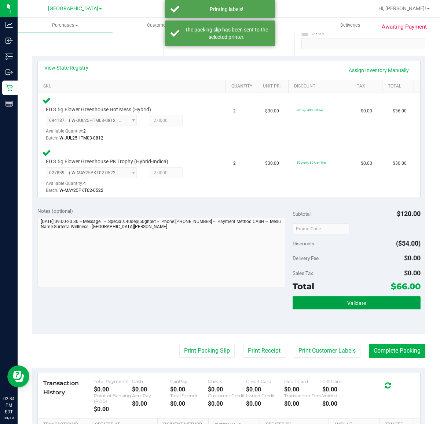
click at [322, 301] on button "Validate" at bounding box center [355, 302] width 127 height 13
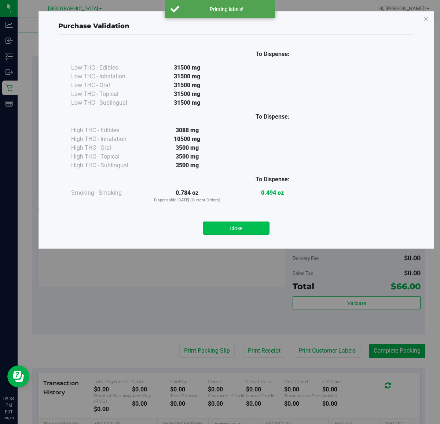
click at [242, 223] on button "Close" at bounding box center [236, 228] width 67 height 13
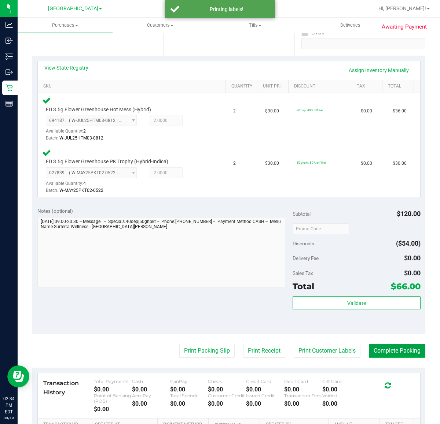
click at [394, 350] on button "Complete Packing" at bounding box center [397, 351] width 56 height 14
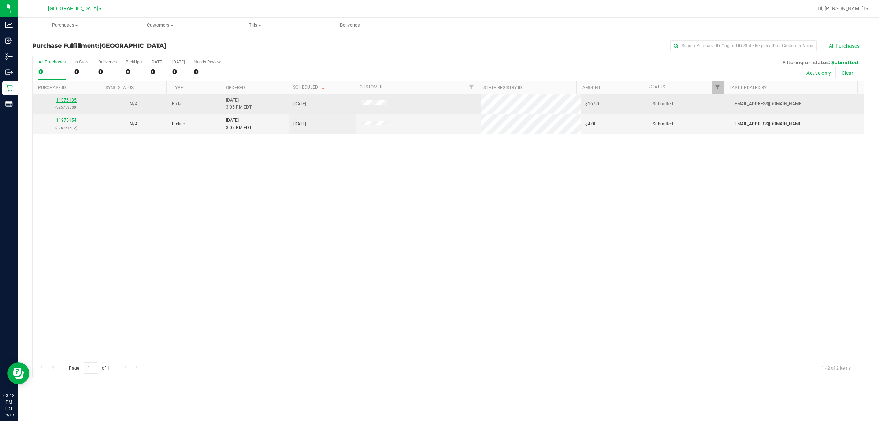
click at [65, 99] on link "11975135" at bounding box center [66, 99] width 21 height 5
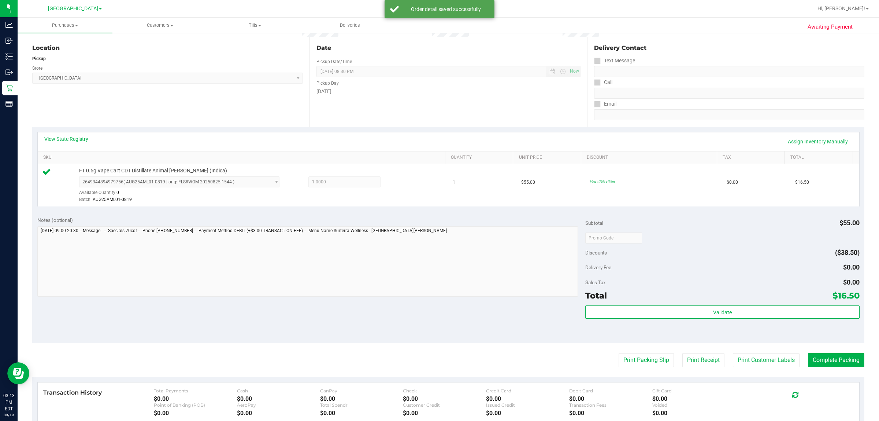
scroll to position [178, 0]
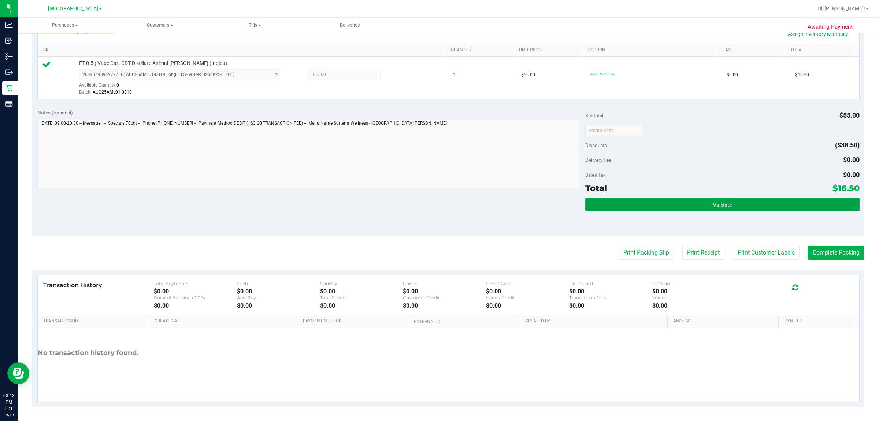
click at [439, 201] on button "Validate" at bounding box center [722, 204] width 274 height 13
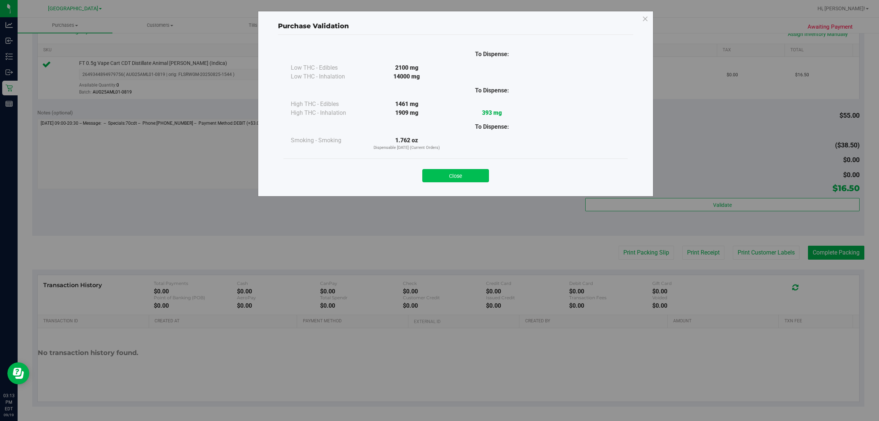
click at [439, 170] on button "Close" at bounding box center [455, 175] width 67 height 13
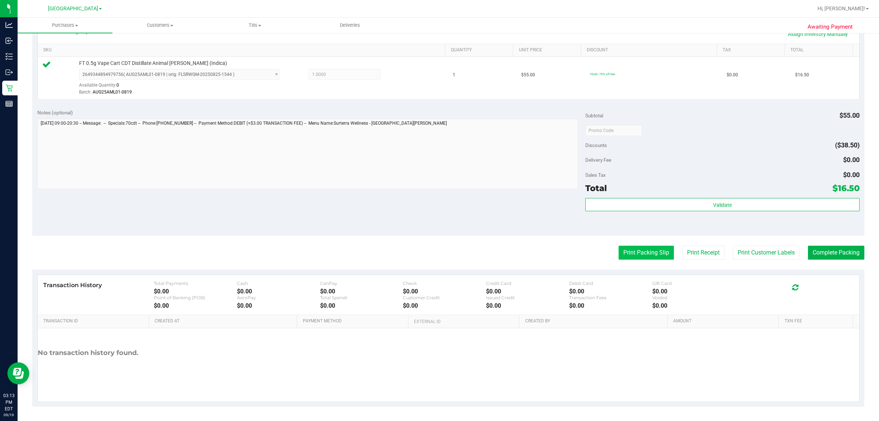
click at [439, 252] on button "Print Packing Slip" at bounding box center [646, 252] width 55 height 14
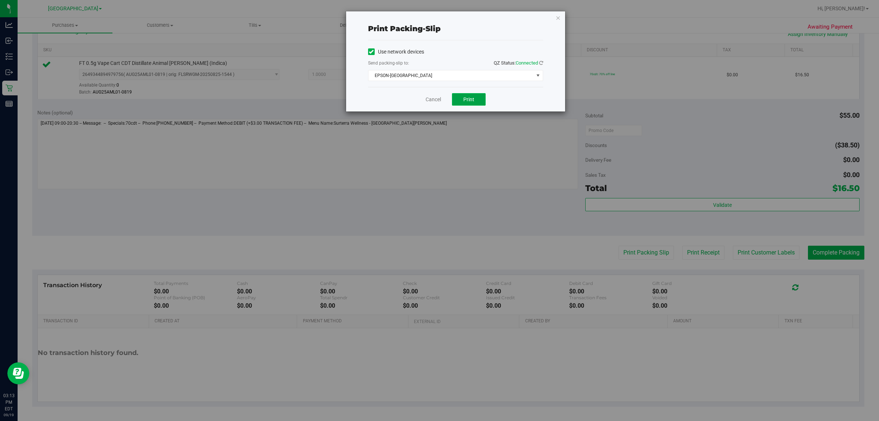
click at [439, 102] on span "Print" at bounding box center [468, 99] width 11 height 6
click at [432, 100] on link "Cancel" at bounding box center [433, 100] width 15 height 8
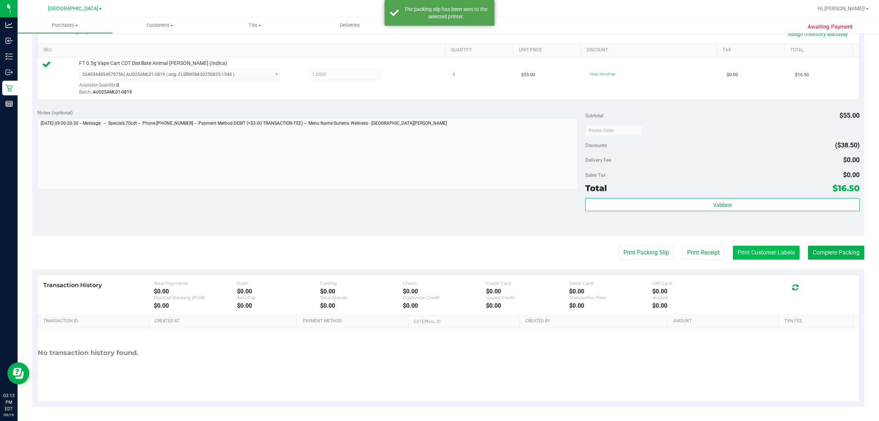
click at [439, 251] on button "Print Customer Labels" at bounding box center [766, 252] width 67 height 14
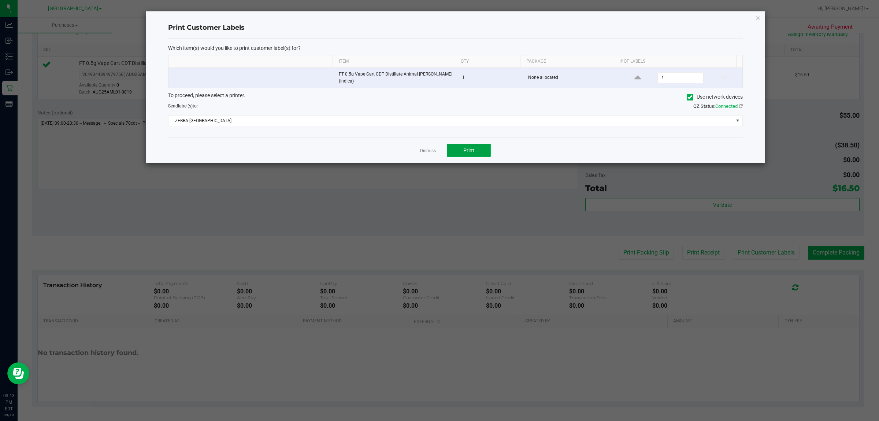
click at [439, 147] on button "Print" at bounding box center [469, 150] width 44 height 13
click at [423, 149] on link "Dismiss" at bounding box center [428, 151] width 16 height 6
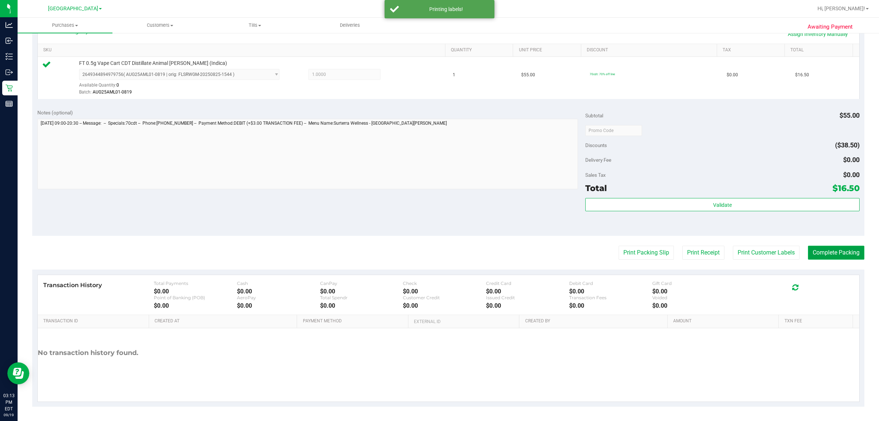
click at [439, 251] on button "Complete Packing" at bounding box center [836, 252] width 56 height 14
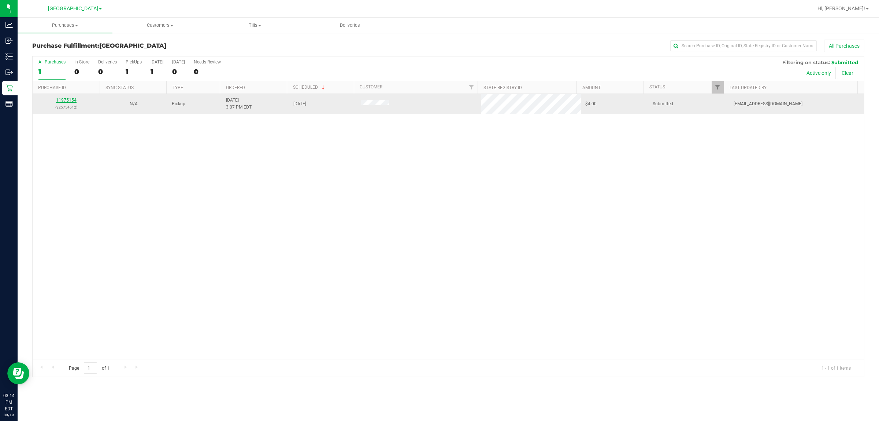
click at [63, 101] on link "11975154" at bounding box center [66, 99] width 21 height 5
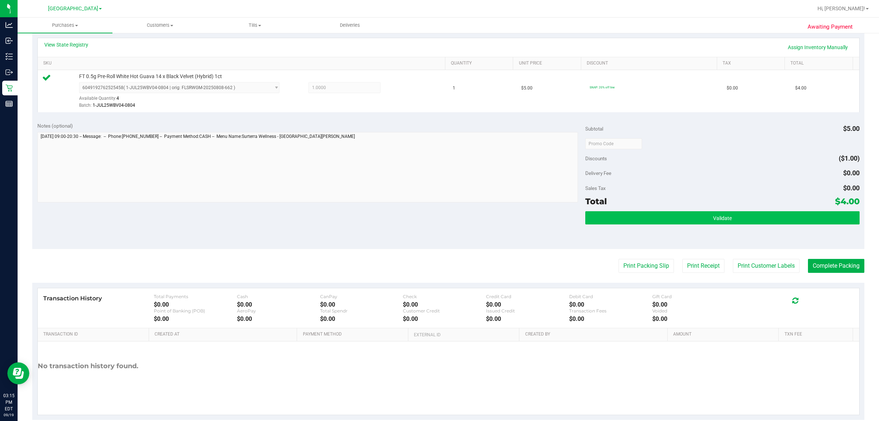
scroll to position [178, 0]
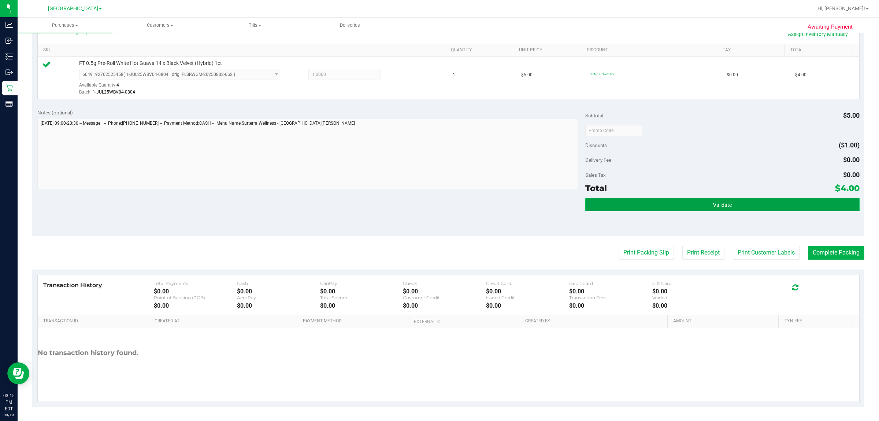
click at [439, 210] on button "Validate" at bounding box center [722, 204] width 274 height 13
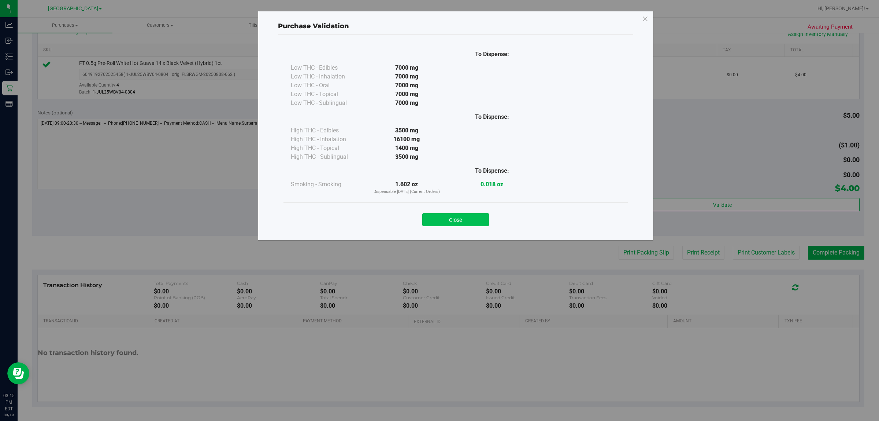
click at [439, 220] on button "Close" at bounding box center [455, 219] width 67 height 13
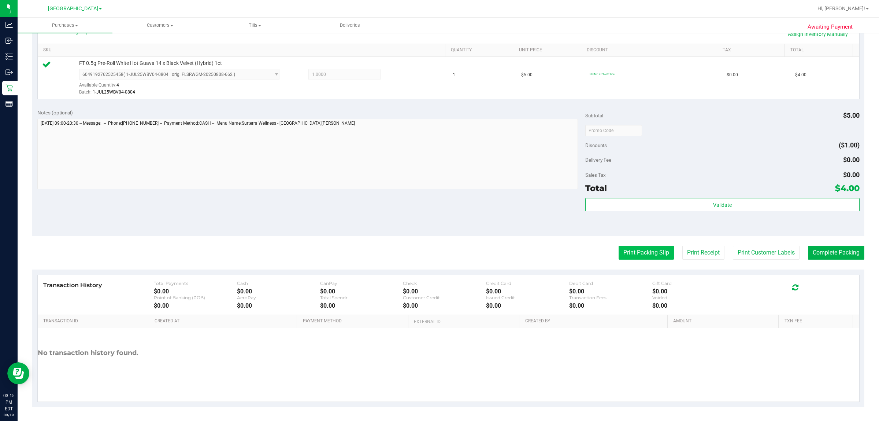
click at [439, 257] on button "Print Packing Slip" at bounding box center [646, 252] width 55 height 14
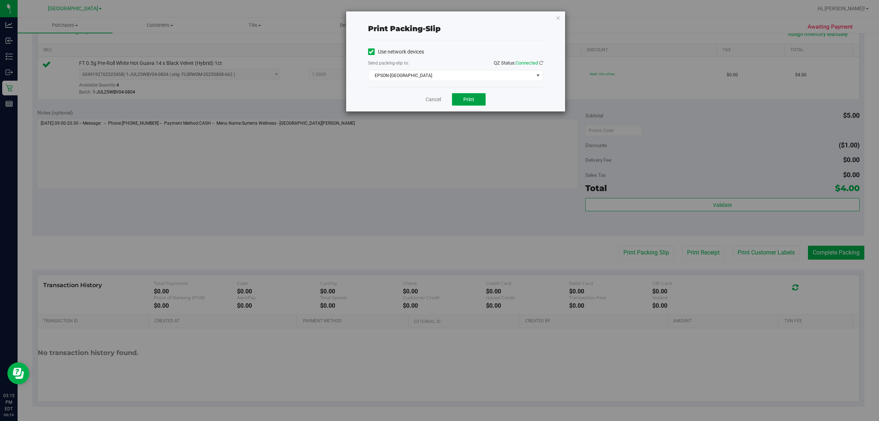
click at [439, 97] on span "Print" at bounding box center [468, 99] width 11 height 6
click at [431, 99] on link "Cancel" at bounding box center [433, 100] width 15 height 8
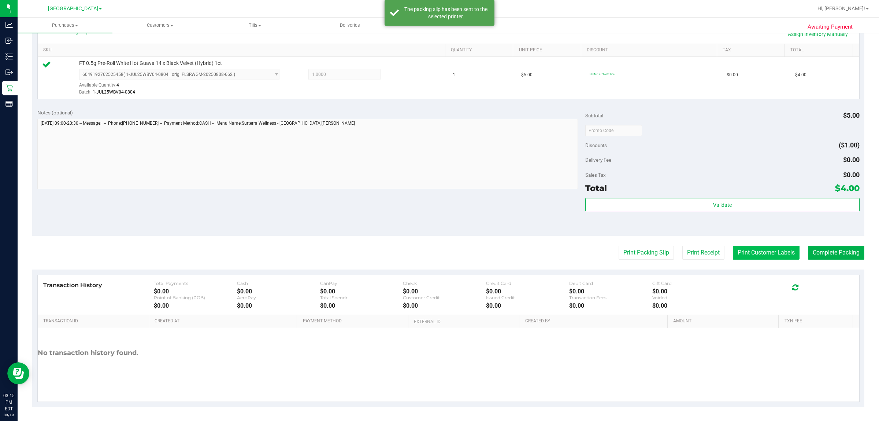
click at [439, 249] on button "Print Customer Labels" at bounding box center [766, 252] width 67 height 14
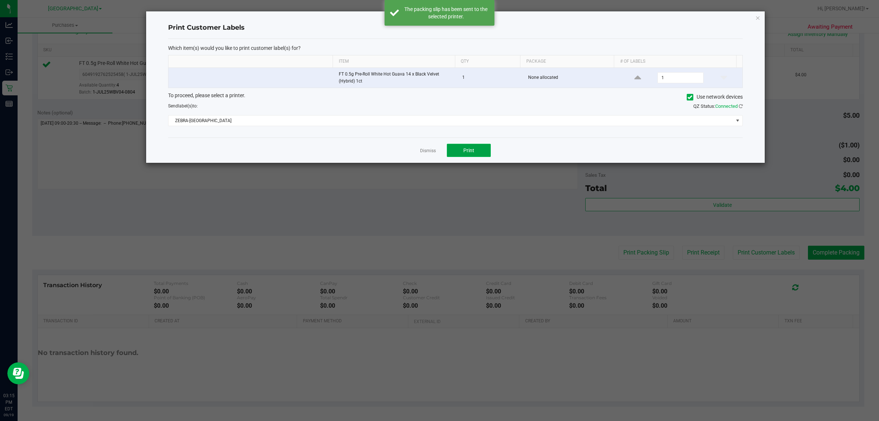
click at [439, 148] on span "Print" at bounding box center [468, 150] width 11 height 6
click at [430, 151] on link "Dismiss" at bounding box center [428, 151] width 16 height 6
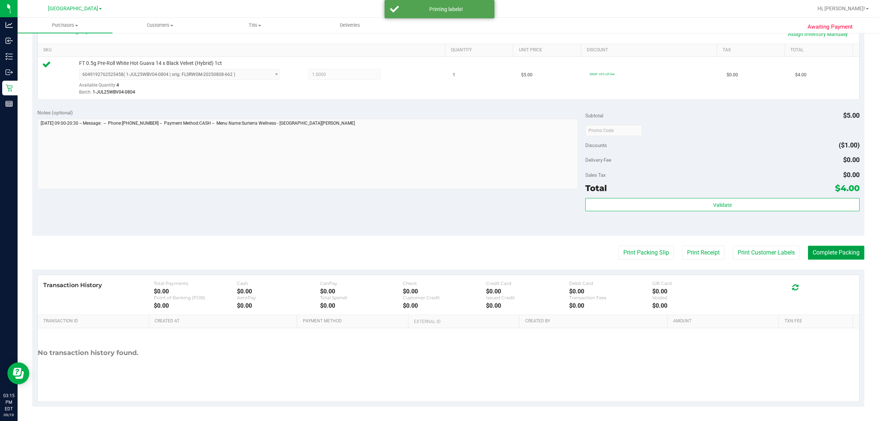
click at [439, 249] on button "Complete Packing" at bounding box center [836, 252] width 56 height 14
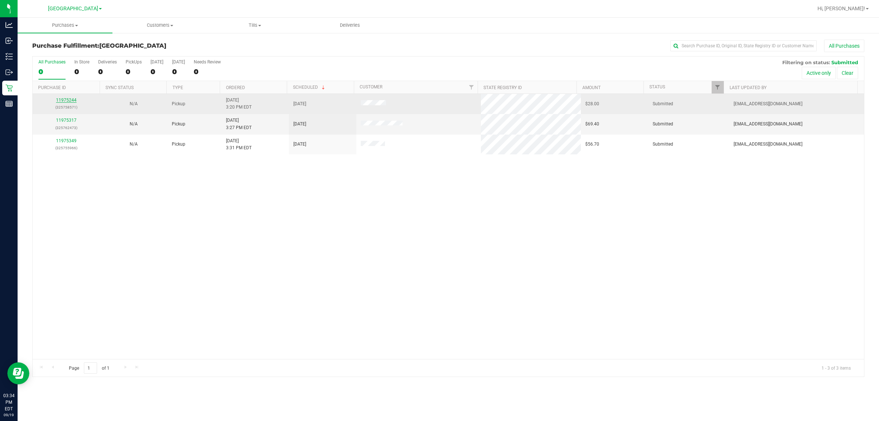
click at [73, 101] on link "11975244" at bounding box center [66, 99] width 21 height 5
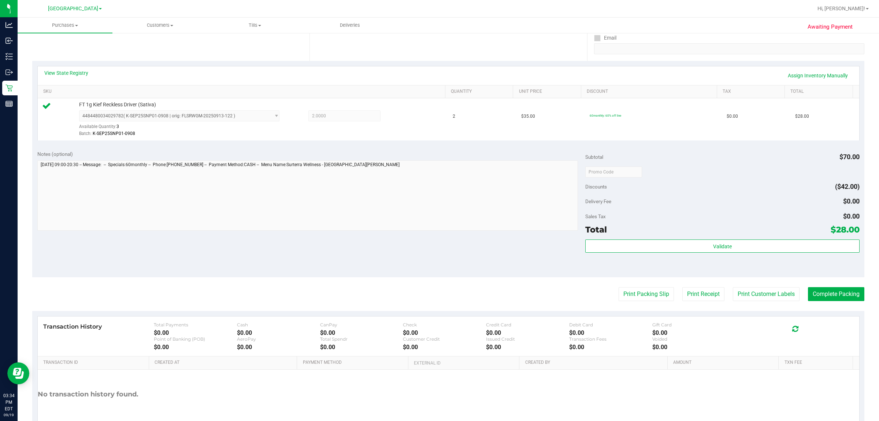
scroll to position [137, 0]
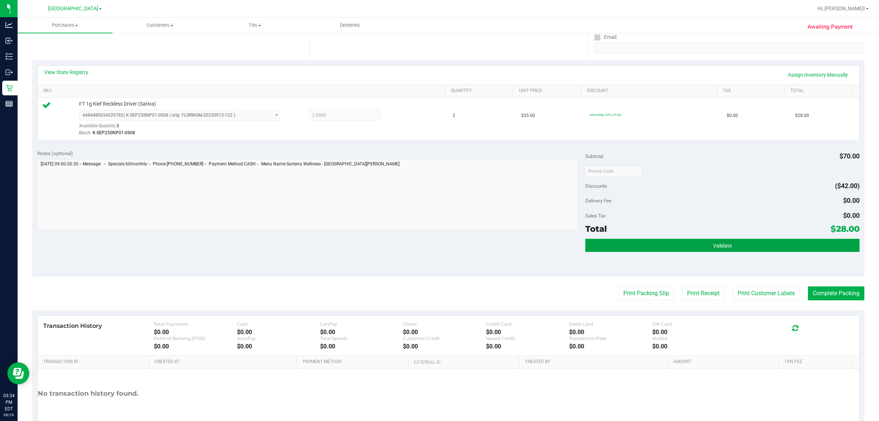
click at [439, 245] on button "Validate" at bounding box center [722, 244] width 274 height 13
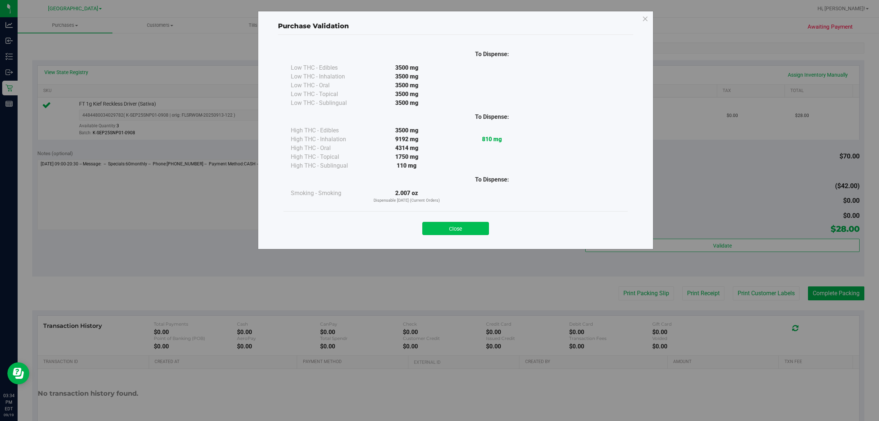
click at [439, 227] on button "Close" at bounding box center [455, 228] width 67 height 13
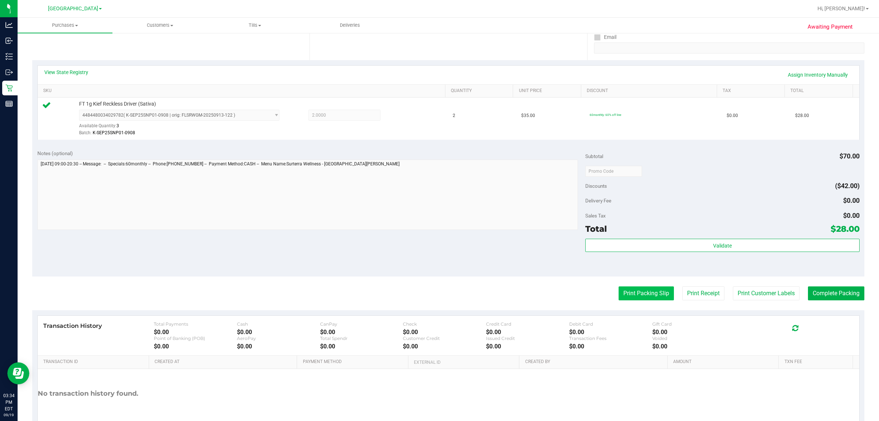
click at [439, 289] on button "Print Packing Slip" at bounding box center [646, 293] width 55 height 14
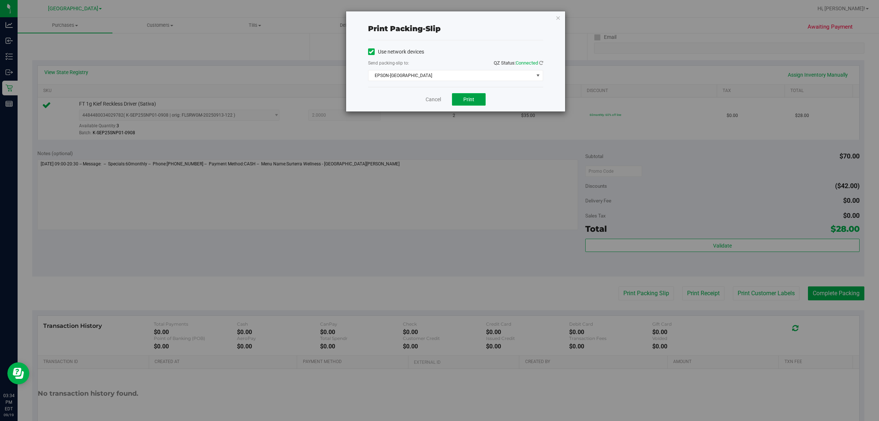
click at [439, 100] on span "Print" at bounding box center [468, 99] width 11 height 6
click at [428, 103] on link "Cancel" at bounding box center [433, 100] width 15 height 8
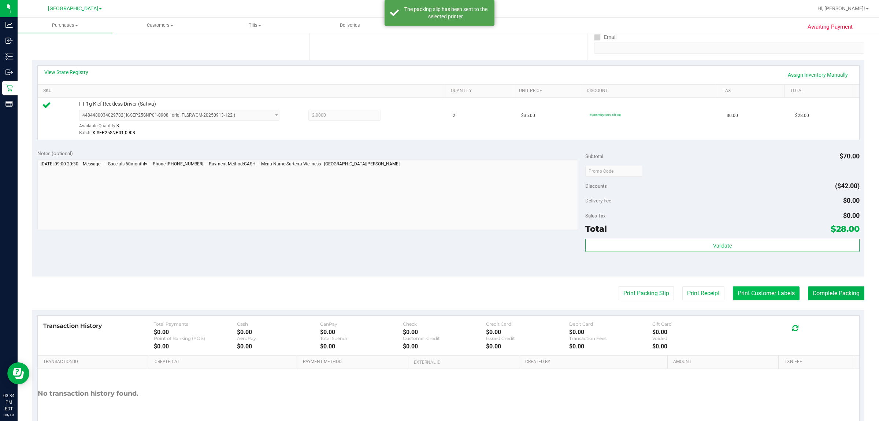
click at [439, 298] on button "Print Customer Labels" at bounding box center [766, 293] width 67 height 14
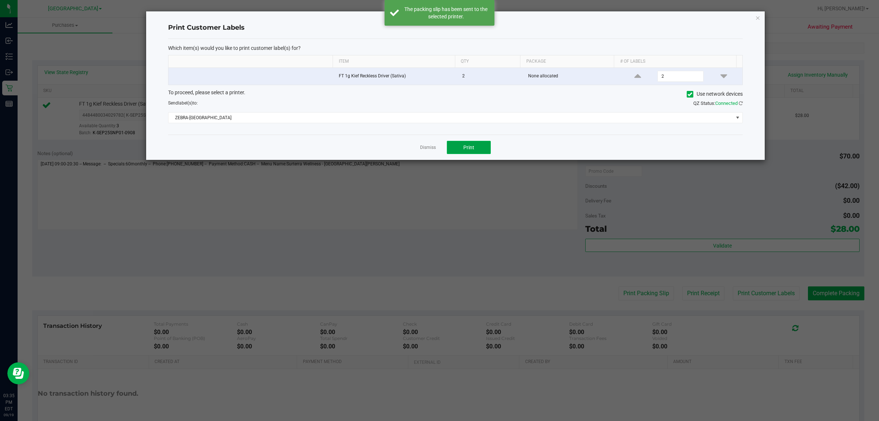
click at [439, 146] on button "Print" at bounding box center [469, 147] width 44 height 13
click at [424, 148] on link "Dismiss" at bounding box center [428, 147] width 16 height 6
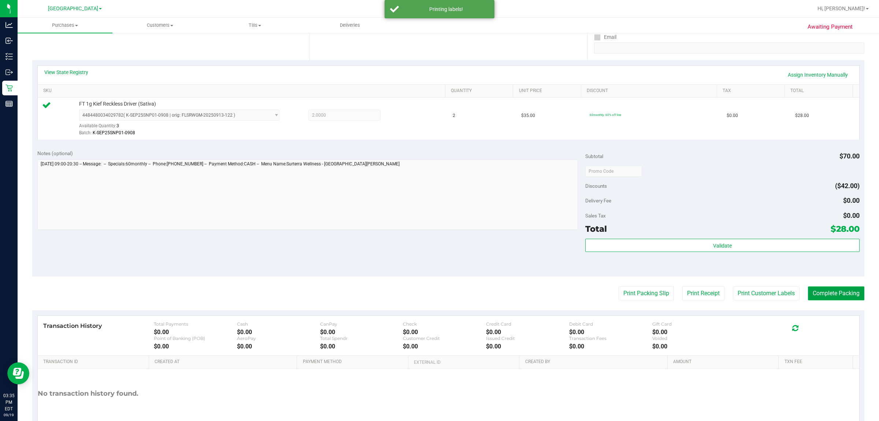
click at [439, 295] on button "Complete Packing" at bounding box center [836, 293] width 56 height 14
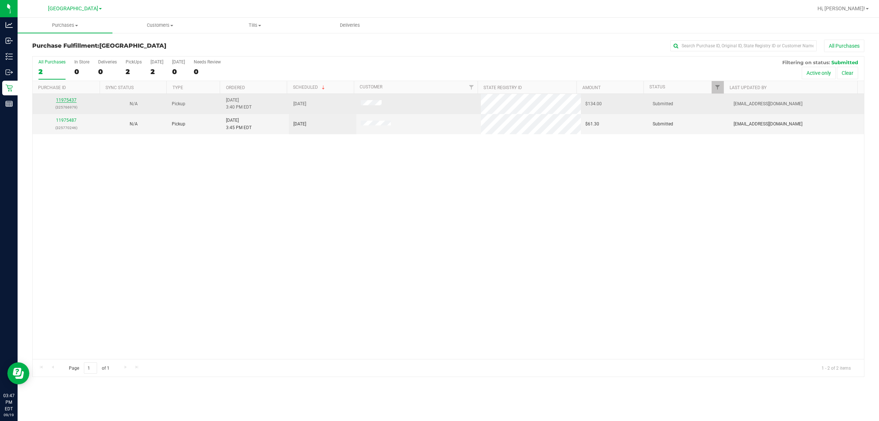
click at [64, 99] on link "11975437" at bounding box center [66, 99] width 21 height 5
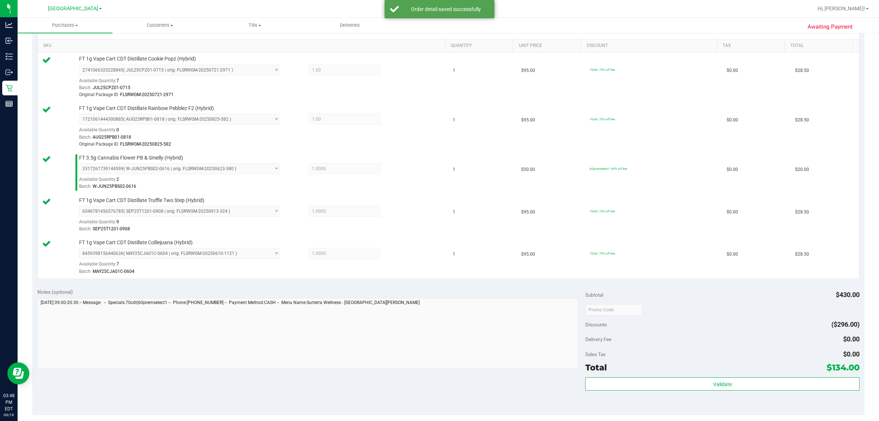
scroll to position [230, 0]
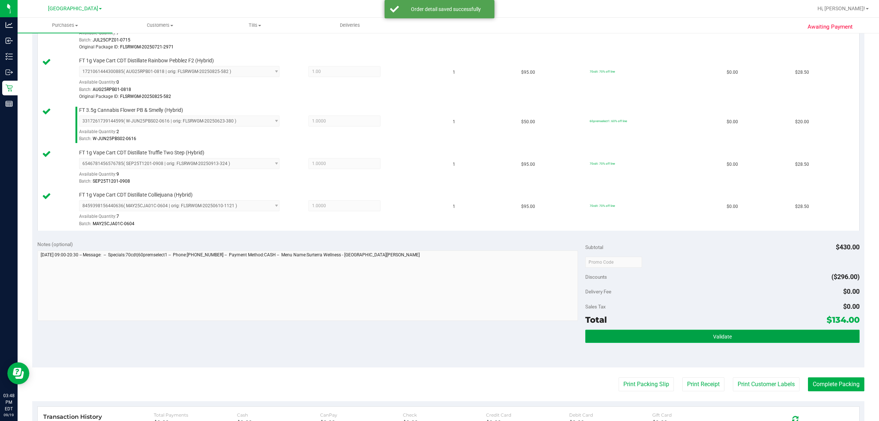
click at [439, 339] on span "Validate" at bounding box center [722, 336] width 19 height 6
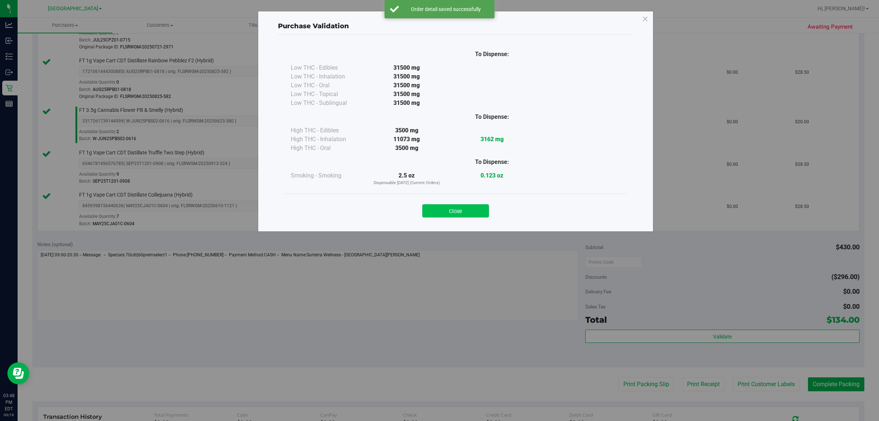
click at [439, 214] on button "Close" at bounding box center [455, 210] width 67 height 13
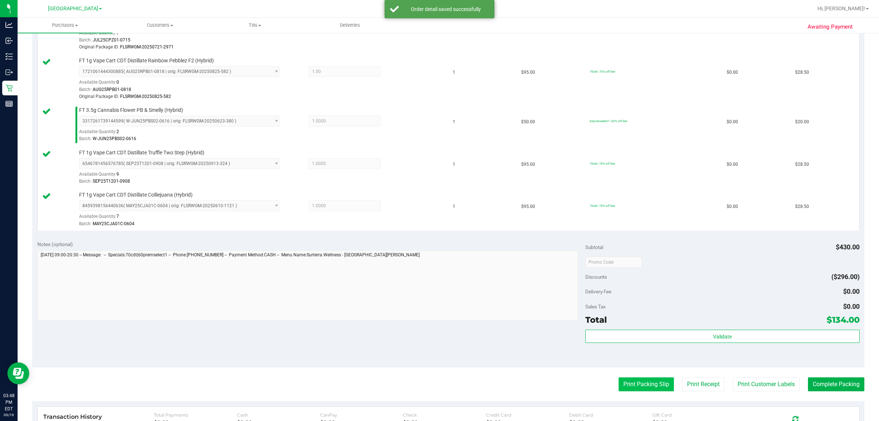
click at [439, 385] on button "Print Packing Slip" at bounding box center [646, 384] width 55 height 14
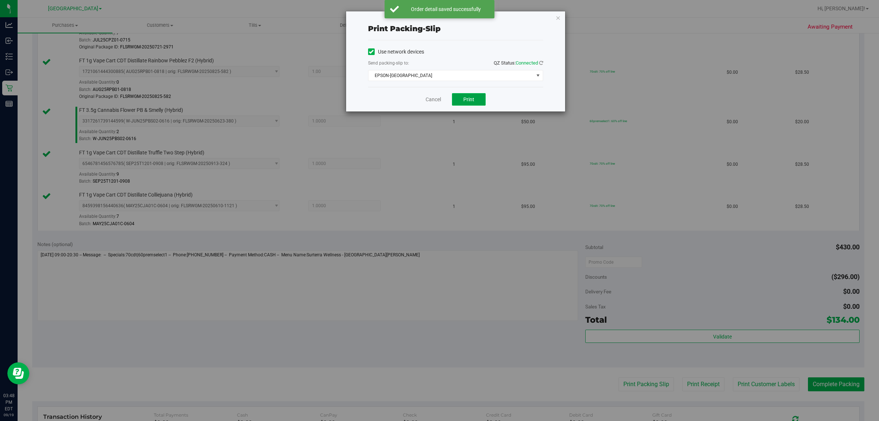
click at [439, 100] on span "Print" at bounding box center [468, 99] width 11 height 6
click at [435, 102] on link "Cancel" at bounding box center [433, 100] width 15 height 8
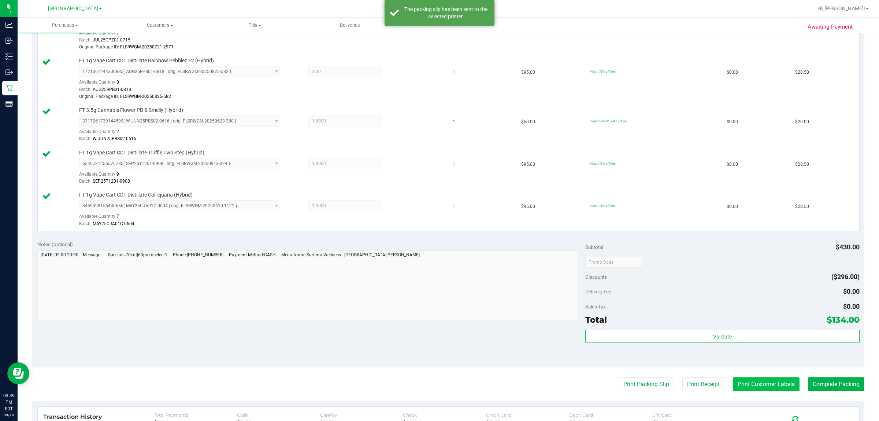
click at [439, 379] on button "Print Customer Labels" at bounding box center [766, 384] width 67 height 14
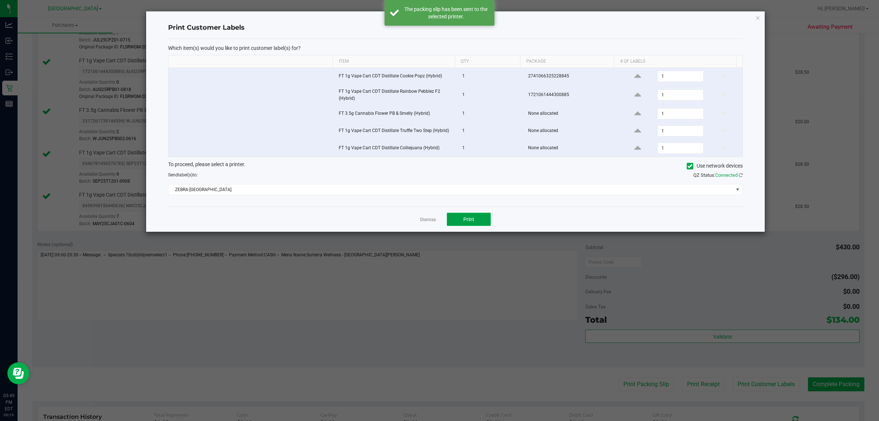
click at [439, 222] on span "Print" at bounding box center [468, 219] width 11 height 6
click at [426, 222] on link "Dismiss" at bounding box center [428, 219] width 16 height 6
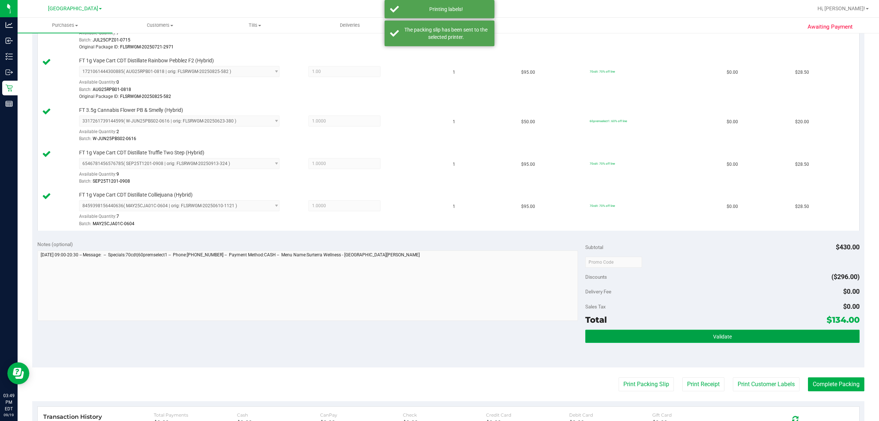
click at [439, 333] on button "Validate" at bounding box center [722, 335] width 274 height 13
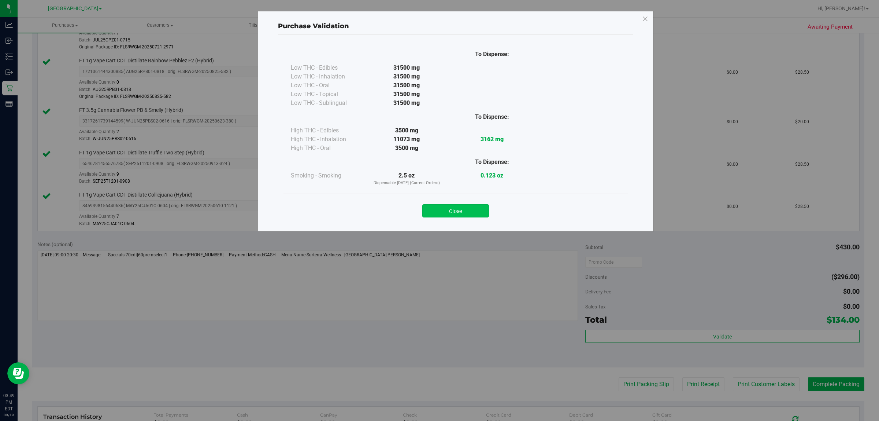
click at [439, 210] on button "Close" at bounding box center [455, 210] width 67 height 13
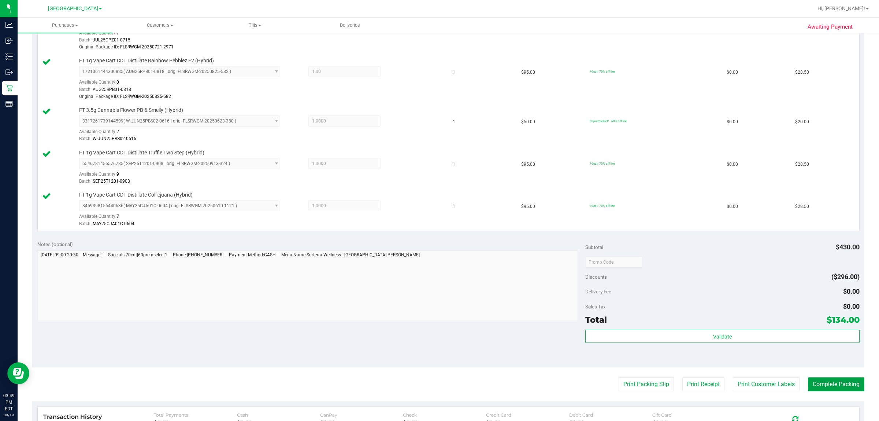
click at [439, 388] on button "Complete Packing" at bounding box center [836, 384] width 56 height 14
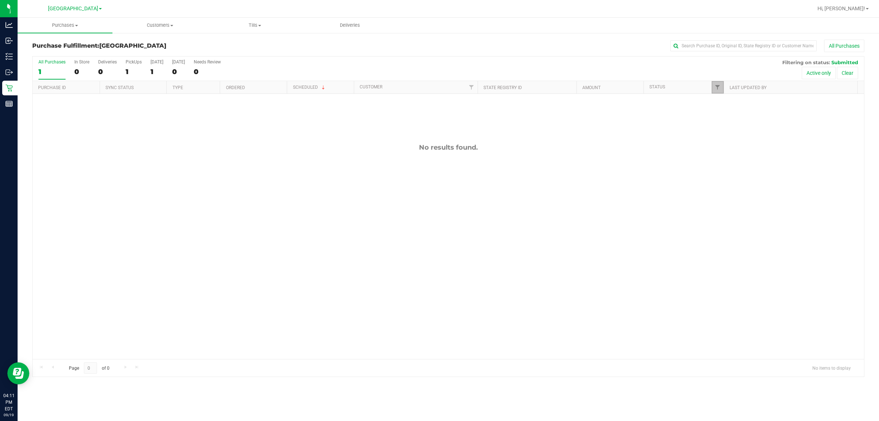
click at [439, 92] on link "Filter" at bounding box center [718, 87] width 12 height 12
click at [439, 217] on button "Filter" at bounding box center [733, 216] width 35 height 16
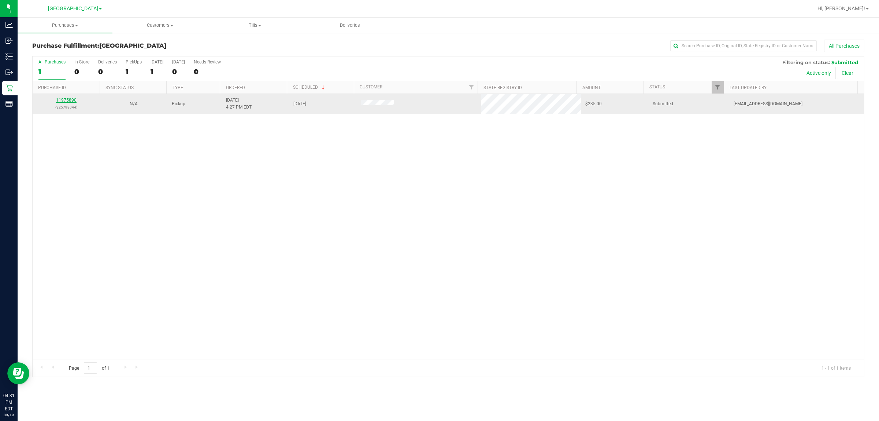
click at [63, 101] on link "11975890" at bounding box center [66, 99] width 21 height 5
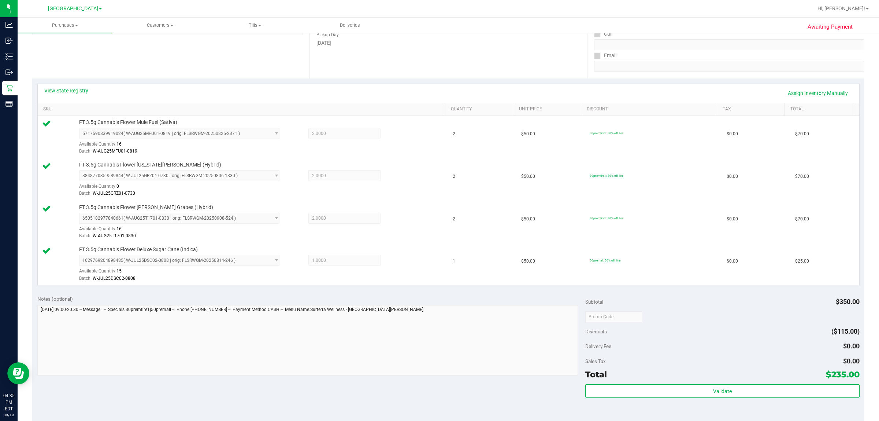
scroll to position [229, 0]
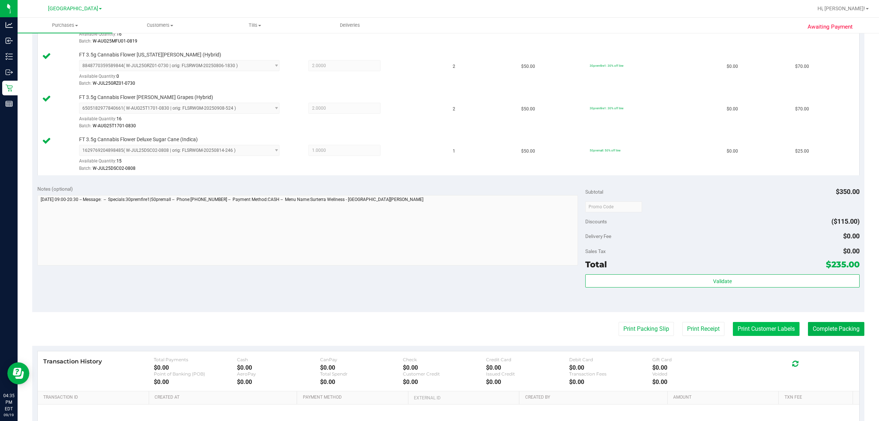
click at [439, 336] on button "Print Customer Labels" at bounding box center [766, 329] width 67 height 14
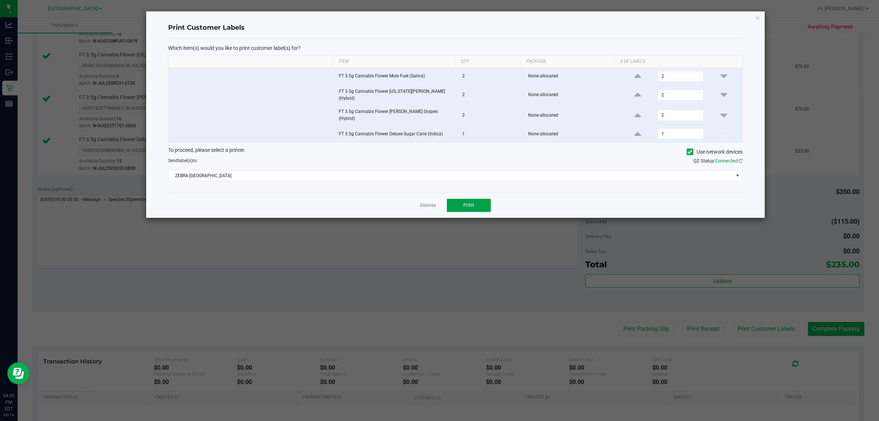
click at [439, 205] on button "Print" at bounding box center [469, 205] width 44 height 13
click at [427, 202] on link "Dismiss" at bounding box center [428, 205] width 16 height 6
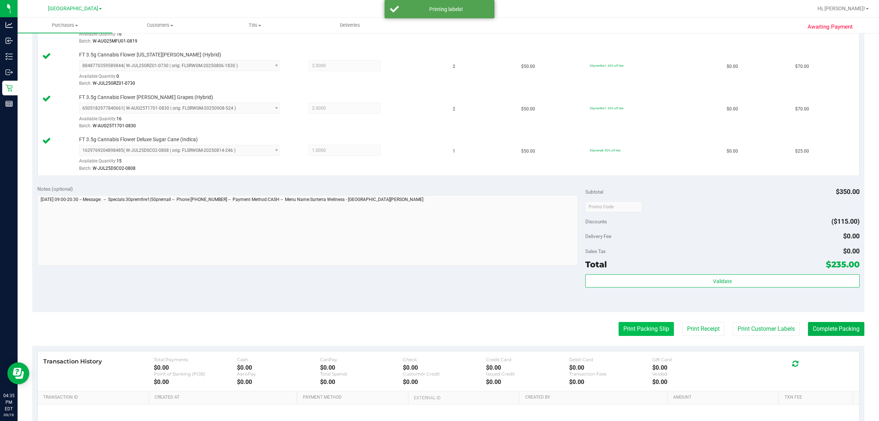
click at [439, 332] on button "Print Packing Slip" at bounding box center [646, 329] width 55 height 14
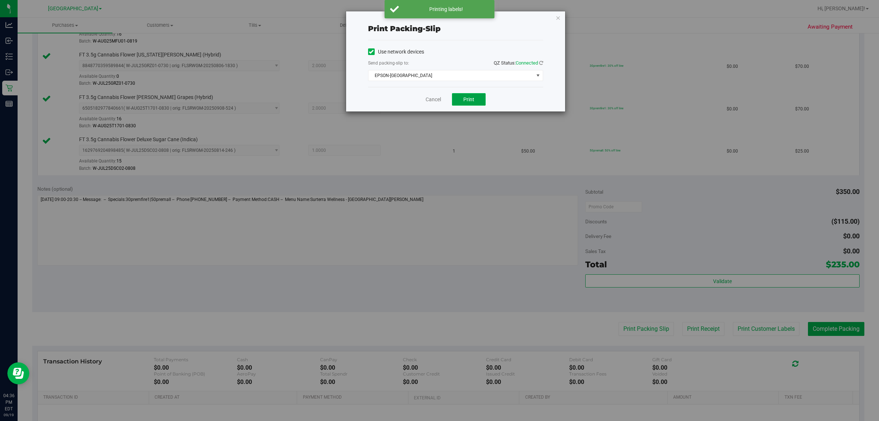
click at [439, 94] on button "Print" at bounding box center [469, 99] width 34 height 12
click at [430, 98] on link "Cancel" at bounding box center [433, 100] width 15 height 8
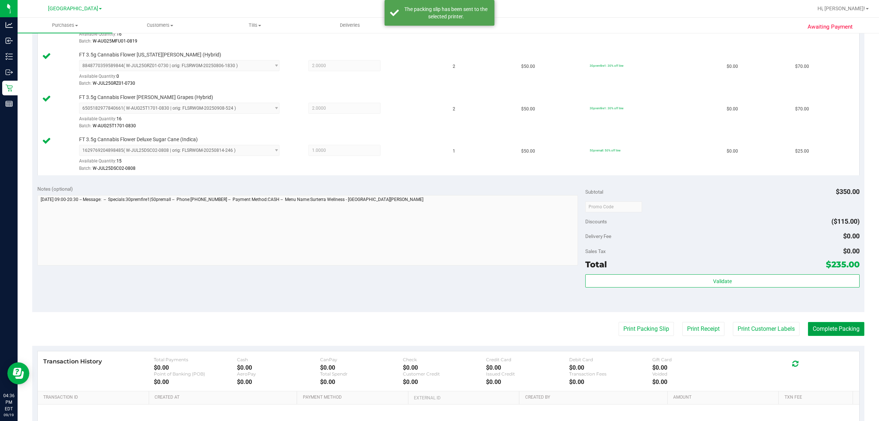
click at [439, 332] on button "Complete Packing" at bounding box center [836, 329] width 56 height 14
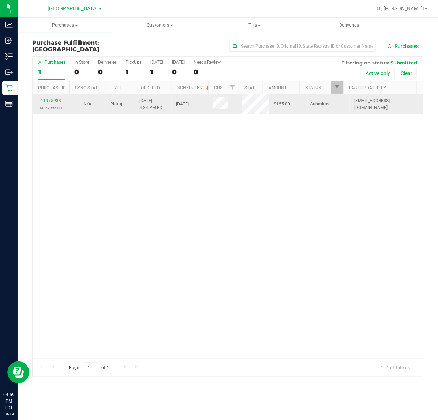
click at [50, 101] on link "11975933" at bounding box center [51, 100] width 21 height 5
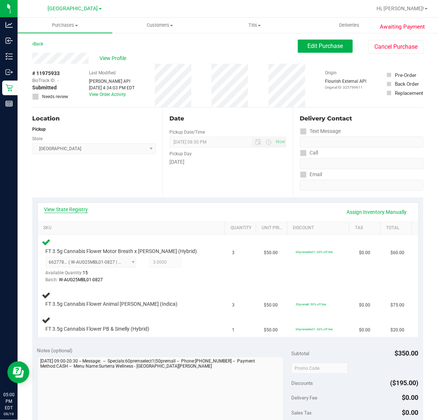
click at [75, 211] on link "View State Registry" at bounding box center [66, 209] width 44 height 7
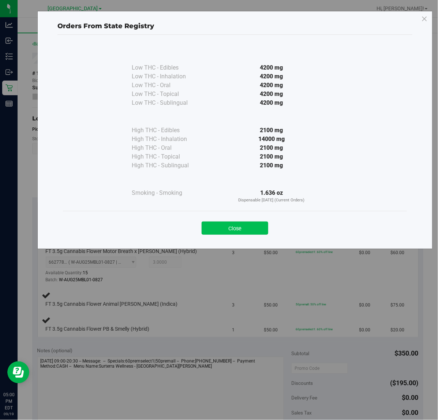
click at [233, 233] on button "Close" at bounding box center [235, 228] width 67 height 13
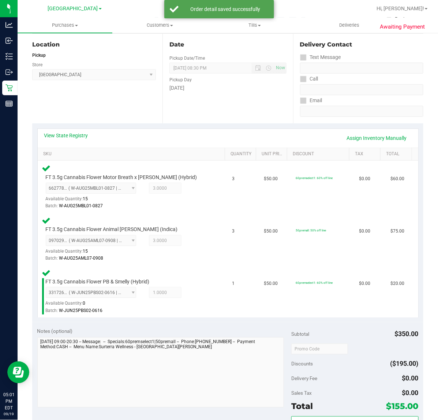
scroll to position [229, 0]
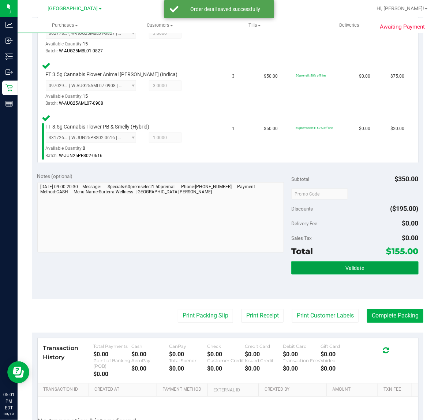
click at [297, 268] on button "Validate" at bounding box center [355, 268] width 127 height 13
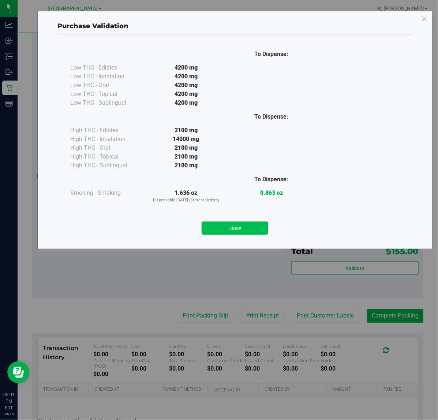
click at [225, 224] on button "Close" at bounding box center [235, 228] width 67 height 13
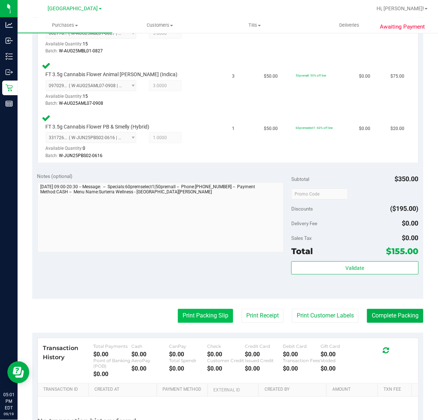
click at [190, 316] on button "Print Packing Slip" at bounding box center [205, 316] width 55 height 14
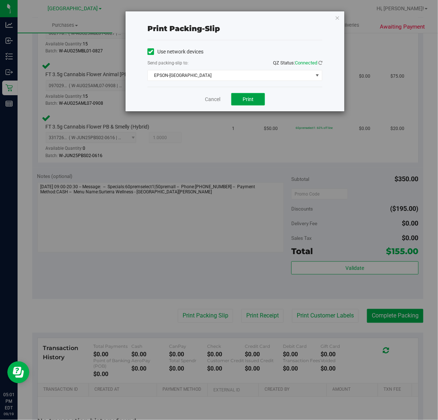
click at [250, 102] on span "Print" at bounding box center [248, 99] width 11 height 6
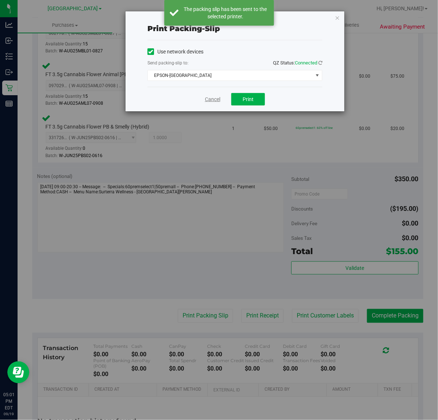
click at [214, 100] on link "Cancel" at bounding box center [212, 100] width 15 height 8
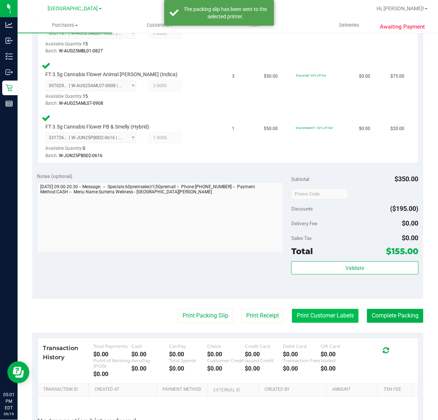
click at [325, 309] on button "Print Customer Labels" at bounding box center [325, 316] width 67 height 14
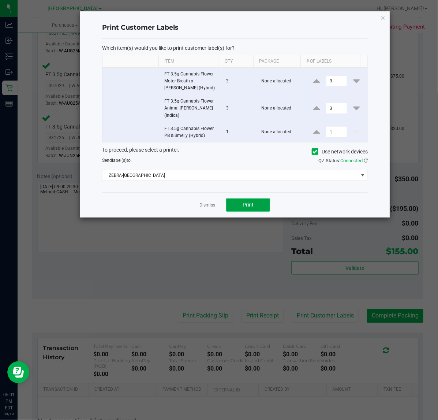
click at [250, 204] on button "Print" at bounding box center [248, 205] width 44 height 13
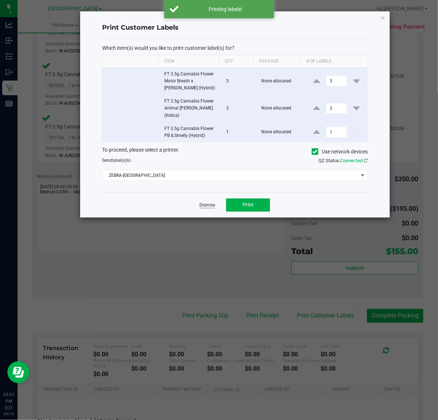
click at [208, 202] on link "Dismiss" at bounding box center [208, 205] width 16 height 6
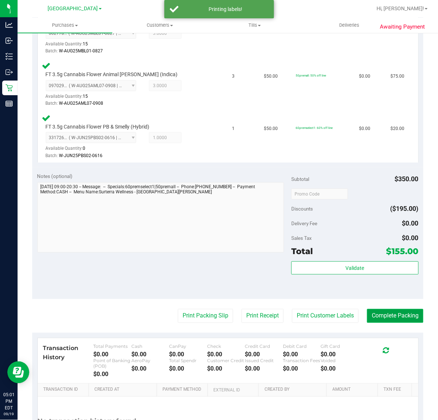
click at [394, 314] on button "Complete Packing" at bounding box center [395, 316] width 56 height 14
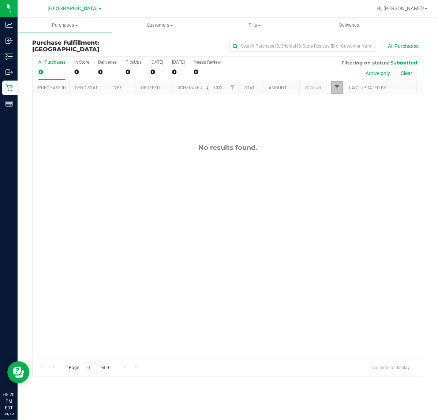
click at [337, 90] on span "Filter" at bounding box center [337, 88] width 6 height 6
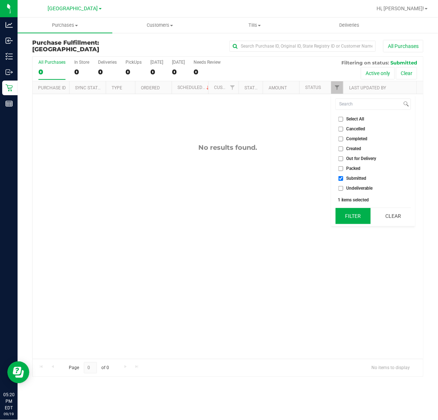
click at [357, 220] on button "Filter" at bounding box center [353, 216] width 35 height 16
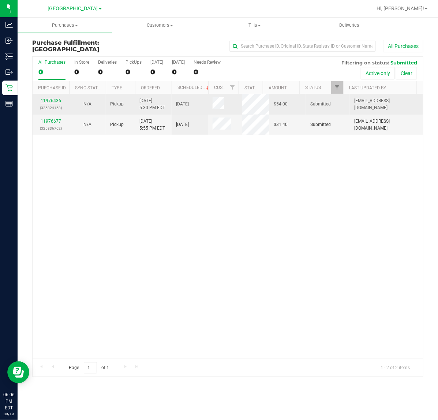
click at [50, 103] on link "11976436" at bounding box center [51, 100] width 21 height 5
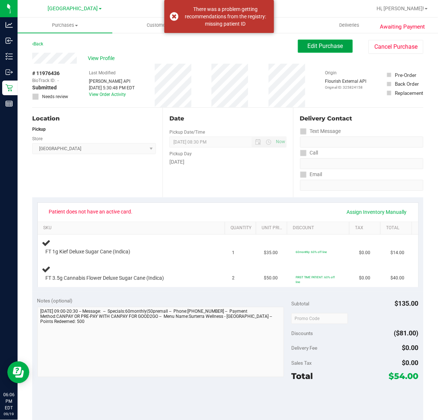
click at [321, 49] on span "Edit Purchase" at bounding box center [326, 45] width 36 height 7
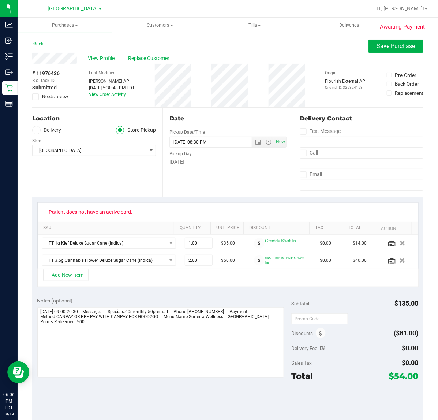
click at [170, 59] on span "Replace Customer" at bounding box center [150, 59] width 44 height 8
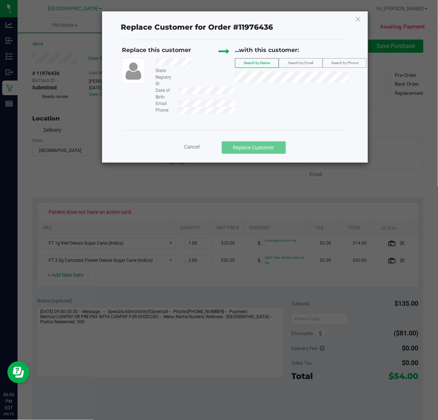
click at [301, 65] on span "Search by Email" at bounding box center [301, 63] width 25 height 4
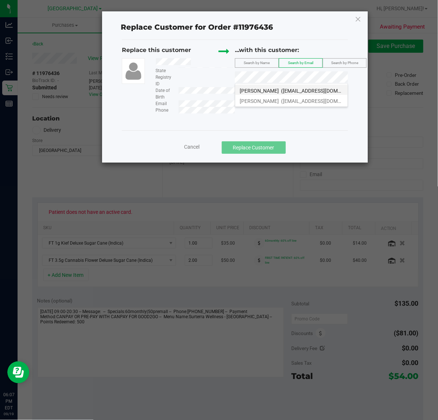
click at [282, 88] on span "(coenp@att.net)" at bounding box center [323, 91] width 85 height 6
click at [286, 103] on span "(coenp@att.net)" at bounding box center [323, 101] width 85 height 6
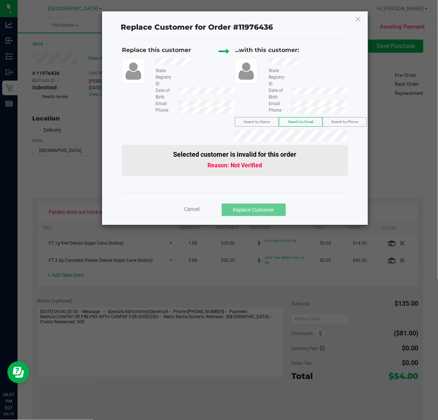
click at [189, 206] on span "Cancel" at bounding box center [192, 209] width 15 height 6
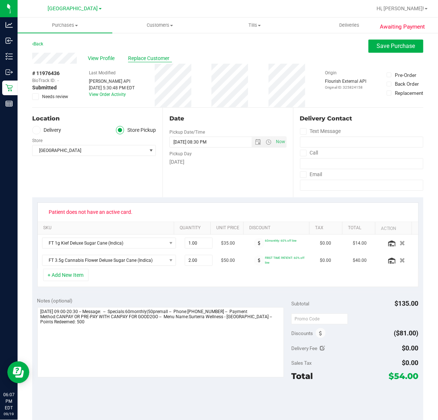
click at [149, 59] on span "Replace Customer" at bounding box center [150, 59] width 44 height 8
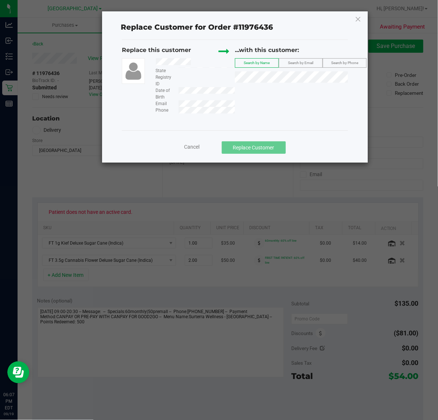
click at [306, 66] on label "Search by Email" at bounding box center [300, 63] width 43 height 9
click at [267, 99] on div "Replace this customer State Registry ID Date of Birth Email Phone ...with this …" at bounding box center [235, 80] width 226 height 68
click at [353, 64] on span "Search by Phone" at bounding box center [345, 63] width 27 height 4
click at [307, 63] on span "Search by Email" at bounding box center [301, 63] width 25 height 4
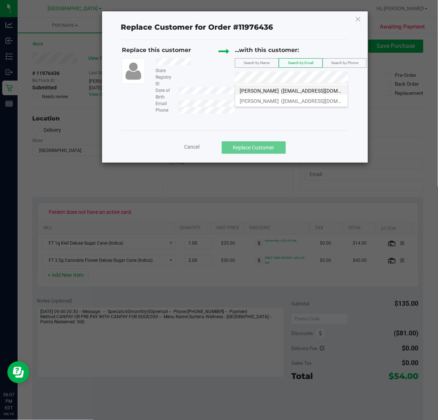
click at [297, 90] on span "(coenp@att.net)" at bounding box center [323, 91] width 85 height 6
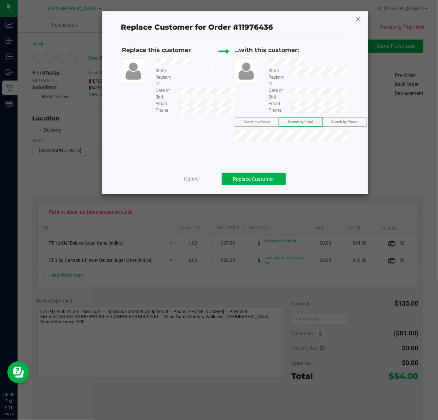
click at [355, 19] on icon at bounding box center [358, 19] width 7 height 12
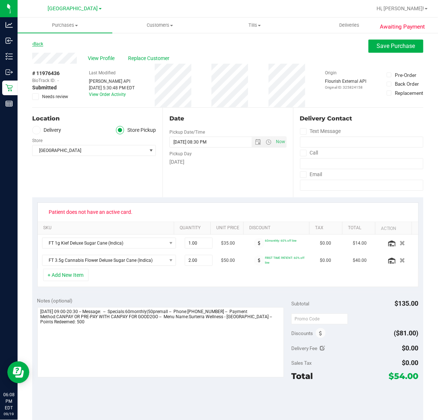
click at [38, 42] on link "Back" at bounding box center [37, 43] width 11 height 5
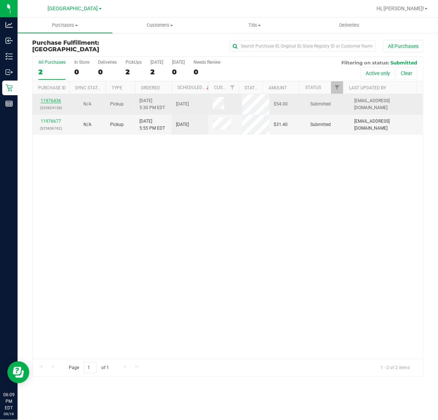
click at [54, 100] on link "11976436" at bounding box center [51, 100] width 21 height 5
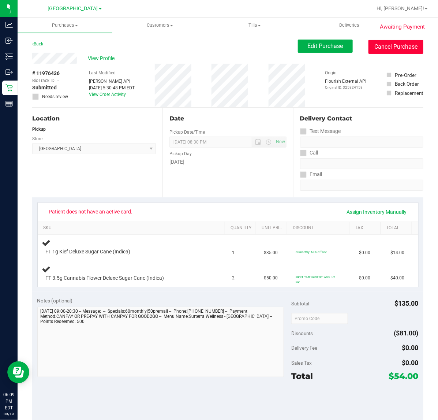
click at [382, 45] on button "Cancel Purchase" at bounding box center [396, 47] width 55 height 14
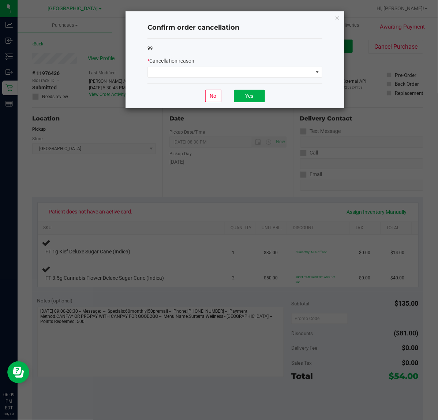
click at [189, 89] on div "No Yes" at bounding box center [235, 96] width 175 height 25
click at [192, 76] on span at bounding box center [230, 72] width 165 height 10
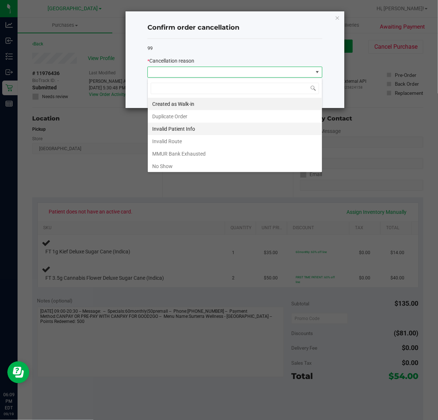
click at [208, 130] on li "Invalid Patient Info" at bounding box center [235, 129] width 174 height 12
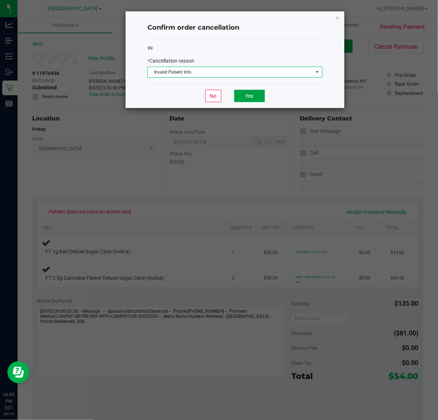
click at [261, 95] on button "Yes" at bounding box center [249, 96] width 31 height 12
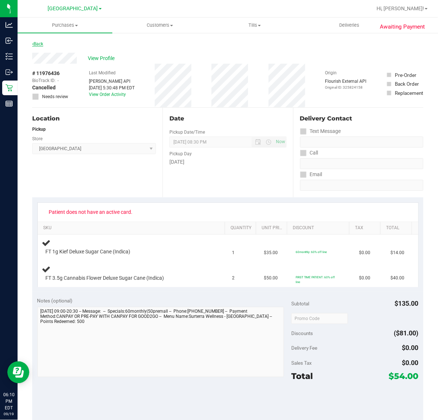
click at [36, 44] on link "Back" at bounding box center [37, 43] width 11 height 5
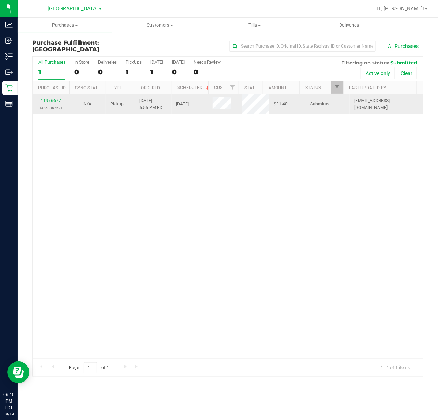
click at [50, 102] on link "11976677" at bounding box center [51, 100] width 21 height 5
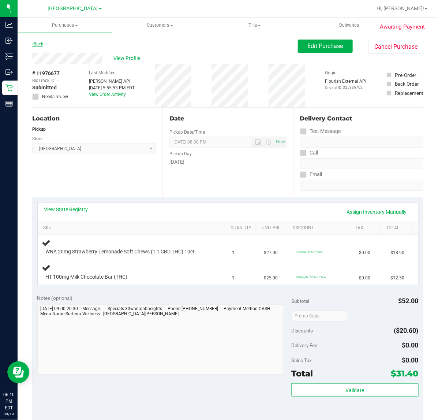
click at [37, 44] on link "Back" at bounding box center [37, 43] width 11 height 5
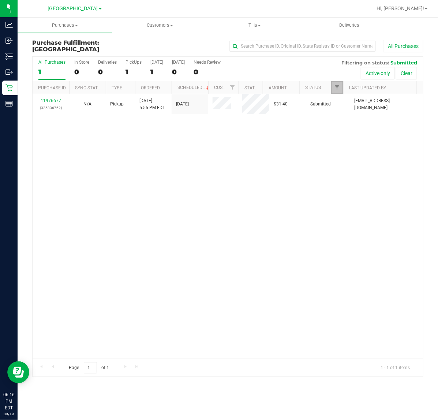
click at [337, 83] on link "Filter" at bounding box center [338, 87] width 12 height 12
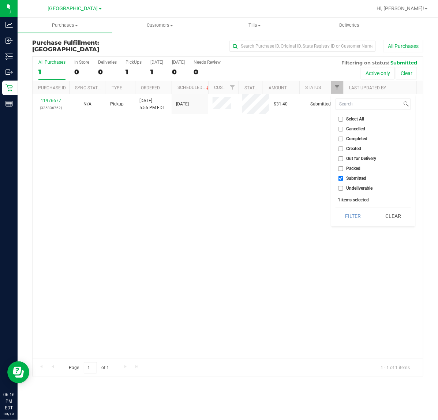
click at [342, 131] on input "Cancelled" at bounding box center [341, 129] width 5 height 5
checkbox input "true"
click at [352, 214] on button "Filter" at bounding box center [353, 216] width 35 height 16
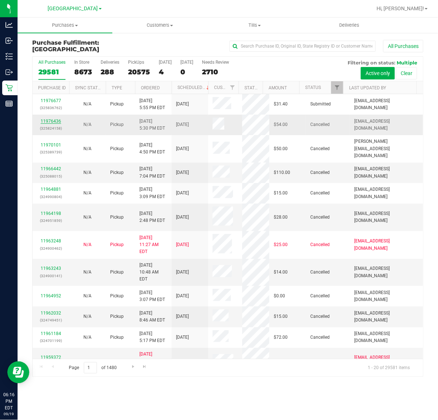
click at [50, 123] on link "11976436" at bounding box center [51, 121] width 21 height 5
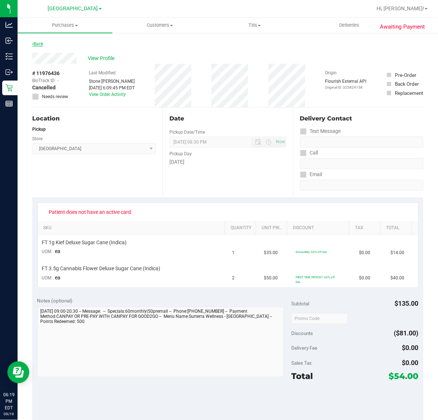
click at [38, 44] on link "Back" at bounding box center [37, 43] width 11 height 5
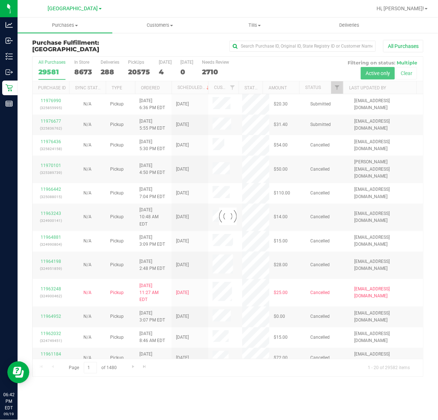
click at [336, 88] on div at bounding box center [228, 217] width 391 height 320
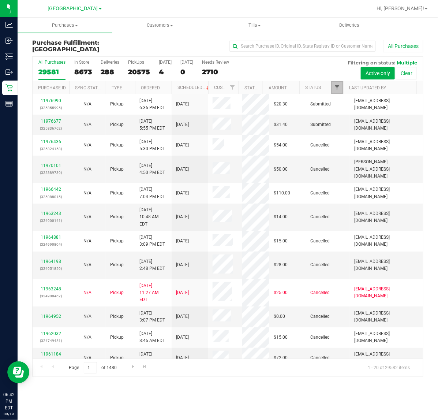
click at [337, 90] on span "Filter" at bounding box center [337, 88] width 6 height 6
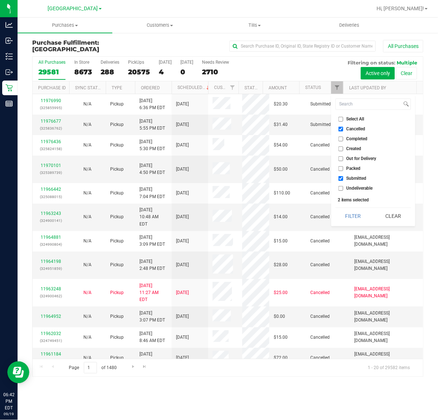
click at [341, 127] on input "Cancelled" at bounding box center [341, 129] width 5 height 5
checkbox input "false"
click at [365, 214] on button "Filter" at bounding box center [353, 216] width 35 height 16
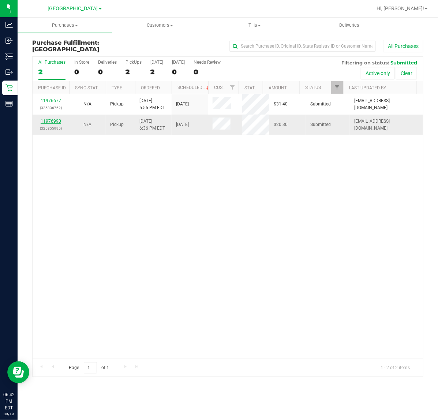
click at [48, 120] on link "11976990" at bounding box center [51, 121] width 21 height 5
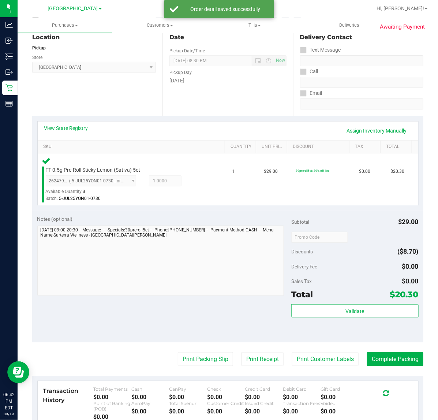
scroll to position [183, 0]
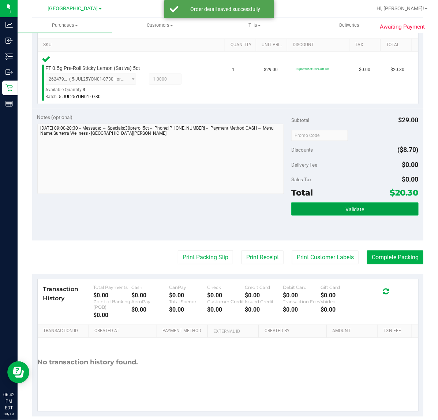
click at [382, 210] on button "Validate" at bounding box center [355, 209] width 127 height 13
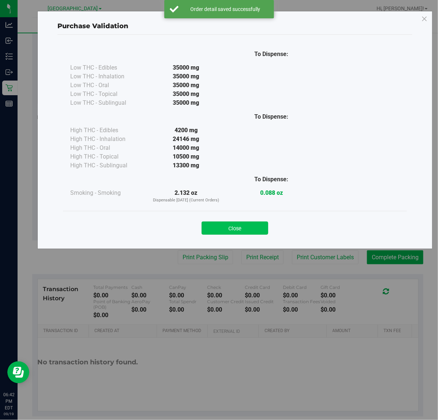
click at [230, 223] on button "Close" at bounding box center [235, 228] width 67 height 13
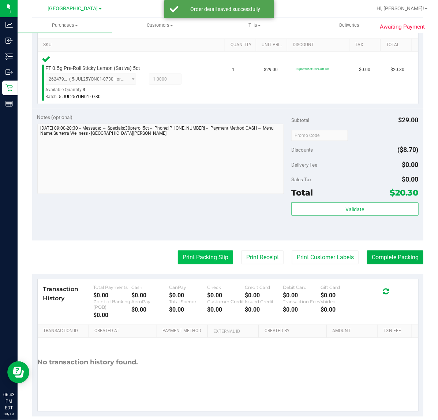
click at [204, 263] on button "Print Packing Slip" at bounding box center [205, 258] width 55 height 14
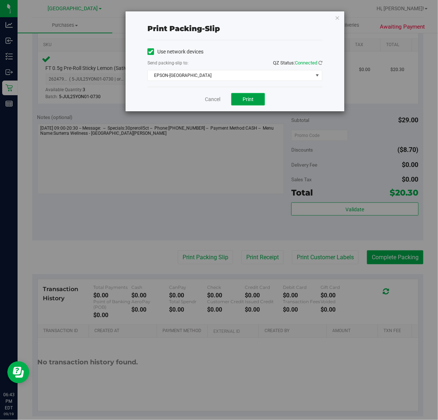
click at [245, 98] on span "Print" at bounding box center [248, 99] width 11 height 6
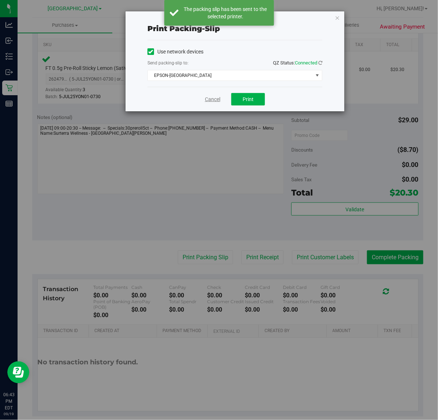
click at [208, 102] on link "Cancel" at bounding box center [212, 100] width 15 height 8
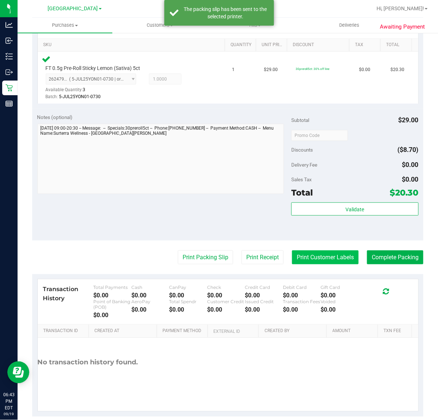
click at [334, 262] on button "Print Customer Labels" at bounding box center [325, 258] width 67 height 14
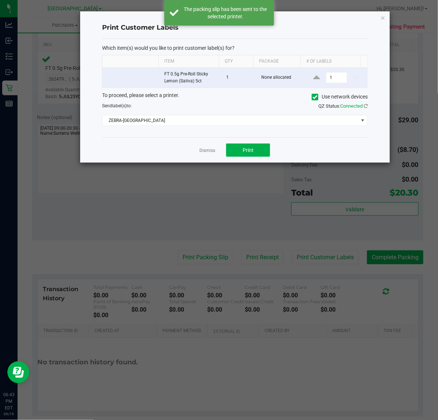
click at [250, 140] on div "Dismiss Print" at bounding box center [235, 149] width 266 height 25
click at [258, 163] on div "Dismiss Print" at bounding box center [235, 149] width 266 height 25
click at [258, 152] on button "Print" at bounding box center [248, 150] width 44 height 13
click at [209, 154] on link "Dismiss" at bounding box center [208, 151] width 16 height 6
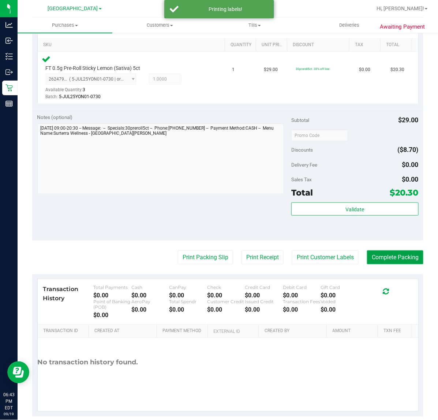
click at [379, 259] on button "Complete Packing" at bounding box center [395, 258] width 56 height 14
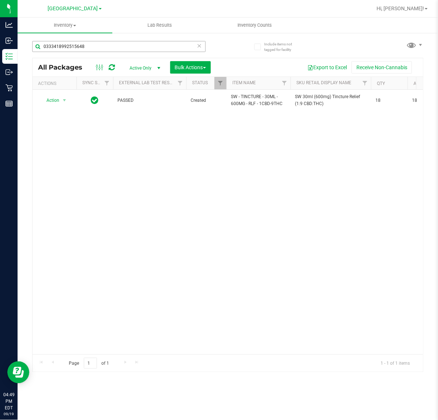
click at [98, 48] on input "0333418992515648" at bounding box center [119, 46] width 174 height 11
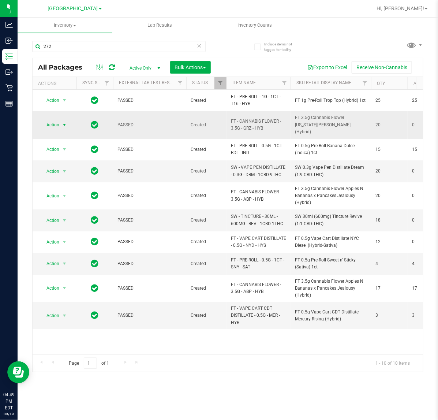
type input "272"
click at [62, 122] on span "select" at bounding box center [65, 125] width 6 height 6
click at [58, 204] on li "Unlock package" at bounding box center [63, 209] width 47 height 11
click at [79, 46] on input "272" at bounding box center [119, 46] width 174 height 11
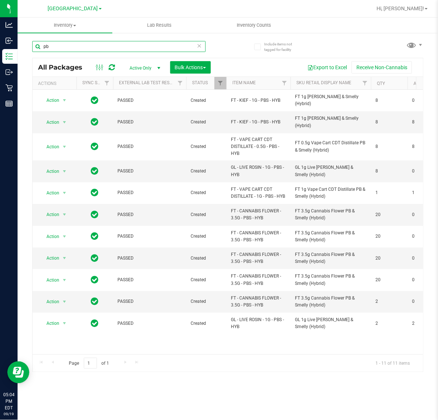
type input "p"
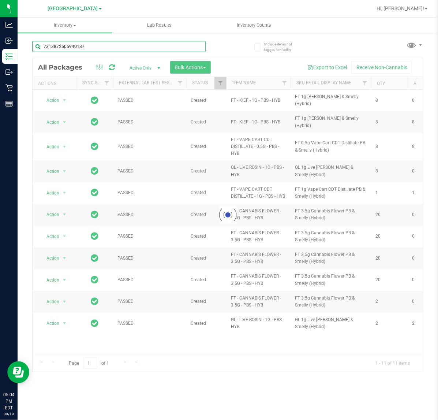
type input "7313872505940137"
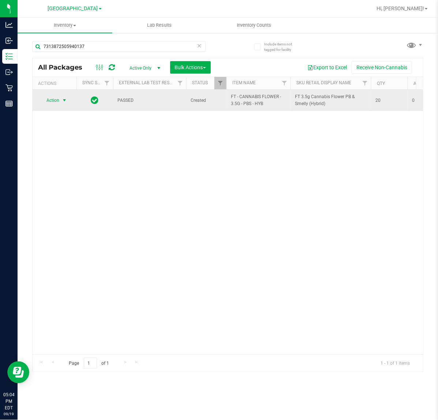
click at [55, 97] on span "Action" at bounding box center [50, 100] width 20 height 10
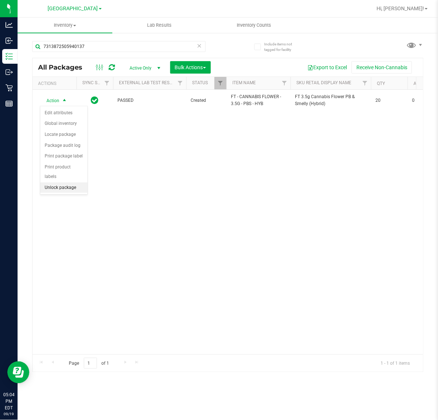
click at [67, 182] on li "Unlock package" at bounding box center [63, 187] width 47 height 11
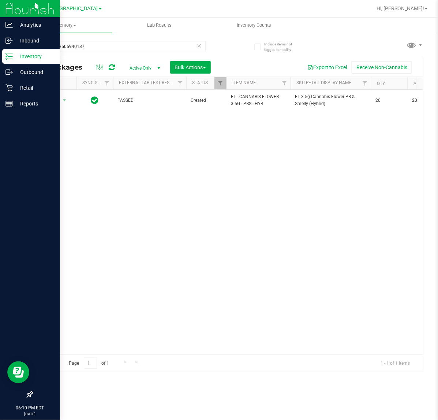
click at [26, 59] on p "Inventory" at bounding box center [35, 56] width 44 height 9
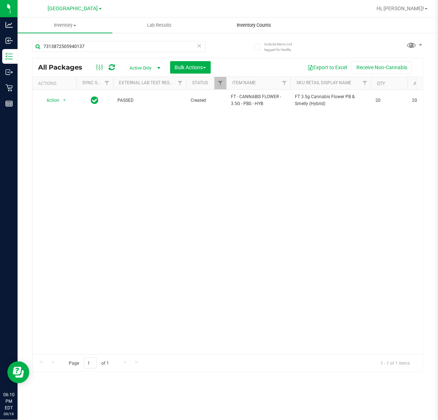
click at [266, 26] on span "Inventory Counts" at bounding box center [254, 25] width 54 height 7
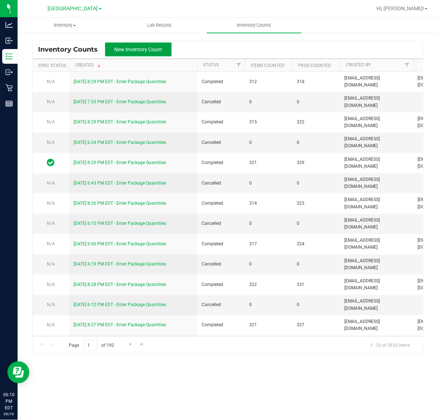
click at [143, 52] on span "New Inventory Count" at bounding box center [139, 50] width 48 height 6
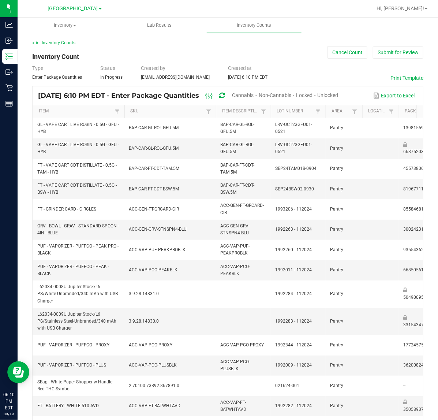
click at [339, 93] on span "Unlocked" at bounding box center [328, 95] width 21 height 6
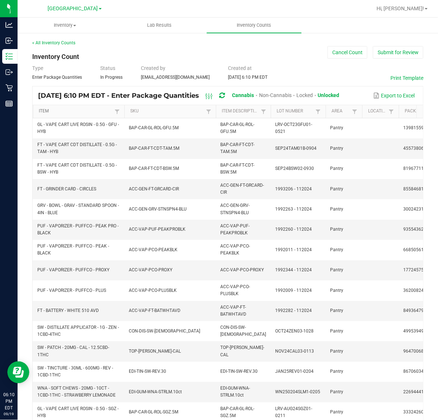
click at [80, 110] on link "Item" at bounding box center [76, 111] width 74 height 6
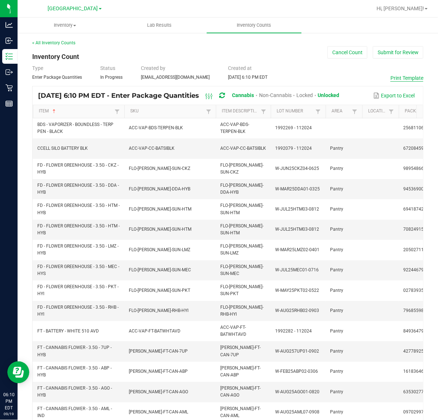
click at [396, 78] on button "Print Template" at bounding box center [407, 77] width 33 height 7
click at [329, 52] on button "Cancel Count" at bounding box center [348, 52] width 40 height 12
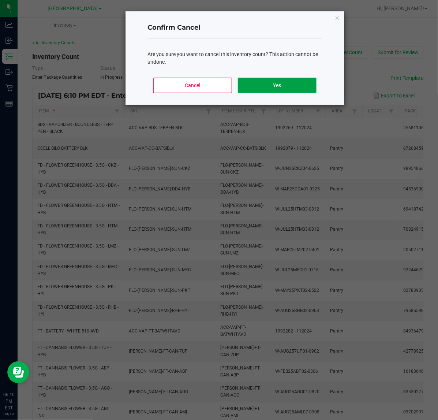
click at [304, 80] on button "Yes" at bounding box center [277, 85] width 79 height 15
